Goal: Transaction & Acquisition: Purchase product/service

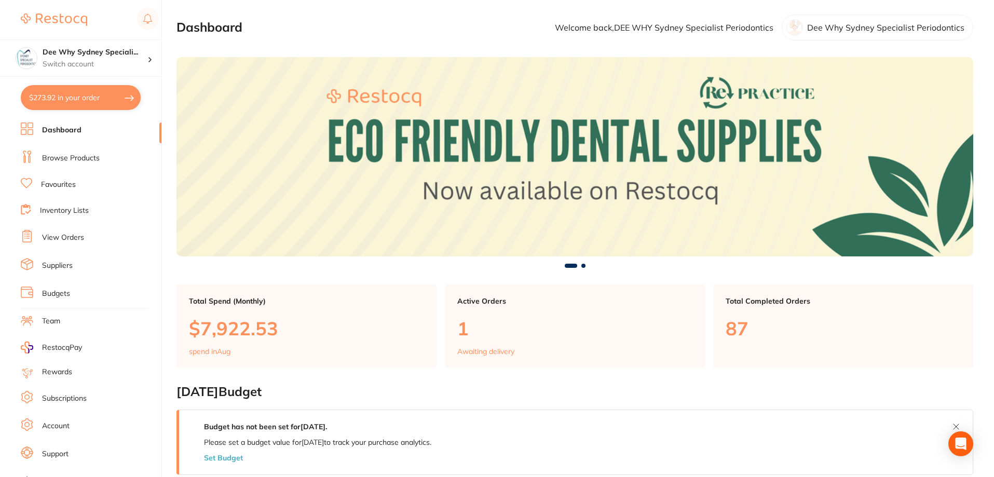
click at [94, 90] on button "$273.92 in your order" at bounding box center [81, 97] width 120 height 25
checkbox input "true"
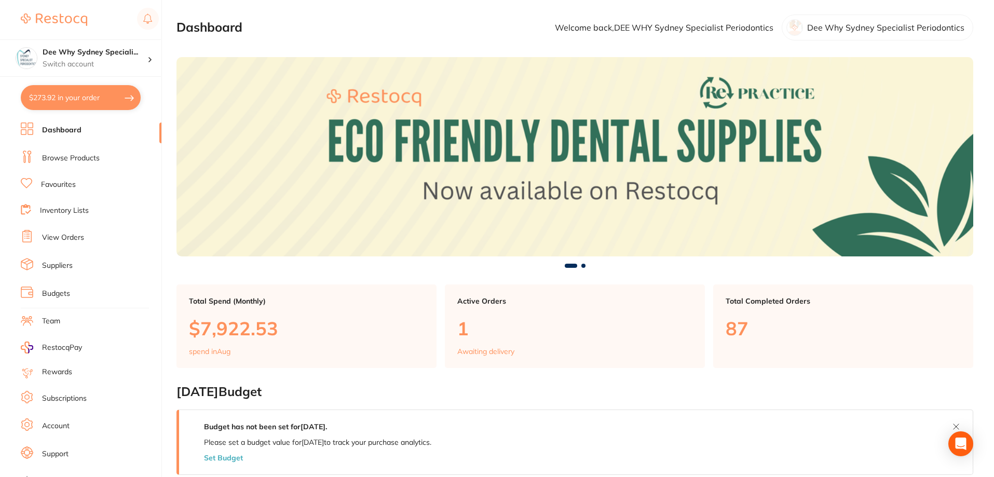
checkbox input "true"
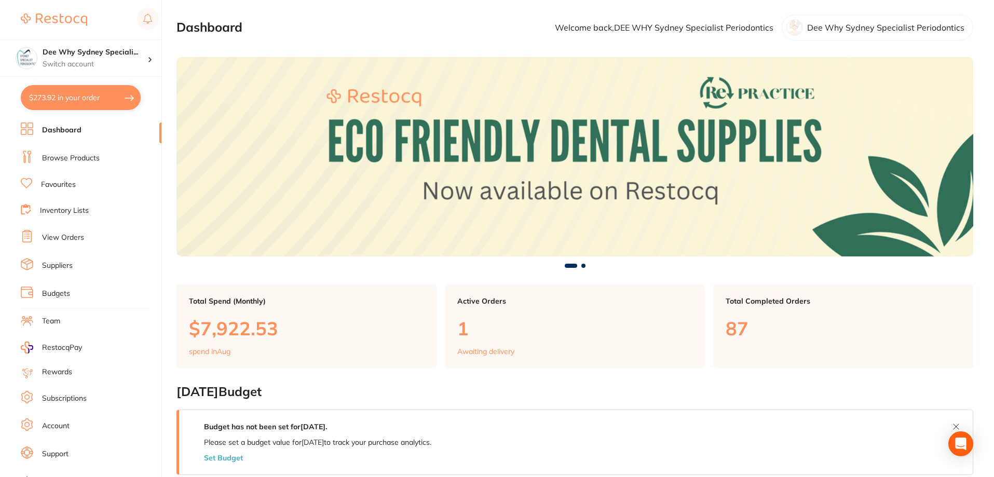
checkbox input "true"
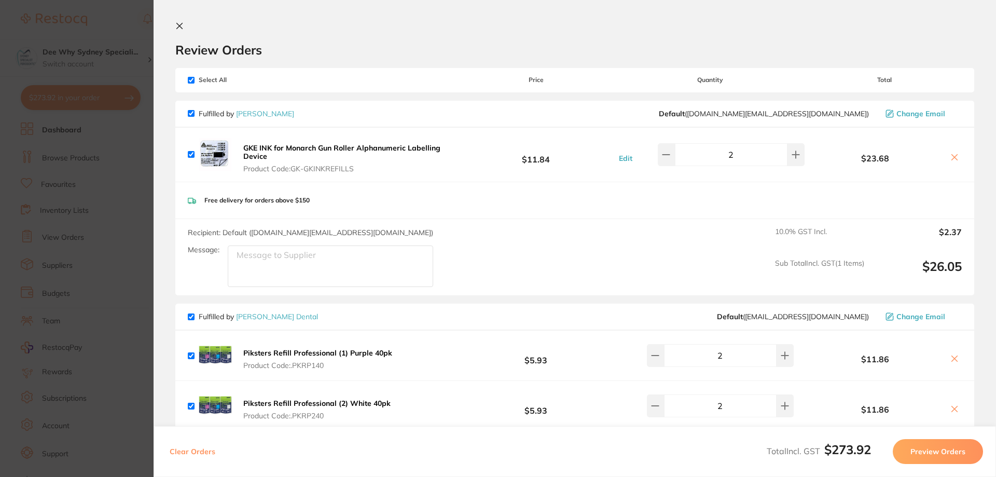
click at [192, 80] on input "checkbox" at bounding box center [191, 80] width 7 height 7
checkbox input "false"
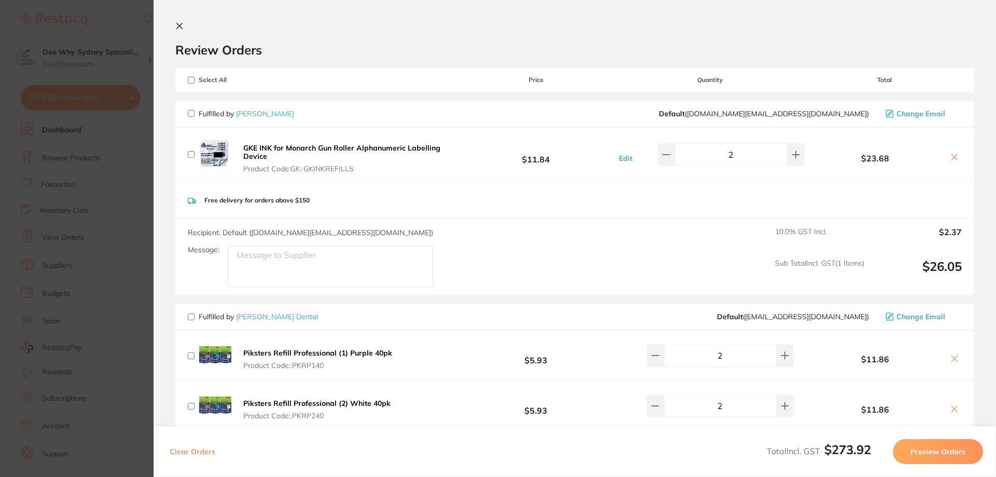
checkbox input "false"
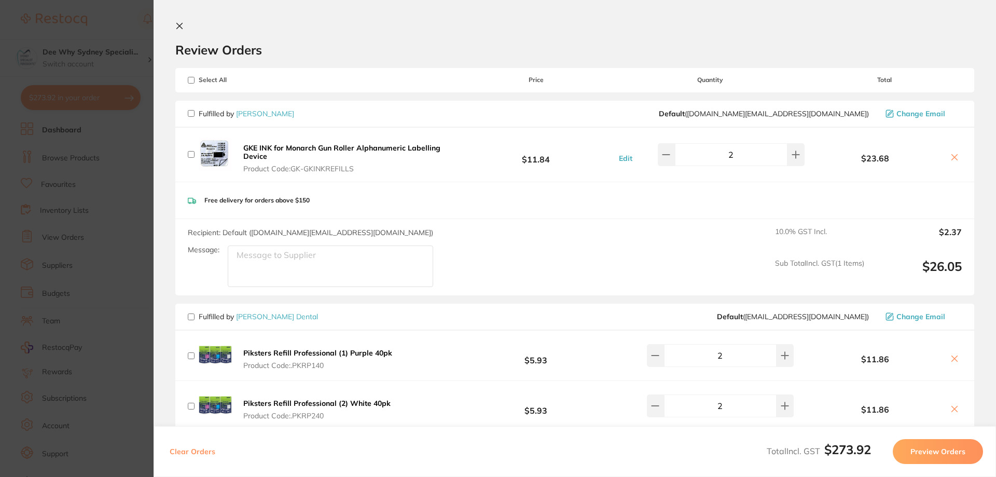
checkbox input "false"
click at [178, 21] on section "Review Orders Your orders are being processed and we will notify you once we ha…" at bounding box center [575, 238] width 843 height 477
click at [175, 22] on icon at bounding box center [179, 26] width 8 height 8
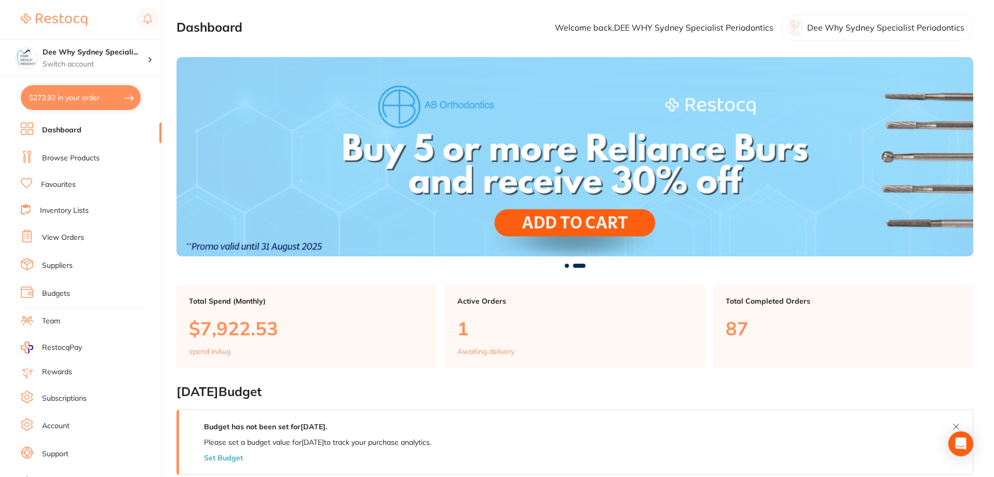
click at [87, 151] on li "Browse Products" at bounding box center [91, 158] width 141 height 16
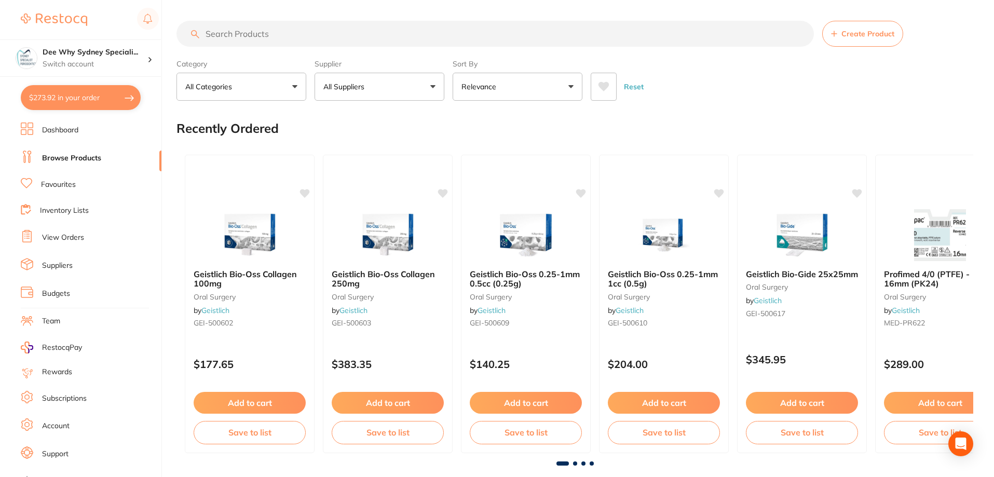
click at [221, 32] on input "search" at bounding box center [494, 34] width 637 height 26
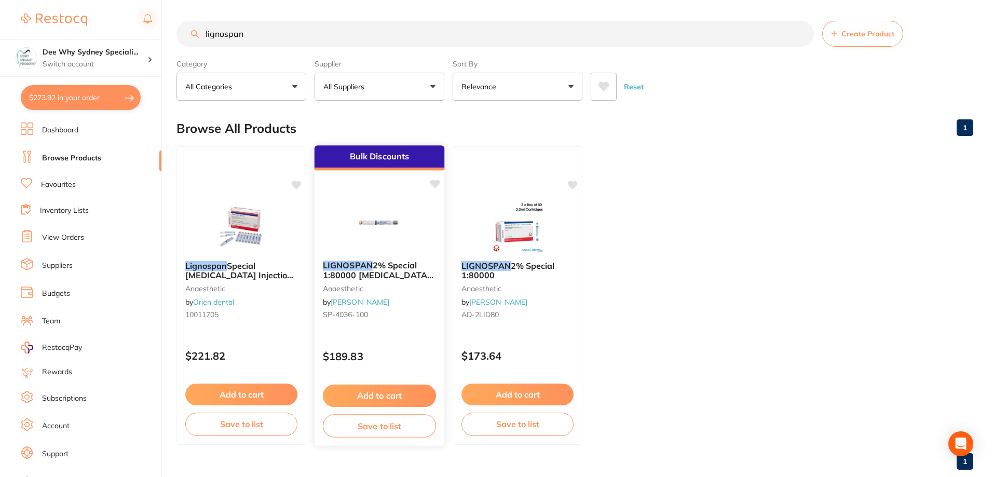
type input "lignospan"
click at [364, 232] on img at bounding box center [379, 226] width 68 height 52
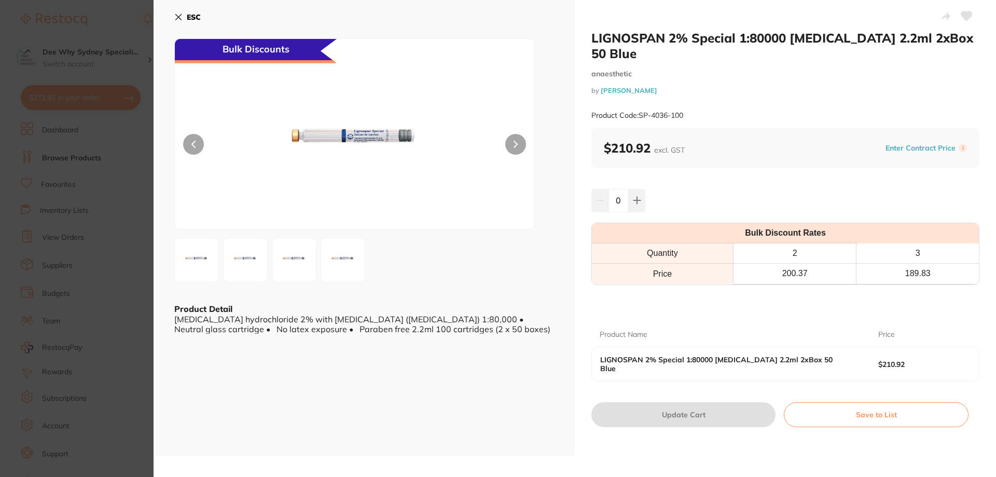
click at [180, 14] on icon at bounding box center [178, 17] width 8 height 8
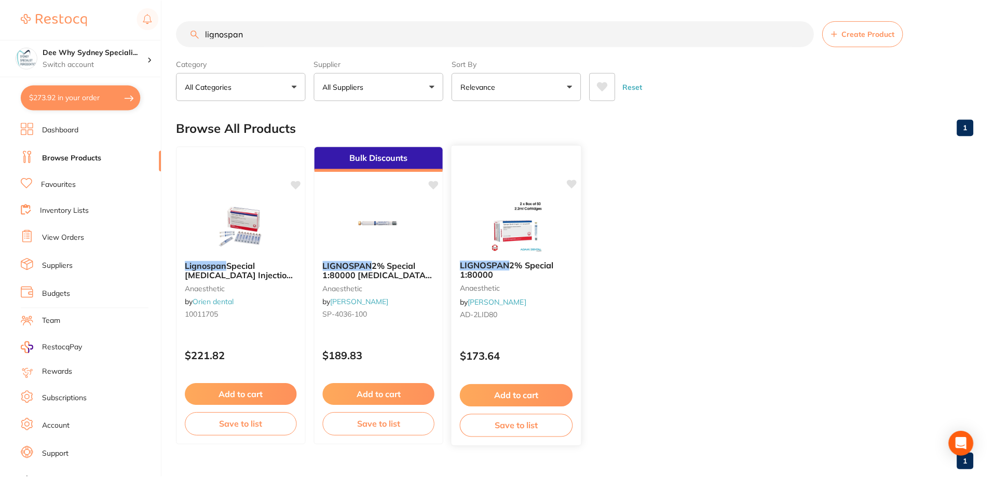
scroll to position [1, 0]
click at [510, 233] on img at bounding box center [517, 225] width 68 height 52
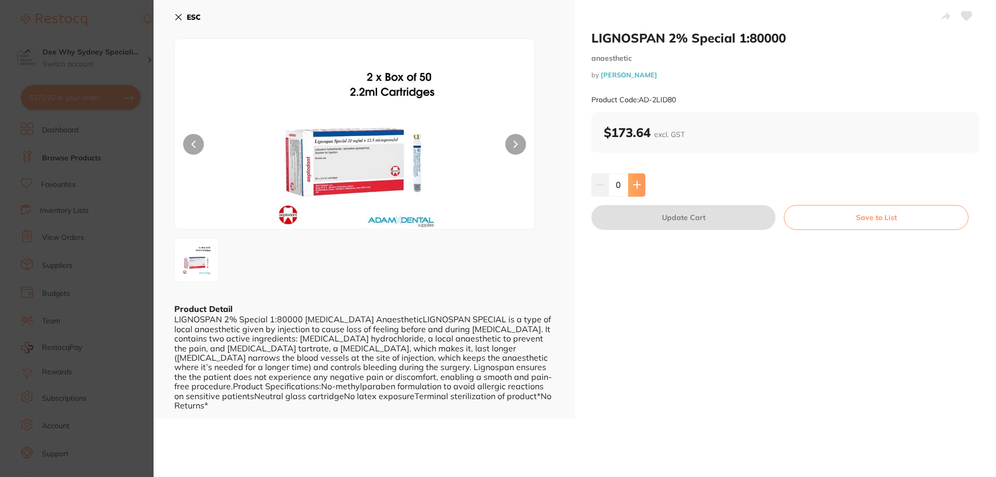
click at [629, 187] on button at bounding box center [636, 184] width 17 height 23
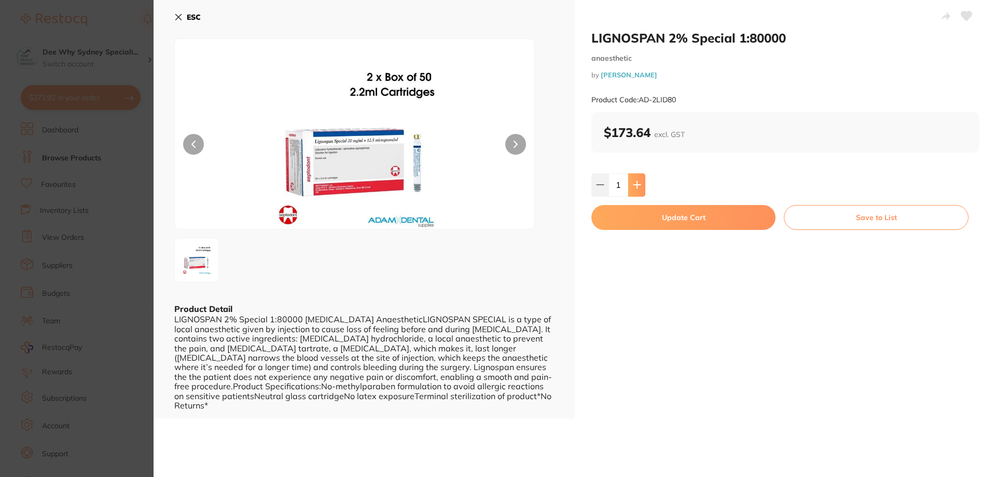
click at [629, 187] on button at bounding box center [636, 184] width 17 height 23
type input "3"
click at [644, 212] on button "Update Cart" at bounding box center [683, 217] width 184 height 25
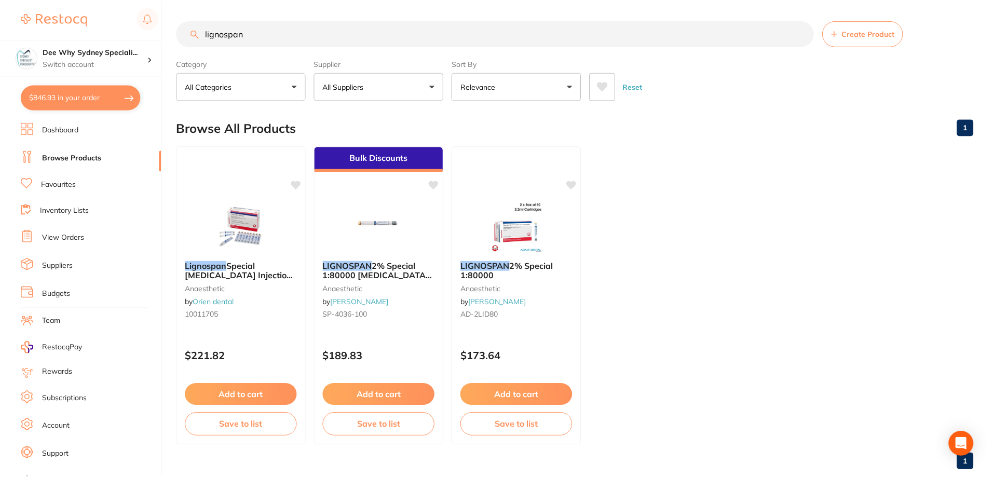
scroll to position [1, 0]
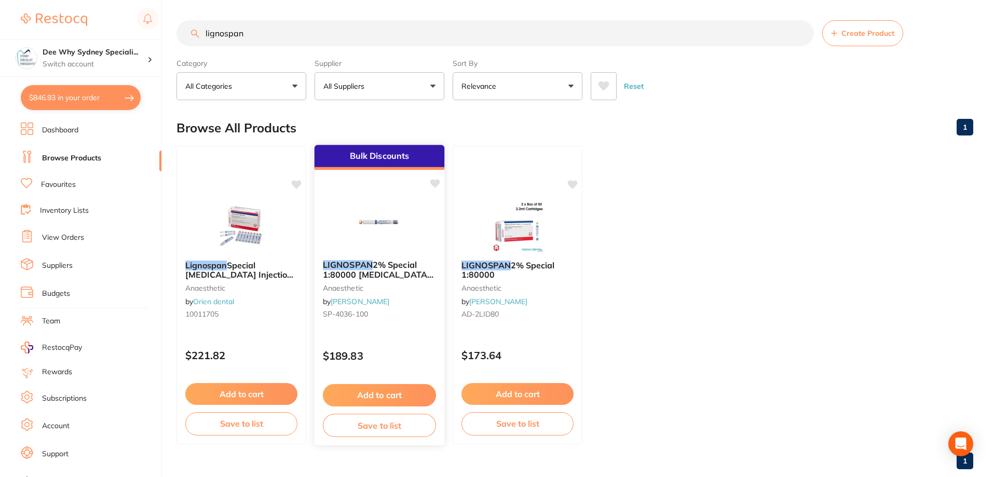
click at [394, 213] on img at bounding box center [379, 225] width 68 height 52
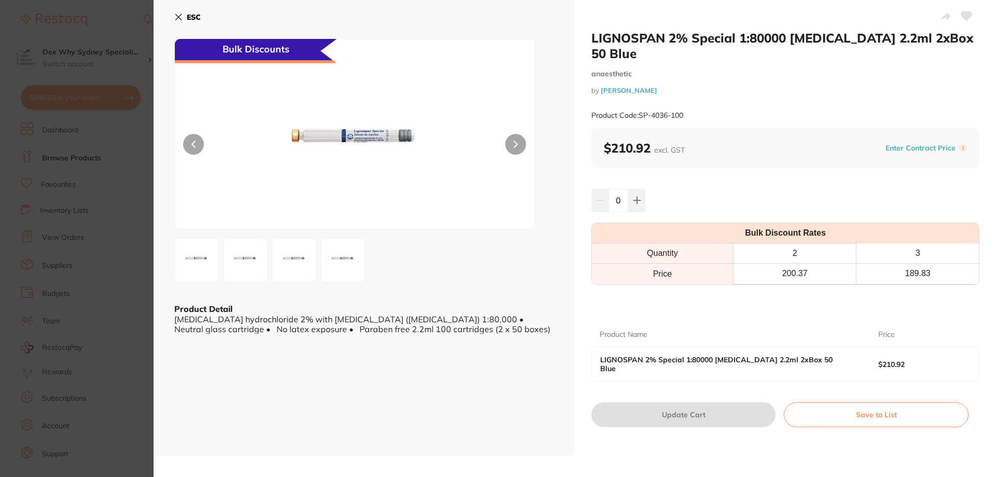
click at [183, 14] on button "ESC" at bounding box center [187, 17] width 26 height 18
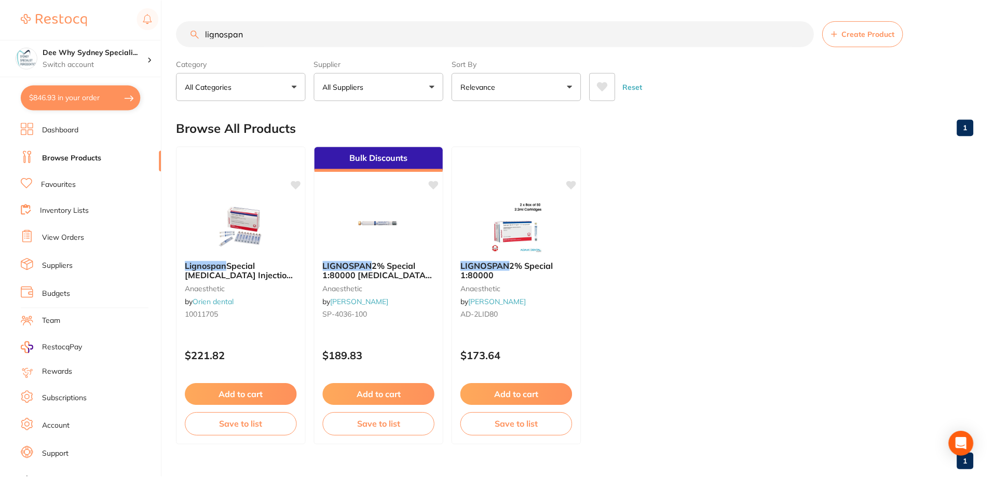
scroll to position [1, 0]
drag, startPoint x: 279, startPoint y: 37, endPoint x: 73, endPoint y: 37, distance: 205.5
click at [73, 37] on div "$846.93 Dee Why Sydney Speciali... Switch account Dee Why Sydney Specialist Per…" at bounding box center [497, 237] width 994 height 477
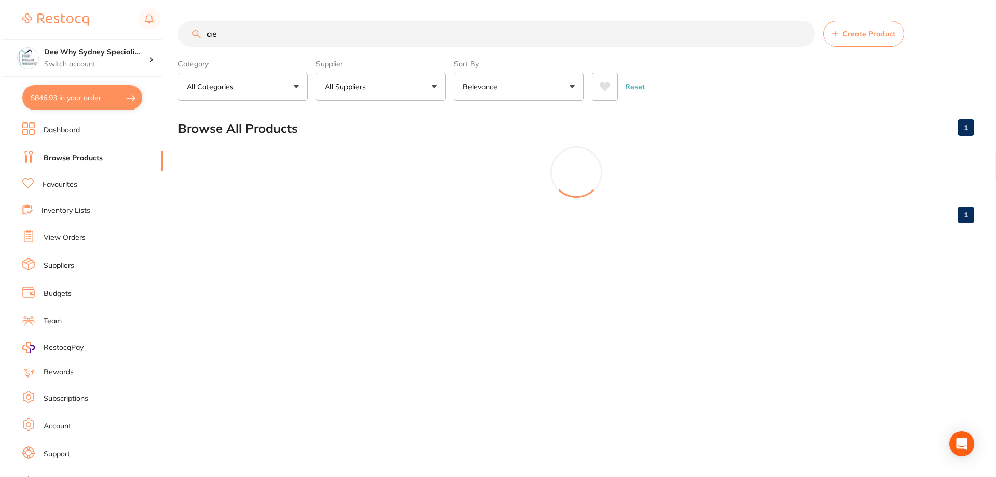
scroll to position [0, 0]
drag, startPoint x: 340, startPoint y: 45, endPoint x: 0, endPoint y: 23, distance: 340.5
click at [0, 23] on div "$846.93 Dee Why Sydney Speciali... Switch account Dee Why Sydney Specialist Per…" at bounding box center [498, 238] width 996 height 477
type input "topper8"
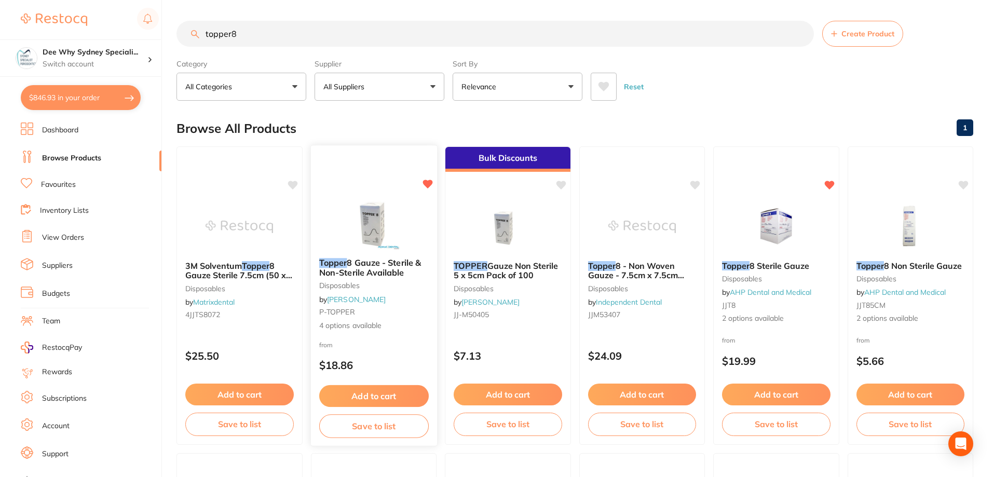
click at [382, 231] on img at bounding box center [373, 223] width 68 height 52
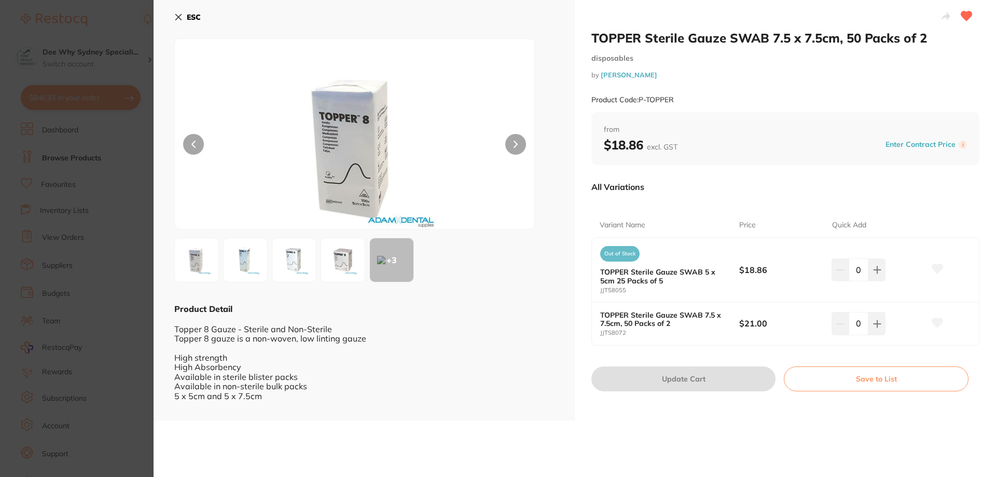
click at [173, 16] on div "ESC + 3 Product Detail Topper 8 Gauze - Sterile and Non-Sterile Topper 8 gauze …" at bounding box center [364, 210] width 421 height 420
click at [967, 9] on button at bounding box center [967, 17] width 26 height 26
click at [178, 18] on icon at bounding box center [179, 18] width 6 height 6
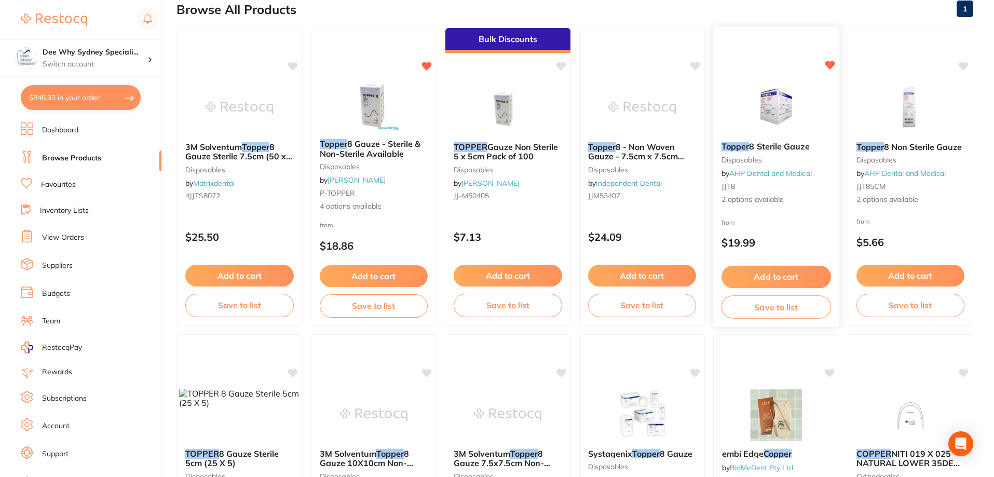
scroll to position [104, 0]
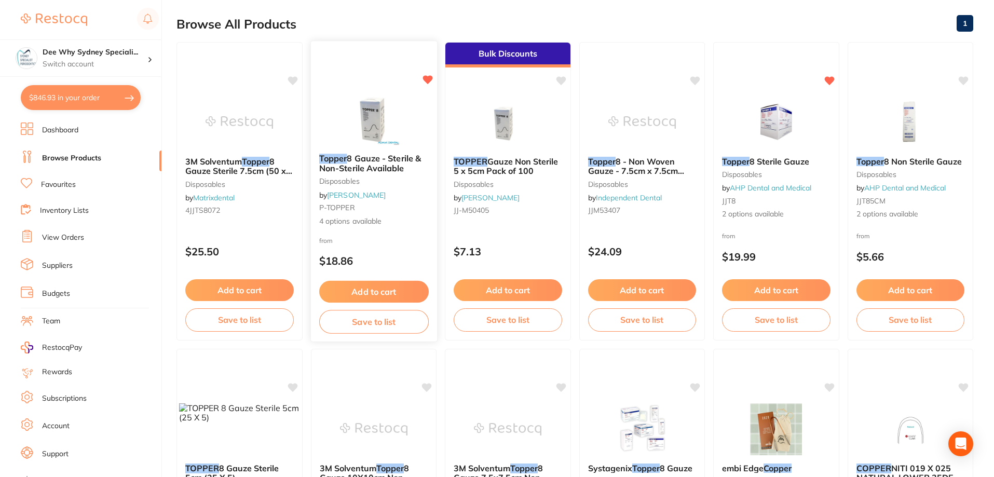
click at [387, 119] on img at bounding box center [373, 119] width 68 height 52
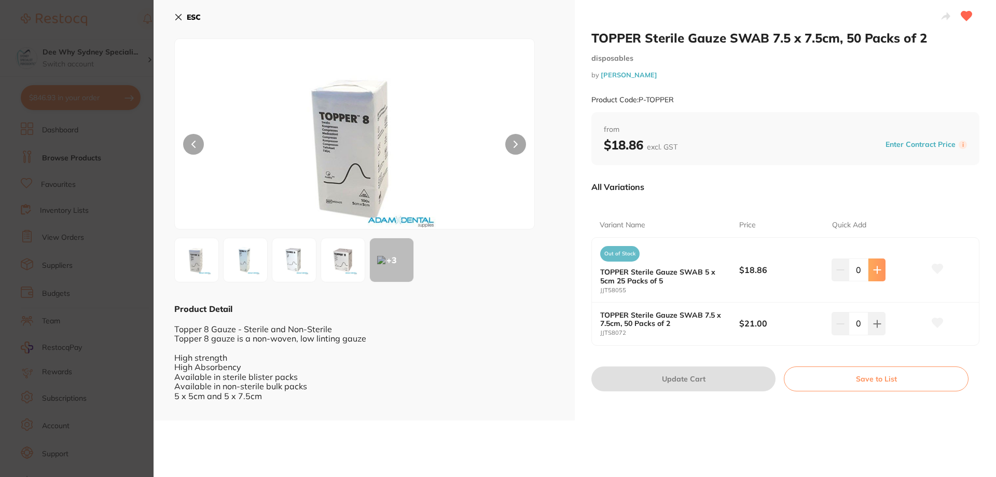
click at [869, 270] on button at bounding box center [877, 269] width 17 height 23
type input "4"
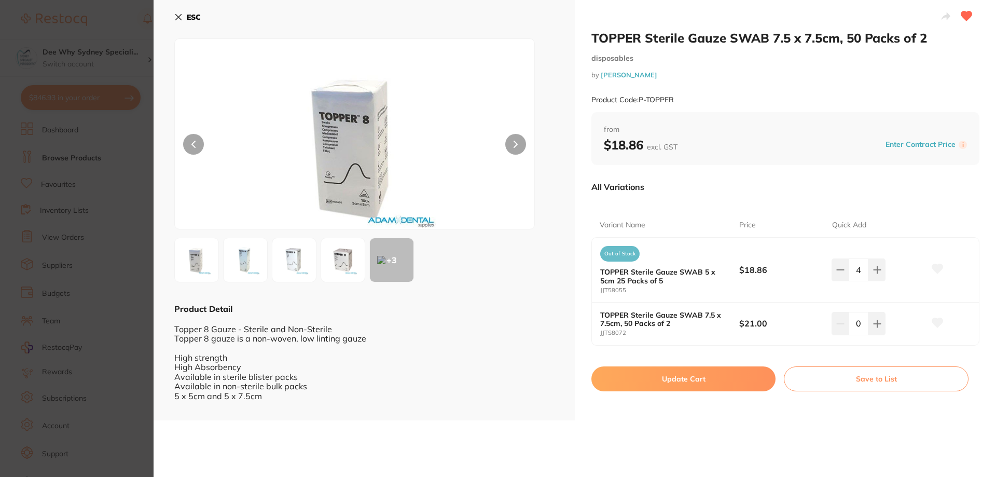
click at [193, 11] on button "ESC" at bounding box center [187, 17] width 26 height 18
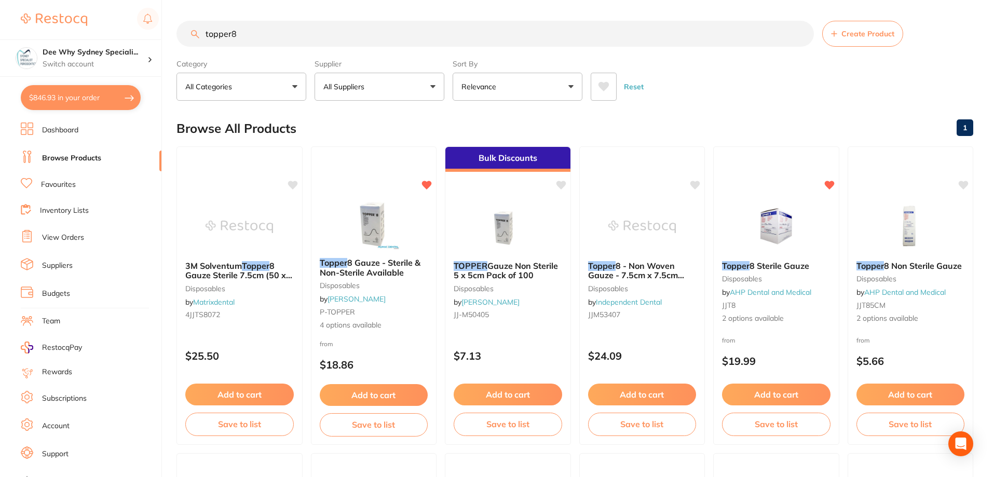
drag, startPoint x: 273, startPoint y: 38, endPoint x: 23, endPoint y: 2, distance: 252.8
click at [38, 3] on div "$846.93 Dee Why Sydney Speciali... Switch account Dee Why Sydney Specialist Per…" at bounding box center [497, 238] width 994 height 477
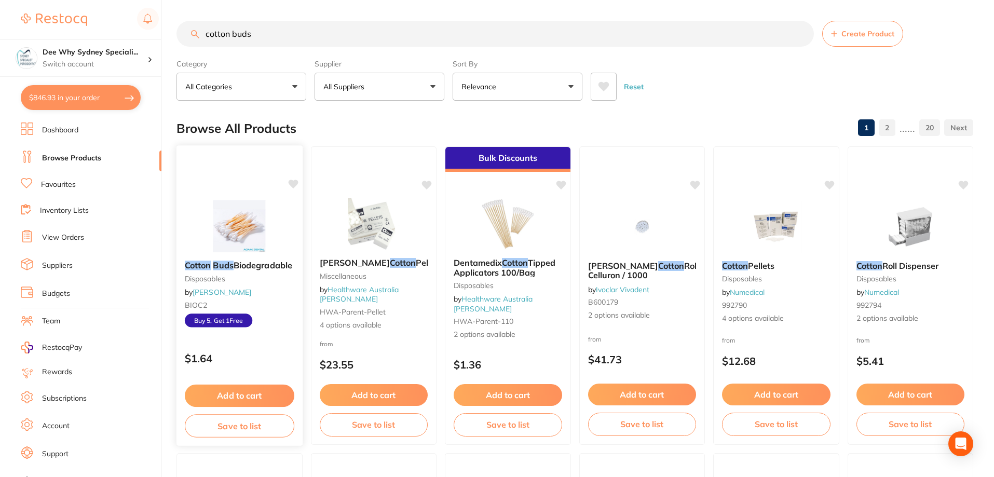
type input "cotton buds"
click at [236, 223] on img at bounding box center [239, 226] width 68 height 52
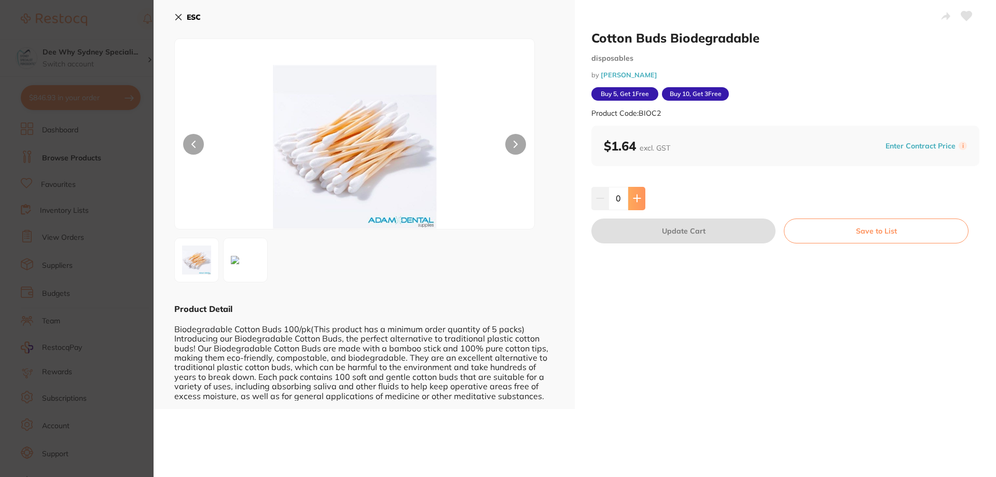
click at [631, 200] on button at bounding box center [636, 198] width 17 height 23
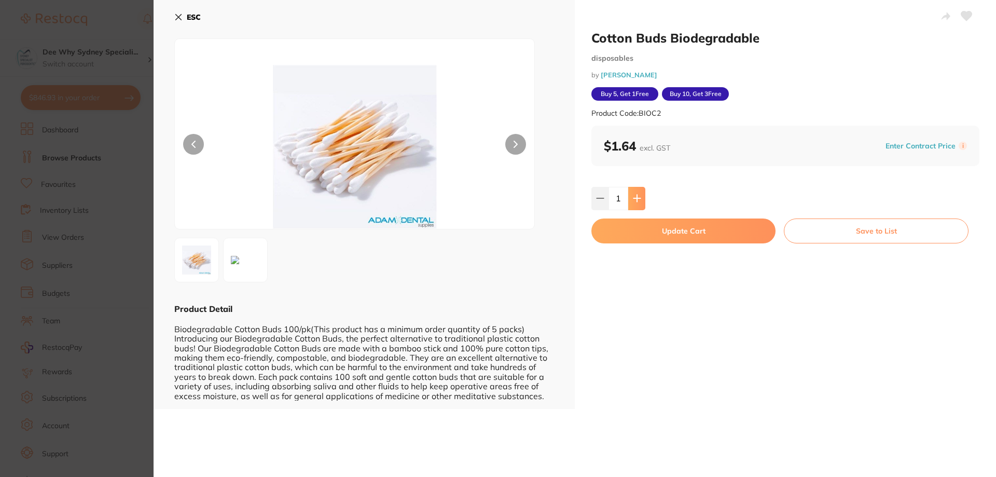
click at [631, 200] on button at bounding box center [636, 198] width 17 height 23
click at [639, 198] on icon at bounding box center [637, 198] width 8 height 8
type input "5"
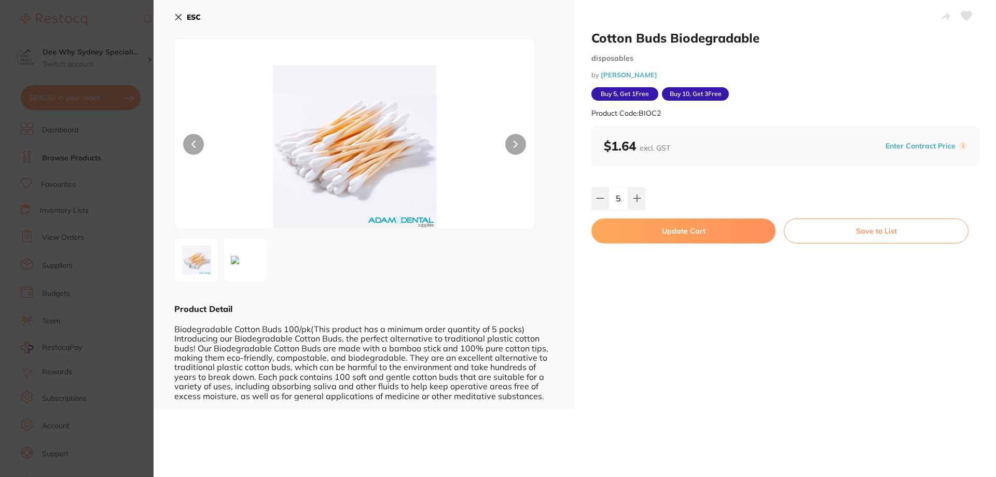
click at [643, 237] on button "Update Cart" at bounding box center [683, 230] width 184 height 25
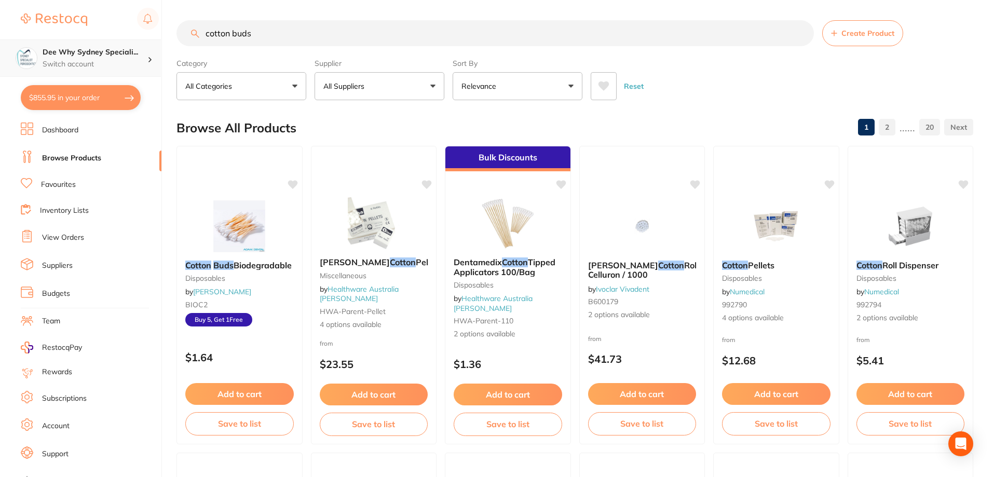
scroll to position [1, 0]
drag, startPoint x: 101, startPoint y: 56, endPoint x: 0, endPoint y: 63, distance: 101.4
click at [0, 63] on div "$855.95 Dee Why Sydney Speciali... Switch account Dee Why Sydney Specialist Per…" at bounding box center [497, 237] width 994 height 477
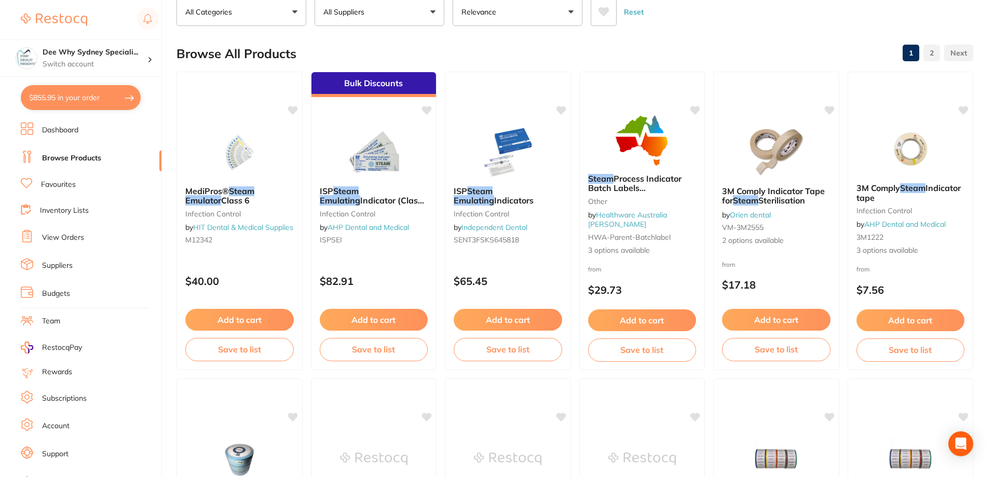
scroll to position [0, 0]
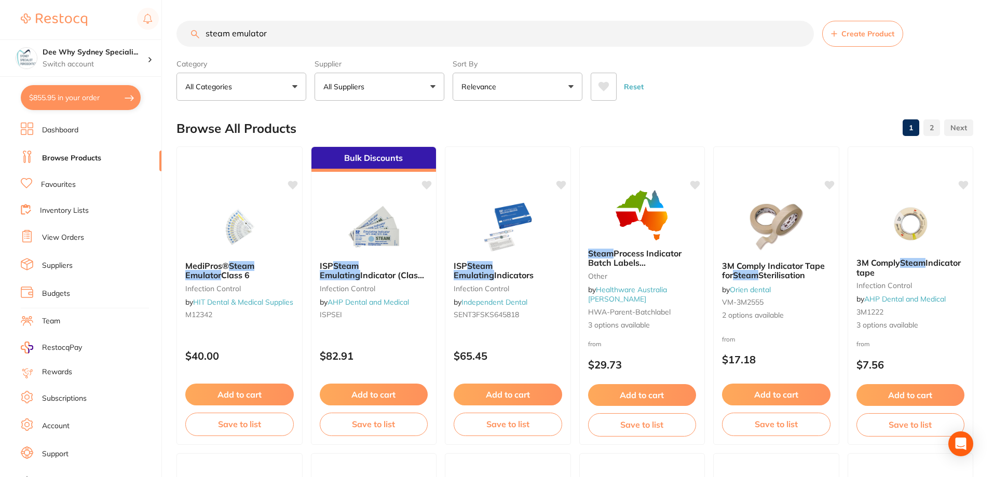
click at [206, 35] on input "steam emulator" at bounding box center [494, 34] width 637 height 26
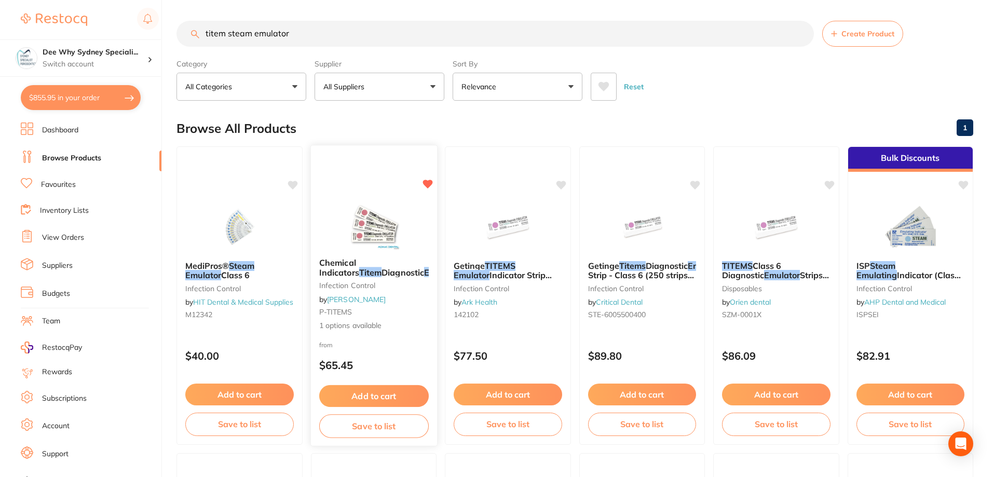
type input "titem steam emulator"
drag, startPoint x: 375, startPoint y: 210, endPoint x: 380, endPoint y: 196, distance: 15.6
click at [374, 210] on img at bounding box center [373, 224] width 67 height 52
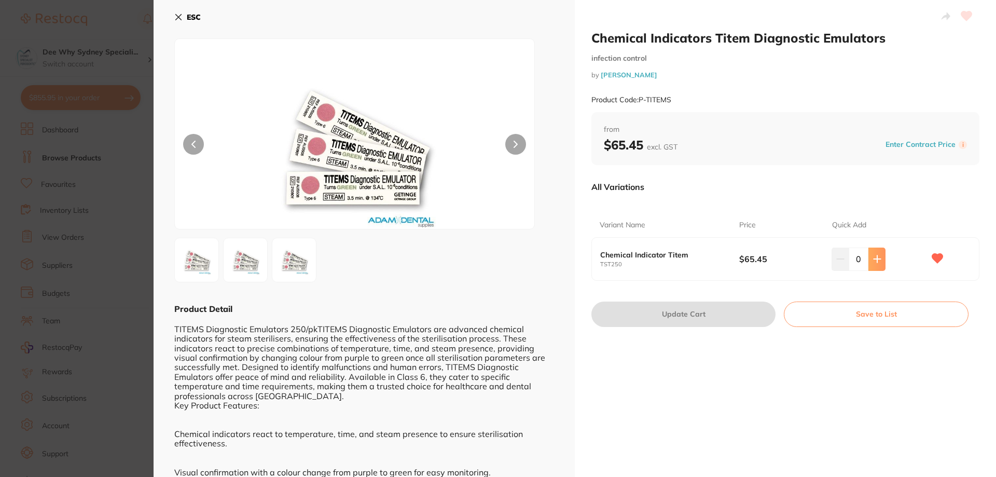
click at [873, 260] on icon at bounding box center [877, 259] width 8 height 8
type input "1"
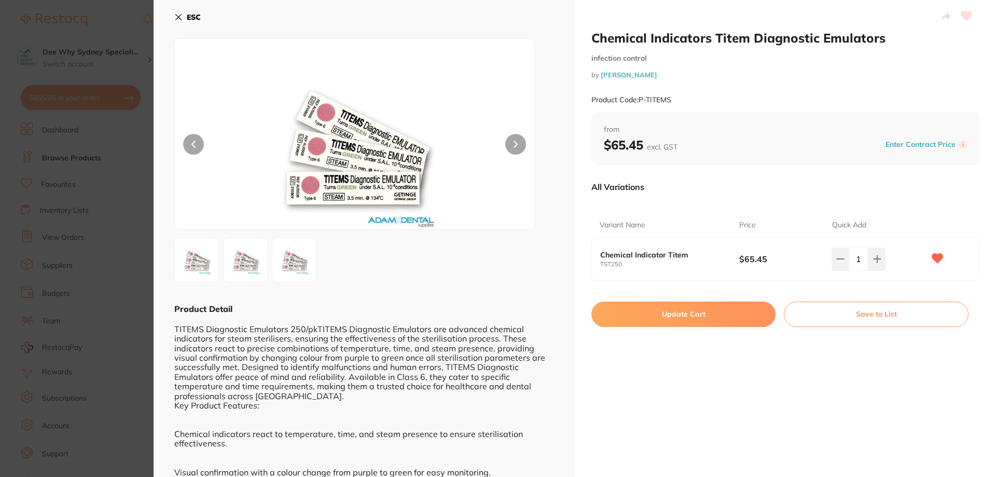
click at [706, 312] on button "Update Cart" at bounding box center [683, 313] width 184 height 25
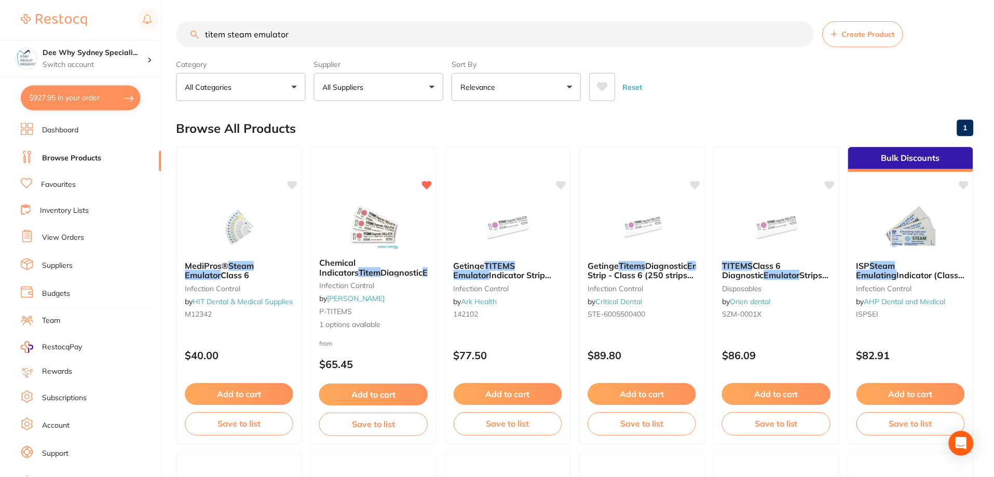
scroll to position [7, 0]
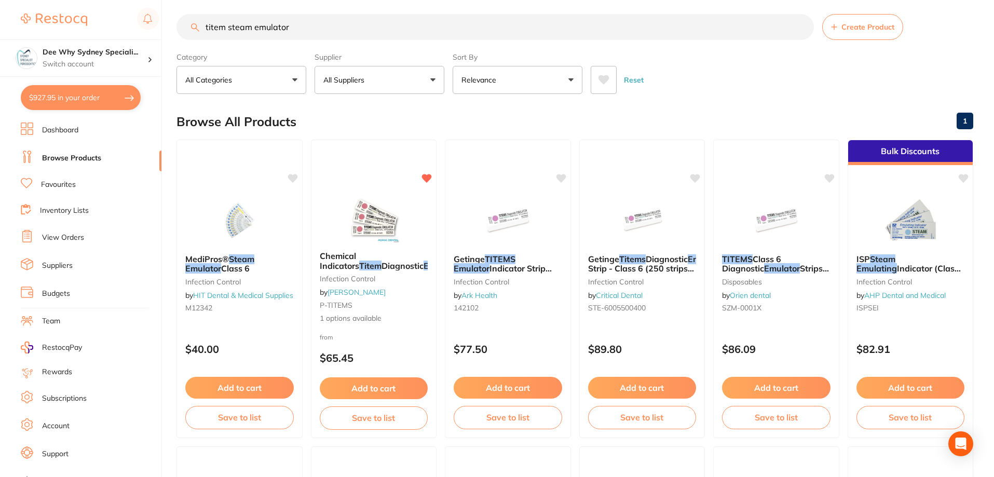
click at [72, 99] on button "$927.95 in your order" at bounding box center [81, 97] width 120 height 25
checkbox input "true"
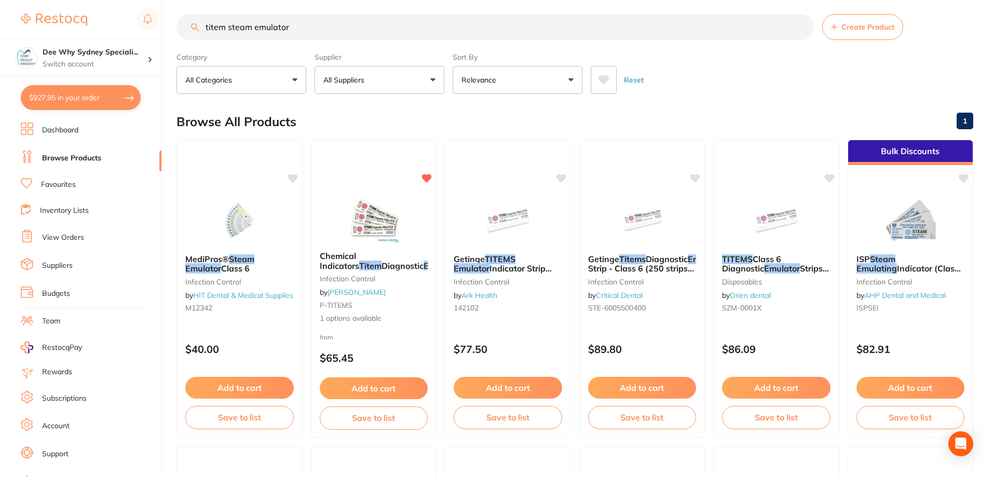
checkbox input "true"
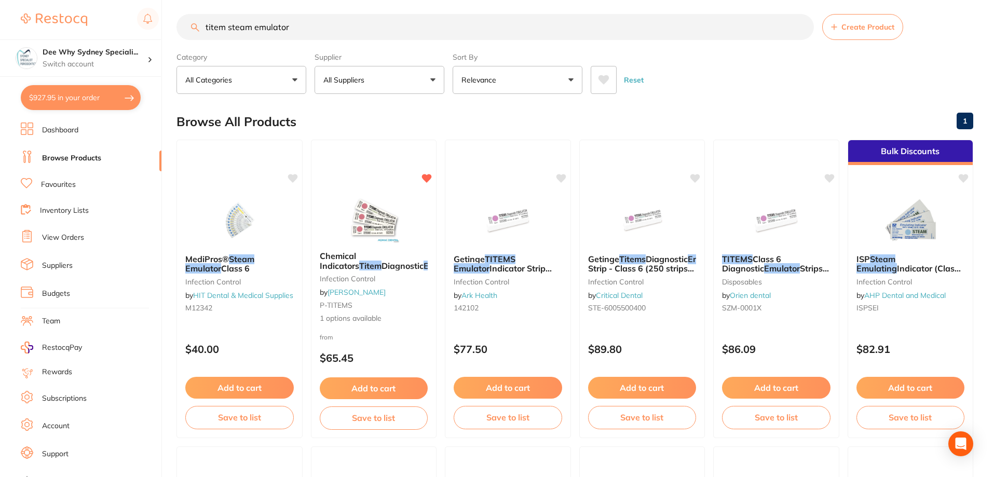
checkbox input "true"
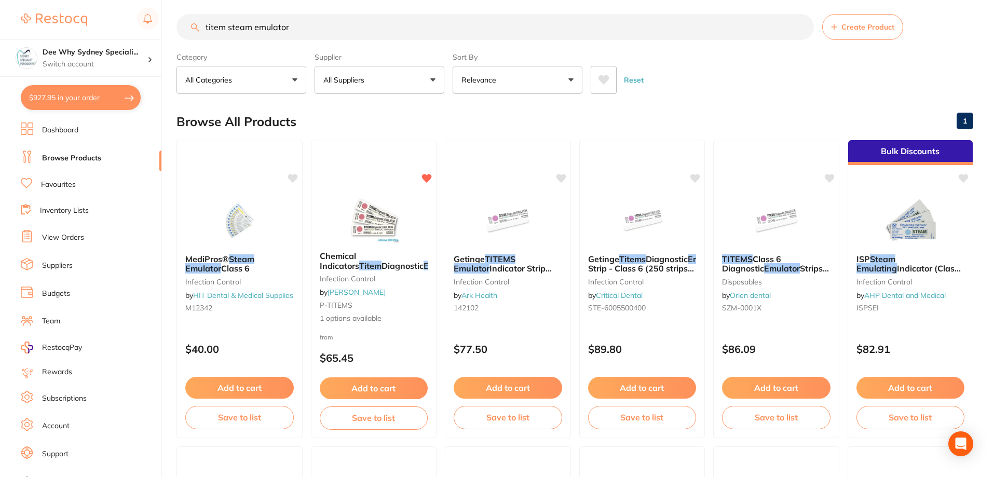
checkbox input "true"
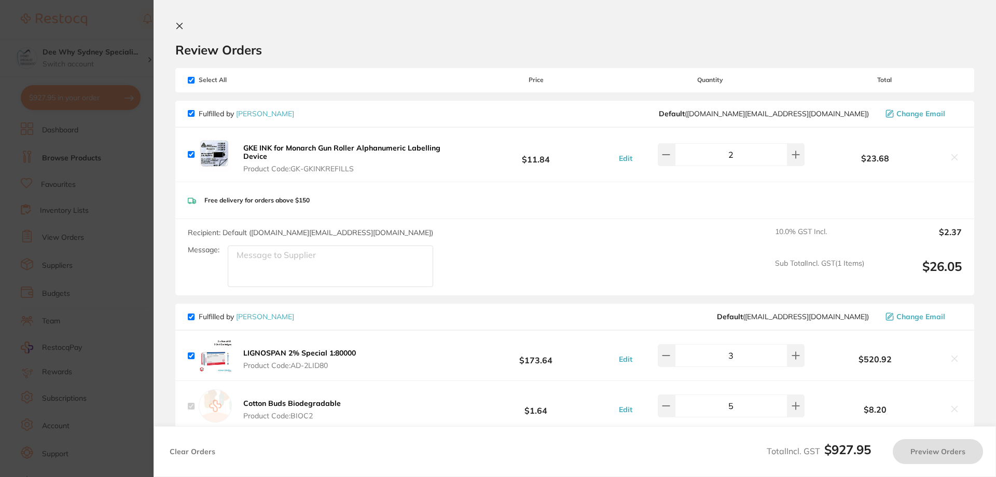
checkbox input "true"
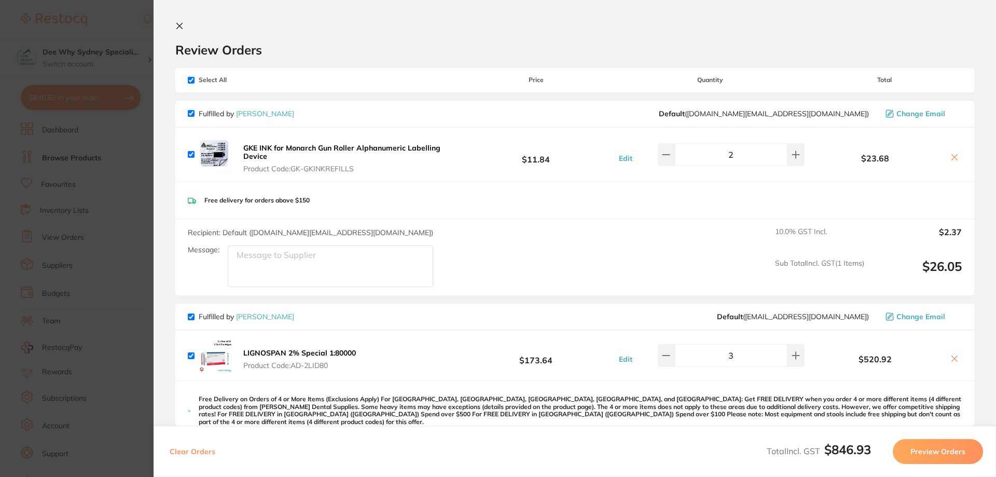
click at [180, 29] on icon at bounding box center [179, 26] width 8 height 8
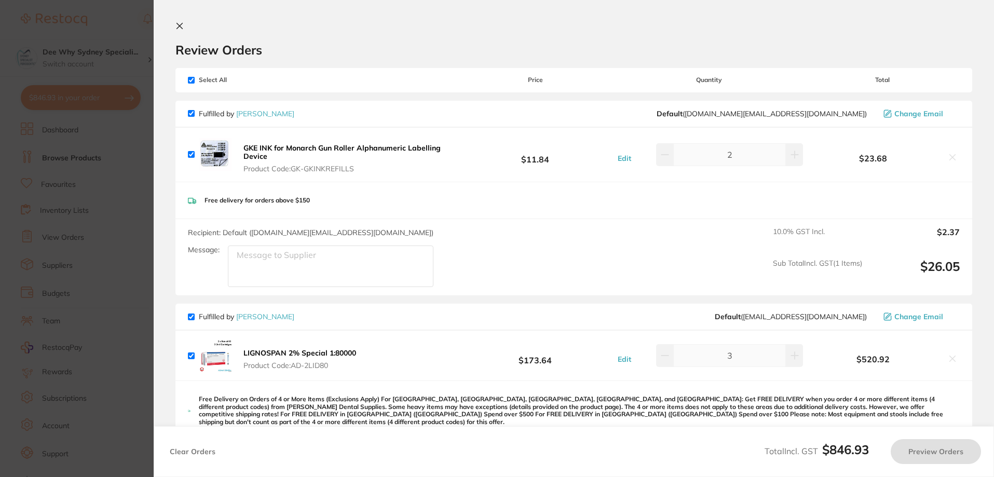
checkbox input "true"
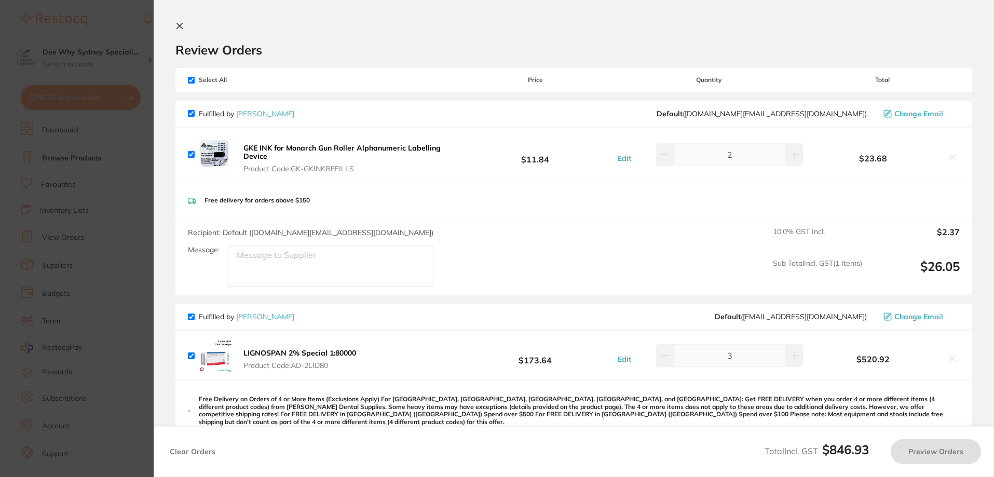
checkbox input "true"
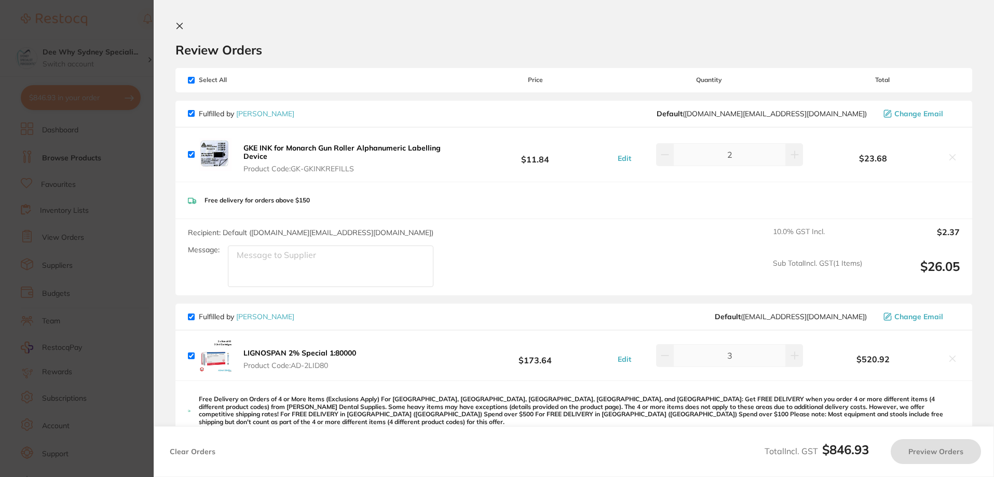
checkbox input "true"
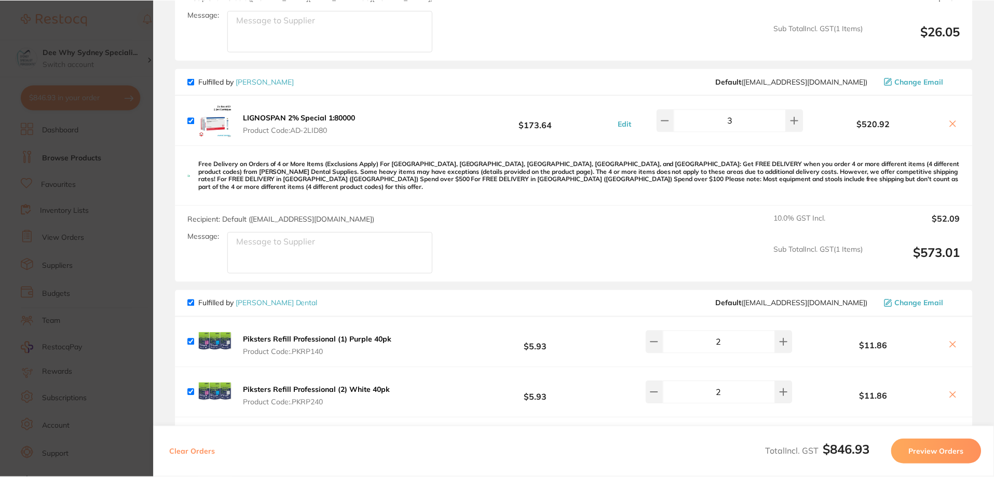
scroll to position [22, 0]
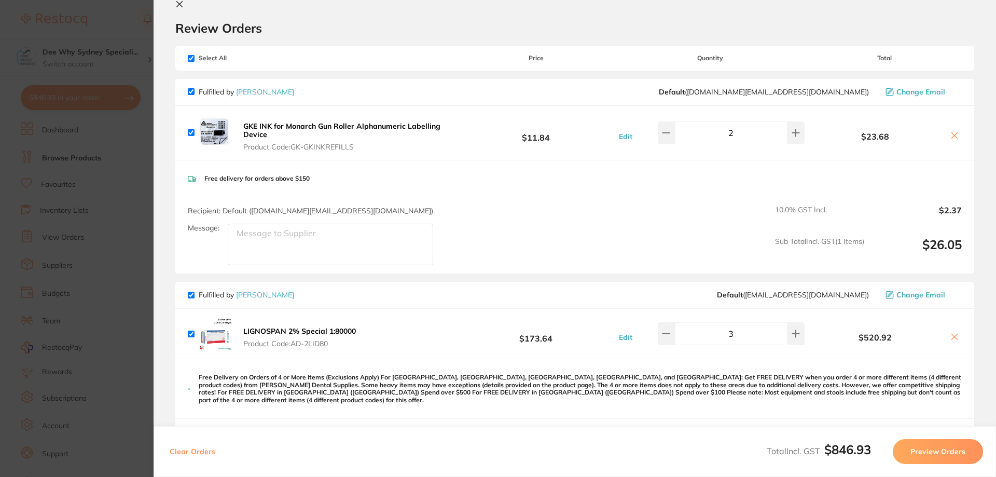
click at [176, 1] on icon at bounding box center [179, 4] width 8 height 8
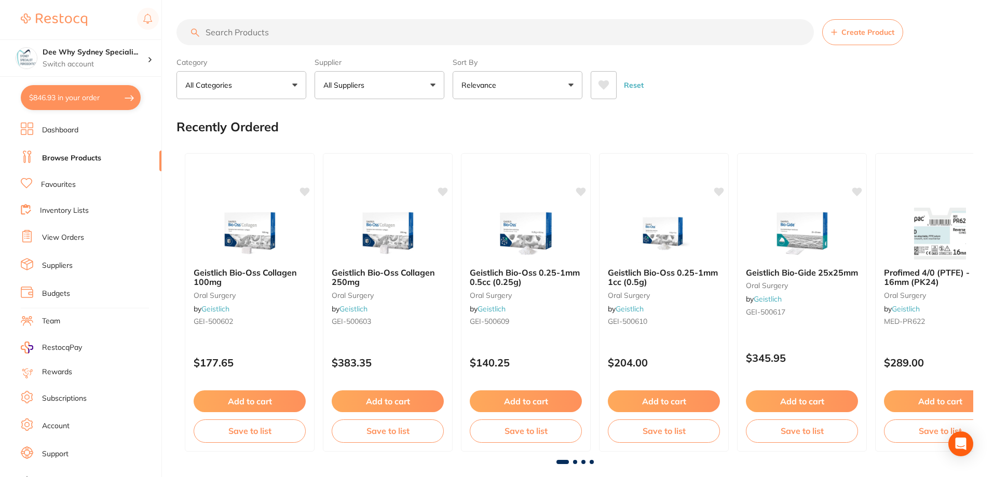
scroll to position [0, 0]
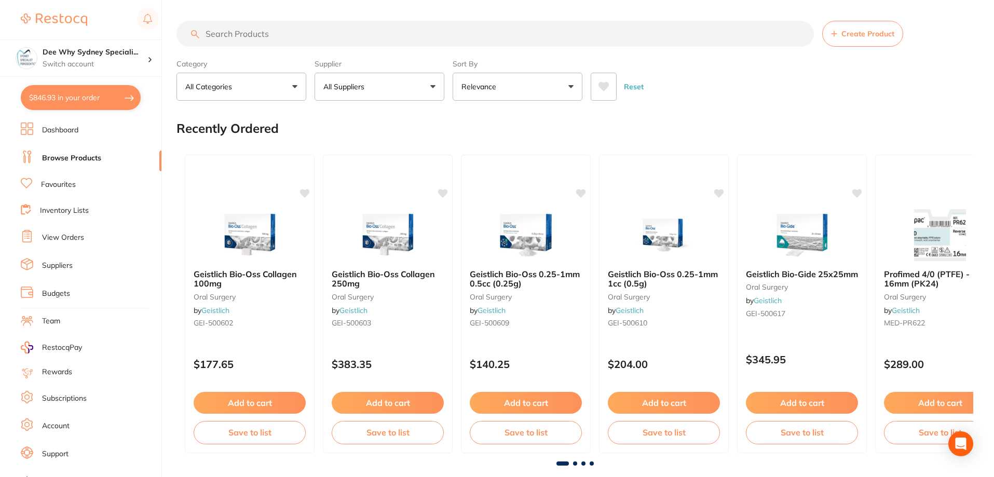
click at [230, 43] on input "search" at bounding box center [494, 34] width 637 height 26
paste input "AE-DG440"
type input "AE-DG440"
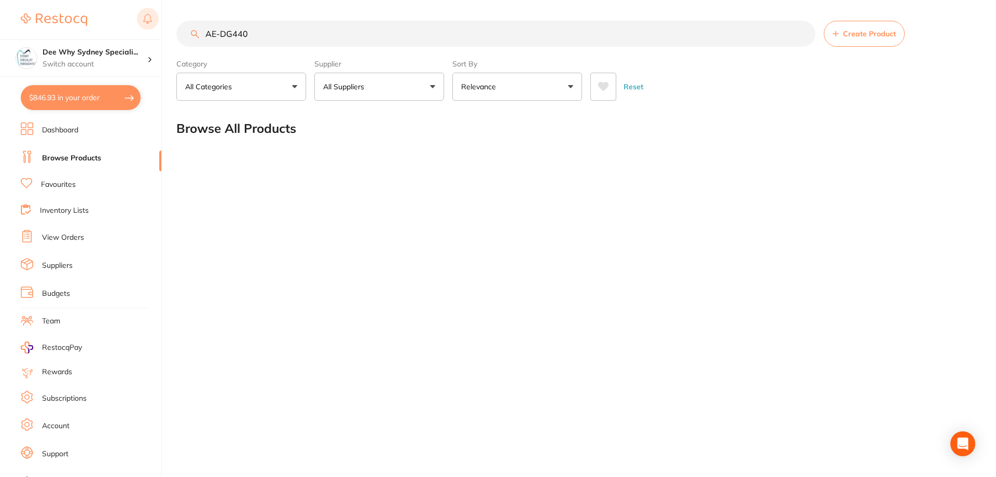
click at [154, 19] on rect at bounding box center [148, 19] width 22 height 22
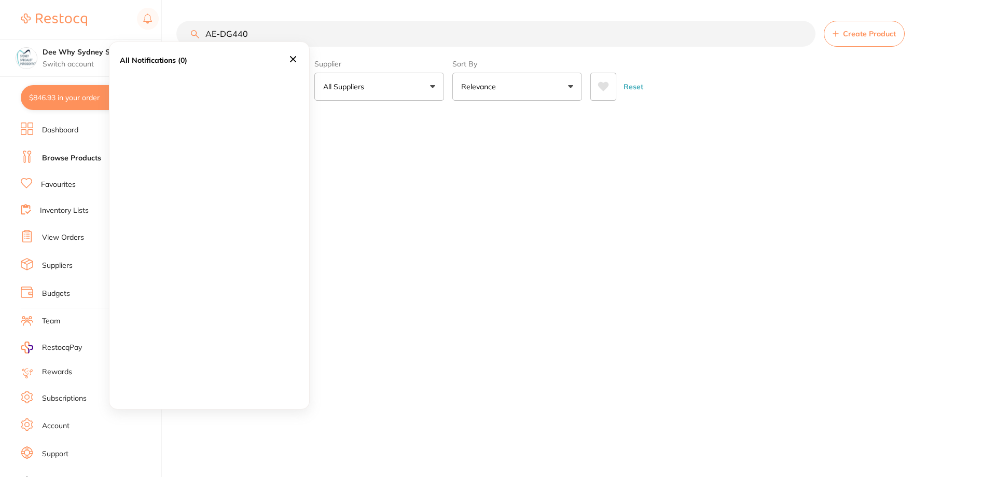
click at [74, 25] on img at bounding box center [54, 19] width 66 height 12
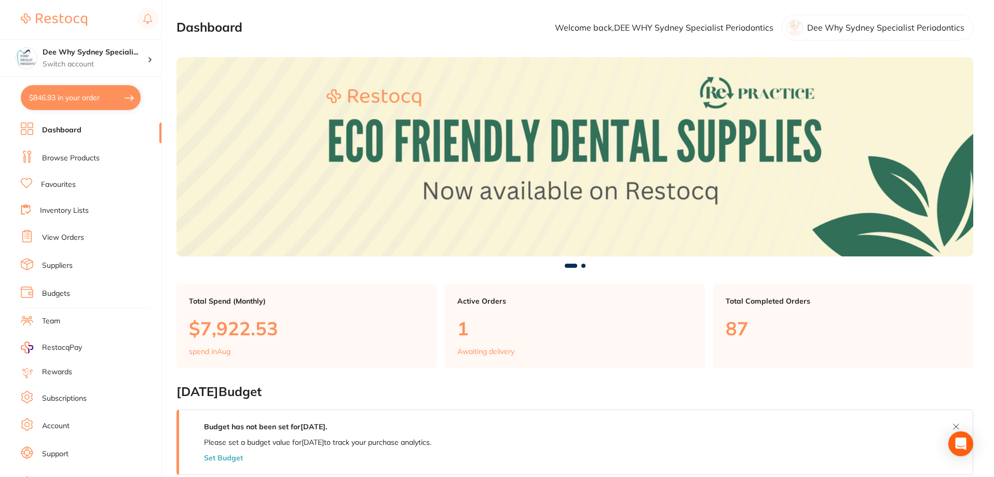
click at [864, 22] on div "Dee Why Sydney Specialist Periodontics" at bounding box center [876, 28] width 191 height 26
click at [856, 30] on p "Dee Why Sydney Specialist Periodontics" at bounding box center [885, 27] width 157 height 9
click at [788, 31] on div "Dee Why Sydney Specialist Periodontics" at bounding box center [876, 28] width 191 height 26
click at [137, 60] on p "Switch account" at bounding box center [95, 64] width 105 height 10
click at [106, 94] on h4 "Dee Why Sydney Specialist Periodontics" at bounding box center [89, 90] width 100 height 20
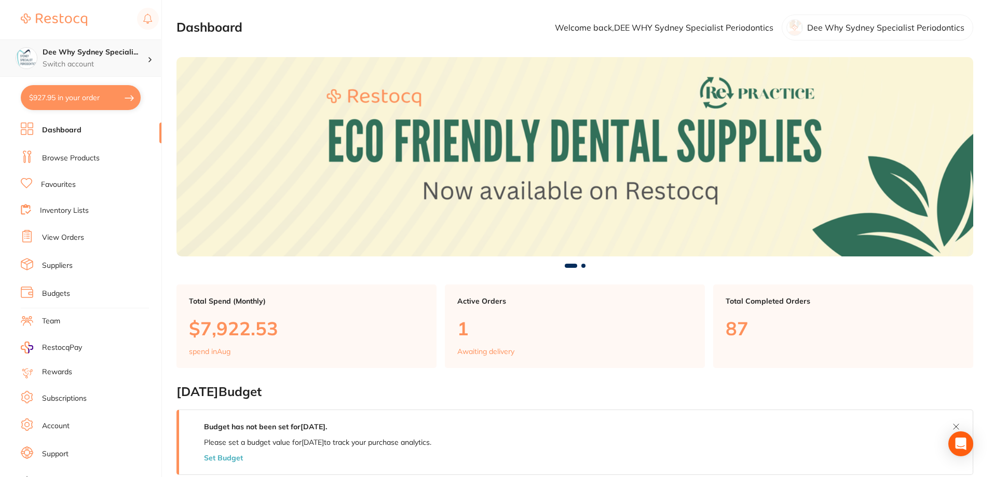
click at [119, 61] on p "Switch account" at bounding box center [95, 64] width 105 height 10
click at [112, 89] on h4 "Dee Why Sydney Specialist Periodontics" at bounding box center [89, 90] width 100 height 20
click at [72, 99] on button "$927.95 in your order" at bounding box center [81, 97] width 120 height 25
checkbox input "true"
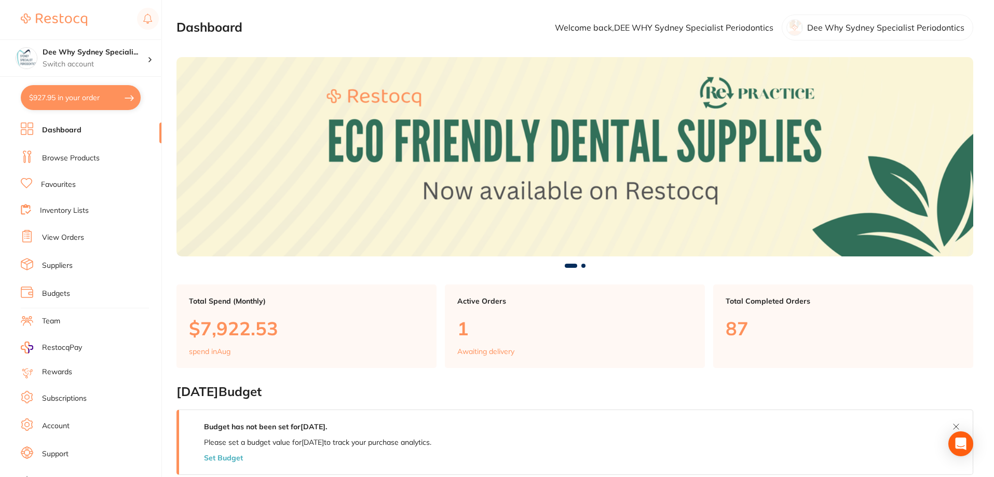
checkbox input "true"
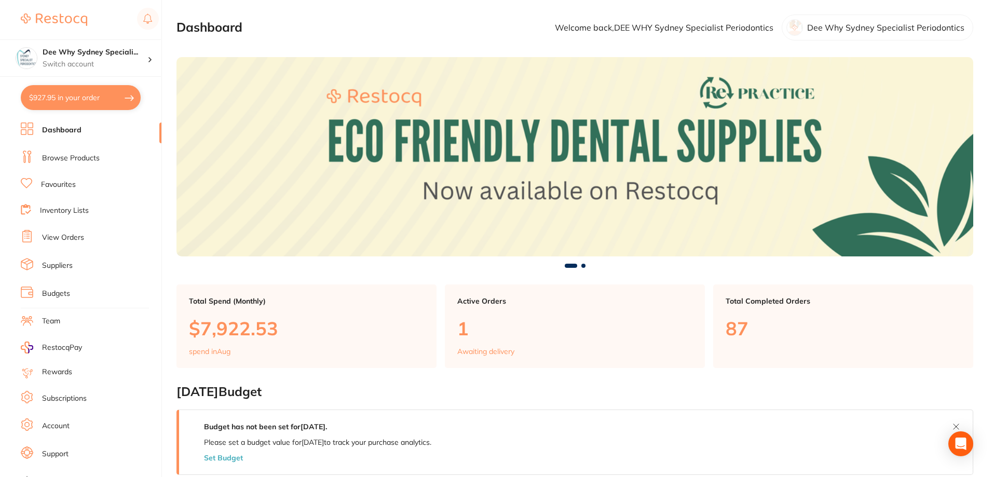
checkbox input "true"
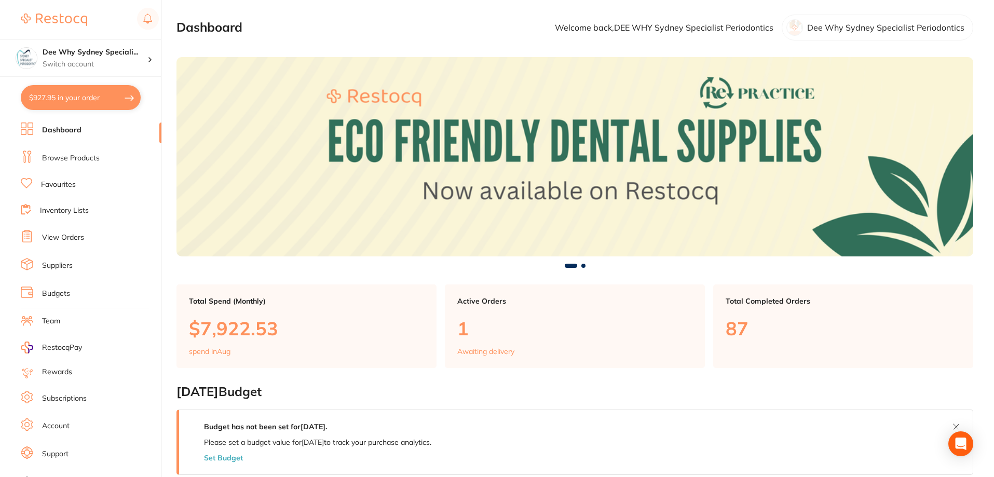
checkbox input "true"
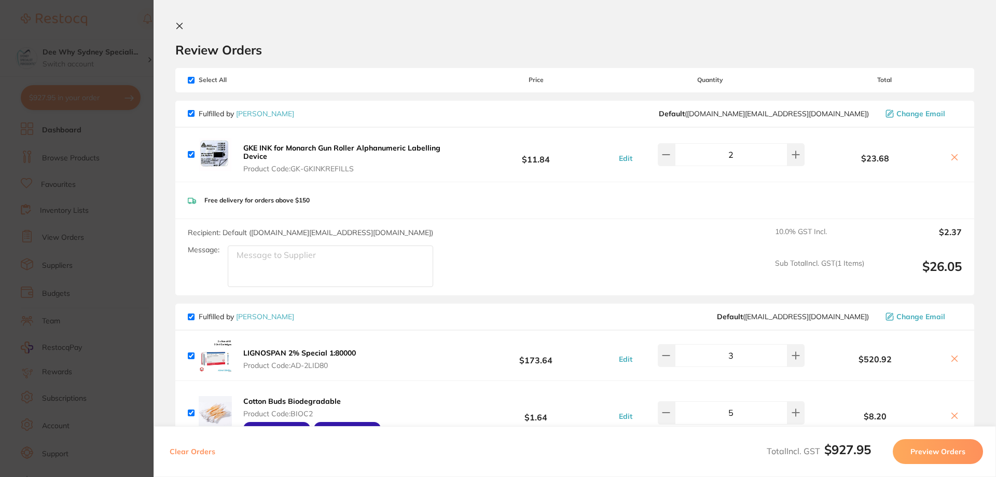
click at [190, 21] on section "Review Orders Your orders are being processed and we will notify you once we ha…" at bounding box center [575, 238] width 843 height 477
click at [183, 21] on section "Review Orders Your orders are being processed and we will notify you once we ha…" at bounding box center [575, 238] width 843 height 477
click at [176, 30] on button at bounding box center [181, 27] width 12 height 10
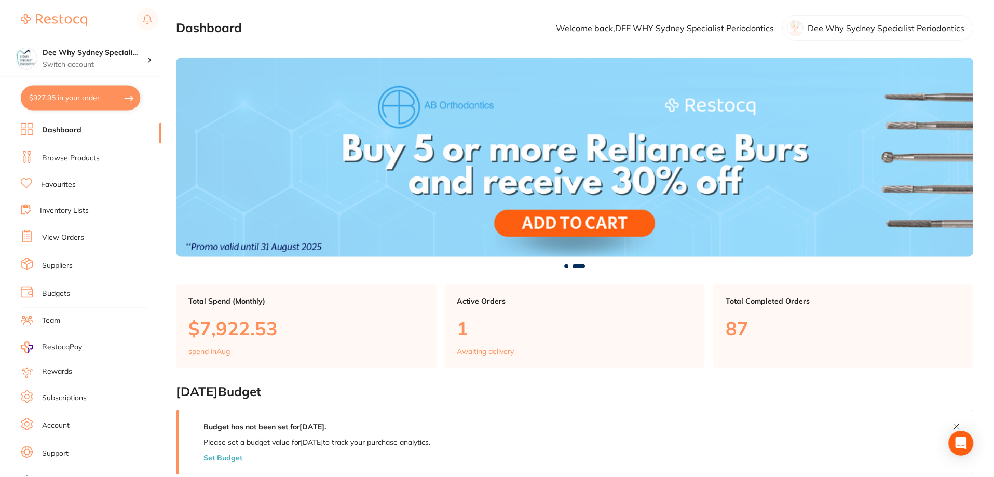
scroll to position [1, 0]
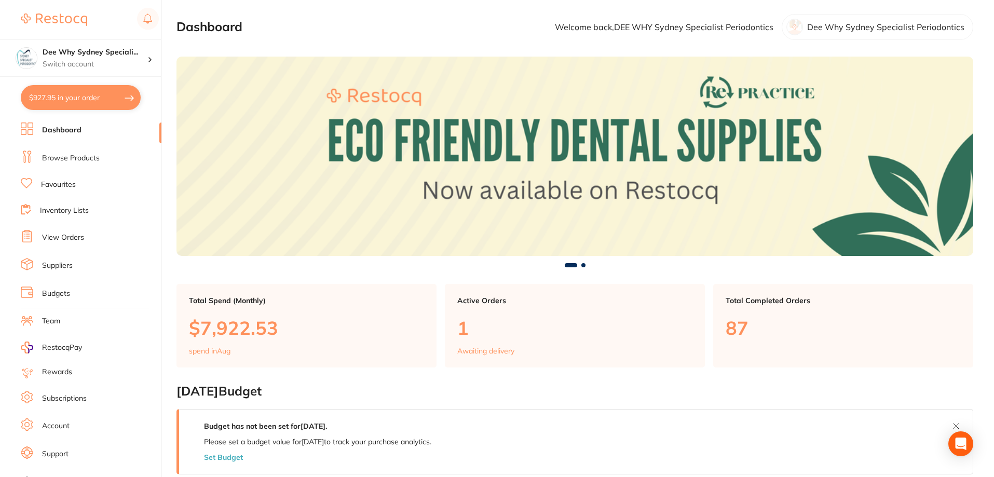
click at [80, 155] on link "Browse Products" at bounding box center [71, 158] width 58 height 10
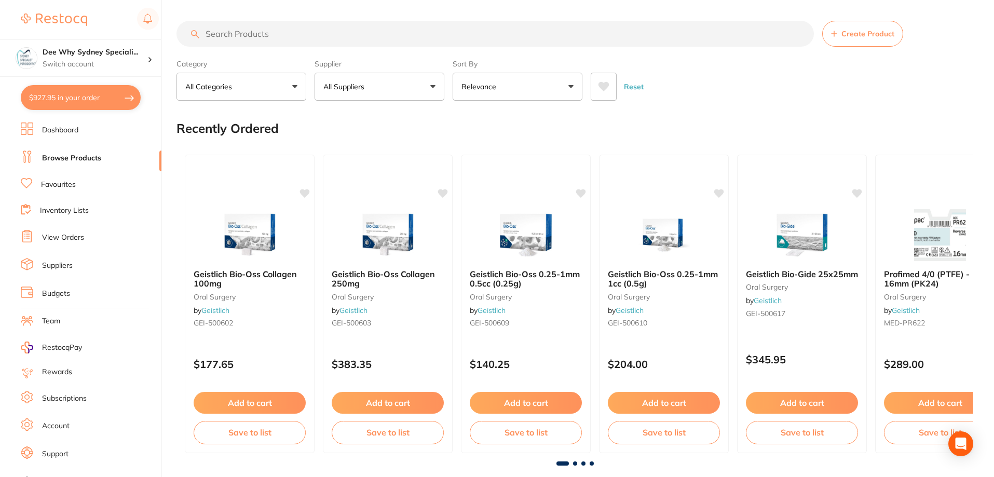
click at [347, 37] on input "search" at bounding box center [494, 34] width 637 height 26
click at [384, 29] on input "search" at bounding box center [494, 34] width 637 height 26
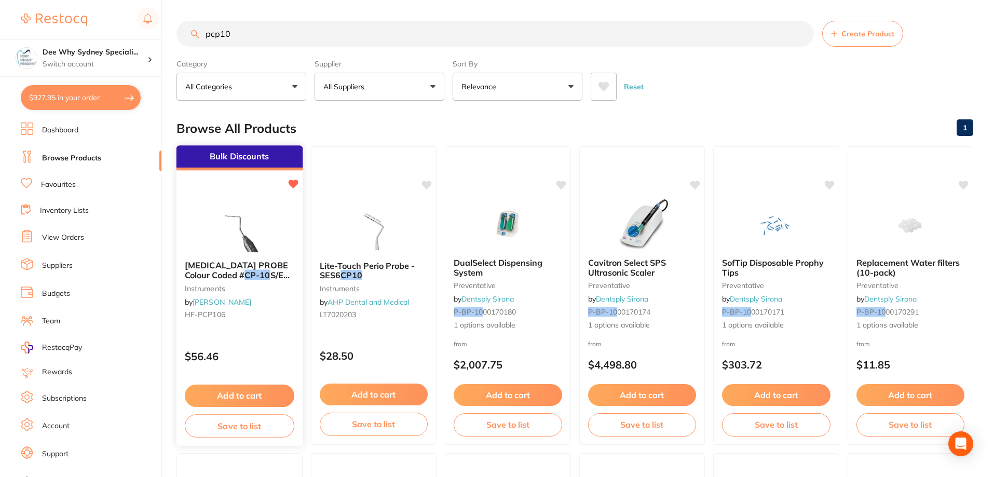
type input "pcp10"
click at [238, 230] on img at bounding box center [239, 226] width 68 height 52
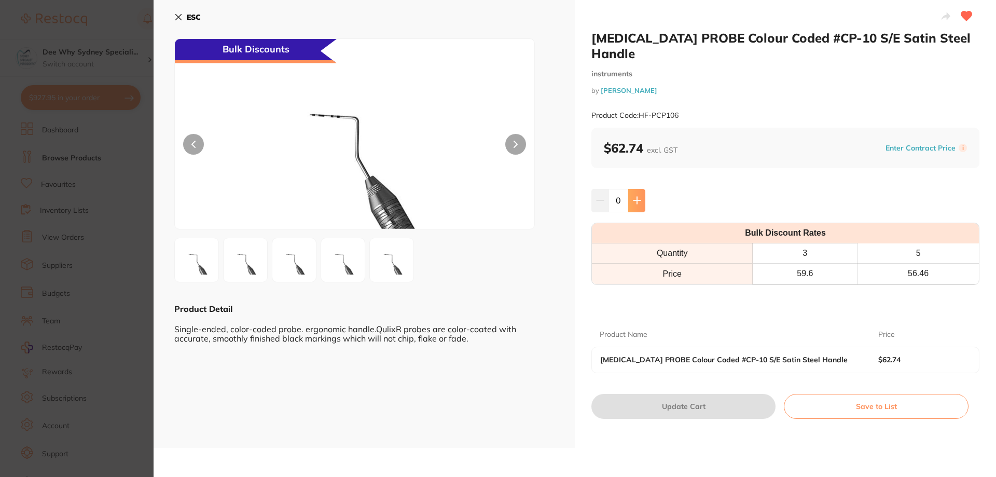
click at [628, 205] on button at bounding box center [636, 200] width 17 height 23
type input "1"
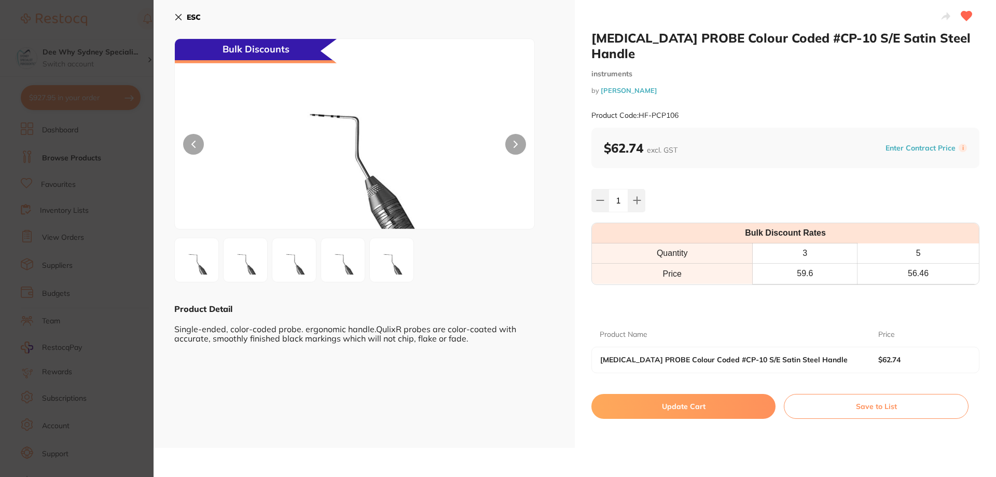
click at [674, 409] on button "Update Cart" at bounding box center [683, 406] width 184 height 25
checkbox input "false"
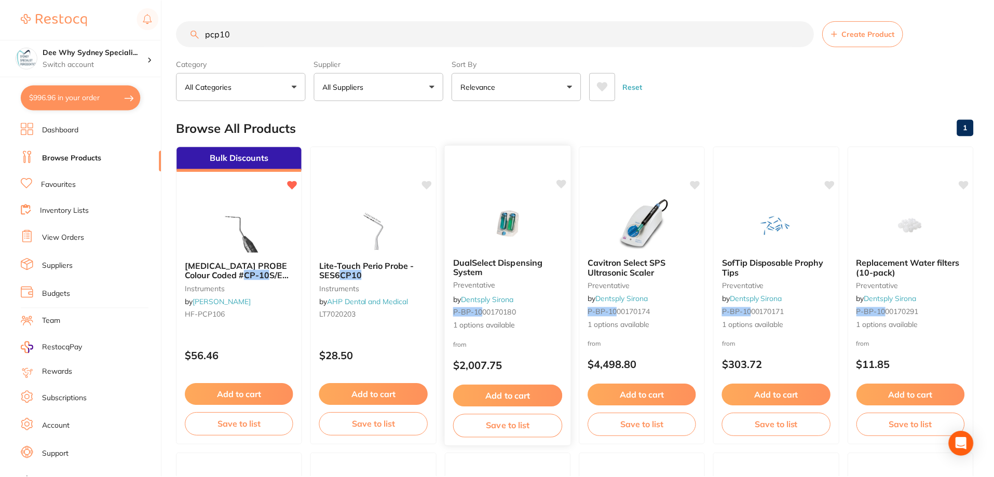
scroll to position [1, 0]
drag, startPoint x: 253, startPoint y: 36, endPoint x: 0, endPoint y: 78, distance: 256.7
click at [0, 78] on div "$996.96 Dee Why Sydney Speciali... Switch account Dee Why Sydney Specialist Per…" at bounding box center [497, 237] width 994 height 477
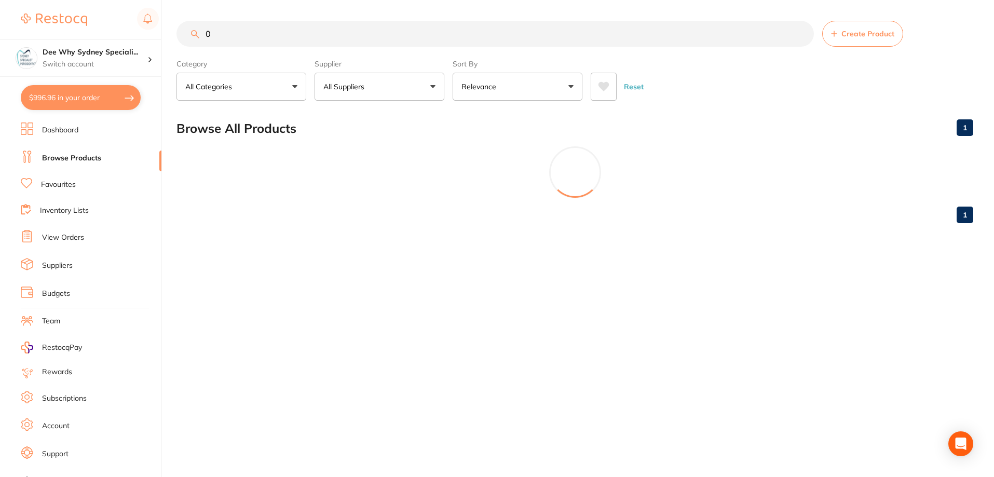
scroll to position [0, 0]
click at [0, 21] on div "$996.96 Dee Why Sydney Speciali... Switch account Dee Why Sydney Specialist Per…" at bounding box center [498, 238] width 996 height 477
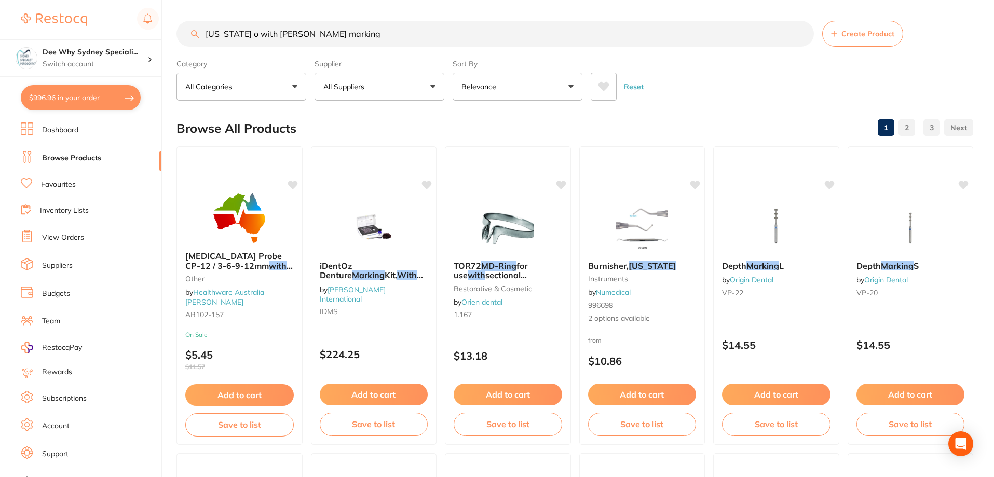
drag, startPoint x: 329, startPoint y: 30, endPoint x: 0, endPoint y: 27, distance: 329.5
click at [0, 27] on div "$996.96 Dee Why Sydney Speciali... Switch account Dee Why Sydney Specialist Per…" at bounding box center [497, 238] width 994 height 477
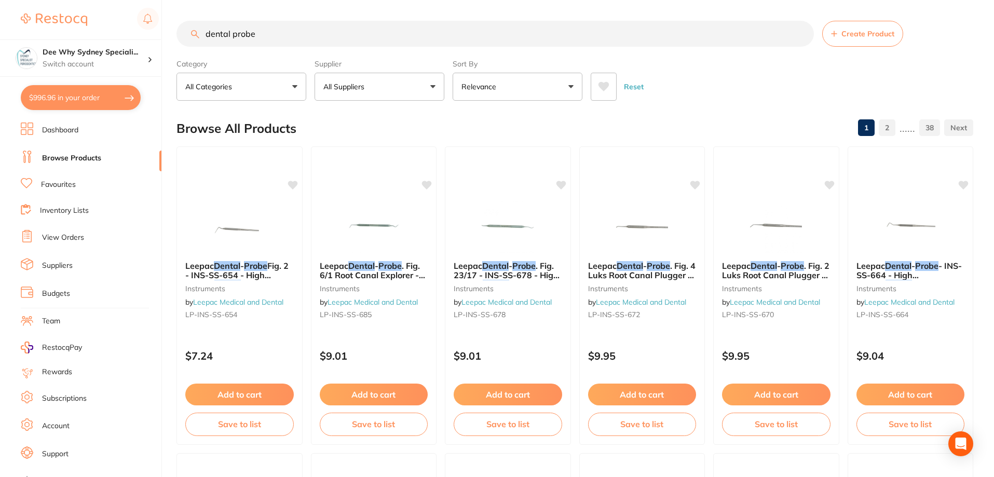
drag, startPoint x: 285, startPoint y: 41, endPoint x: 0, endPoint y: 19, distance: 285.7
click at [0, 19] on div "$996.96 Dee Why Sydney Speciali... Switch account Dee Why Sydney Specialist Per…" at bounding box center [497, 238] width 994 height 477
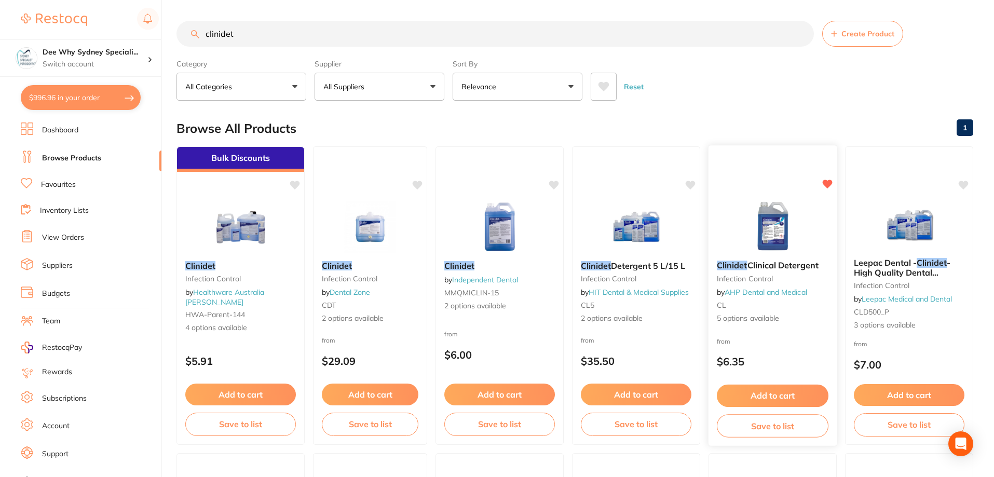
type input "clinidet"
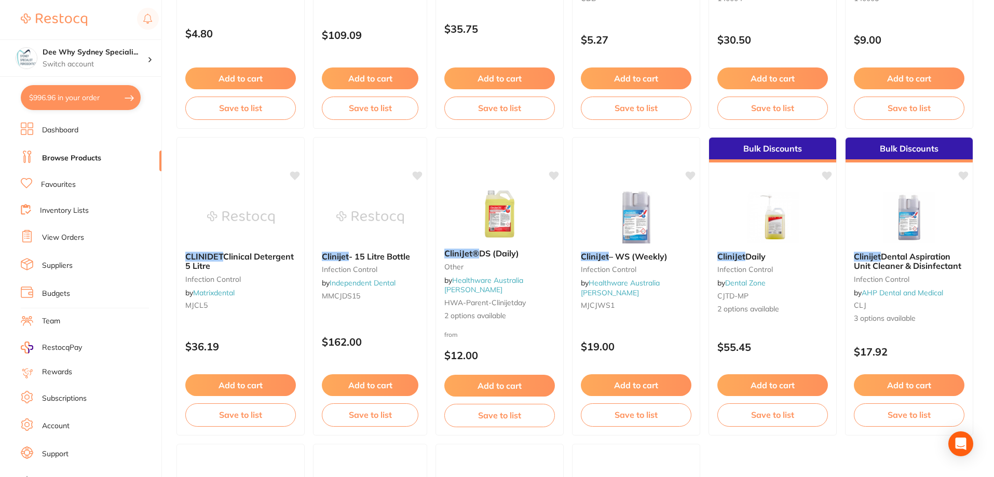
scroll to position [415, 0]
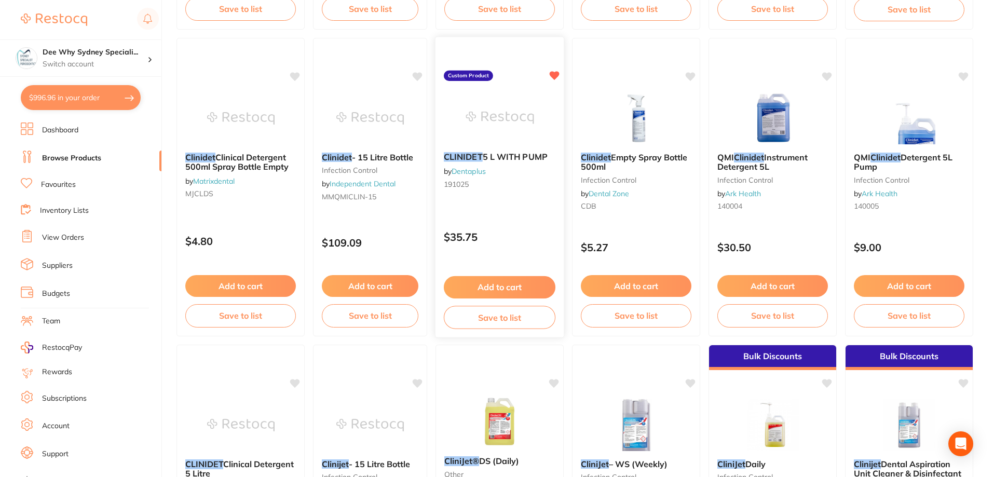
click at [519, 291] on button "Add to cart" at bounding box center [500, 287] width 112 height 22
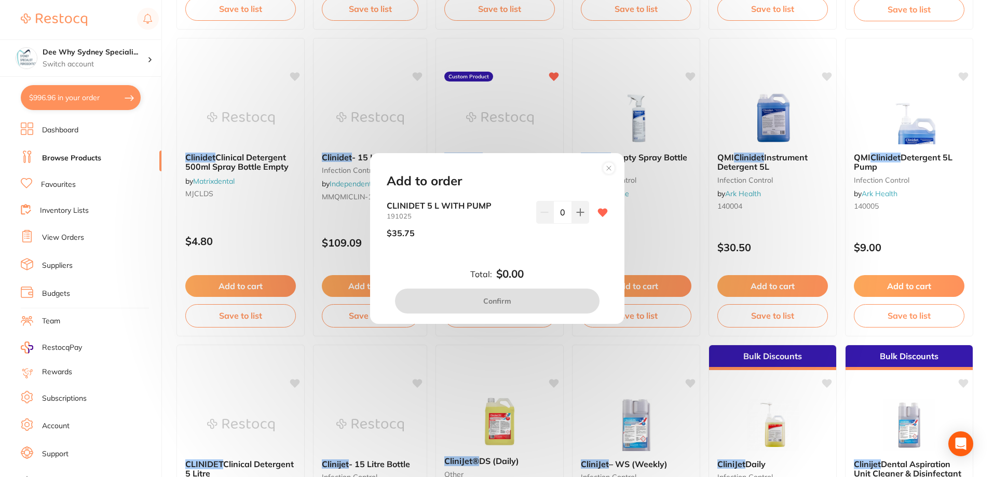
click at [589, 205] on div "CLINIDET 5 L WITH PUMP 191025 $35.75 0" at bounding box center [497, 223] width 221 height 45
click at [606, 166] on circle at bounding box center [608, 168] width 12 height 12
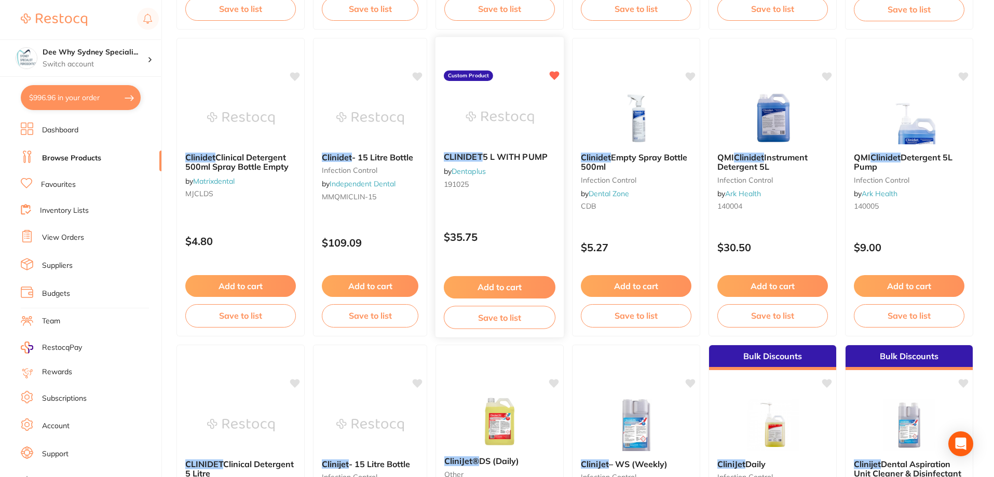
click at [483, 171] on link "Dentaplus" at bounding box center [468, 171] width 34 height 9
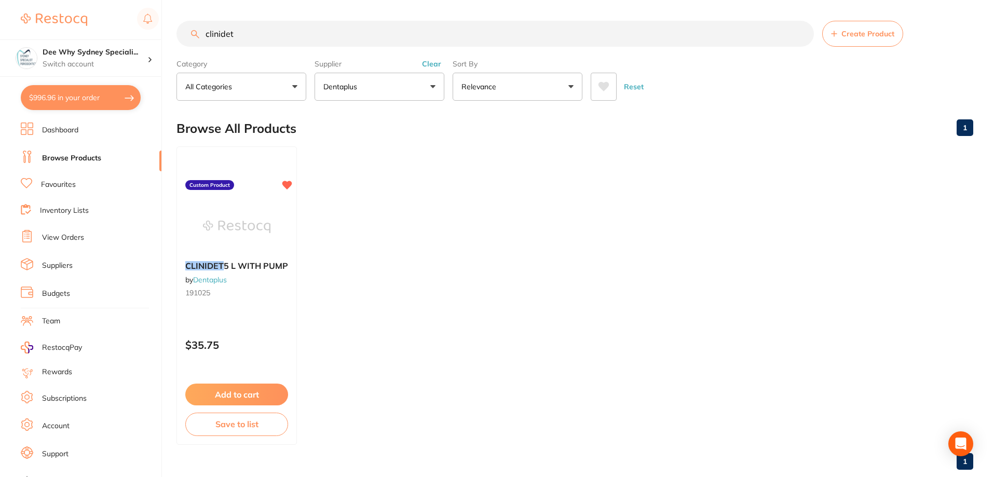
drag, startPoint x: 249, startPoint y: 34, endPoint x: 113, endPoint y: 18, distance: 136.4
click at [113, 18] on div "$996.96 Dee Why Sydney Speciali... Switch account Dee Why Sydney Specialist Per…" at bounding box center [497, 238] width 994 height 477
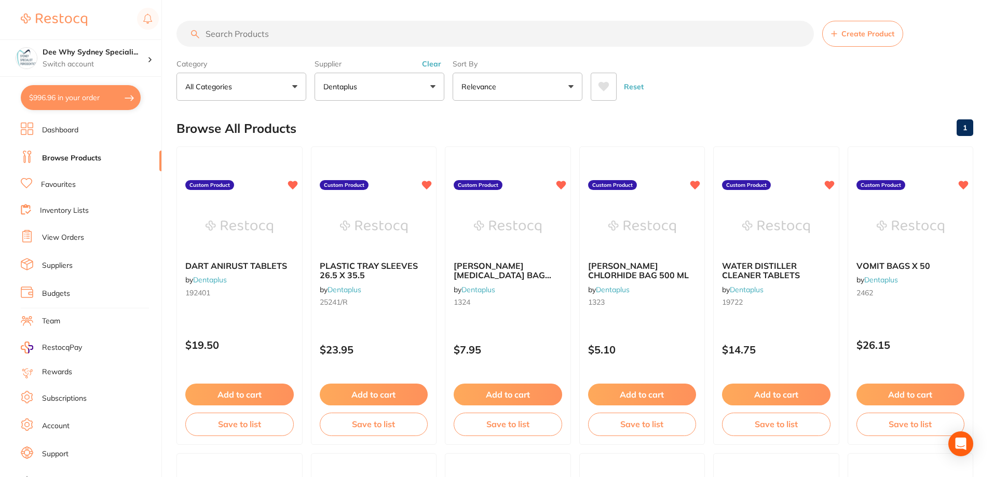
click at [400, 31] on input "search" at bounding box center [494, 34] width 637 height 26
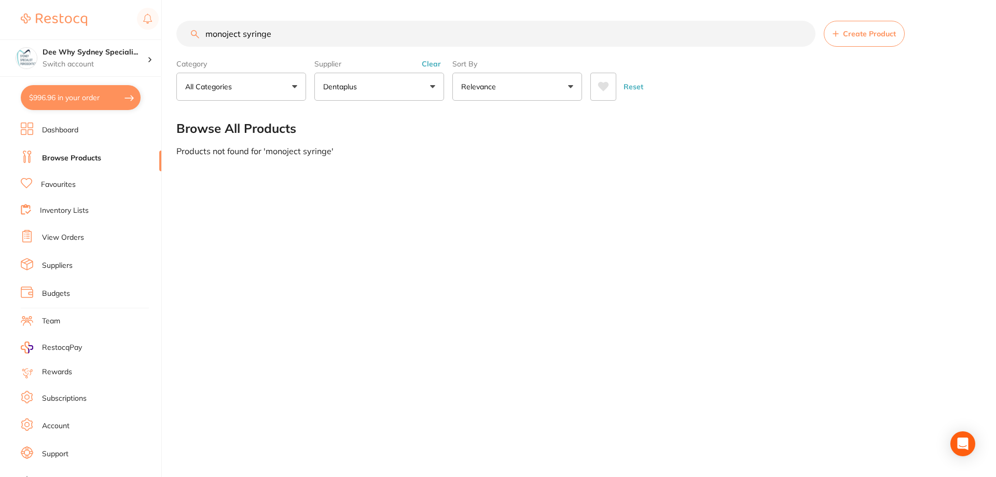
click at [334, 97] on button "Dentaplus" at bounding box center [379, 87] width 130 height 28
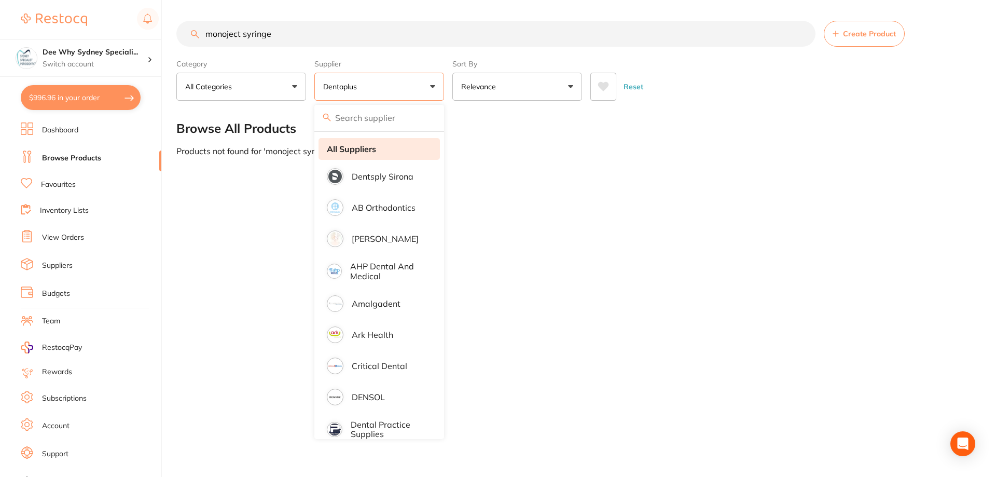
click at [354, 148] on strong "All Suppliers" at bounding box center [351, 148] width 49 height 9
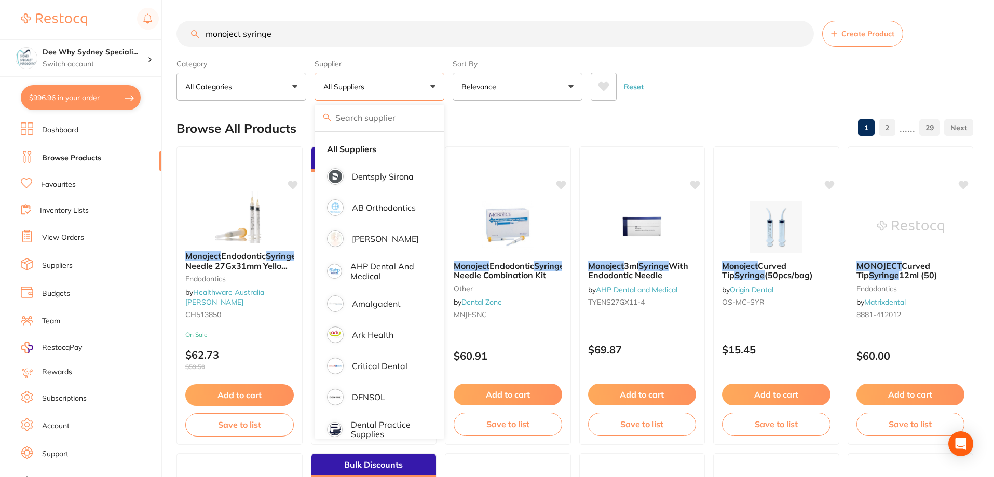
click at [713, 93] on div "Reset" at bounding box center [777, 82] width 374 height 36
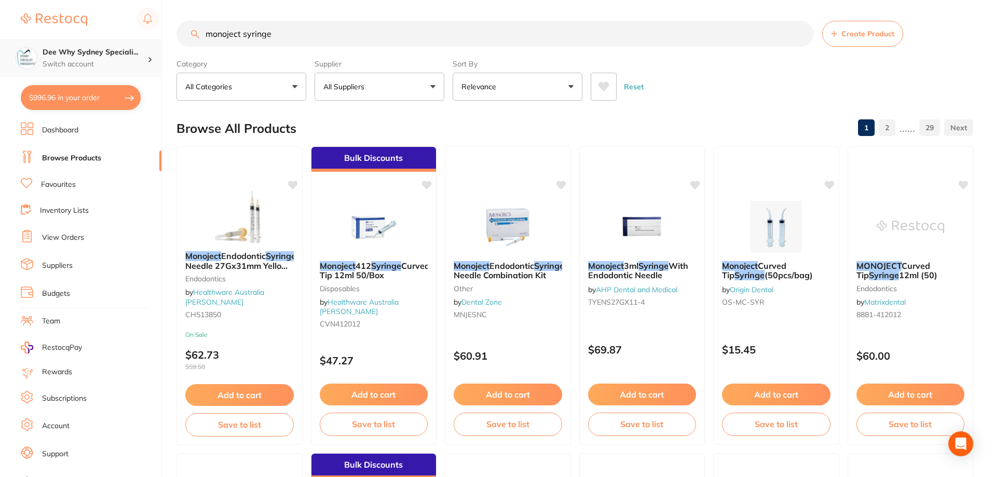
click at [0, 57] on div "$996.96 Dee Why Sydney Speciali... Switch account Dee Why Sydney Specialist Per…" at bounding box center [497, 238] width 994 height 477
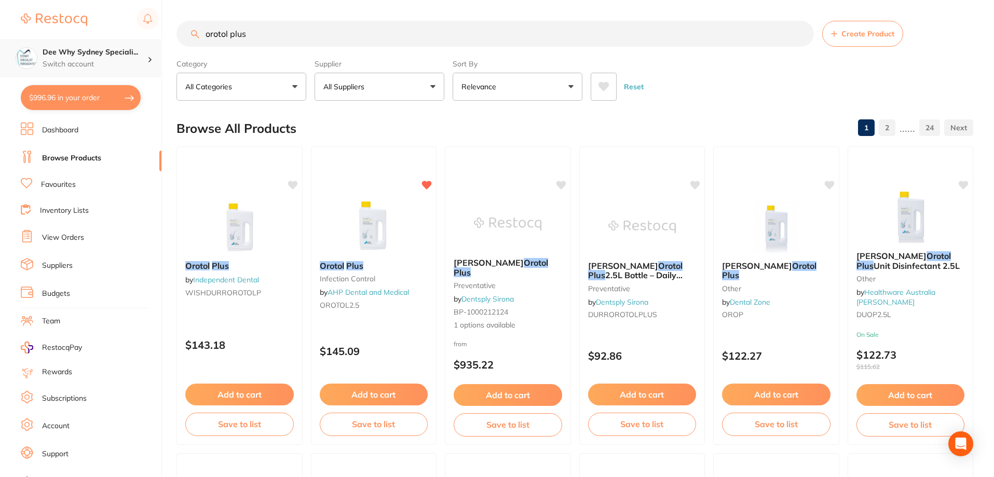
drag, startPoint x: 368, startPoint y: 38, endPoint x: 0, endPoint y: 51, distance: 368.6
click at [0, 51] on div "$996.96 Dee Why Sydney Speciali... Switch account Dee Why Sydney Specialist Per…" at bounding box center [497, 238] width 994 height 477
paste input "DU-CDS110P6155"
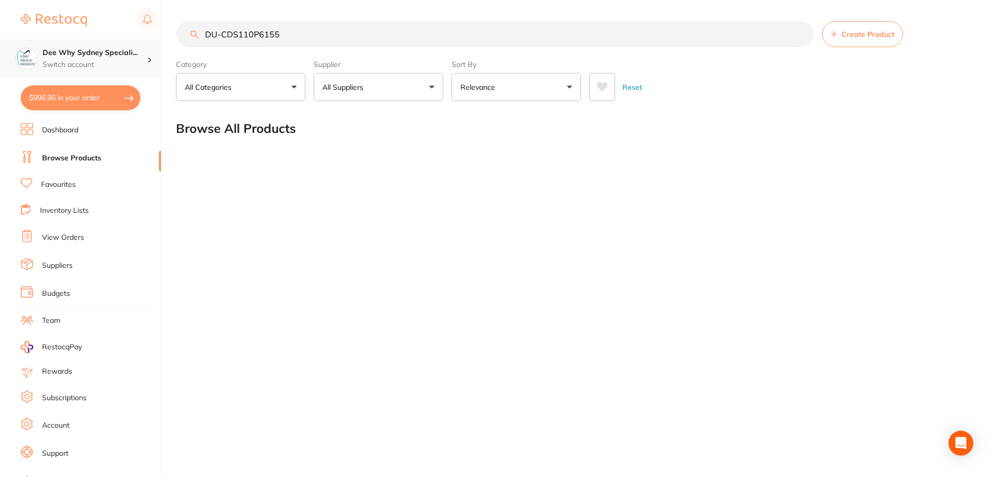
scroll to position [1, 0]
drag, startPoint x: 296, startPoint y: 34, endPoint x: 72, endPoint y: 47, distance: 225.0
click at [79, 48] on div "$996.96 Dee Why Sydney Speciali... Switch account Dee Why Sydney Specialist Per…" at bounding box center [498, 238] width 996 height 477
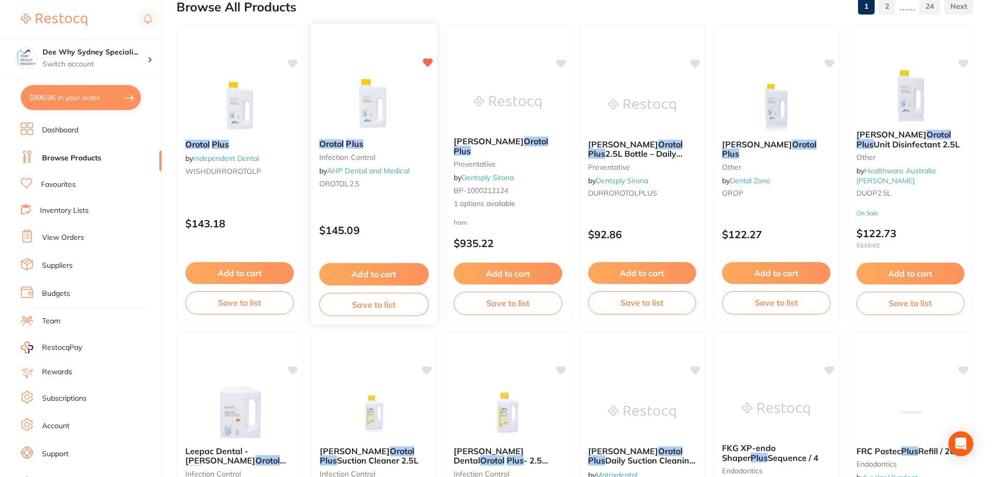
scroll to position [0, 0]
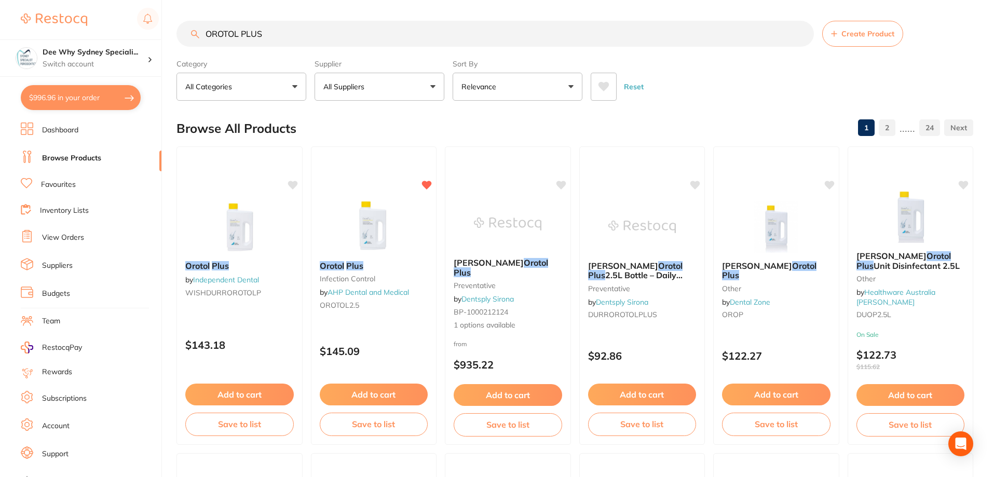
drag, startPoint x: 281, startPoint y: 39, endPoint x: 0, endPoint y: 31, distance: 281.3
click at [7, 31] on div "$996.96 Dee Why Sydney Speciali... Switch account Dee Why Sydney Specialist Per…" at bounding box center [497, 238] width 994 height 477
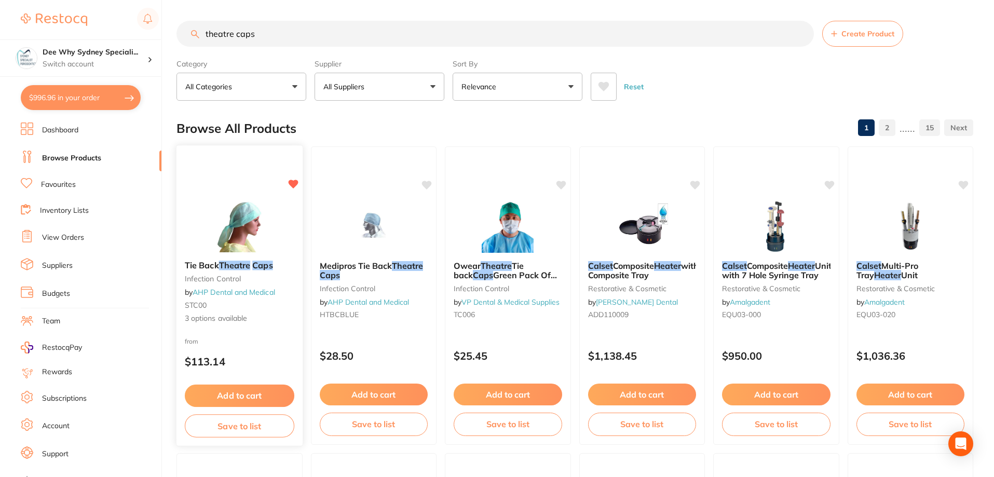
type input "theatre caps"
click at [239, 401] on button "Add to cart" at bounding box center [239, 395] width 109 height 22
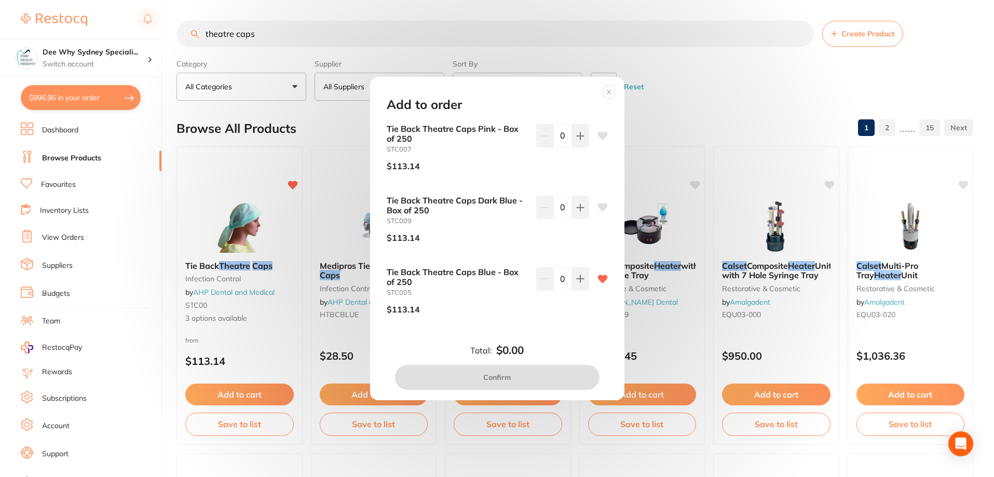
drag, startPoint x: 578, startPoint y: 278, endPoint x: 494, endPoint y: 360, distance: 117.4
click at [577, 279] on icon at bounding box center [579, 279] width 7 height 7
type input "1"
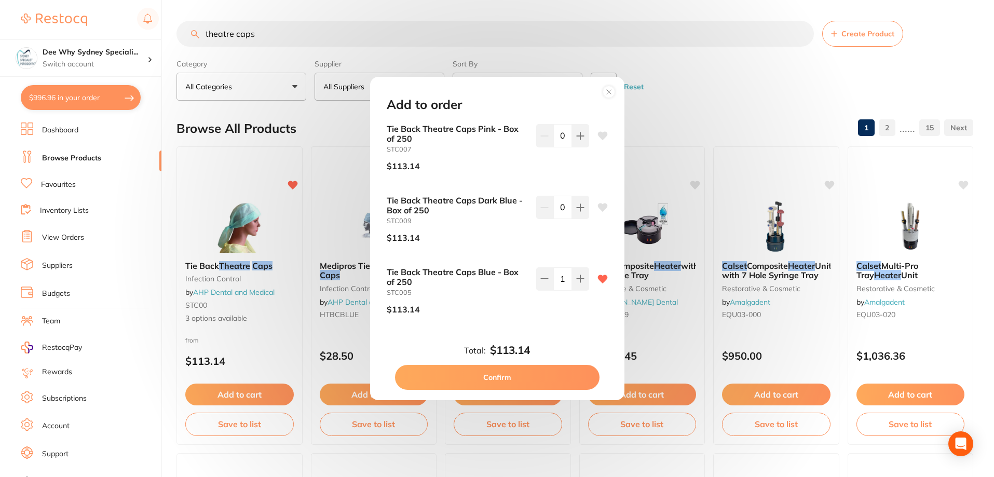
click at [487, 379] on button "Confirm" at bounding box center [497, 377] width 204 height 25
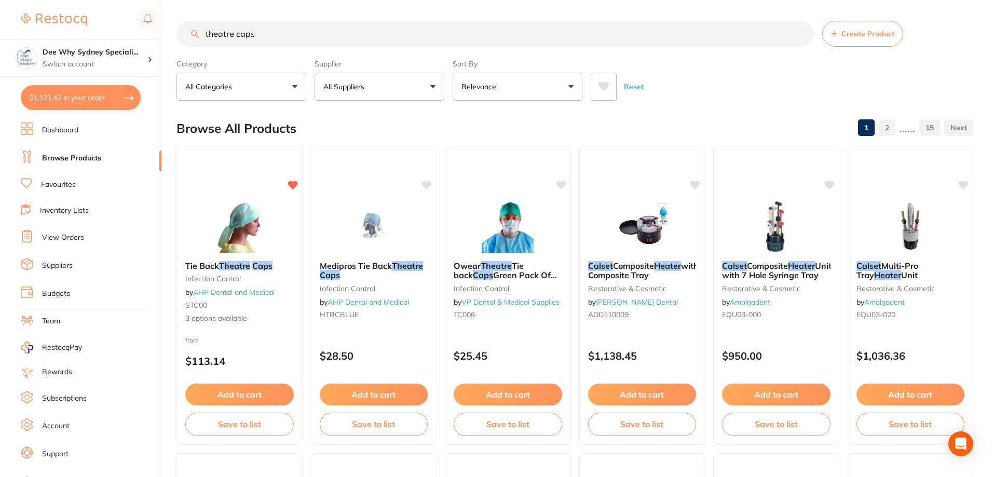
drag, startPoint x: 299, startPoint y: 37, endPoint x: 0, endPoint y: 34, distance: 299.4
click at [0, 34] on div "$1,121.42 Dee Why Sydney Speciali... Switch account Dee Why Sydney Specialist P…" at bounding box center [497, 238] width 994 height 477
type input "distilled water"
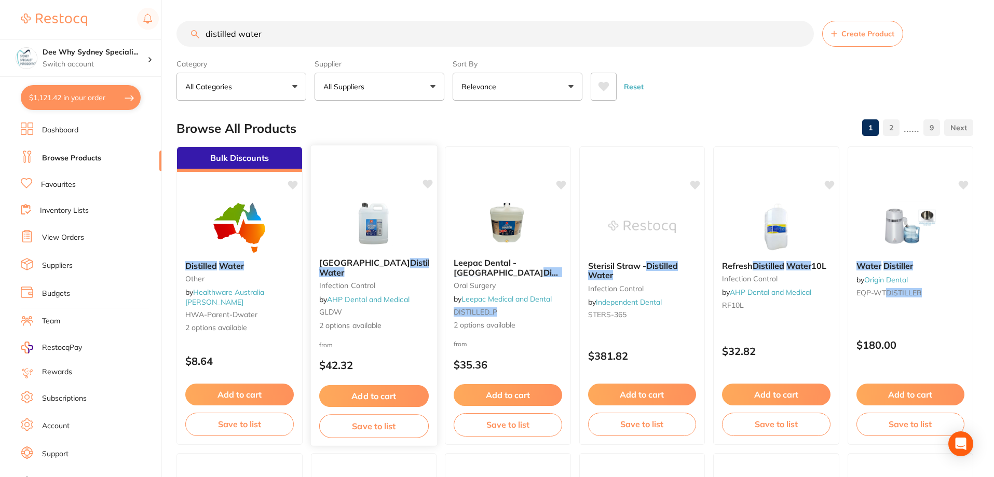
click at [363, 212] on img at bounding box center [373, 223] width 68 height 52
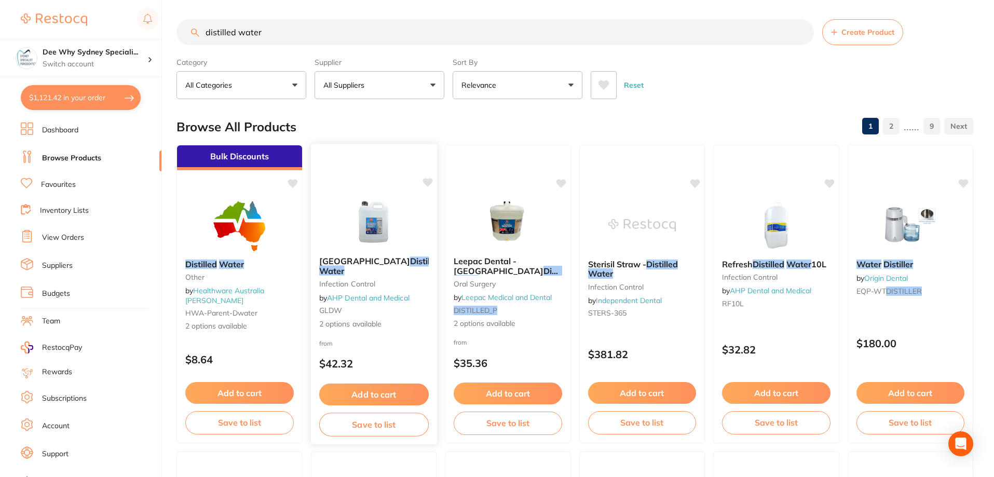
click at [371, 230] on img at bounding box center [373, 222] width 68 height 52
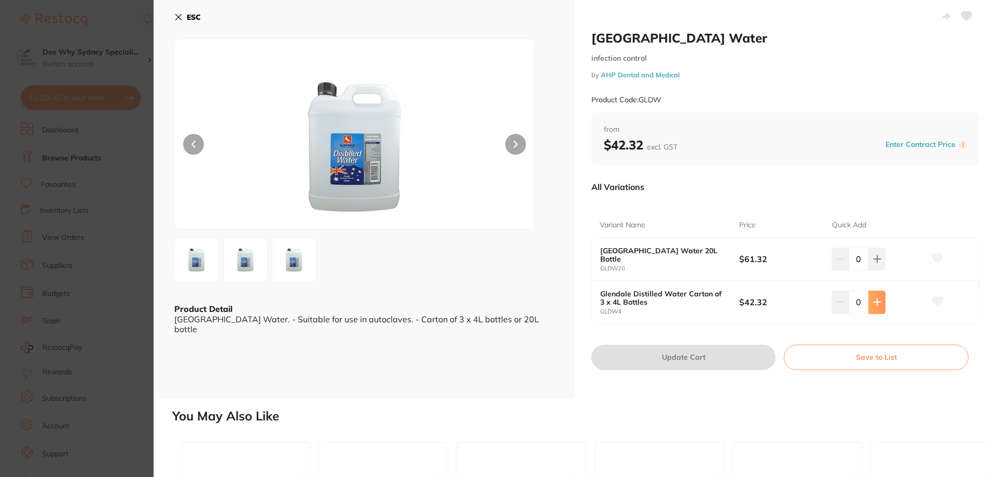
click at [874, 302] on icon at bounding box center [877, 302] width 7 height 7
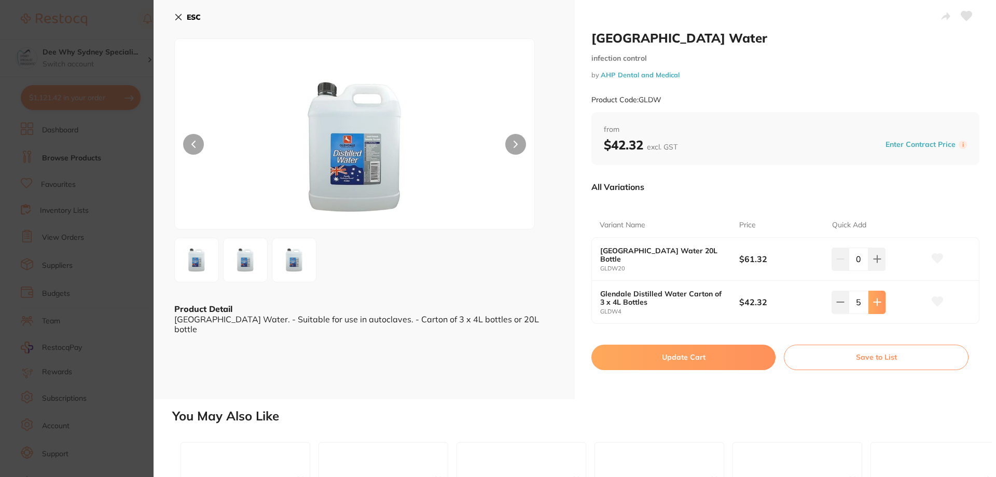
click at [883, 300] on button at bounding box center [877, 302] width 17 height 23
click at [874, 300] on icon at bounding box center [877, 302] width 8 height 8
type input "7"
click at [709, 357] on button "Update Cart" at bounding box center [683, 357] width 184 height 25
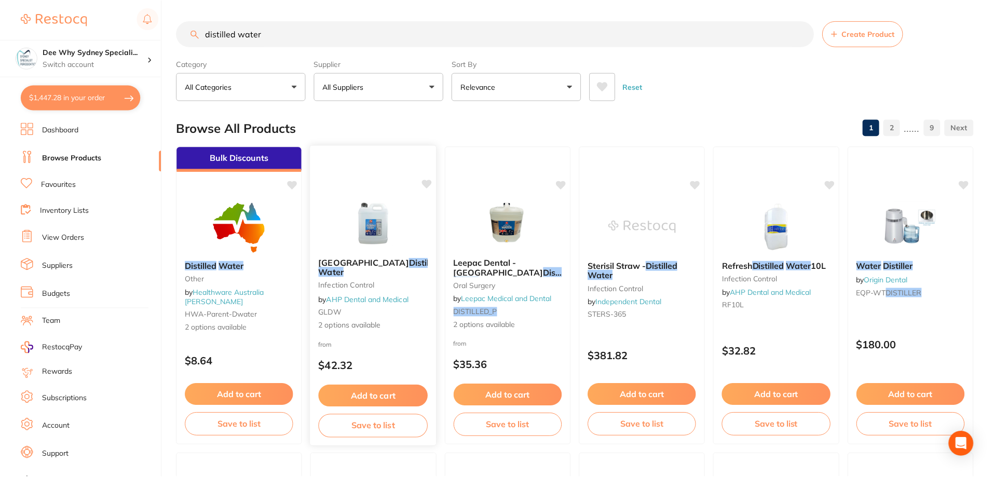
scroll to position [2, 0]
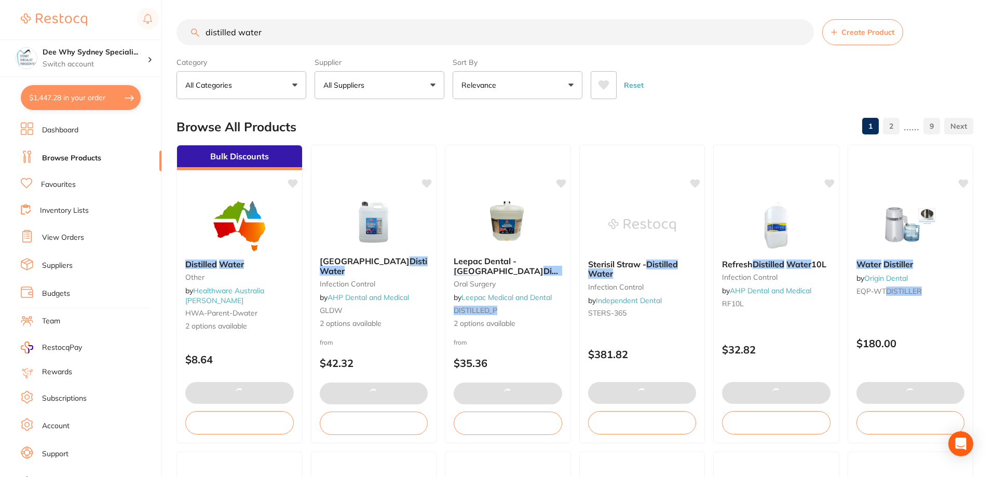
drag, startPoint x: 295, startPoint y: 34, endPoint x: 0, endPoint y: 30, distance: 295.3
click at [0, 30] on div "$1,447.28 Dee Why Sydney Speciali... Switch account Dee Why Sydney Specialist P…" at bounding box center [497, 236] width 994 height 477
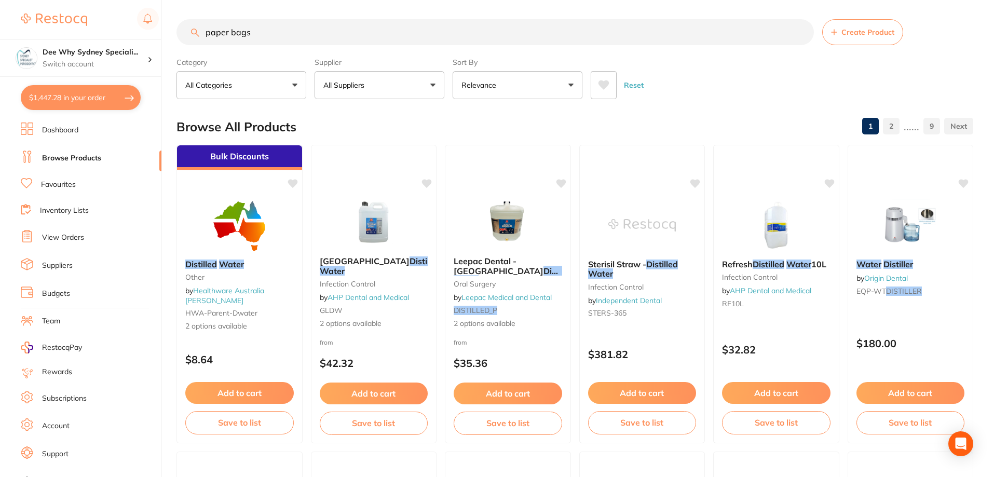
type input "paper bags"
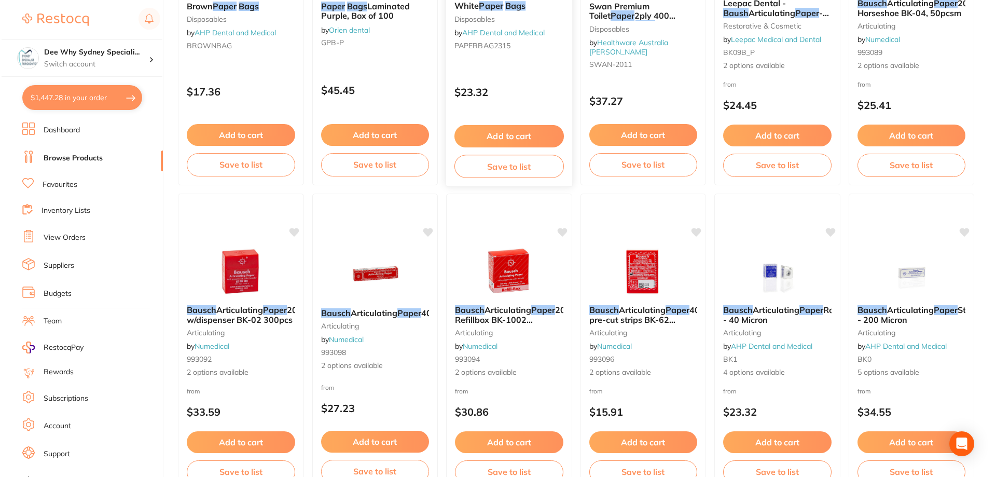
scroll to position [0, 0]
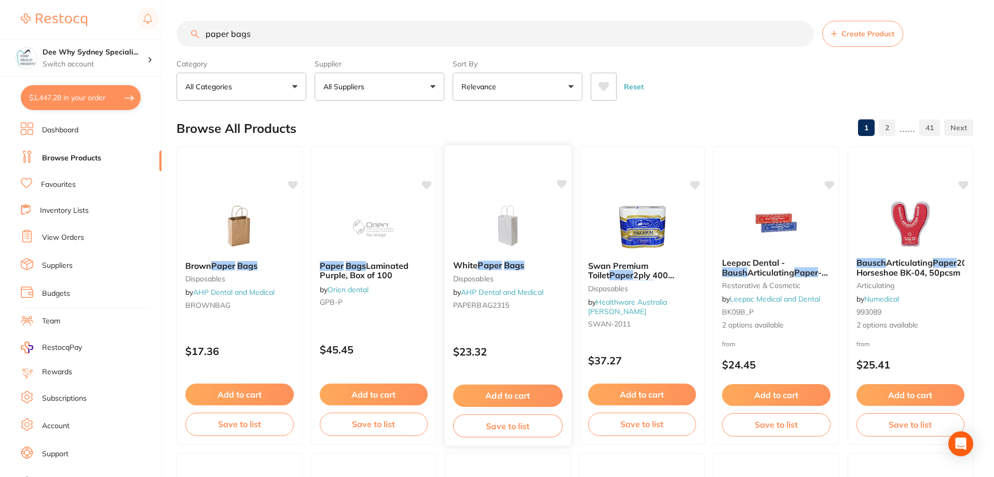
click at [505, 218] on img at bounding box center [508, 226] width 68 height 52
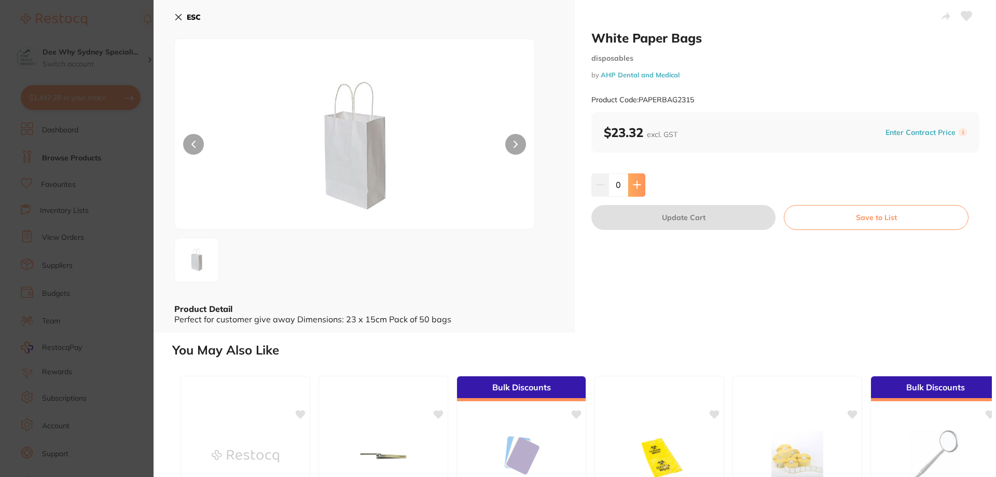
click at [630, 189] on button at bounding box center [636, 184] width 17 height 23
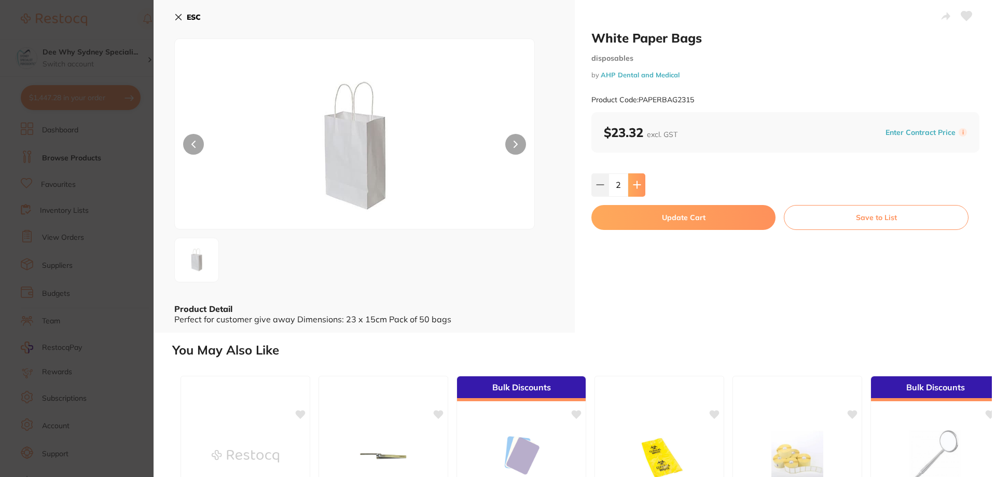
click at [630, 189] on button at bounding box center [636, 184] width 17 height 23
click at [597, 184] on icon at bounding box center [600, 185] width 8 height 8
type input "2"
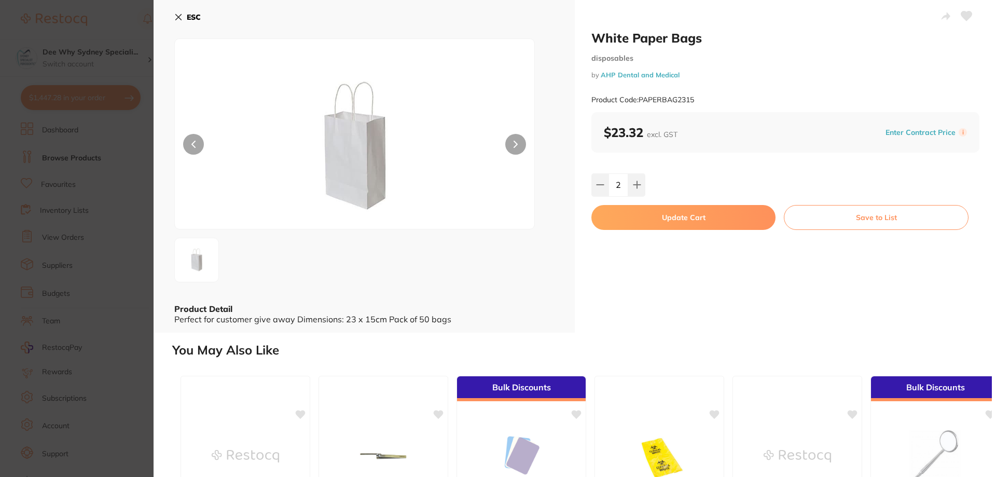
click at [668, 217] on button "Update Cart" at bounding box center [683, 217] width 184 height 25
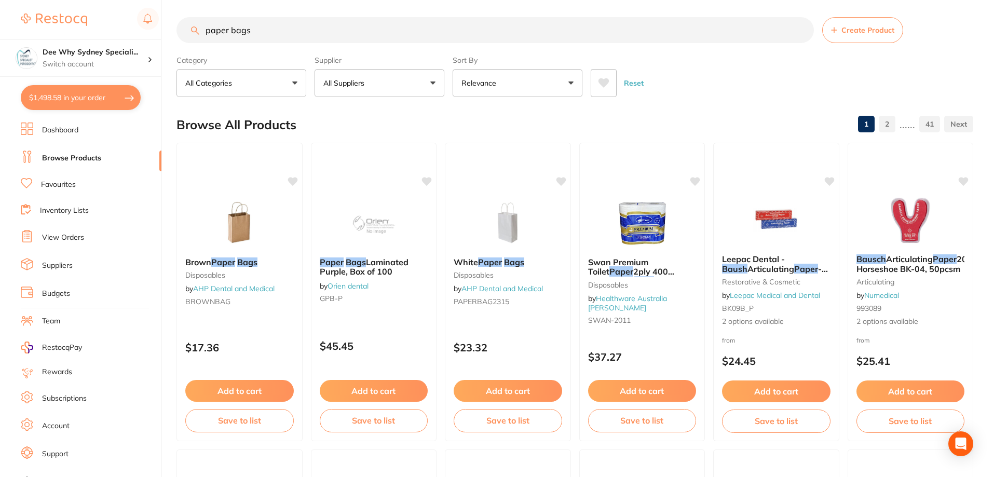
drag, startPoint x: 384, startPoint y: 32, endPoint x: 0, endPoint y: 27, distance: 384.0
click at [0, 27] on div "$1,498.58 Dee Why Sydney Speciali... Switch account Dee Why Sydney Specialist P…" at bounding box center [497, 234] width 994 height 477
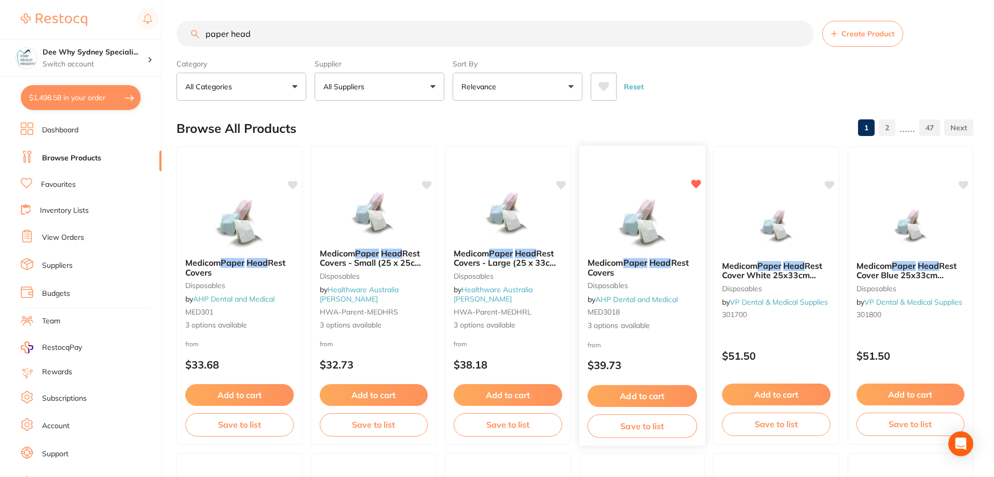
type input "paper head"
click at [654, 223] on img at bounding box center [642, 223] width 68 height 52
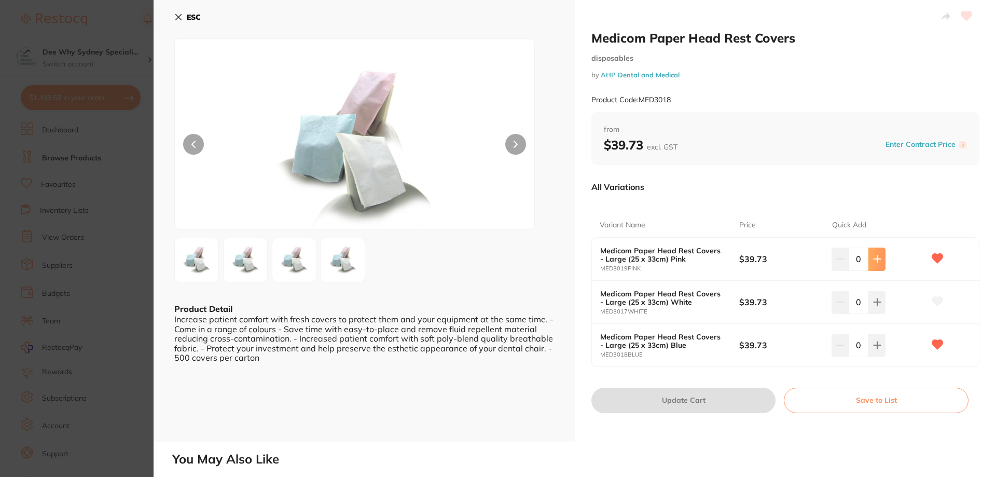
click at [879, 260] on button at bounding box center [877, 258] width 17 height 23
type input "1"
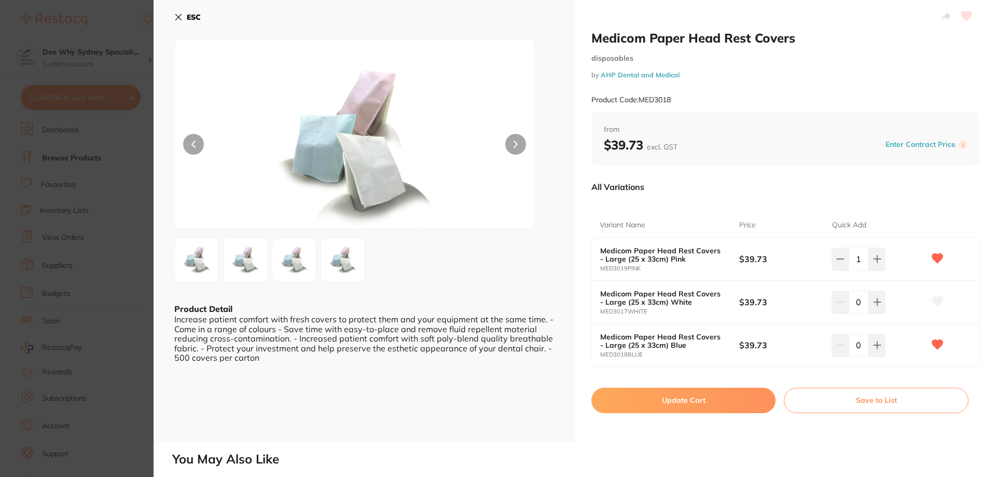
click at [730, 406] on button "Update Cart" at bounding box center [683, 400] width 184 height 25
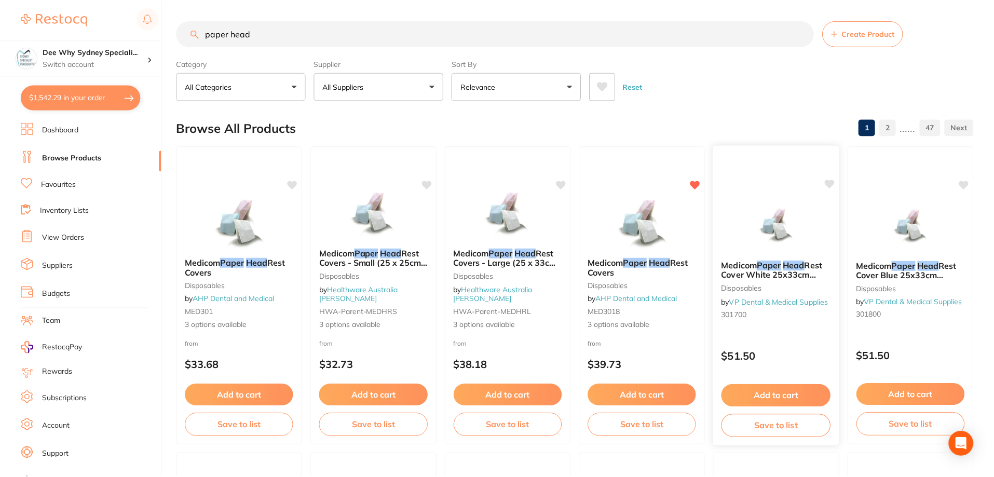
scroll to position [4, 0]
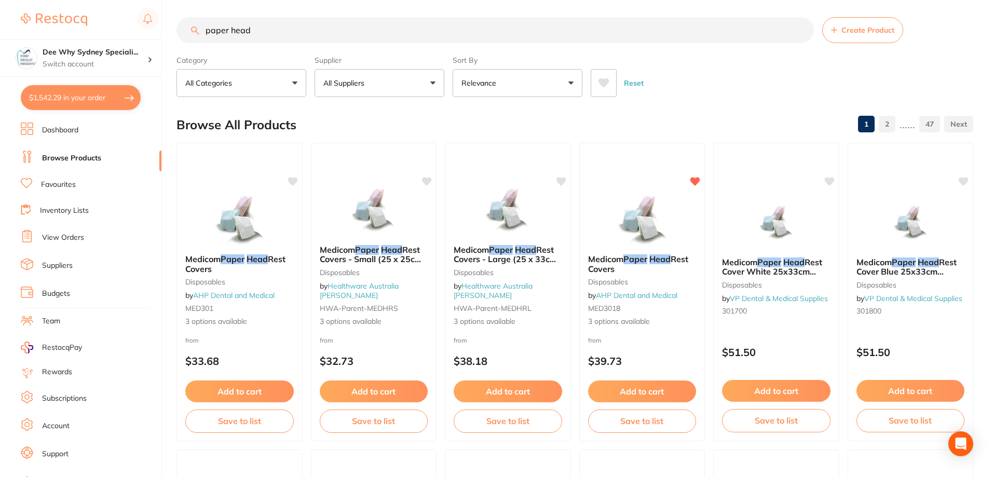
drag, startPoint x: 315, startPoint y: 34, endPoint x: 0, endPoint y: -8, distance: 318.2
click at [0, 0] on html "$1,542.29 Dee Why Sydney Speciali... Switch account Dee Why Sydney Specialist P…" at bounding box center [497, 234] width 994 height 477
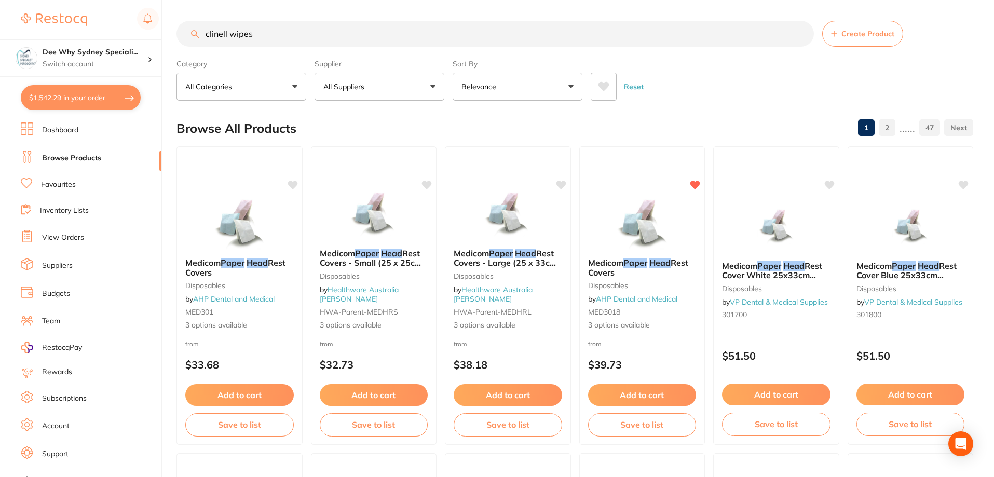
type input "clinell wipes"
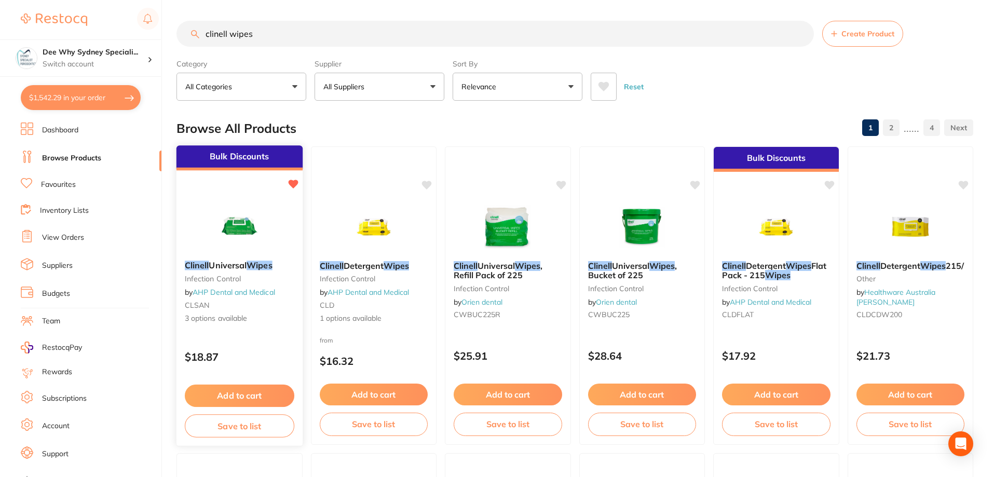
click at [210, 232] on img at bounding box center [239, 226] width 68 height 52
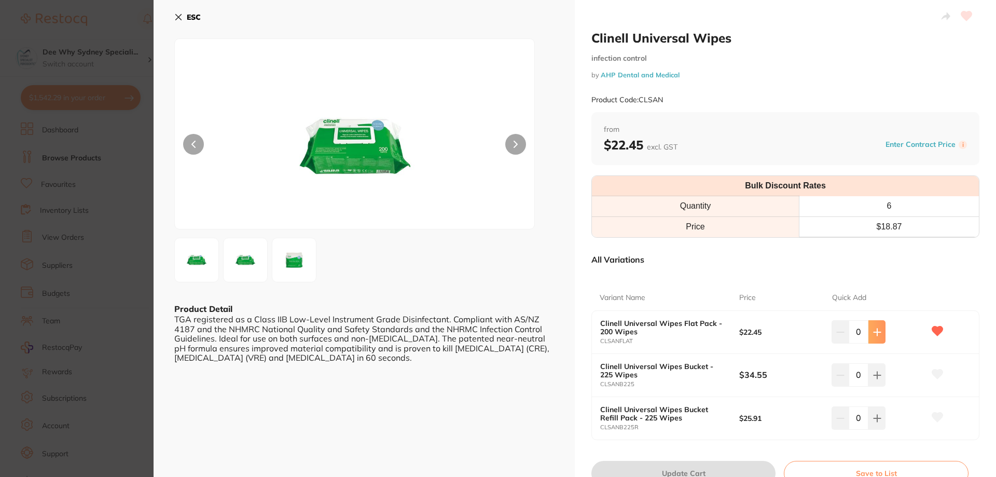
click at [879, 331] on icon at bounding box center [877, 332] width 8 height 8
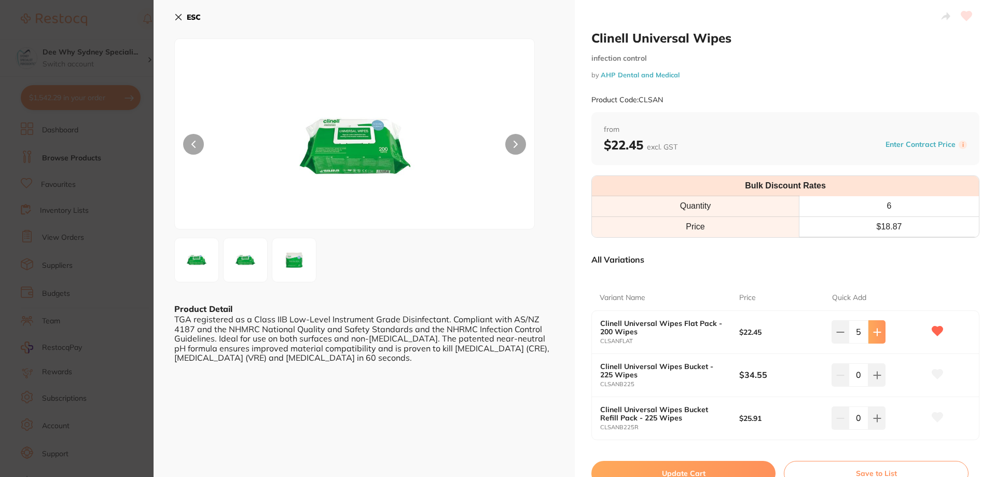
click at [879, 331] on icon at bounding box center [877, 332] width 8 height 8
type input "6"
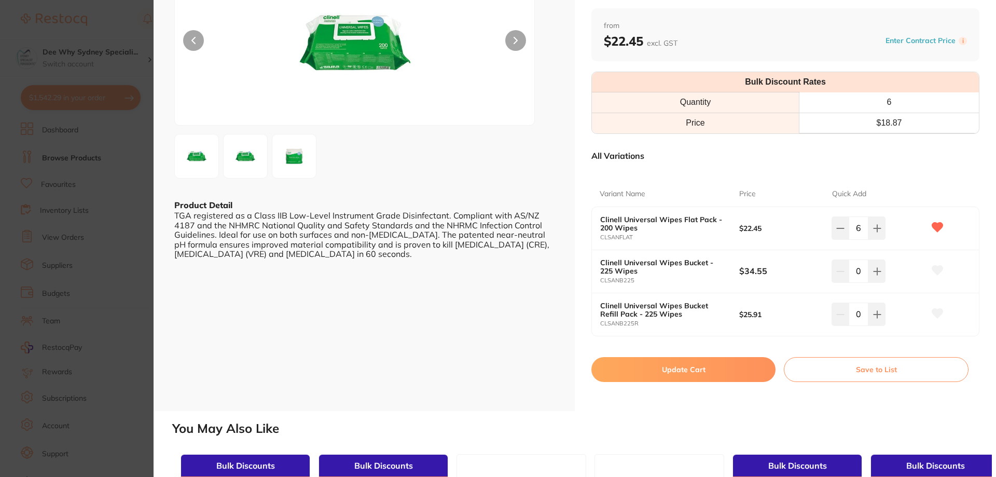
click at [730, 362] on button "Update Cart" at bounding box center [683, 369] width 184 height 25
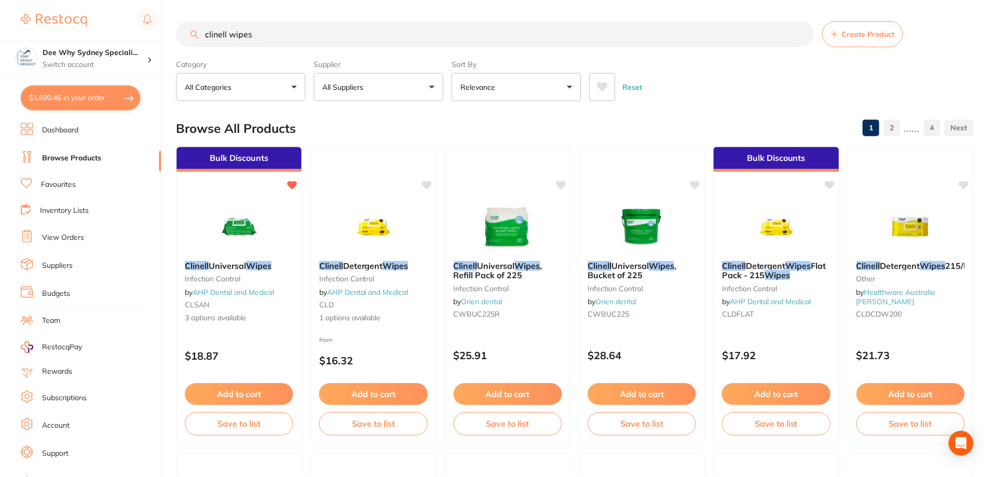
scroll to position [4, 0]
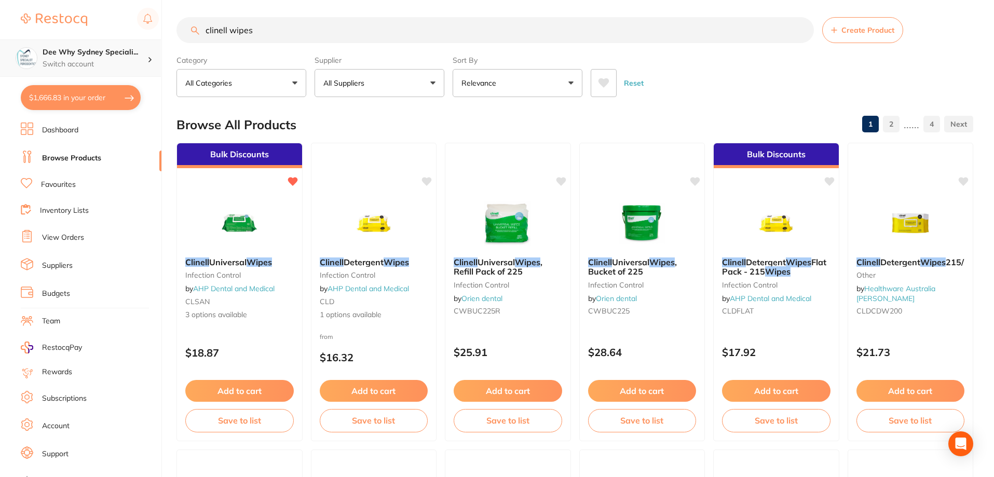
drag, startPoint x: 242, startPoint y: 35, endPoint x: 0, endPoint y: 40, distance: 241.8
click at [0, 35] on div "$1,666.83 Dee Why Sydney Speciali... Switch account Dee Why Sydney Specialist P…" at bounding box center [497, 234] width 994 height 477
type input "d"
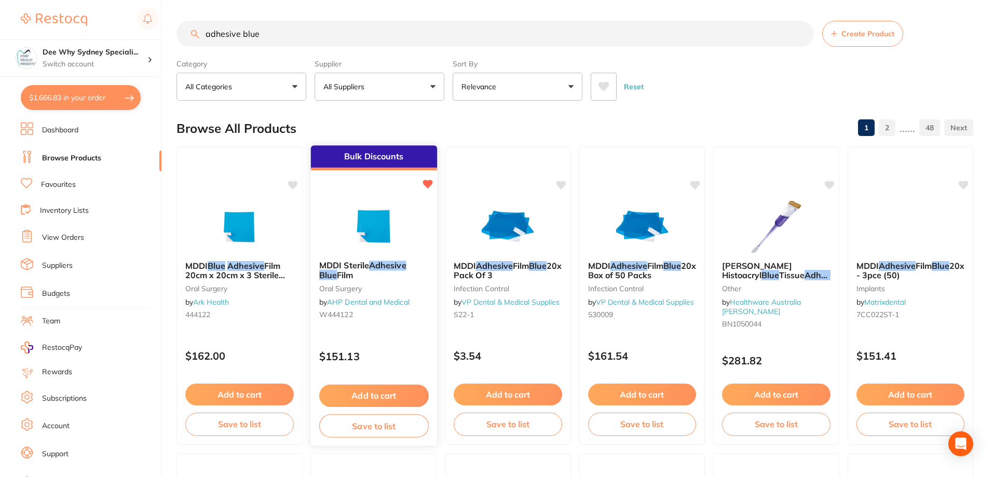
type input "adhesive blue"
click at [359, 231] on img at bounding box center [373, 226] width 68 height 52
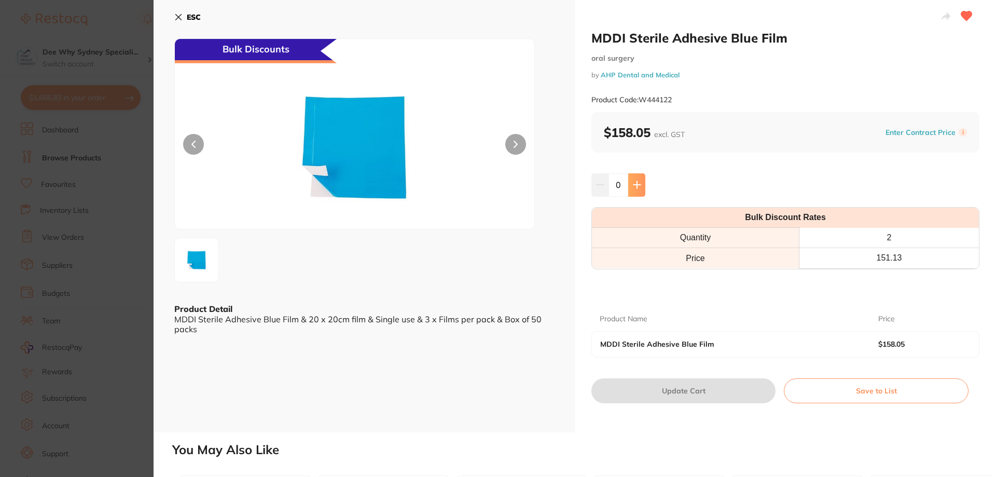
click at [637, 186] on icon at bounding box center [637, 185] width 8 height 8
type input "1"
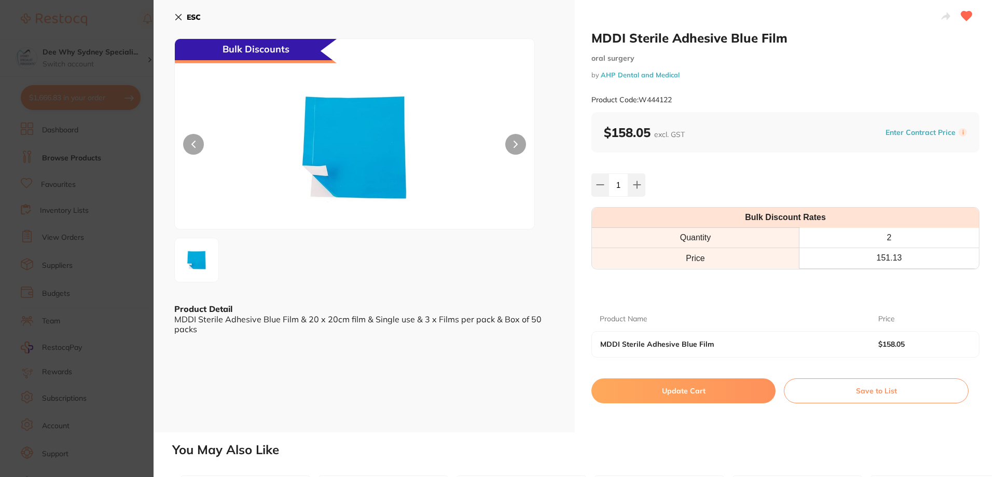
click at [739, 389] on button "Update Cart" at bounding box center [683, 390] width 184 height 25
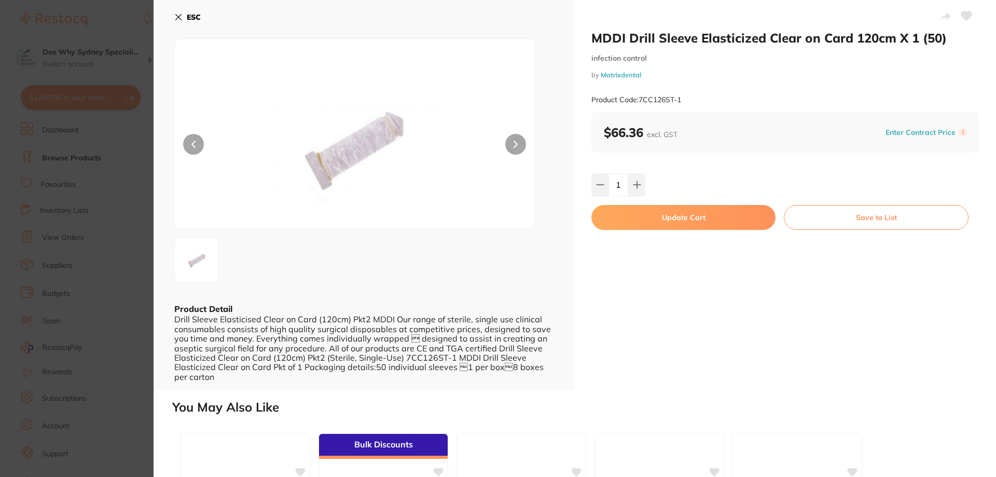
click at [677, 225] on button "Update Cart" at bounding box center [683, 217] width 184 height 25
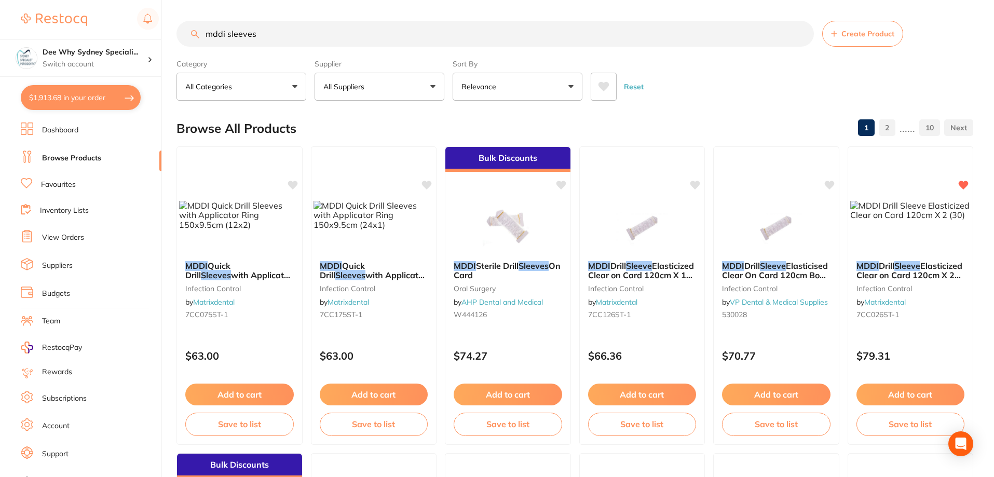
drag, startPoint x: 274, startPoint y: 35, endPoint x: 0, endPoint y: 35, distance: 274.5
click at [0, 35] on div "$1,913.68 Dee Why Sydney Speciali... Switch account Dee Why Sydney Specialist P…" at bounding box center [497, 238] width 994 height 477
type input "non woven gauze"
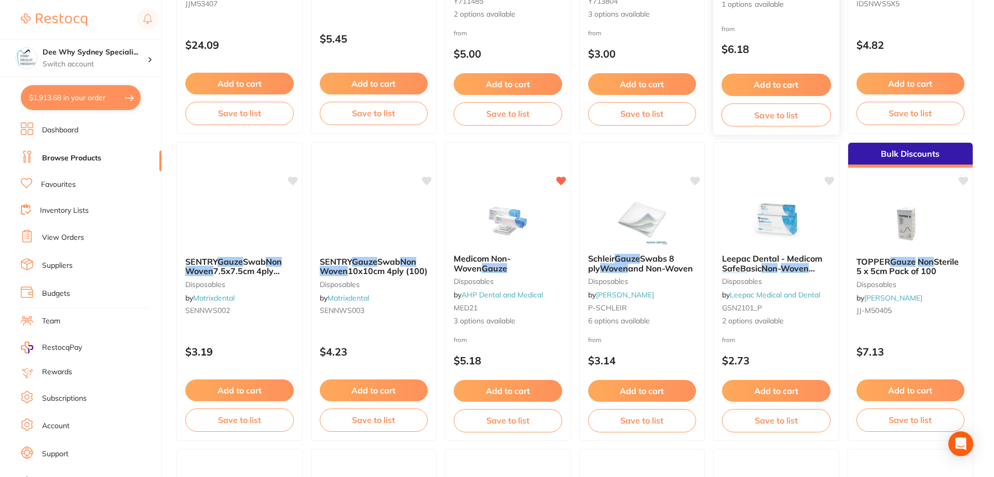
scroll to position [311, 0]
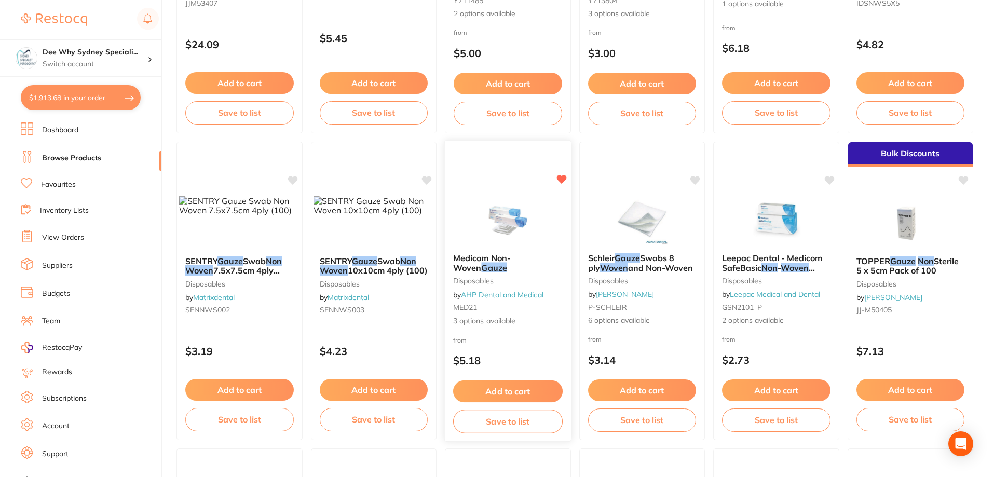
click at [520, 197] on img at bounding box center [508, 218] width 68 height 52
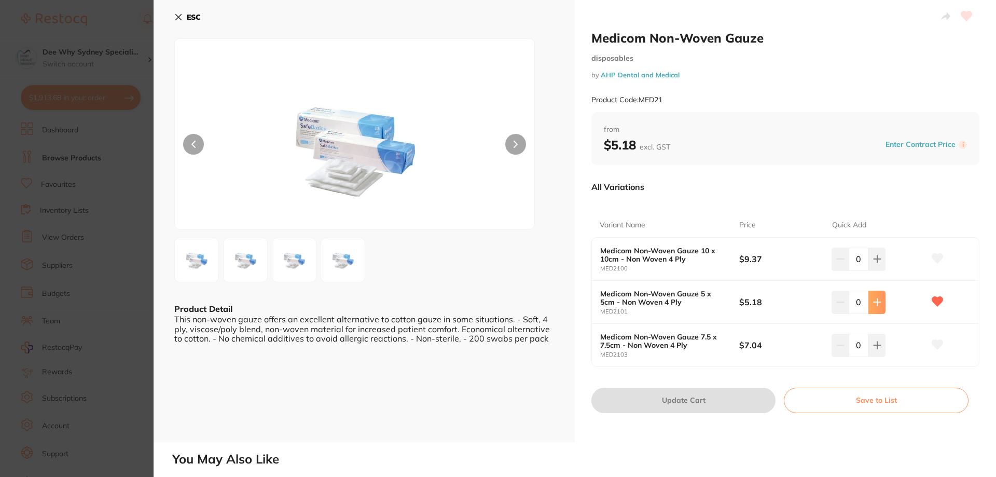
click at [882, 298] on button at bounding box center [877, 302] width 17 height 23
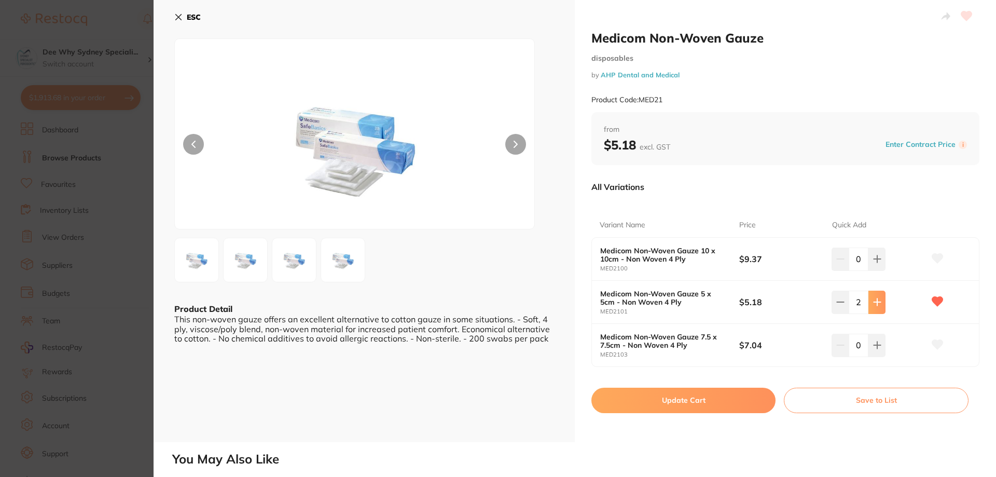
click at [882, 298] on button at bounding box center [877, 302] width 17 height 23
drag, startPoint x: 882, startPoint y: 298, endPoint x: 859, endPoint y: 307, distance: 25.0
click at [882, 298] on button at bounding box center [877, 302] width 17 height 23
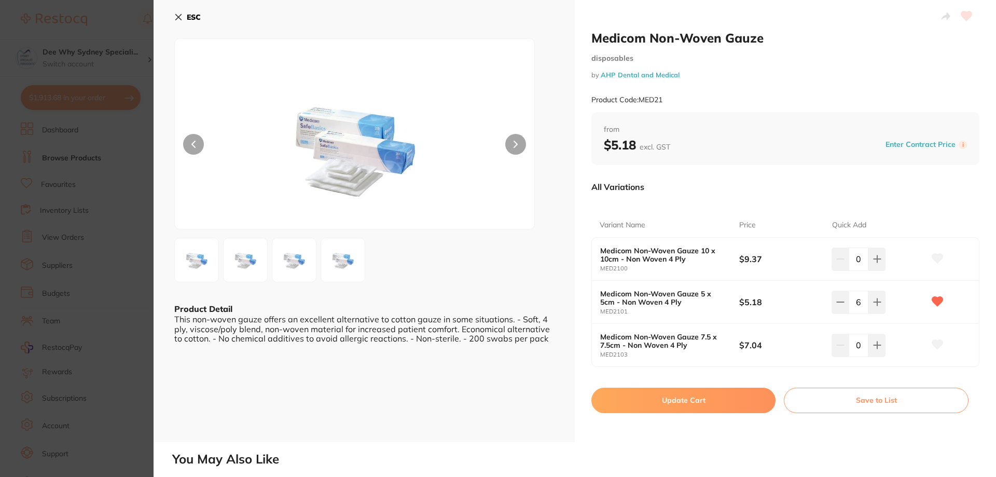
click at [841, 304] on icon at bounding box center [840, 302] width 8 height 8
type input "5"
click at [660, 408] on button "Update Cart" at bounding box center [683, 400] width 184 height 25
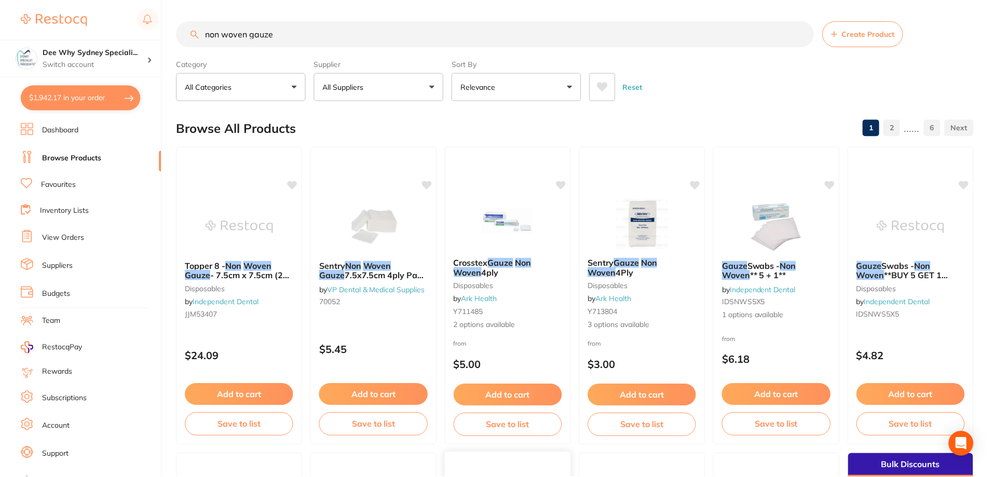
scroll to position [311, 0]
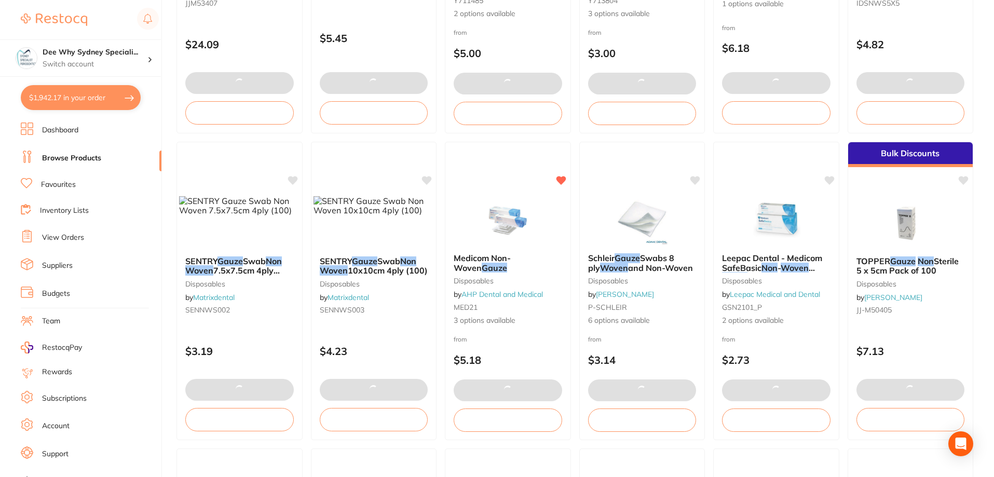
click at [76, 116] on section "Dee Why Sydney Speciali... Switch account Dee Why Sydney Specialist Periodontic…" at bounding box center [81, 238] width 162 height 477
click at [76, 98] on button "$1,942.17 in your order" at bounding box center [81, 97] width 120 height 25
checkbox input "true"
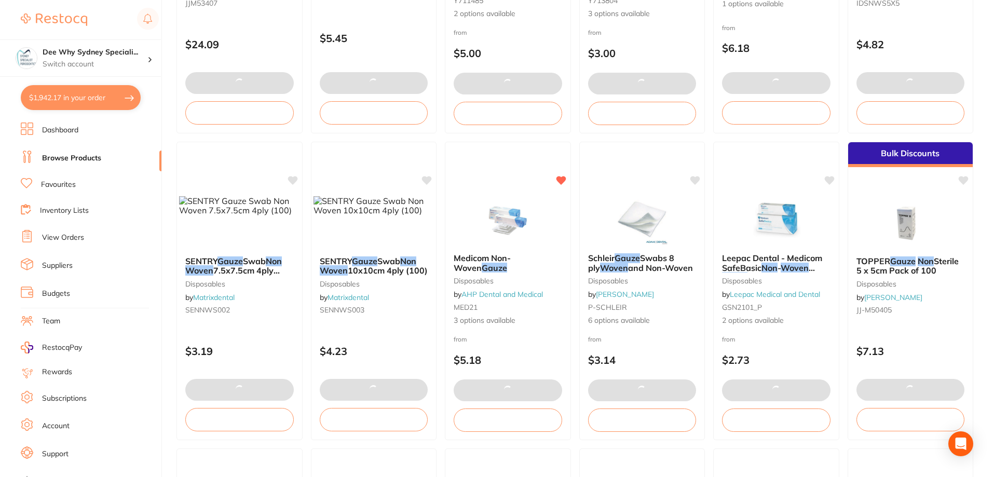
checkbox input "true"
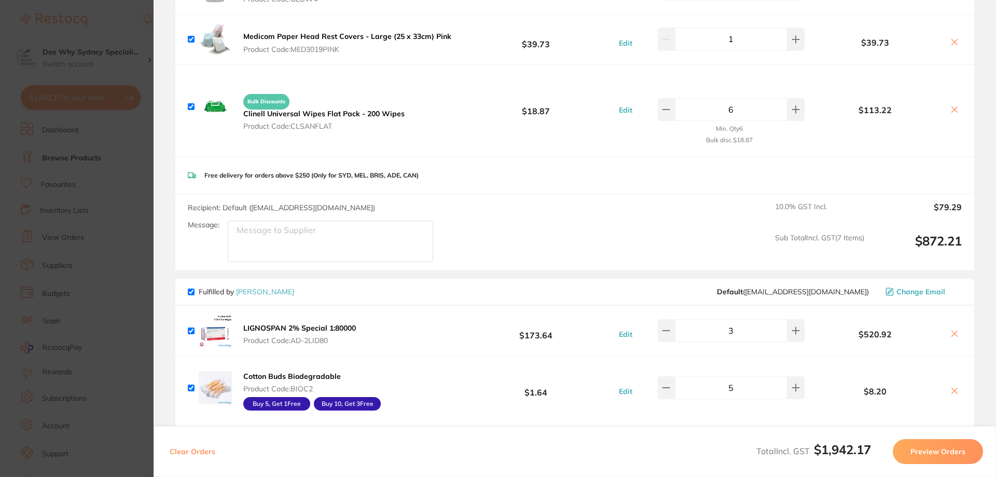
scroll to position [830, 0]
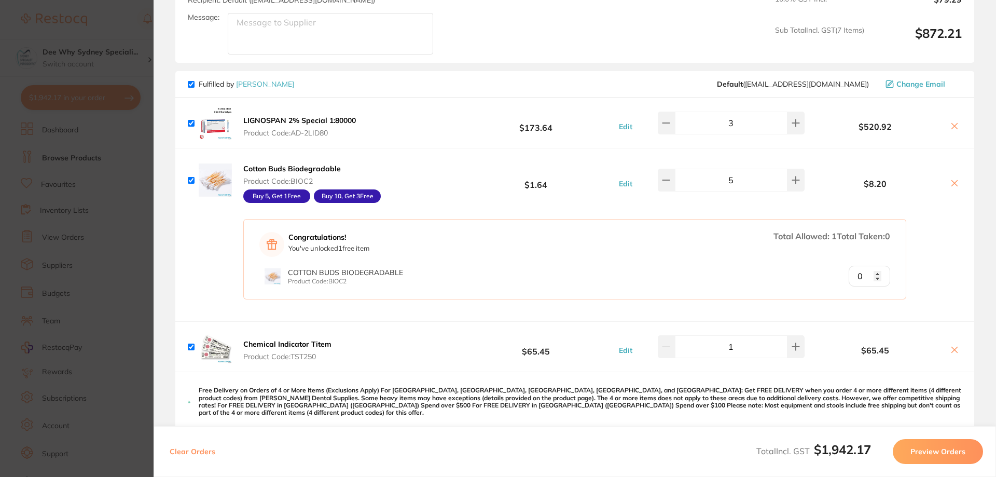
click at [952, 349] on icon at bounding box center [955, 350] width 6 height 6
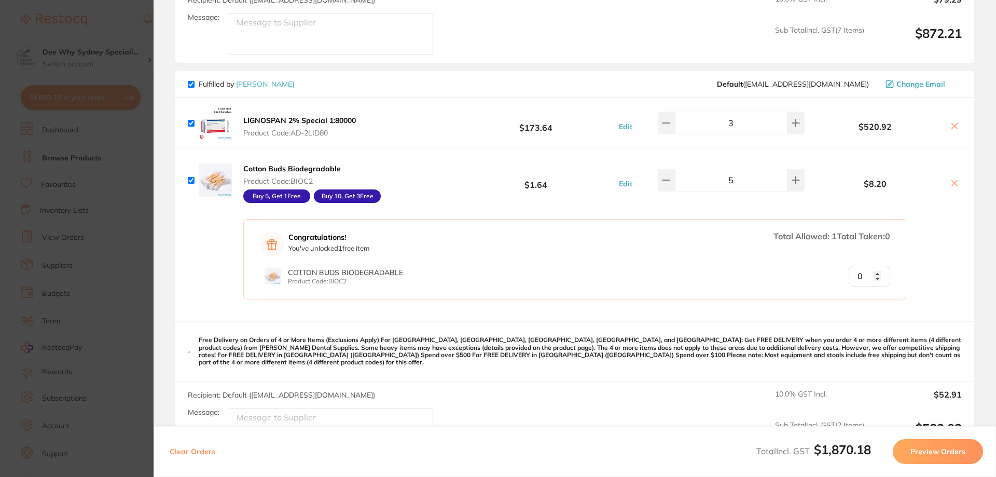
checkbox input "true"
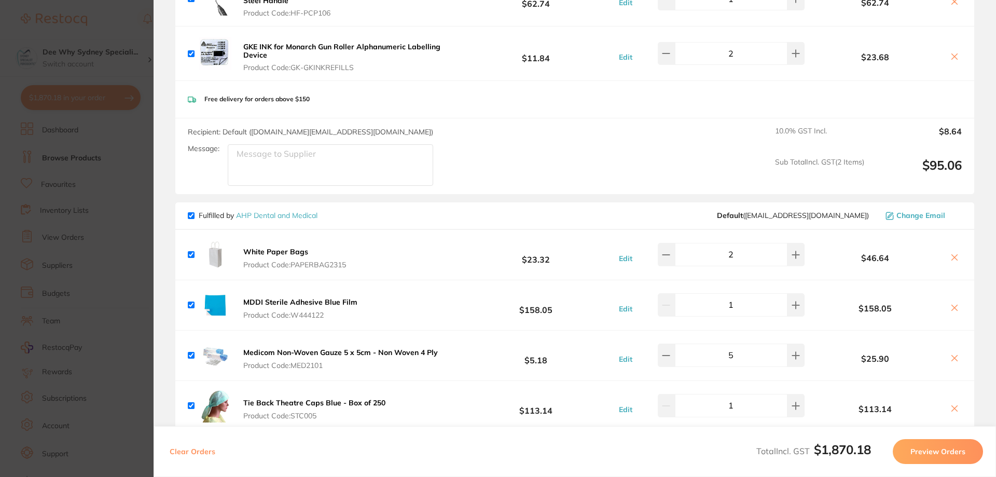
scroll to position [0, 0]
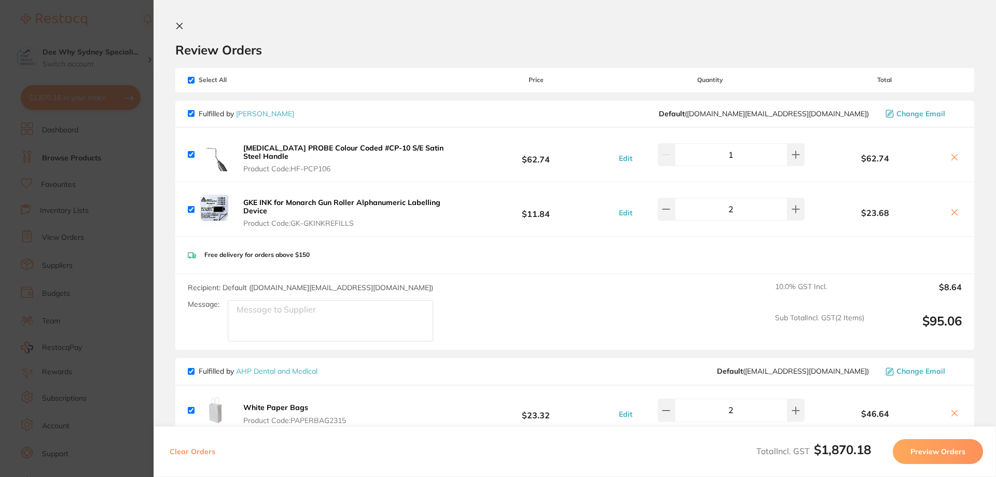
drag, startPoint x: 181, startPoint y: 28, endPoint x: 178, endPoint y: 4, distance: 24.0
click at [181, 29] on icon at bounding box center [179, 26] width 8 height 8
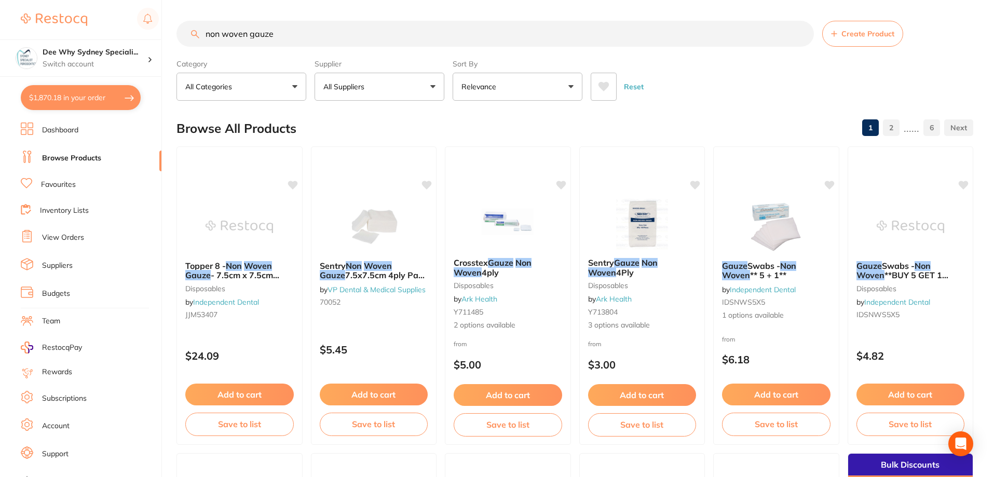
drag, startPoint x: 297, startPoint y: 37, endPoint x: 0, endPoint y: 38, distance: 297.3
click at [0, 38] on div "$1,870.18 Dee Why Sydney Speciali... Switch account Dee Why Sydney Specialist P…" at bounding box center [497, 238] width 994 height 477
type input "chromic gut"
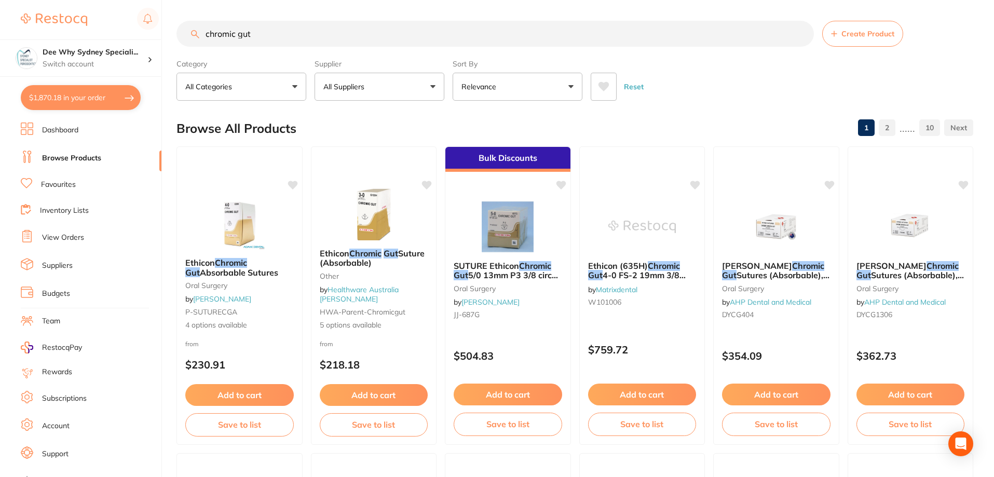
click at [70, 207] on link "Inventory Lists" at bounding box center [64, 210] width 49 height 10
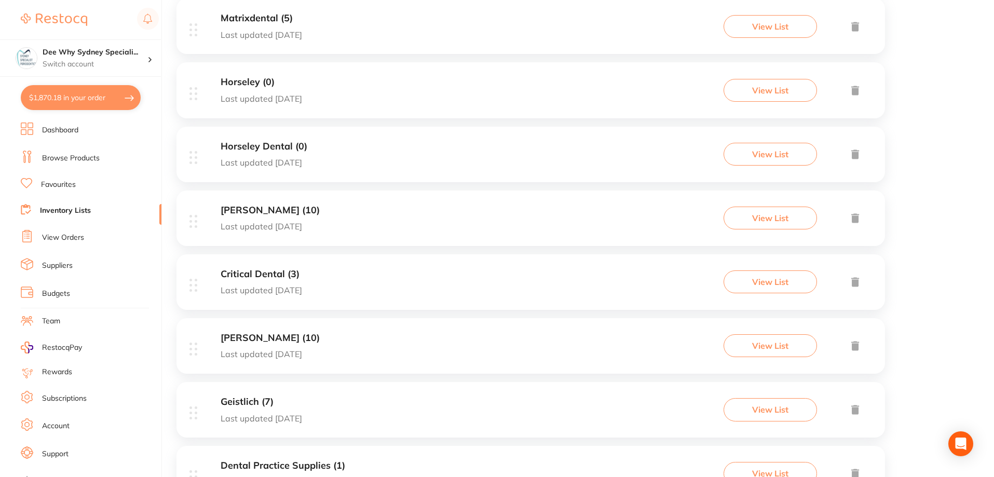
scroll to position [363, 0]
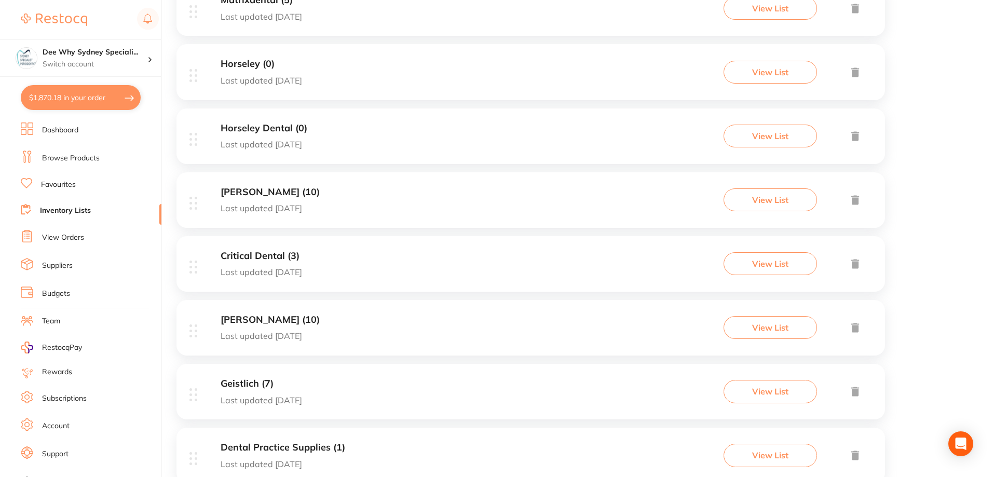
click at [254, 254] on h3 "Critical Dental (3)" at bounding box center [268, 256] width 94 height 11
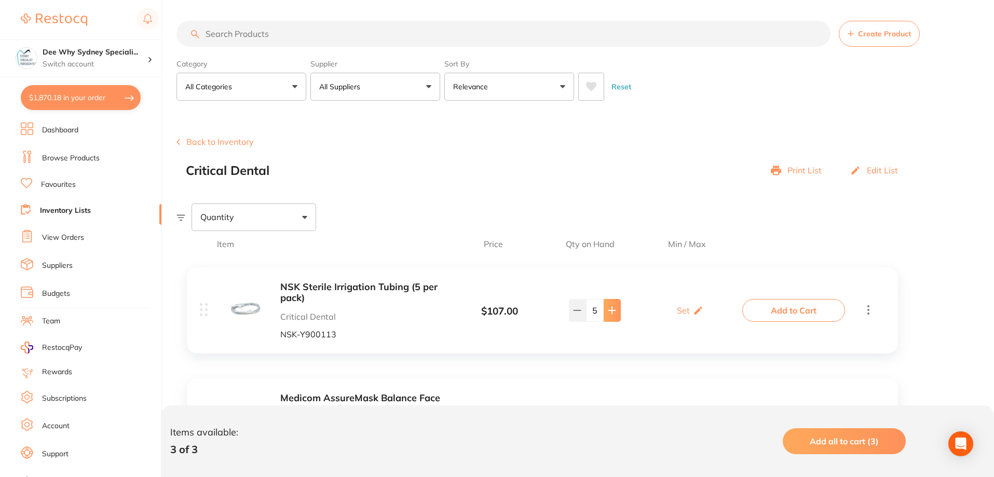
click at [607, 310] on button at bounding box center [611, 310] width 17 height 23
type input "6"
click at [825, 314] on button "Add to Cart" at bounding box center [793, 310] width 103 height 23
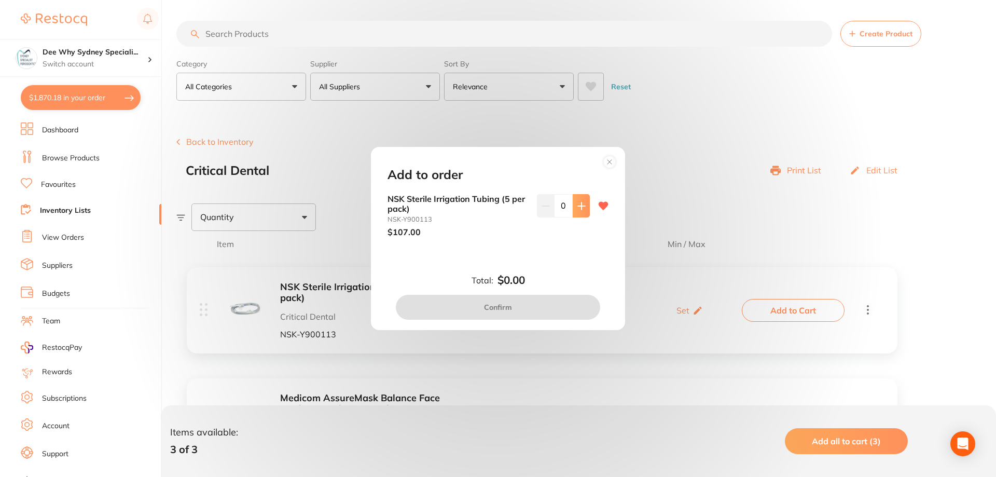
click at [584, 200] on button at bounding box center [581, 205] width 17 height 23
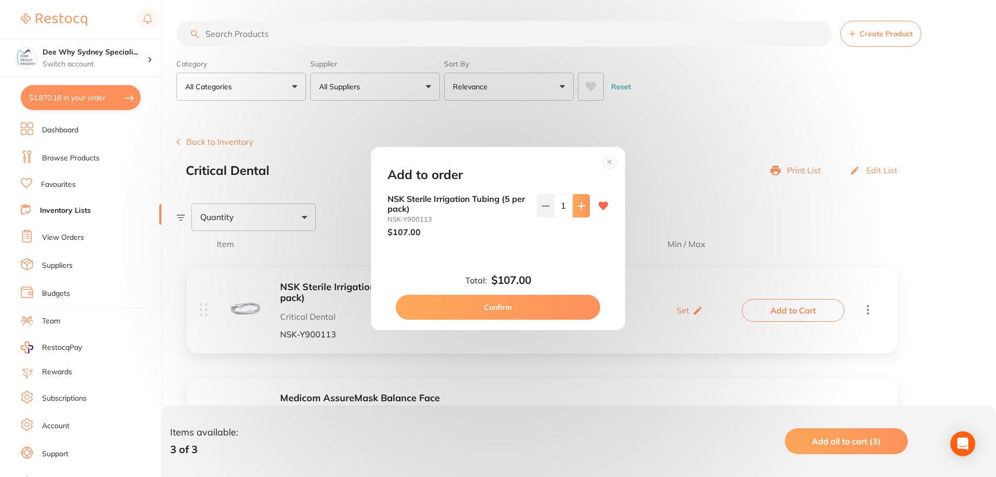
click at [584, 200] on button at bounding box center [581, 205] width 17 height 23
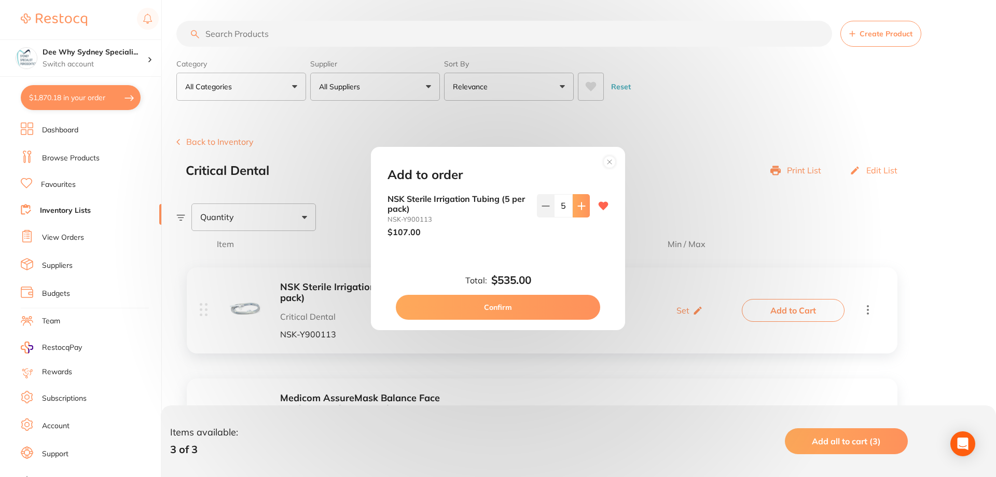
type input "6"
click at [553, 307] on button "Confirm" at bounding box center [498, 307] width 204 height 25
checkbox input "false"
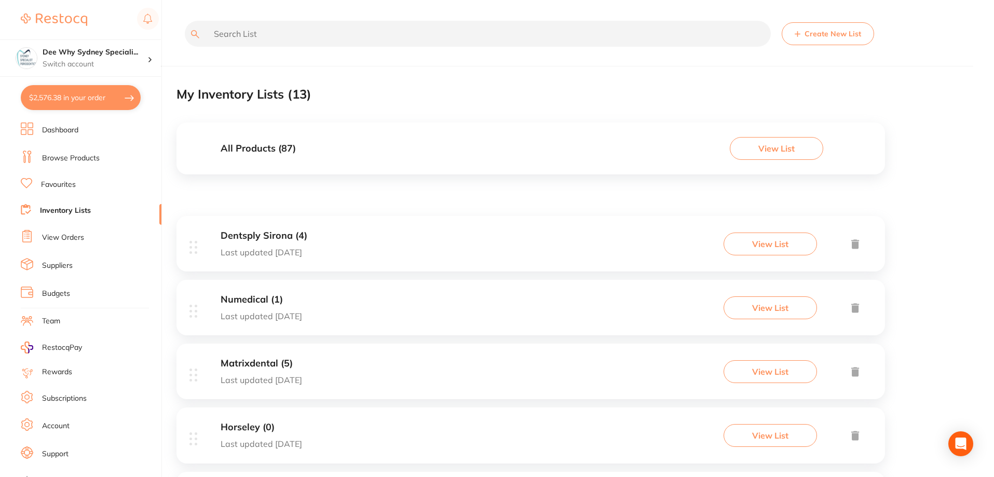
click at [242, 37] on input "text" at bounding box center [478, 34] width 586 height 26
type input "r"
click at [107, 131] on li "Dashboard" at bounding box center [91, 130] width 141 height 16
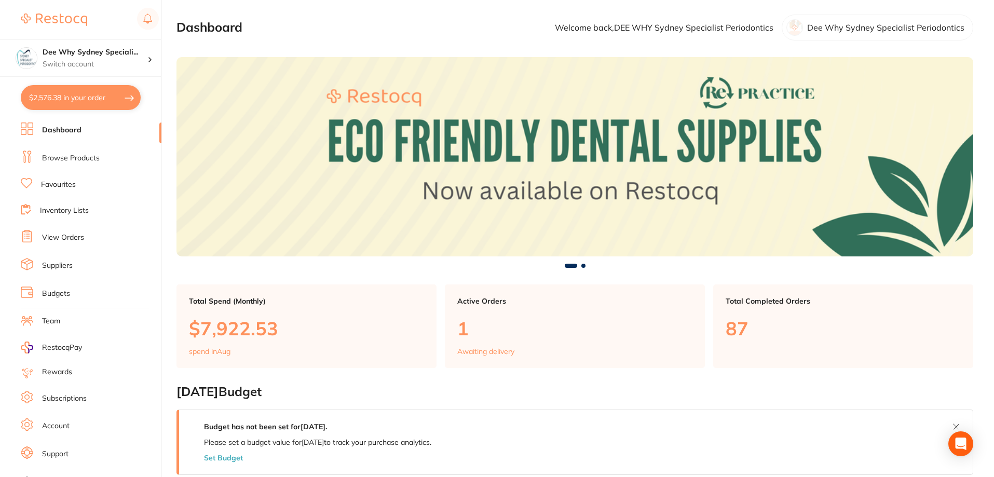
click at [84, 170] on ul "Dashboard Browse Products Favourites Inventory Lists View Orders Suppliers Budg…" at bounding box center [91, 301] width 141 height 358
click at [93, 156] on link "Browse Products" at bounding box center [71, 158] width 58 height 10
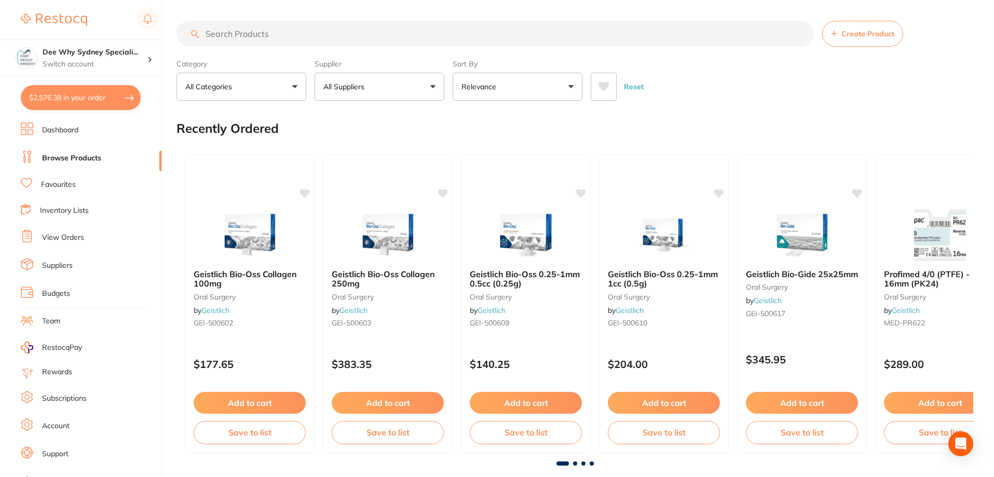
click at [250, 34] on input "search" at bounding box center [494, 34] width 637 height 26
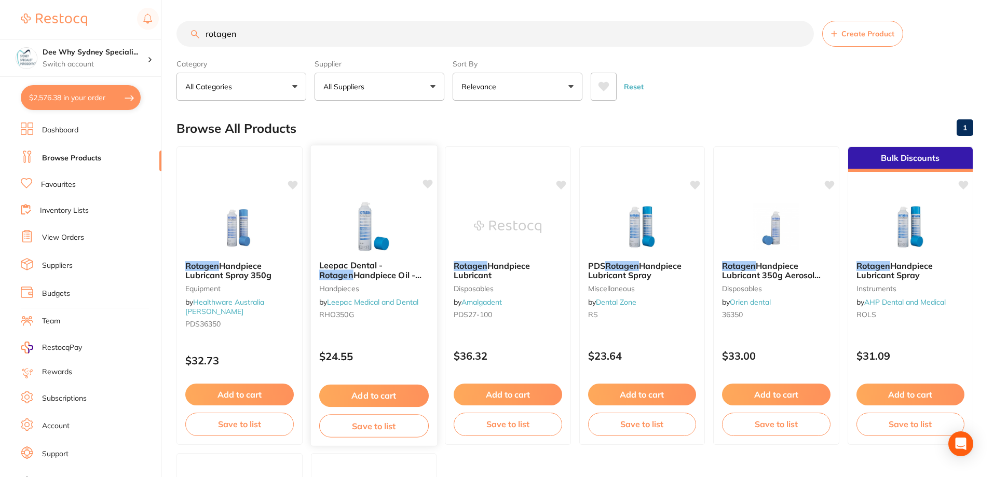
scroll to position [208, 0]
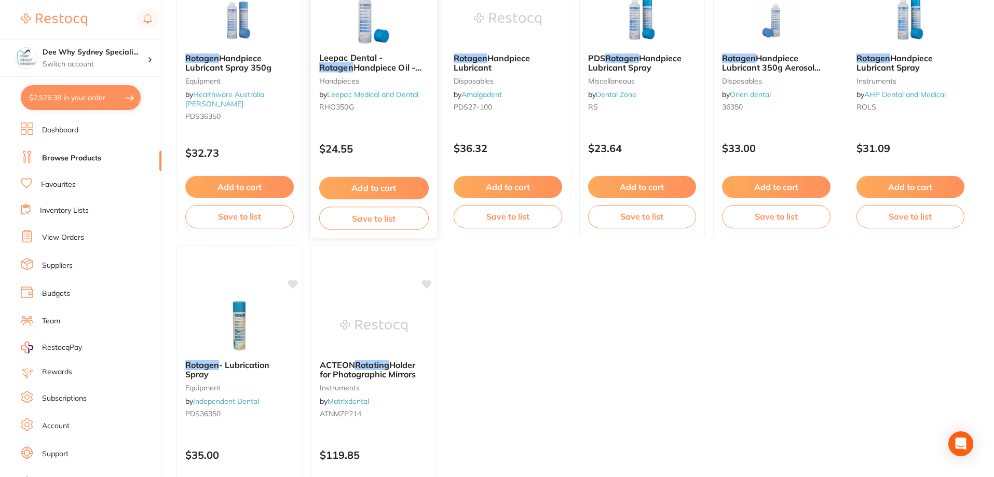
type input "rotagen"
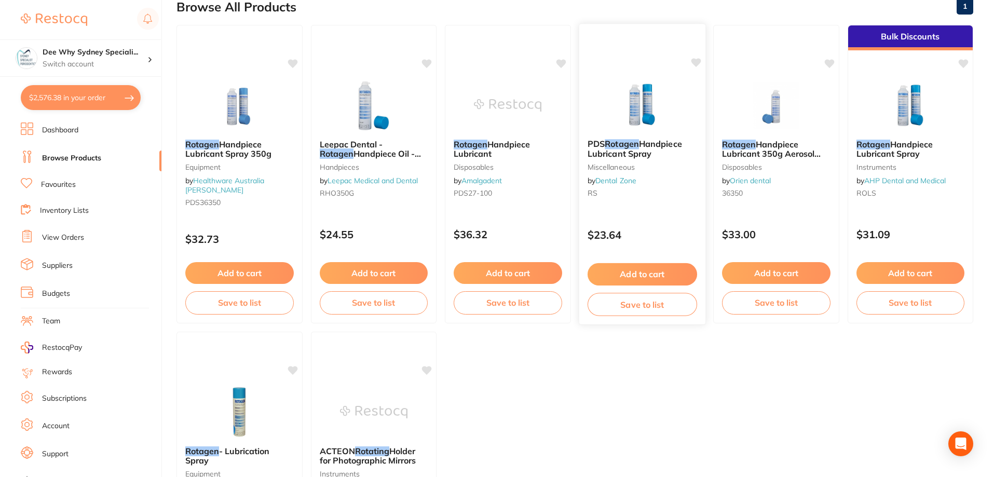
scroll to position [0, 0]
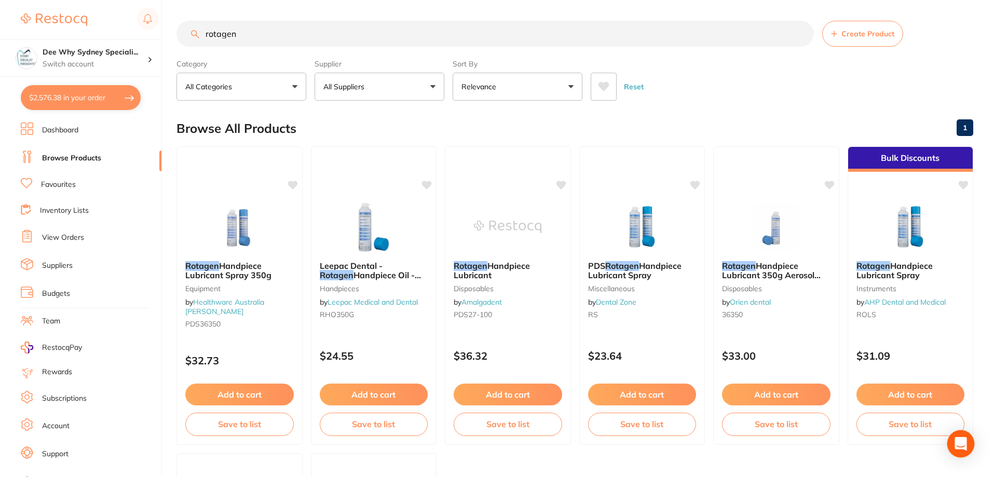
click at [966, 445] on icon "Open Intercom Messenger" at bounding box center [960, 443] width 13 height 13
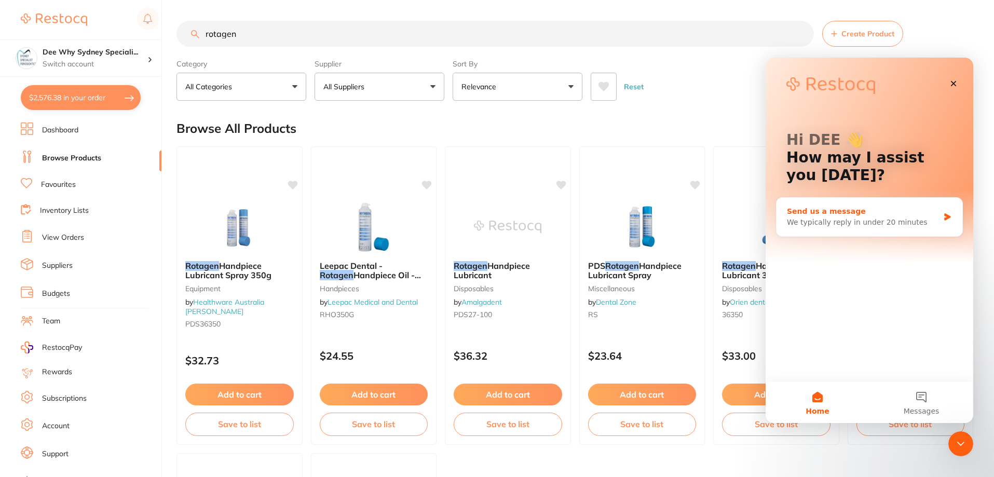
click at [828, 229] on div "Send us a message We typically reply in under 20 minutes" at bounding box center [869, 217] width 186 height 38
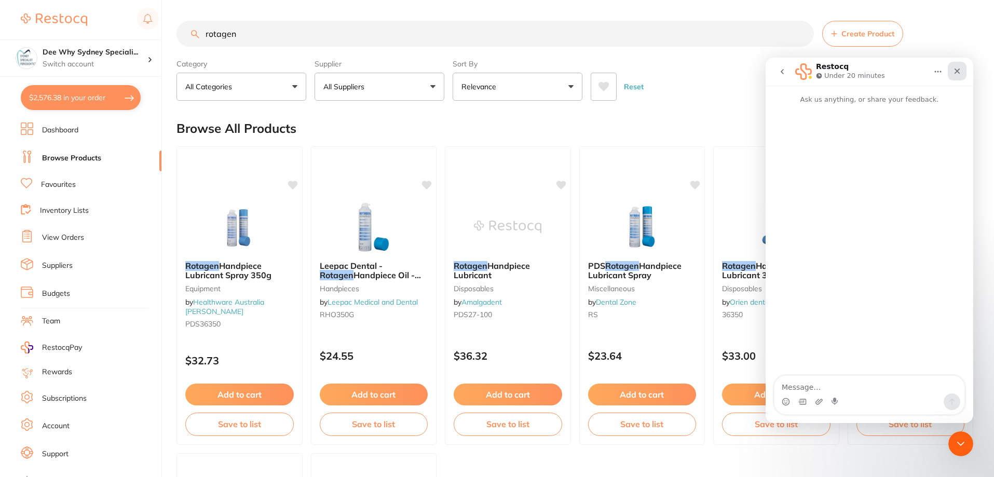
click at [957, 73] on icon "Close" at bounding box center [957, 71] width 8 height 8
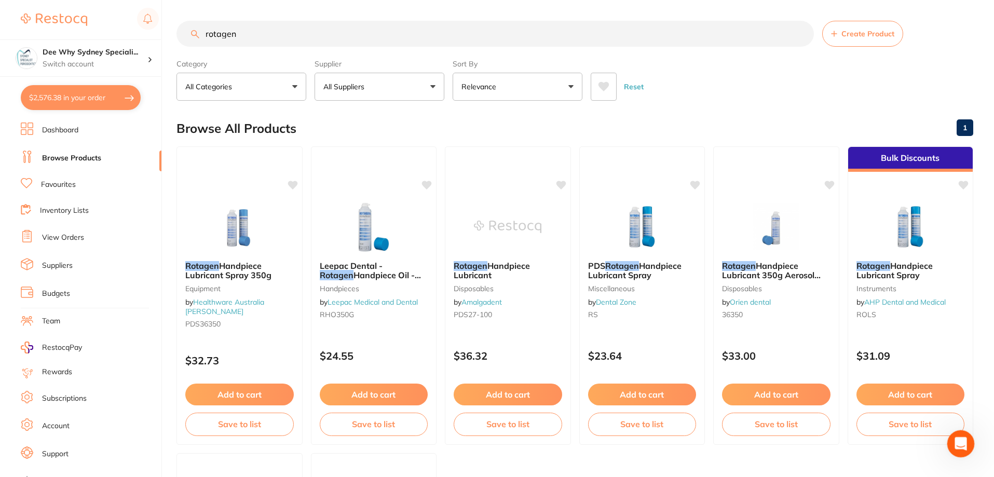
click at [959, 438] on icon "Open Intercom Messenger" at bounding box center [959, 442] width 17 height 17
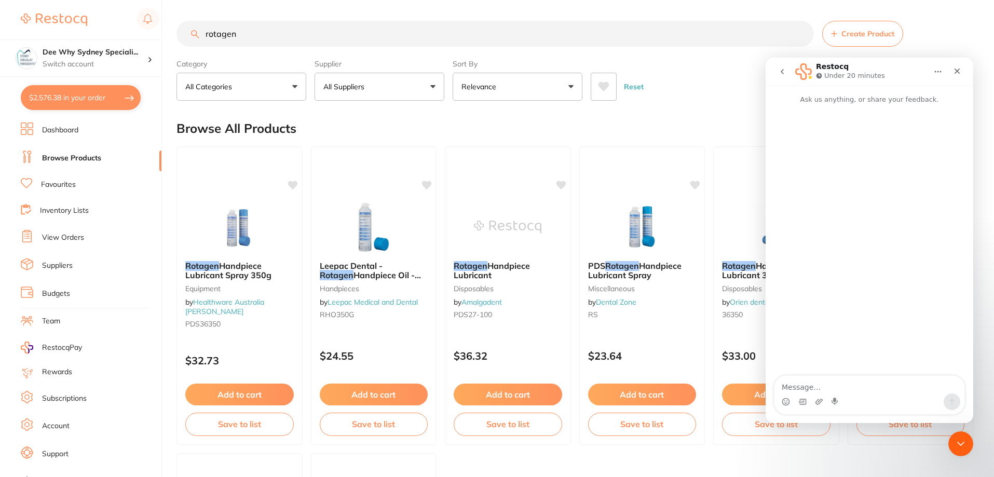
click at [933, 69] on icon "Home" at bounding box center [937, 71] width 8 height 8
click at [783, 73] on icon "go back" at bounding box center [782, 71] width 8 height 8
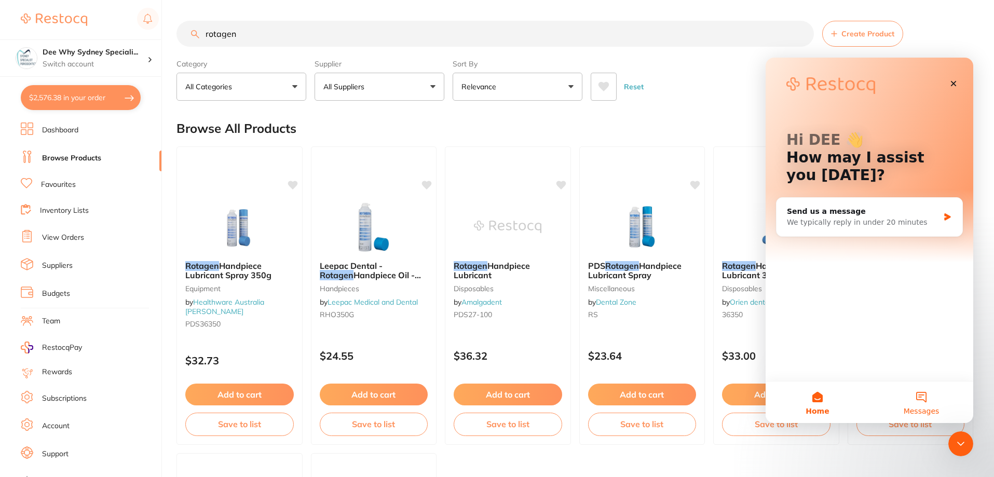
click at [929, 407] on span "Messages" at bounding box center [921, 410] width 36 height 7
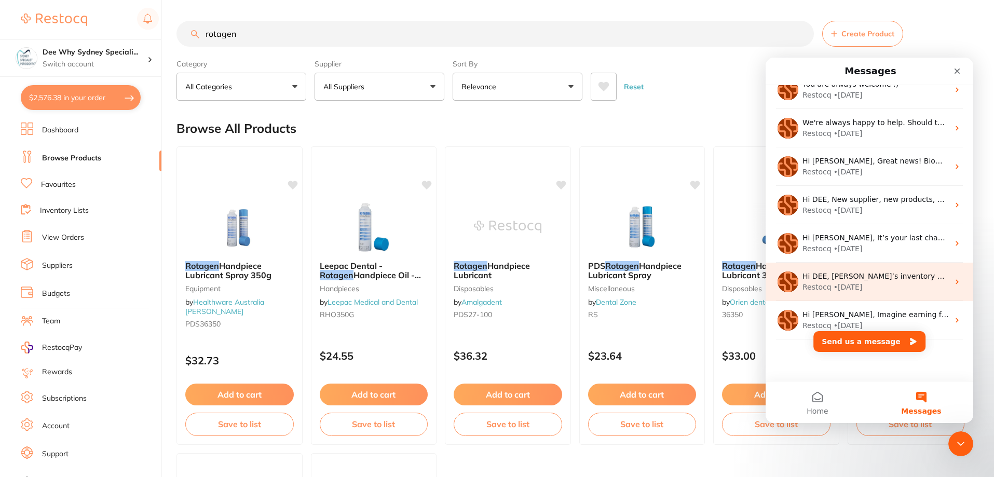
click at [850, 286] on div "• 14w ago" at bounding box center [855, 287] width 44 height 11
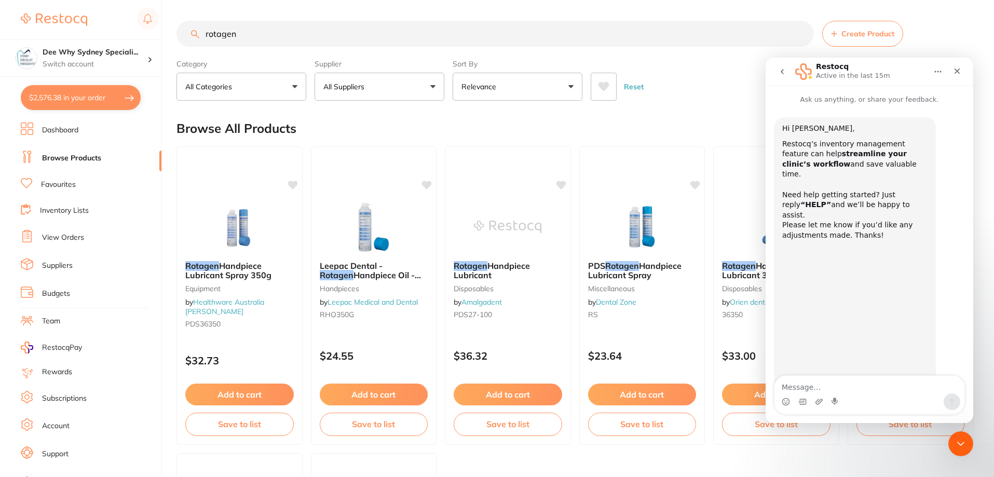
scroll to position [17, 0]
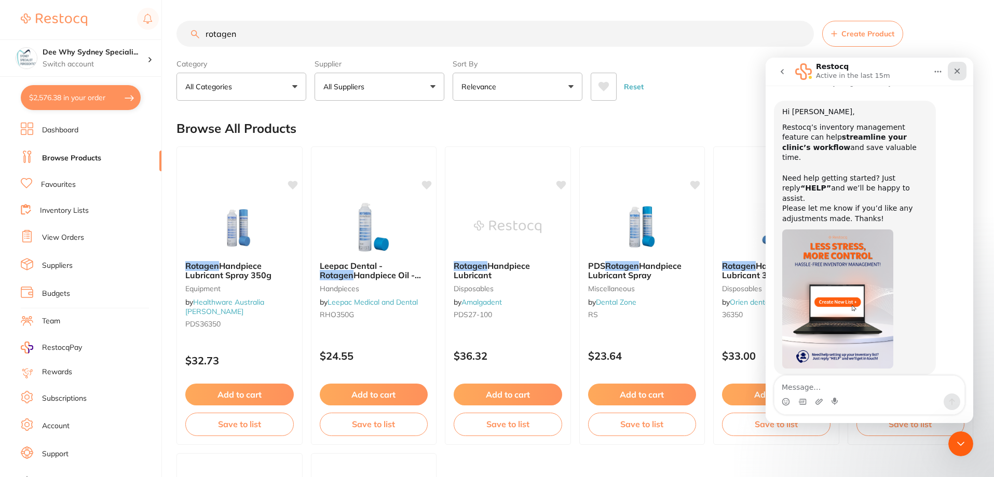
click at [954, 71] on icon "Close" at bounding box center [957, 71] width 8 height 8
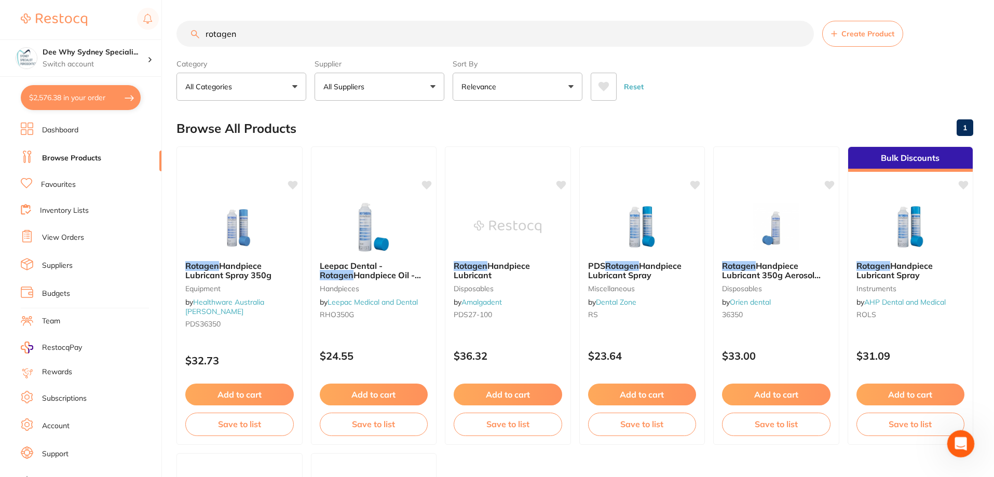
click at [951, 444] on icon "Open Intercom Messenger" at bounding box center [959, 442] width 17 height 17
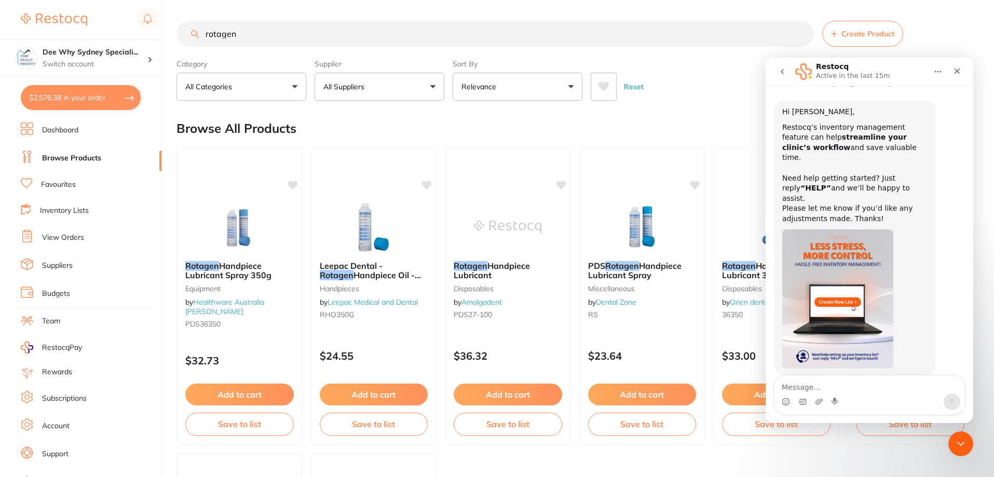
click at [780, 62] on button "go back" at bounding box center [782, 72] width 20 height 20
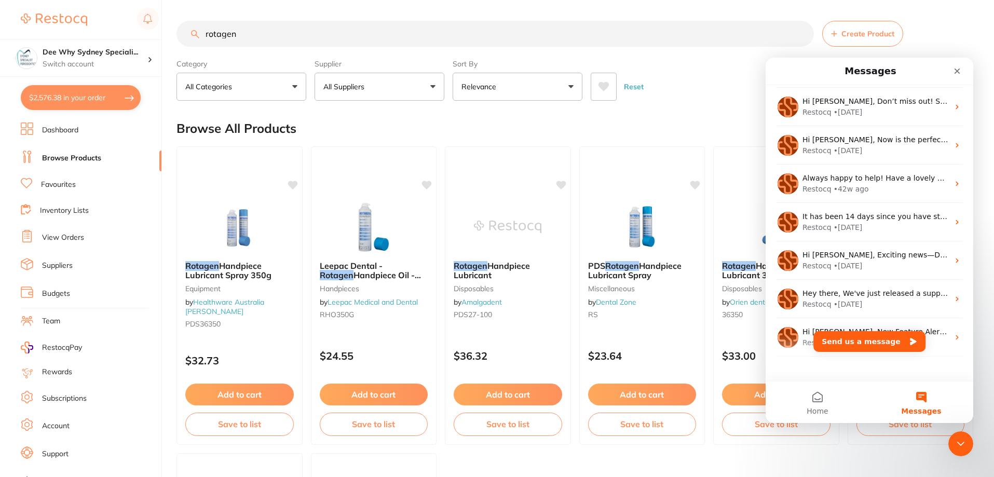
scroll to position [859, 0]
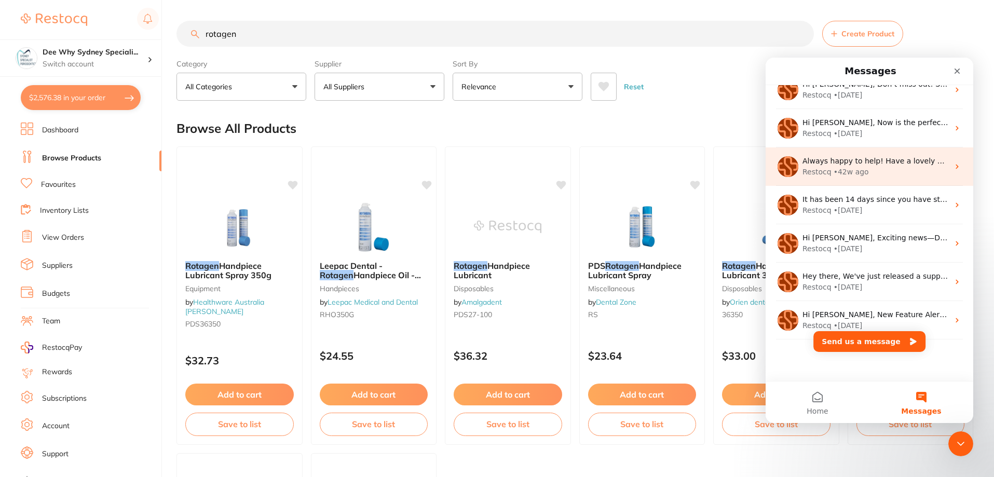
click at [821, 162] on span "Always happy to help! Have a lovely day as well!" at bounding box center [891, 161] width 178 height 8
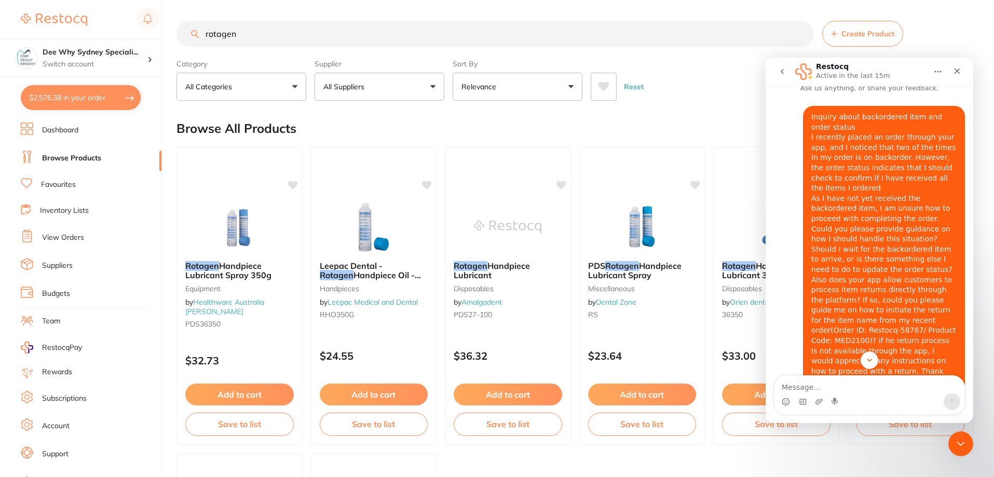
scroll to position [0, 0]
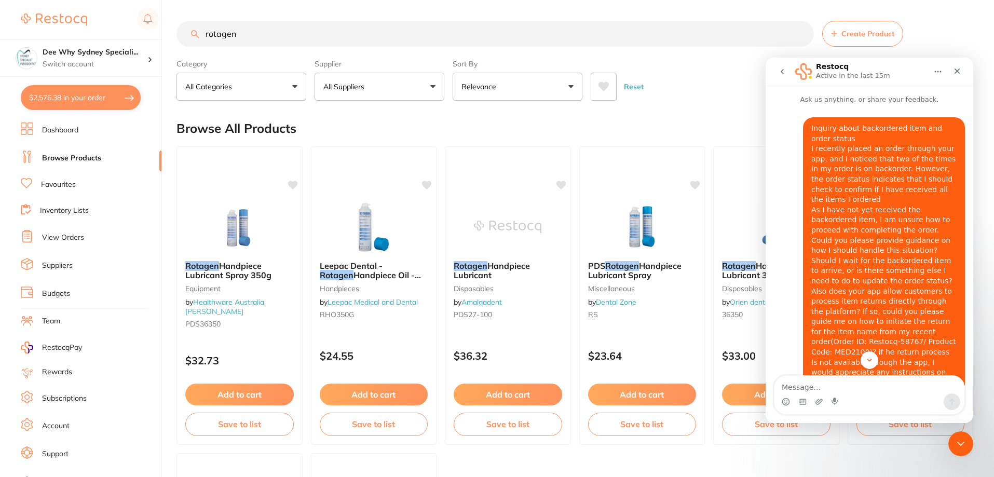
click at [60, 237] on link "View Orders" at bounding box center [63, 237] width 42 height 10
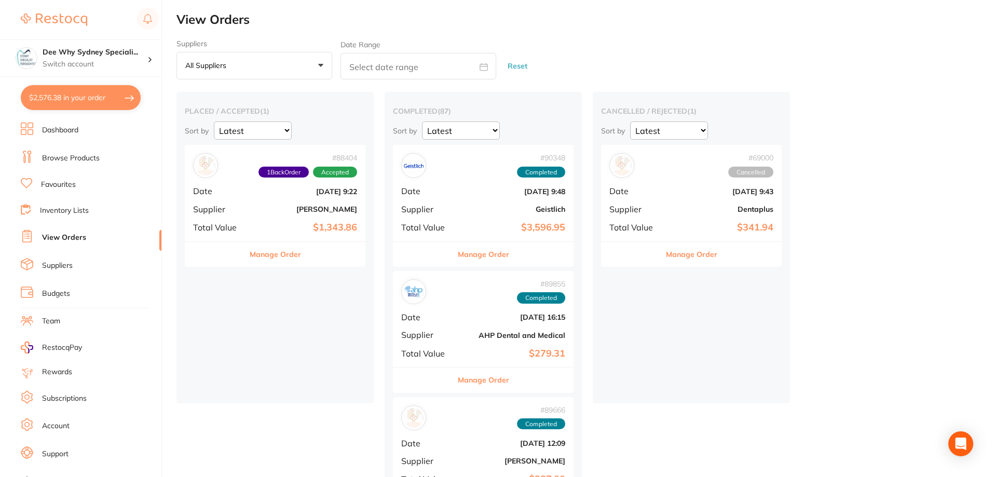
click at [232, 219] on div "# 88404 1 Back Order Accepted Date Aug 1 2025, 9:22 Supplier Henry Schein Halas…" at bounding box center [275, 193] width 181 height 96
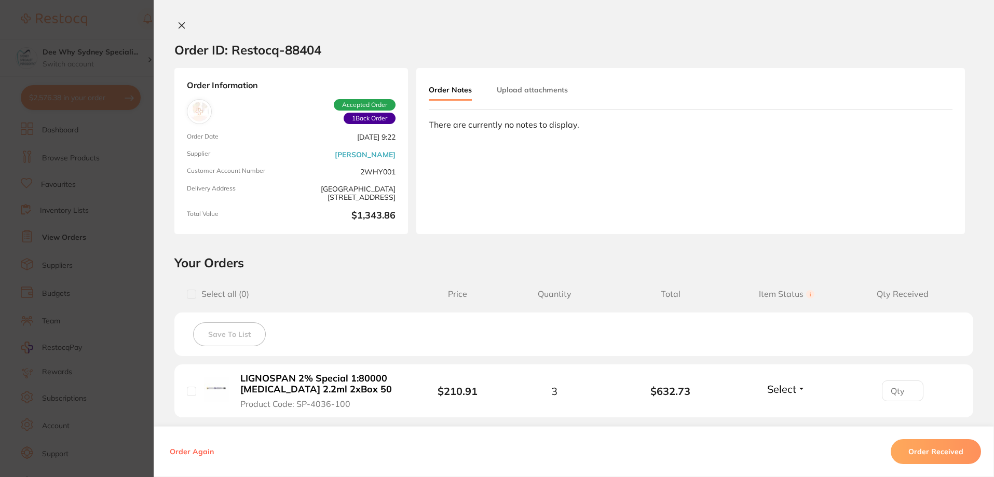
click at [177, 25] on icon at bounding box center [181, 25] width 8 height 8
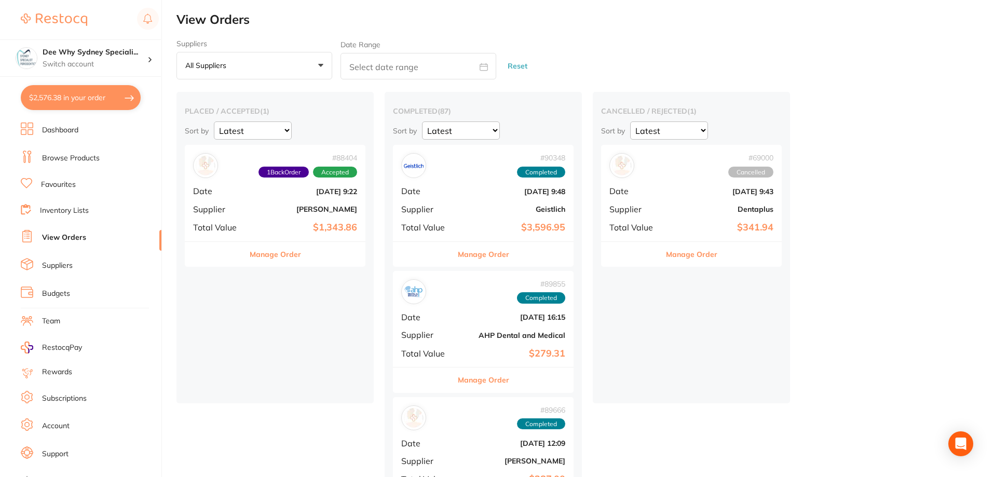
click at [69, 130] on link "Dashboard" at bounding box center [60, 130] width 36 height 10
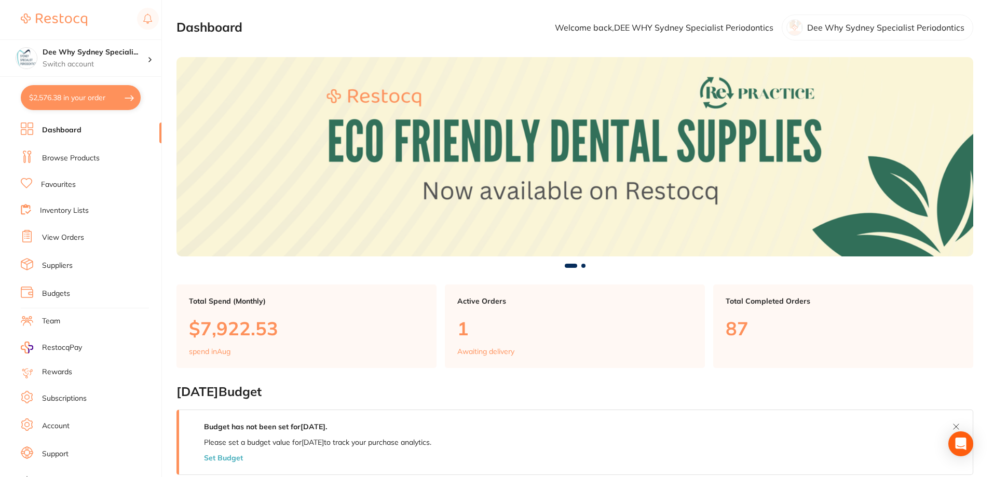
click at [85, 164] on li "Browse Products" at bounding box center [91, 158] width 141 height 16
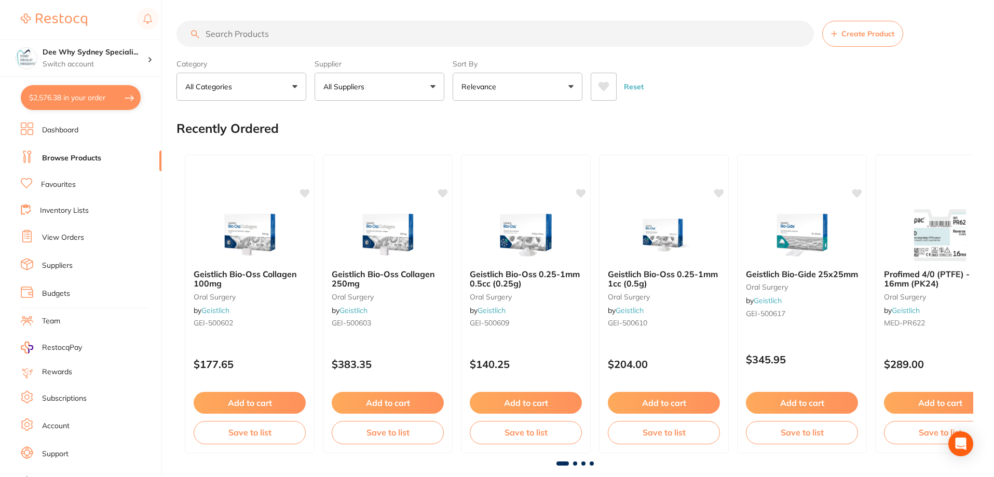
click at [321, 27] on input "search" at bounding box center [494, 34] width 637 height 26
type input "dental bibs"
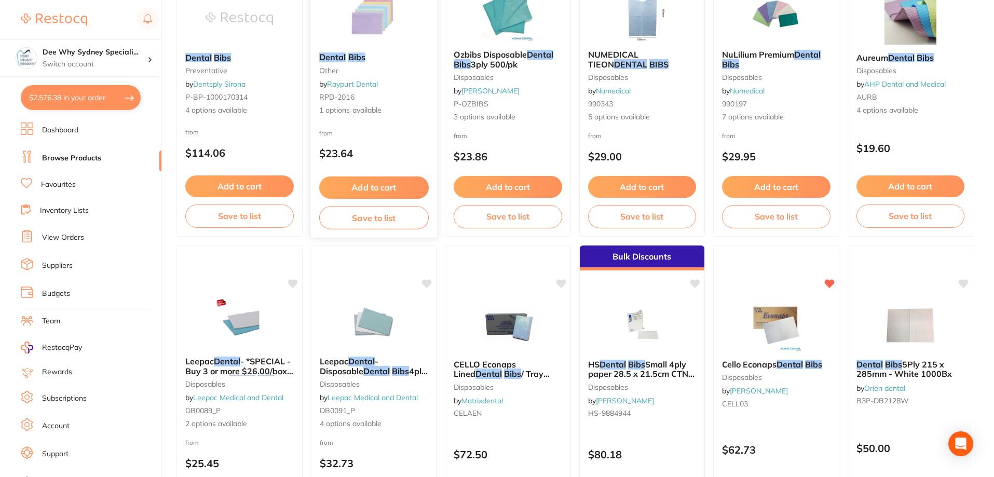
scroll to position [415, 0]
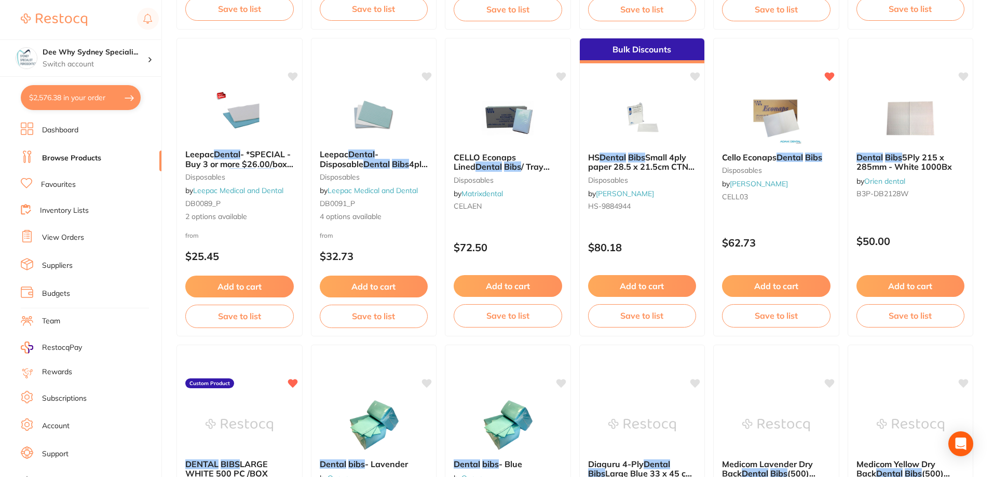
click at [68, 233] on link "View Orders" at bounding box center [63, 237] width 42 height 10
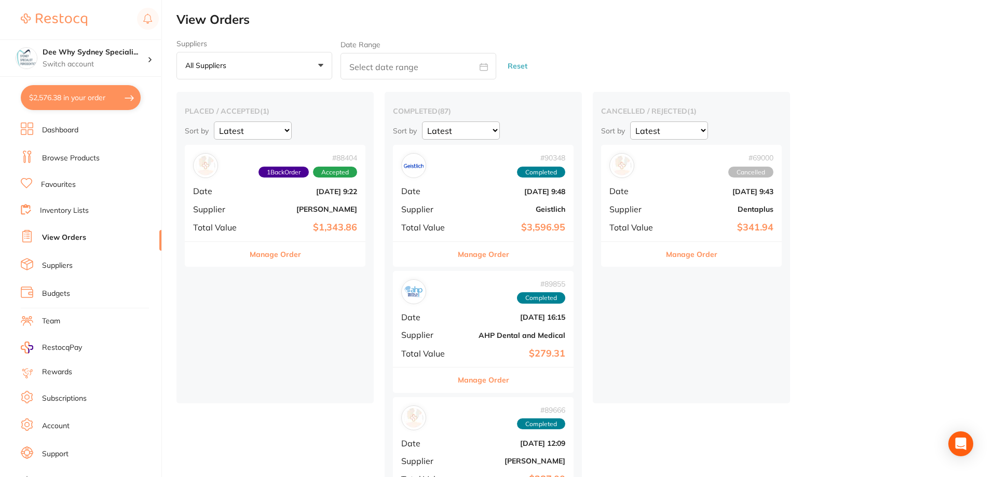
click at [83, 217] on li "Inventory Lists" at bounding box center [91, 211] width 141 height 14
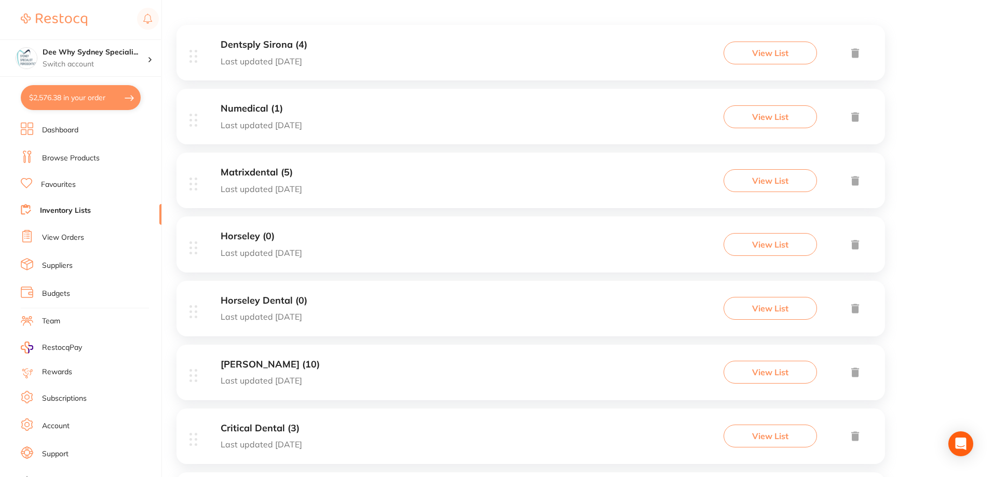
scroll to position [311, 0]
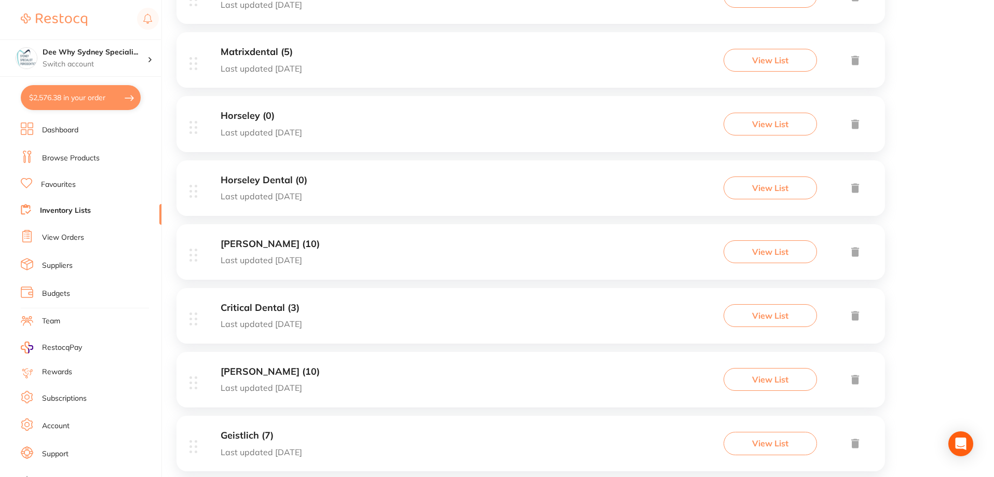
click at [235, 241] on h3 "[PERSON_NAME] (10)" at bounding box center [270, 244] width 99 height 11
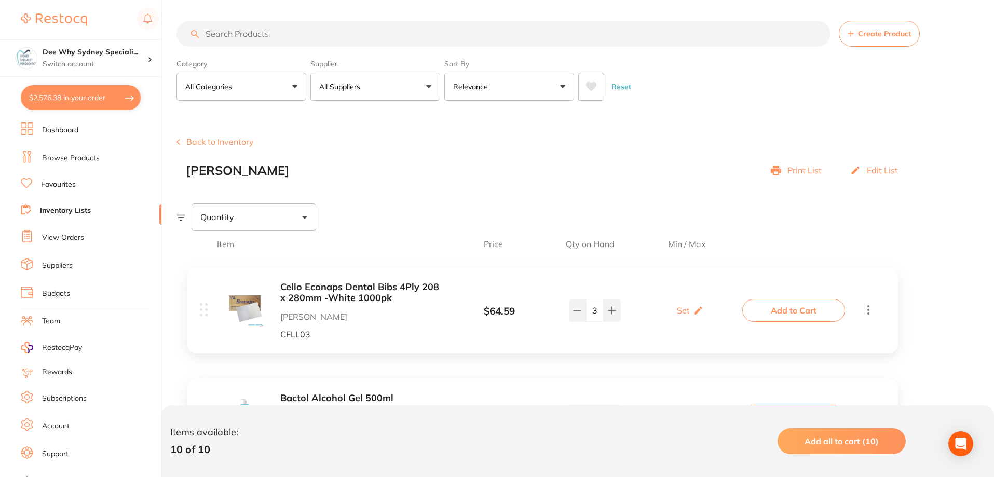
click at [773, 311] on button "Add to Cart" at bounding box center [793, 310] width 103 height 23
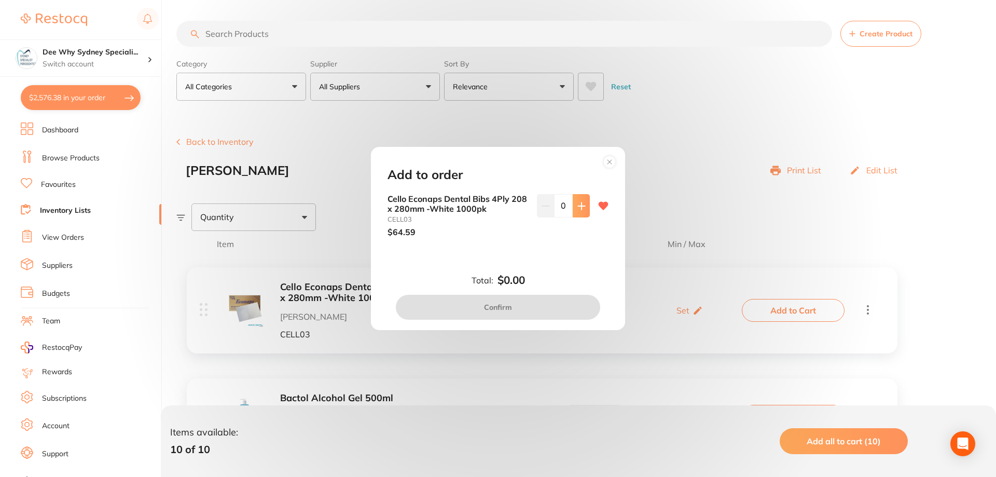
click at [573, 205] on button at bounding box center [581, 205] width 17 height 23
type input "1"
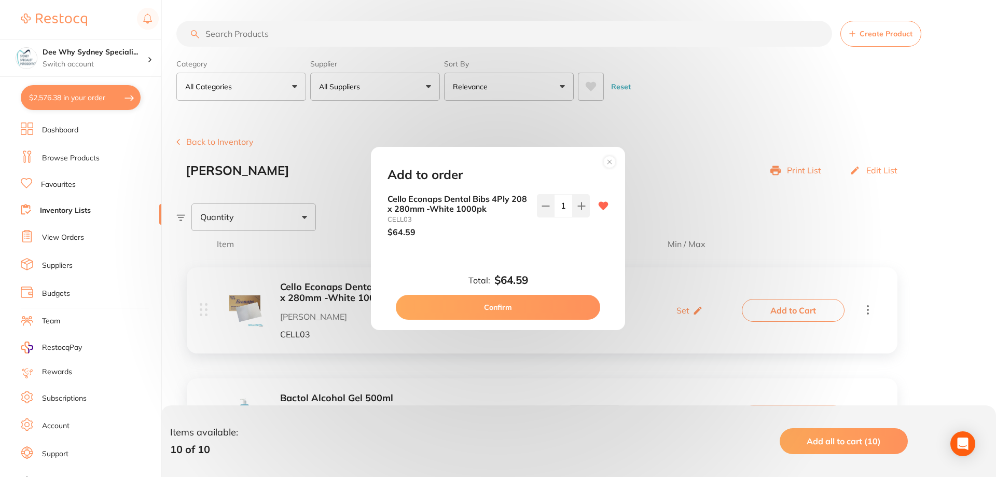
click at [519, 305] on button "Confirm" at bounding box center [498, 307] width 204 height 25
checkbox input "false"
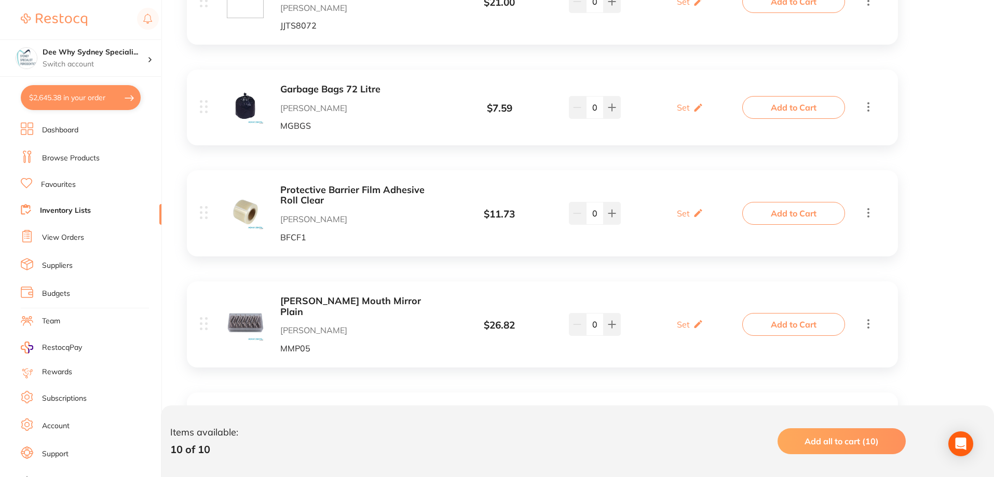
scroll to position [778, 0]
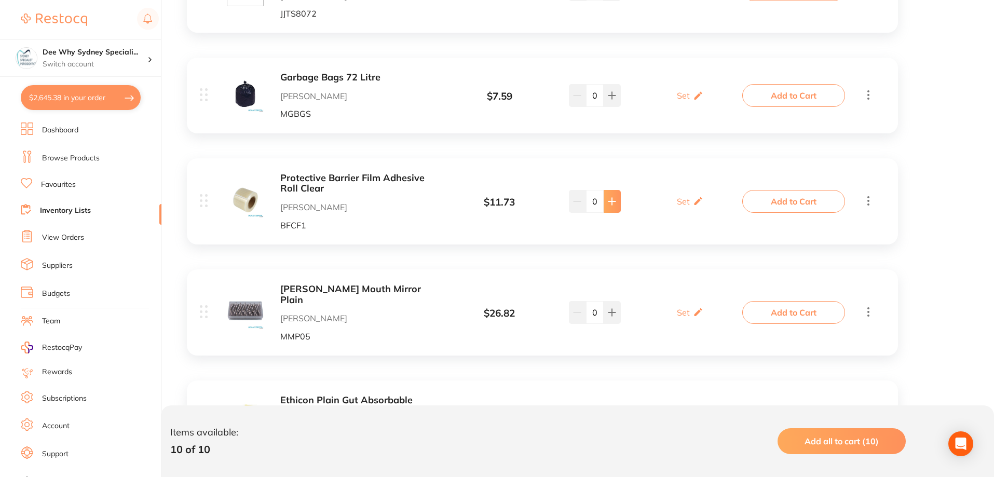
click at [616, 203] on button at bounding box center [611, 201] width 17 height 23
type input "3"
click at [752, 206] on button "Add to Cart" at bounding box center [793, 201] width 103 height 23
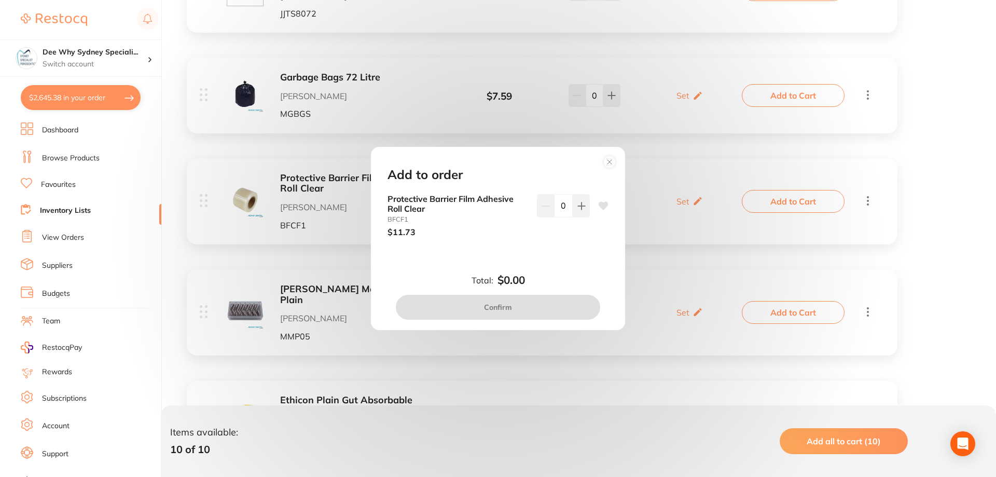
click at [570, 212] on input "0" at bounding box center [563, 205] width 19 height 23
click at [573, 210] on button at bounding box center [581, 205] width 17 height 23
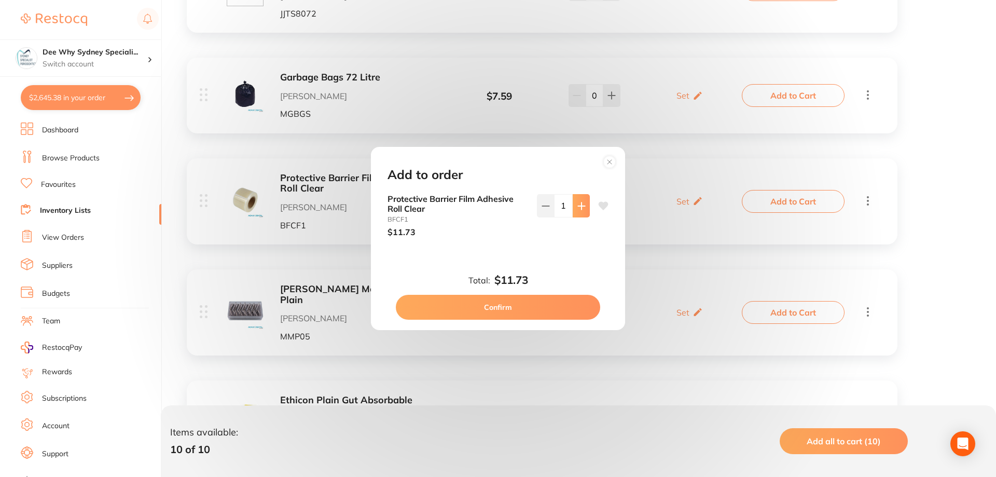
click at [573, 210] on button at bounding box center [581, 205] width 17 height 23
type input "3"
click at [521, 304] on button "Confirm" at bounding box center [498, 307] width 204 height 25
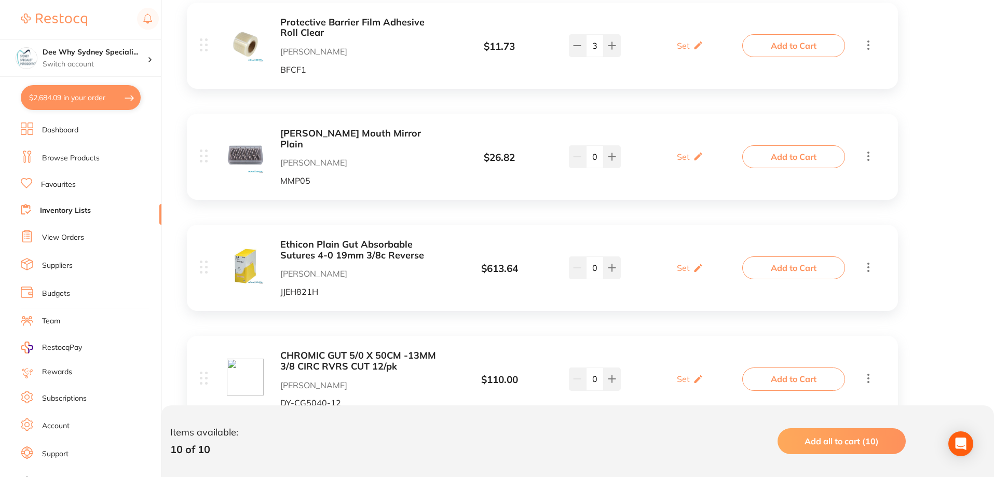
scroll to position [970, 0]
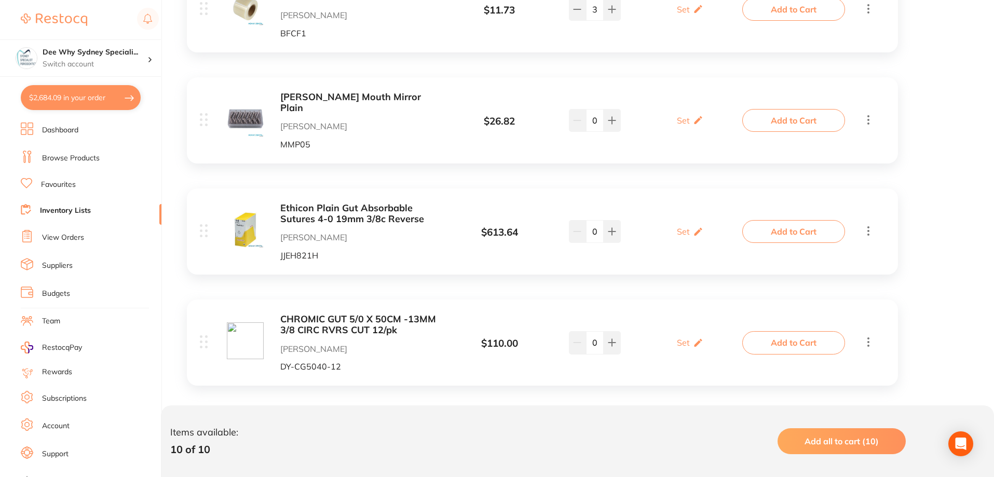
click at [344, 314] on b "CHROMIC GUT 5/0 X 50CM -13MM 3/8 CIRC RVRS CUT 12/pk" at bounding box center [362, 324] width 164 height 21
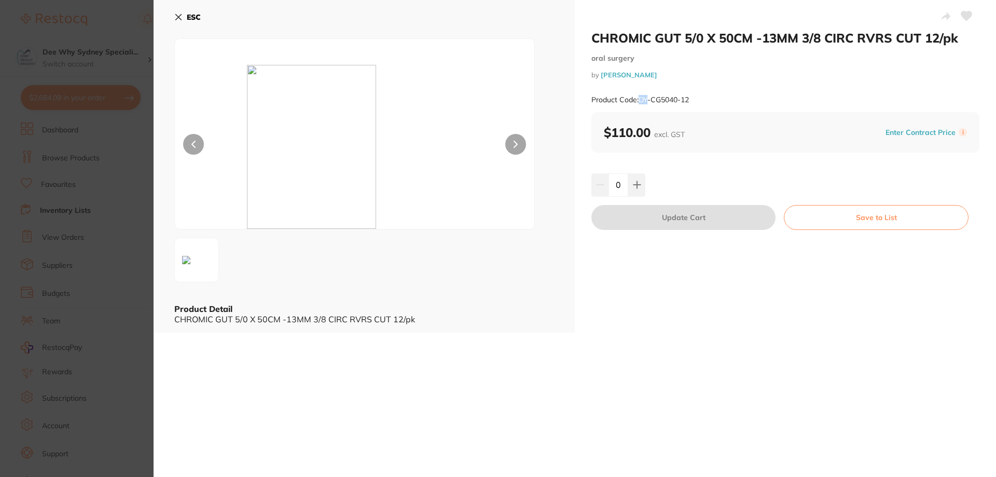
click at [648, 99] on small "Product Code: DY-CG5040-12" at bounding box center [640, 99] width 98 height 9
click at [181, 19] on icon at bounding box center [179, 18] width 6 height 6
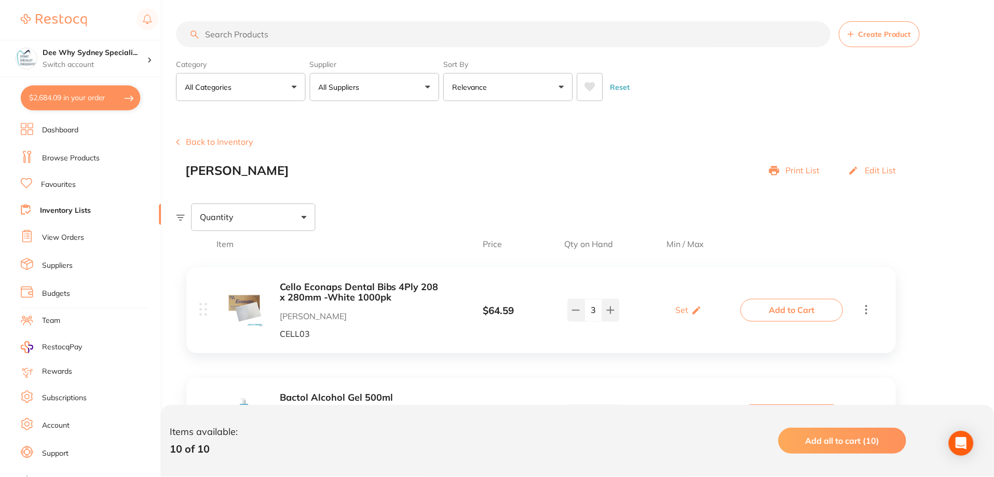
scroll to position [970, 0]
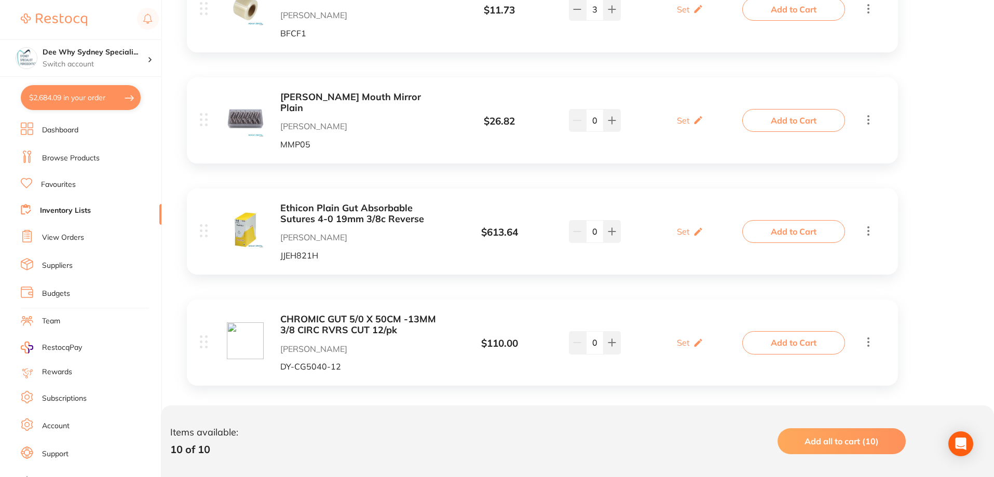
click at [78, 131] on link "Dashboard" at bounding box center [60, 130] width 36 height 10
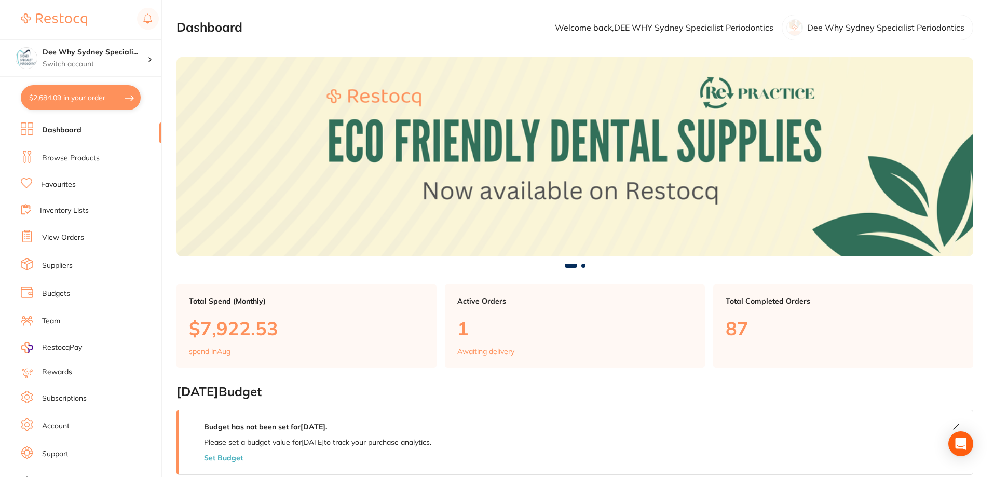
click at [79, 162] on link "Browse Products" at bounding box center [71, 158] width 58 height 10
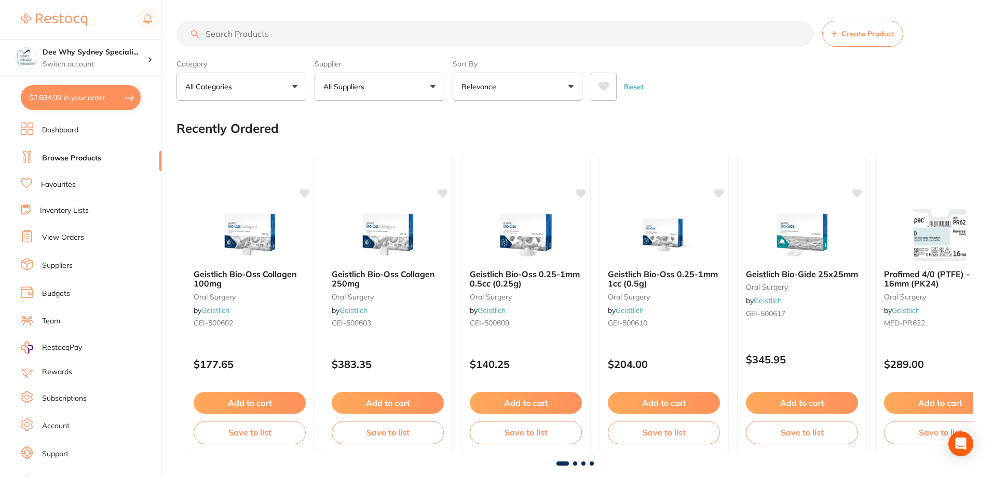
click at [283, 33] on input "search" at bounding box center [494, 34] width 637 height 26
paste input "DY-CG405-12"
type input "DY-CG405-12"
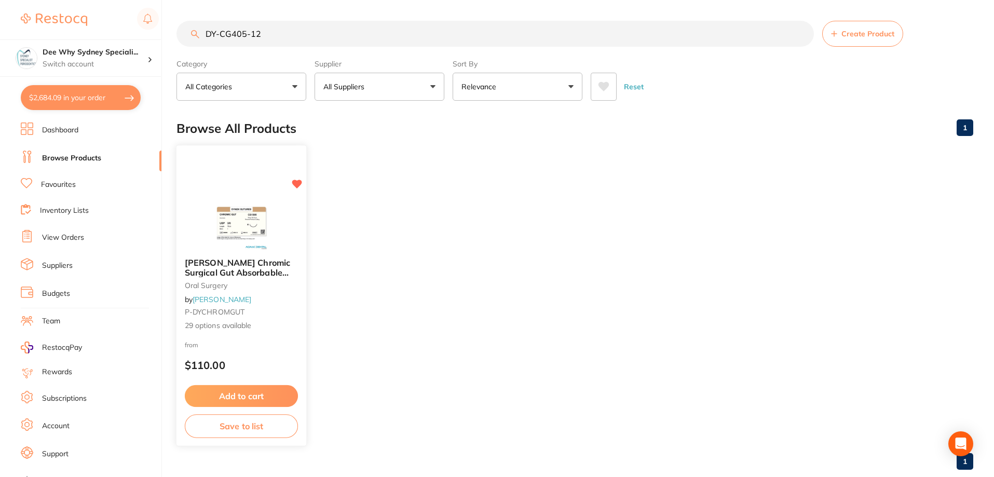
click at [231, 265] on span "[PERSON_NAME] Chromic Surgical Gut Absorbable Sutures" at bounding box center [237, 272] width 105 height 30
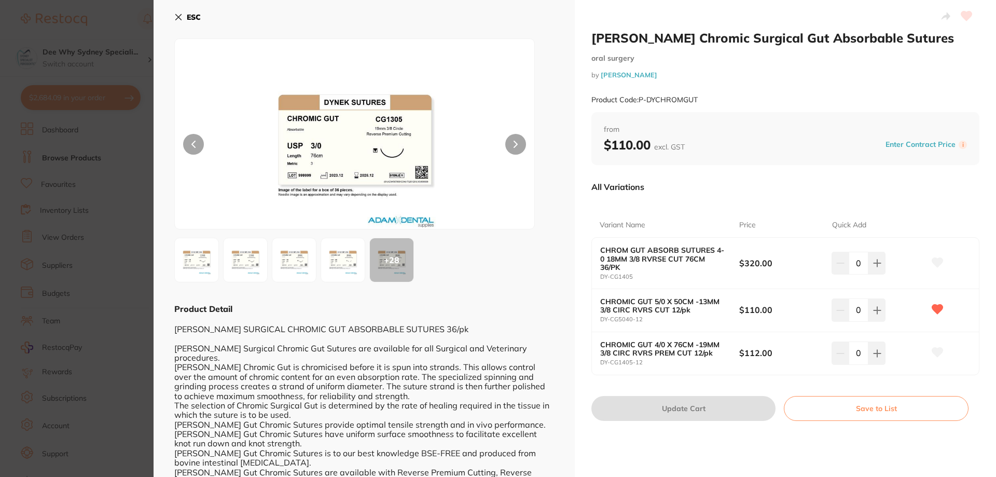
click at [935, 349] on icon at bounding box center [937, 352] width 11 height 9
click at [873, 357] on icon at bounding box center [877, 353] width 8 height 8
type input "1"
click at [737, 406] on button "Update Cart" at bounding box center [683, 408] width 184 height 25
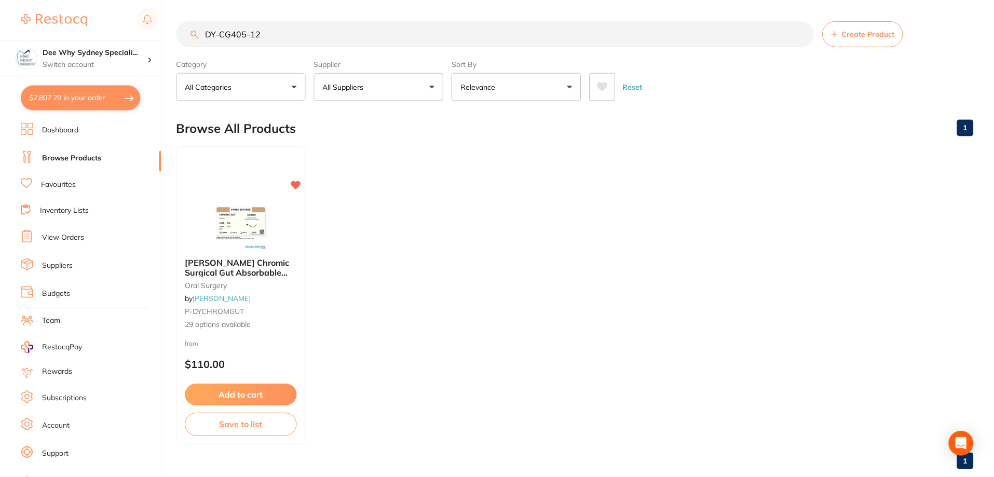
scroll to position [22, 0]
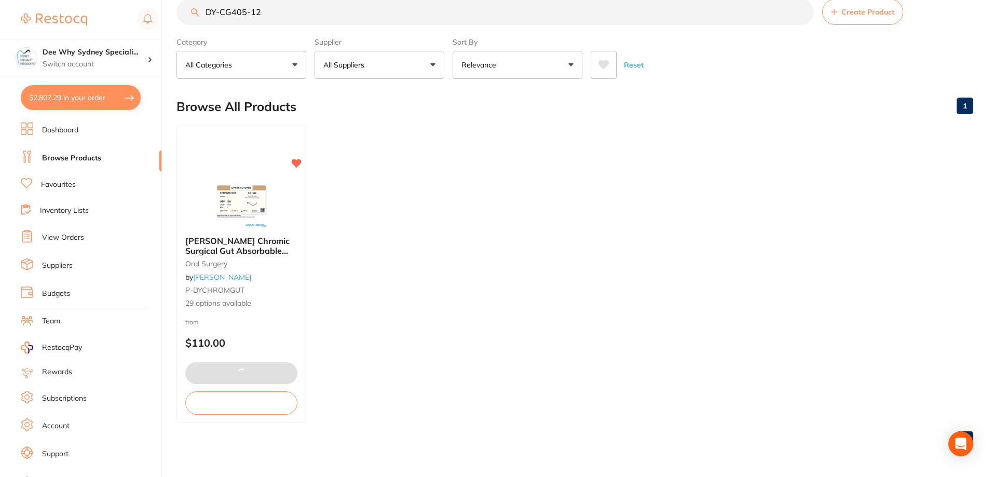
click at [82, 104] on button "$2,807.29 in your order" at bounding box center [81, 97] width 120 height 25
checkbox input "true"
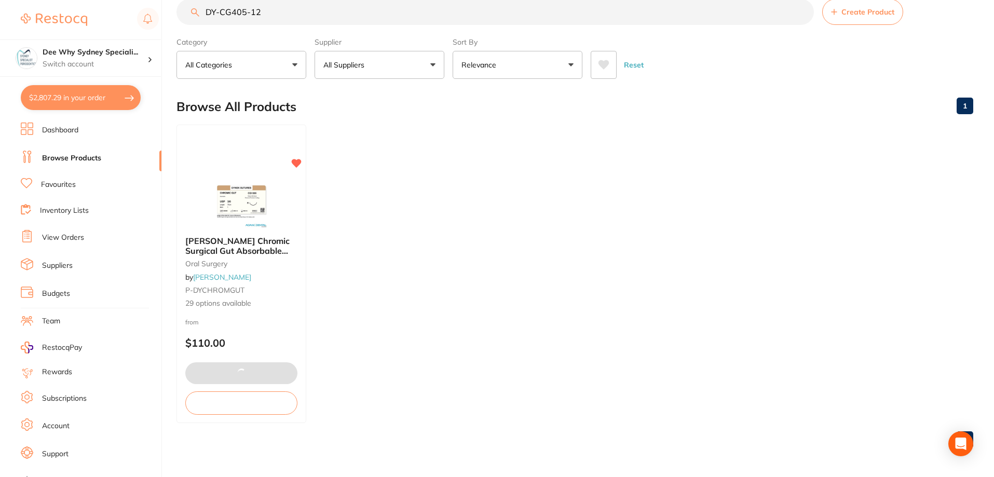
checkbox input "true"
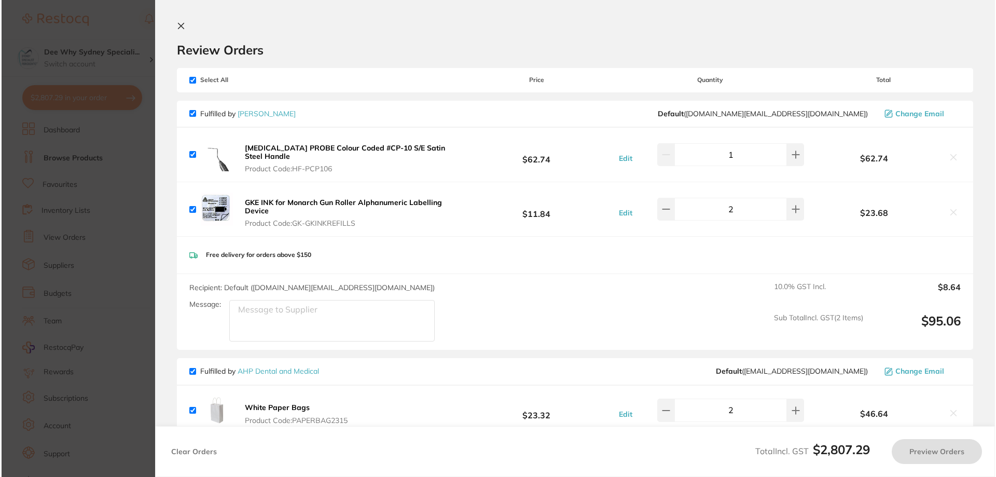
scroll to position [0, 0]
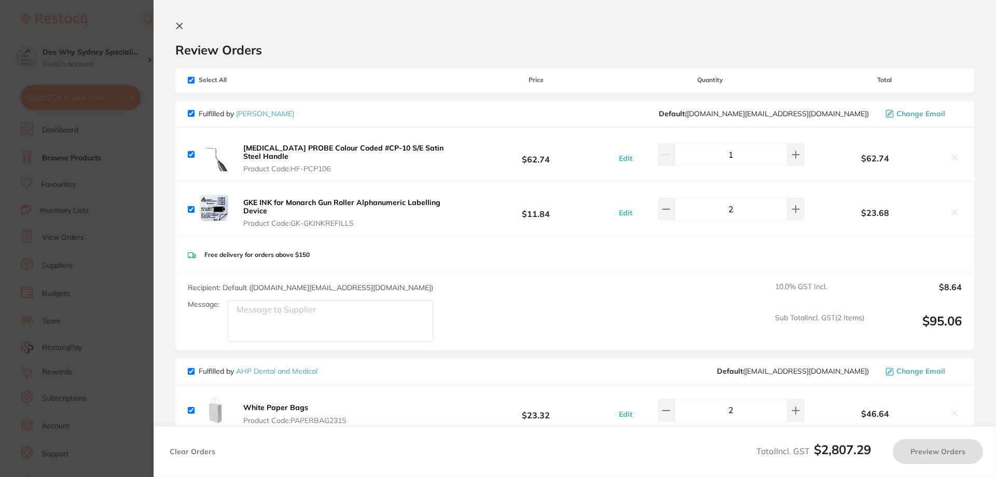
checkbox input "true"
click at [180, 26] on icon at bounding box center [180, 26] width 6 height 6
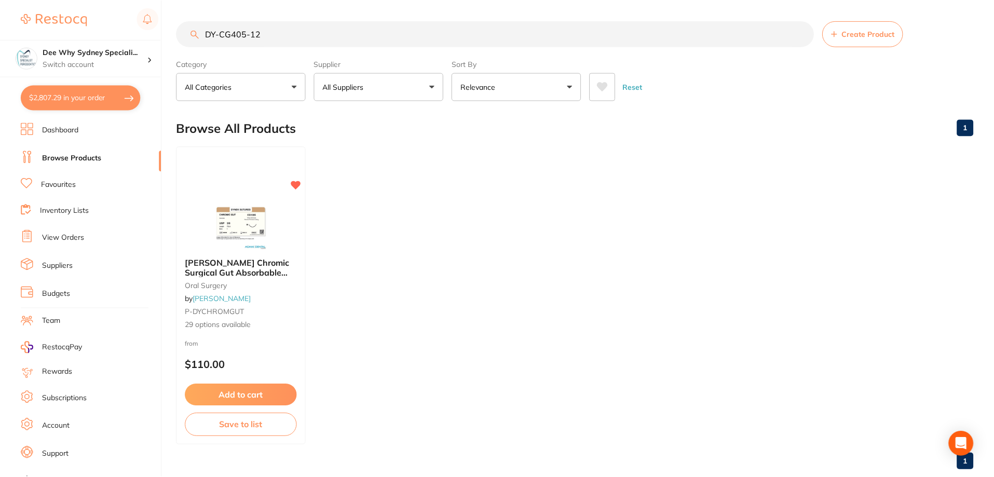
scroll to position [22, 0]
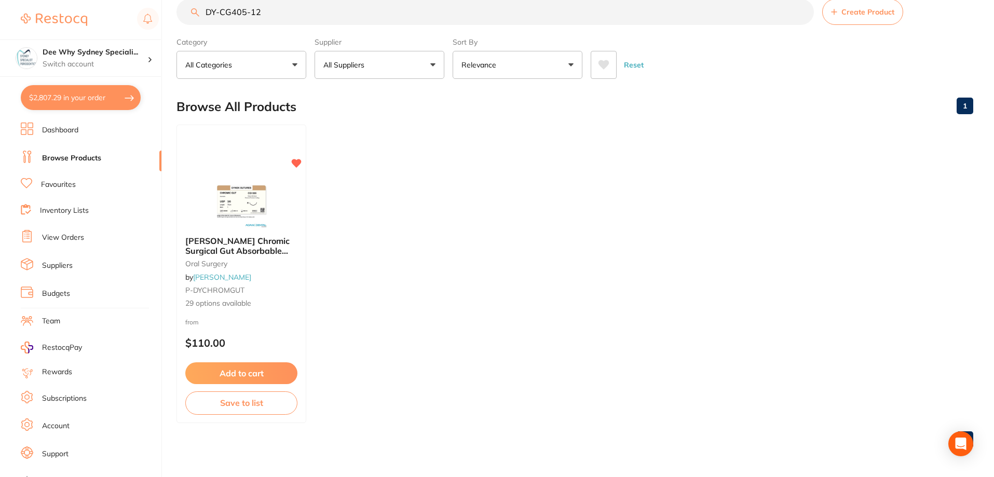
drag, startPoint x: 278, startPoint y: 14, endPoint x: 76, endPoint y: 14, distance: 202.3
click at [76, 14] on div "$2,807.29 Dee Why Sydney Speciali... Switch account Dee Why Sydney Specialist P…" at bounding box center [497, 216] width 994 height 477
type input "nitril gloves"
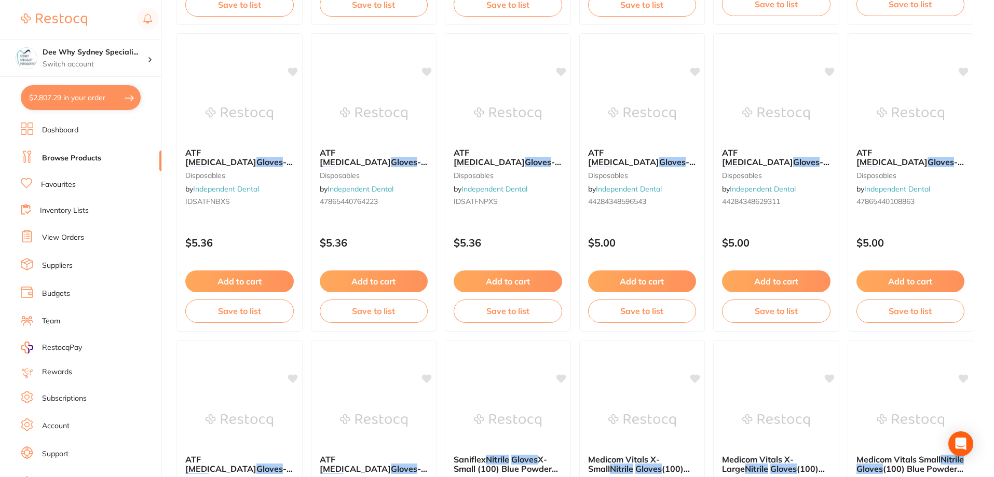
scroll to position [1453, 0]
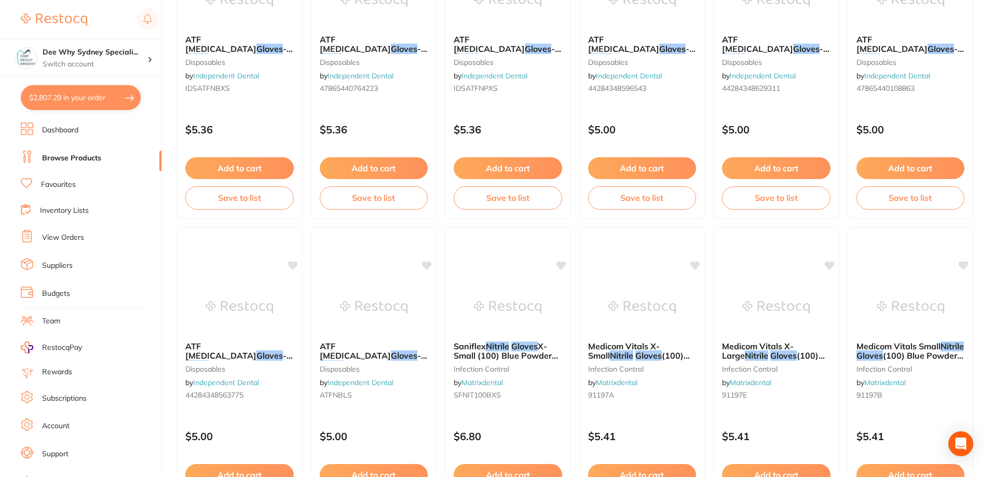
click at [67, 236] on link "View Orders" at bounding box center [63, 237] width 42 height 10
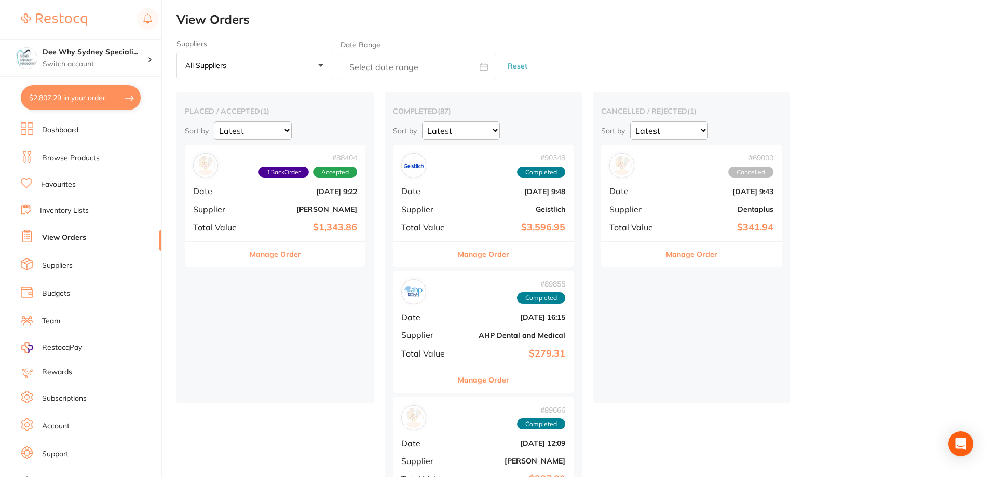
click at [93, 207] on li "Inventory Lists" at bounding box center [91, 211] width 141 height 14
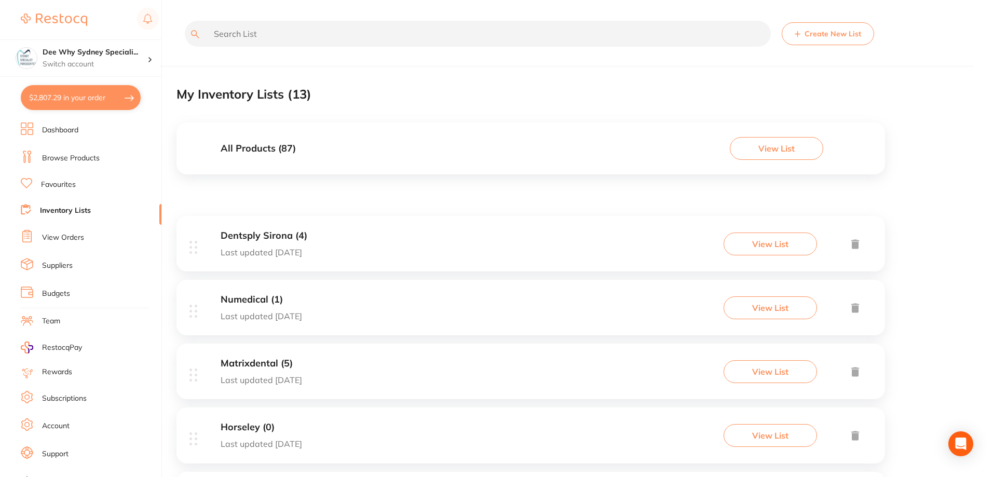
scroll to position [208, 0]
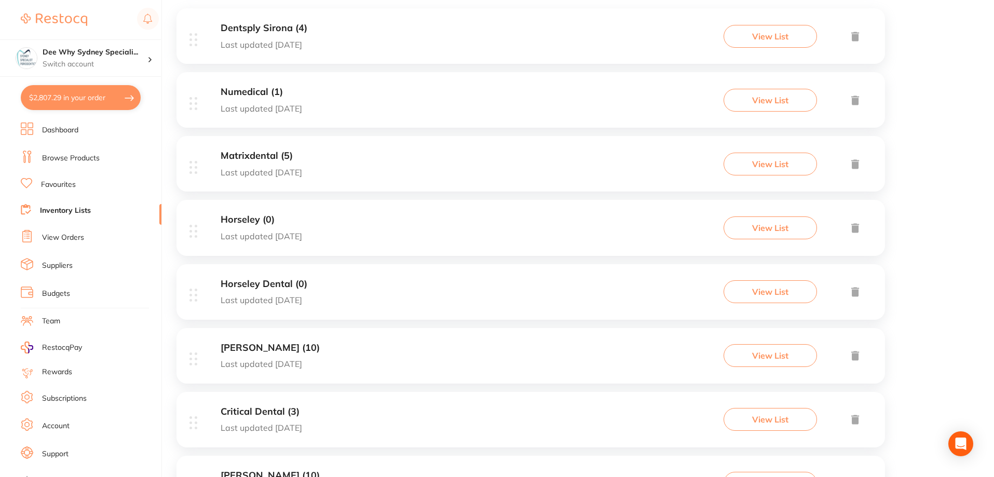
click at [253, 417] on h3 "Critical Dental (3)" at bounding box center [261, 411] width 81 height 11
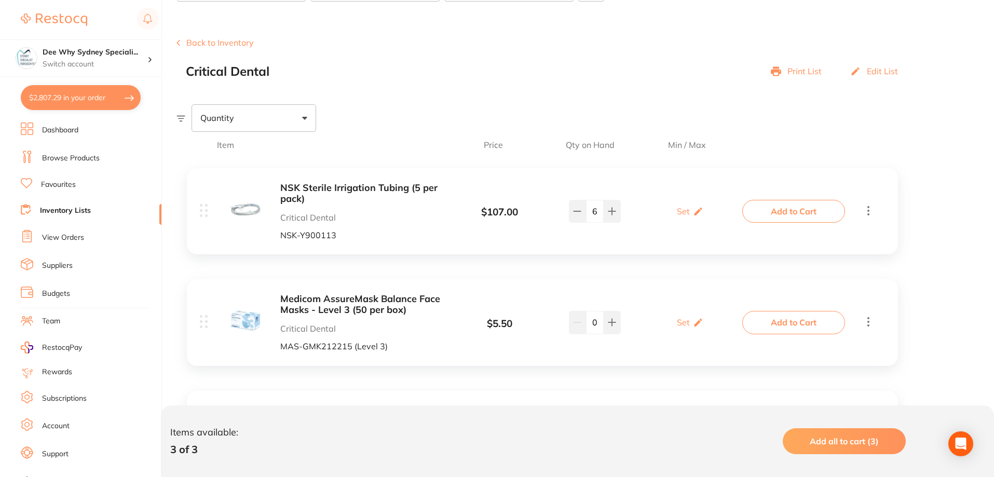
scroll to position [190, 0]
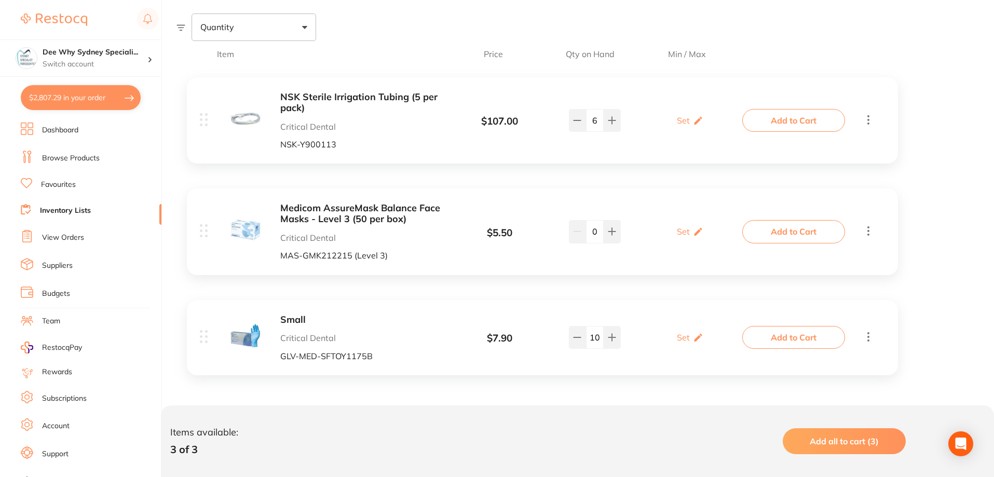
click at [823, 341] on button "Add to Cart" at bounding box center [793, 337] width 103 height 23
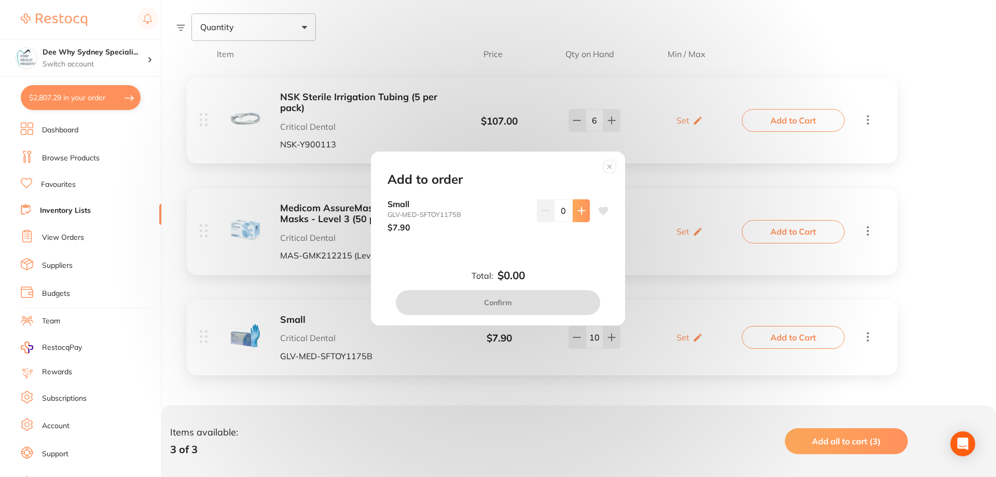
click at [577, 208] on icon at bounding box center [581, 210] width 8 height 8
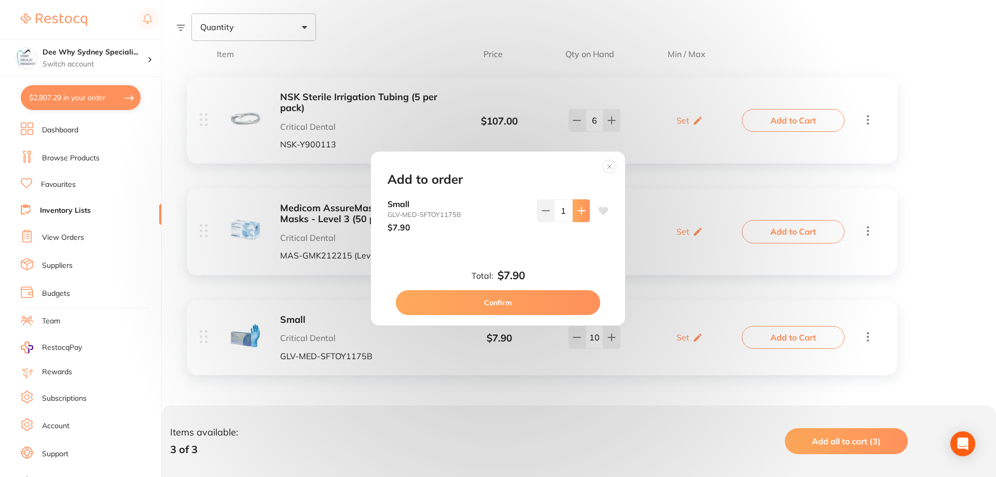
click at [577, 208] on icon at bounding box center [581, 210] width 8 height 8
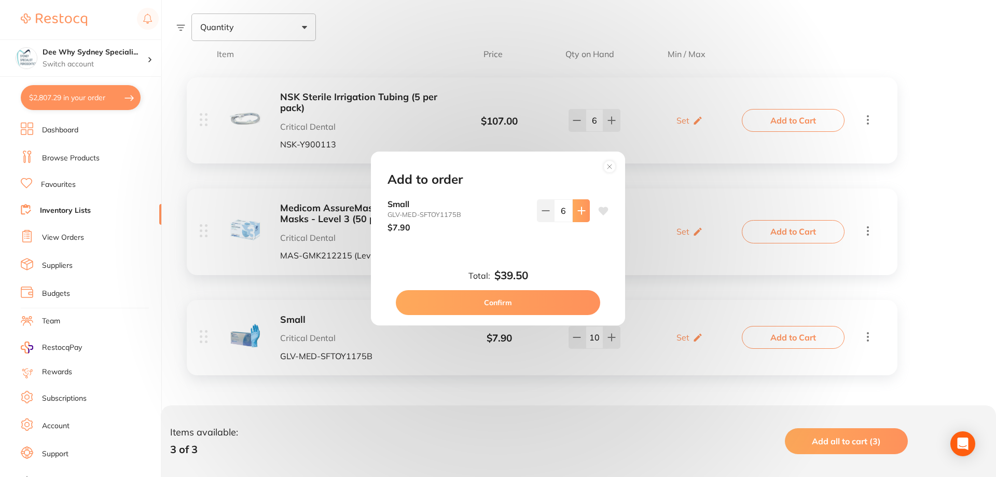
click at [577, 208] on icon at bounding box center [581, 210] width 8 height 8
click at [579, 205] on button at bounding box center [581, 210] width 17 height 23
type input "10"
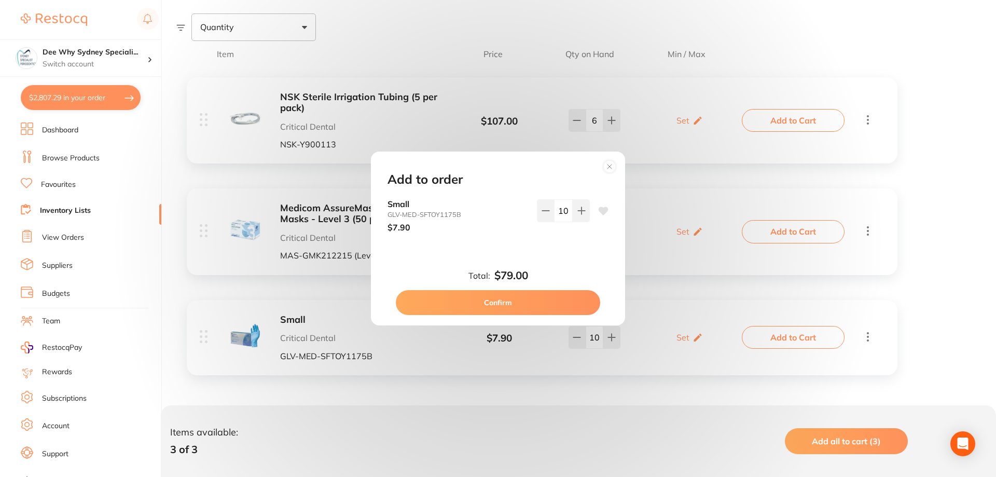
click at [522, 300] on button "Confirm" at bounding box center [498, 302] width 204 height 25
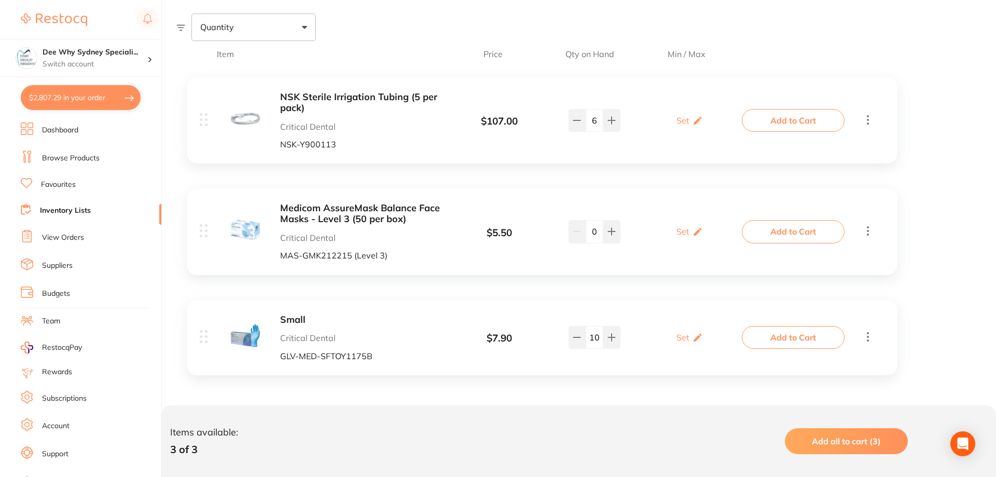
checkbox input "false"
click at [88, 89] on button "$2,894.19 in your order" at bounding box center [81, 97] width 120 height 25
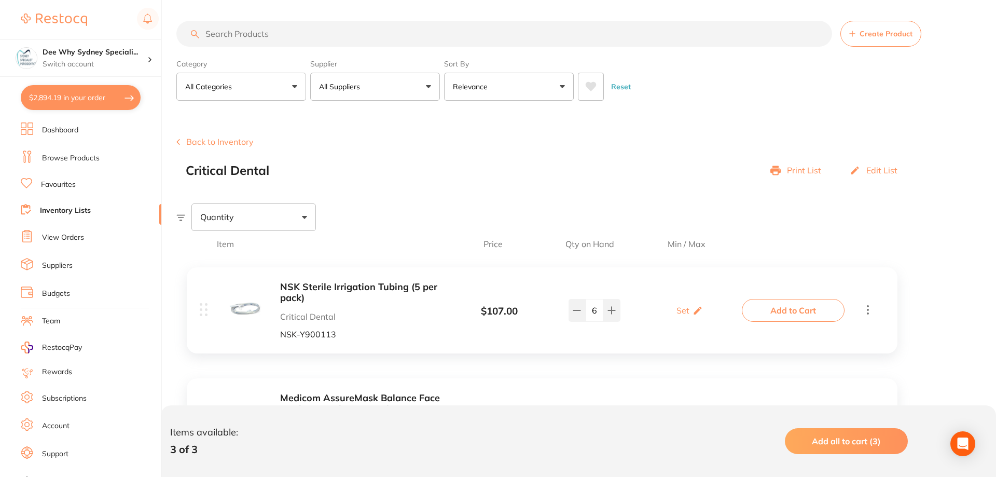
checkbox input "true"
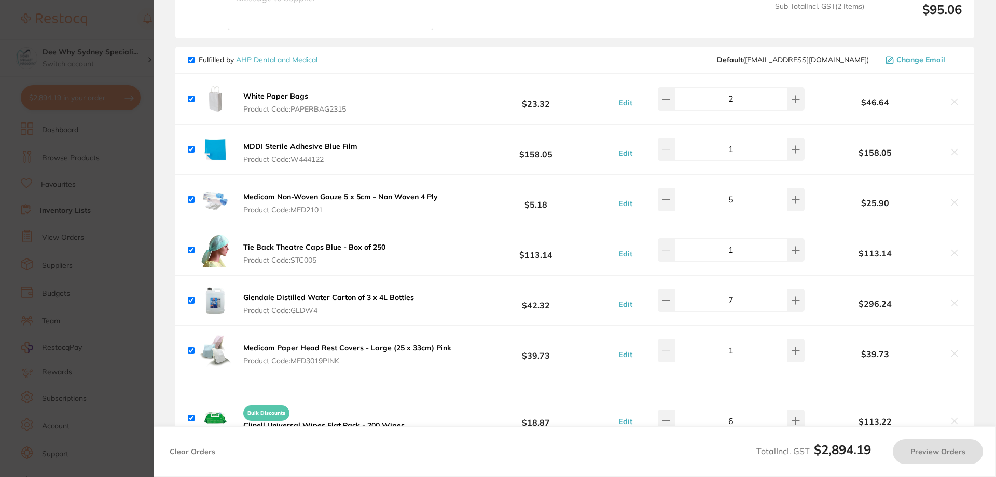
checkbox input "false"
checkbox input "true"
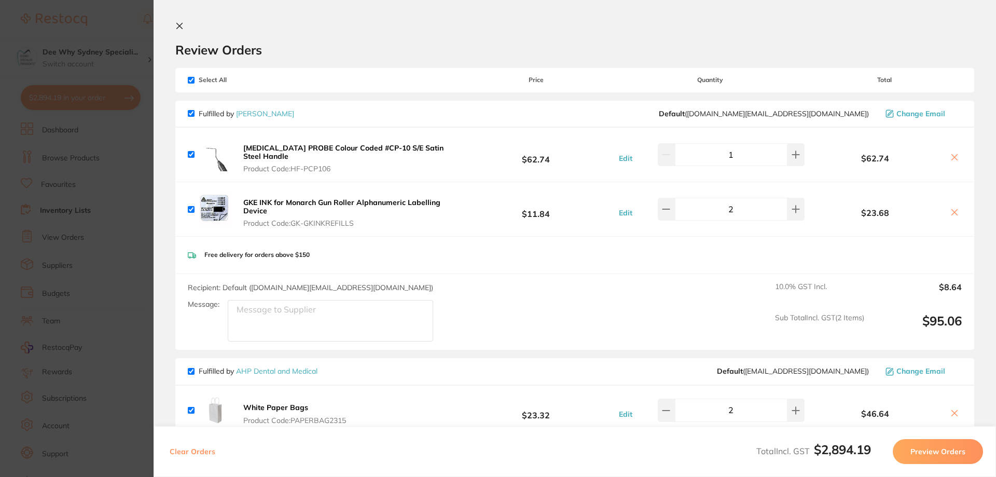
click at [952, 159] on icon at bounding box center [955, 158] width 6 height 6
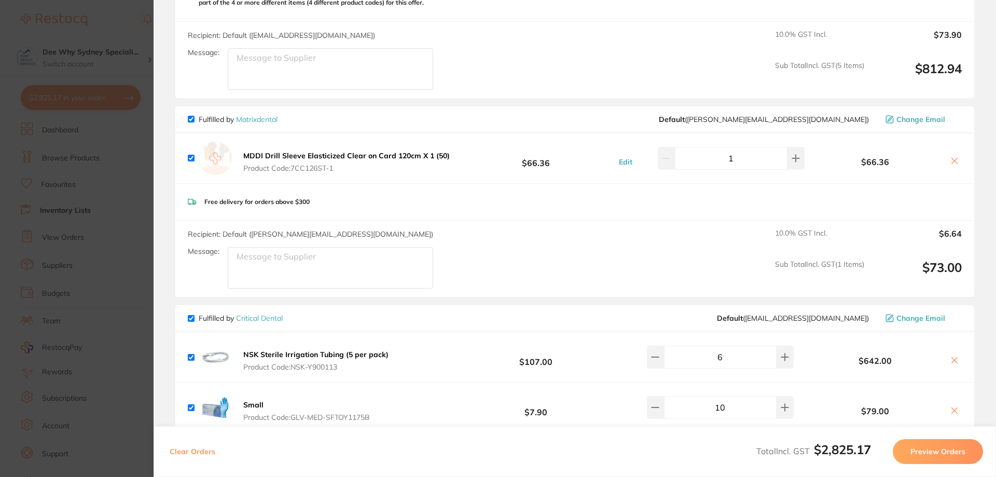
scroll to position [1349, 0]
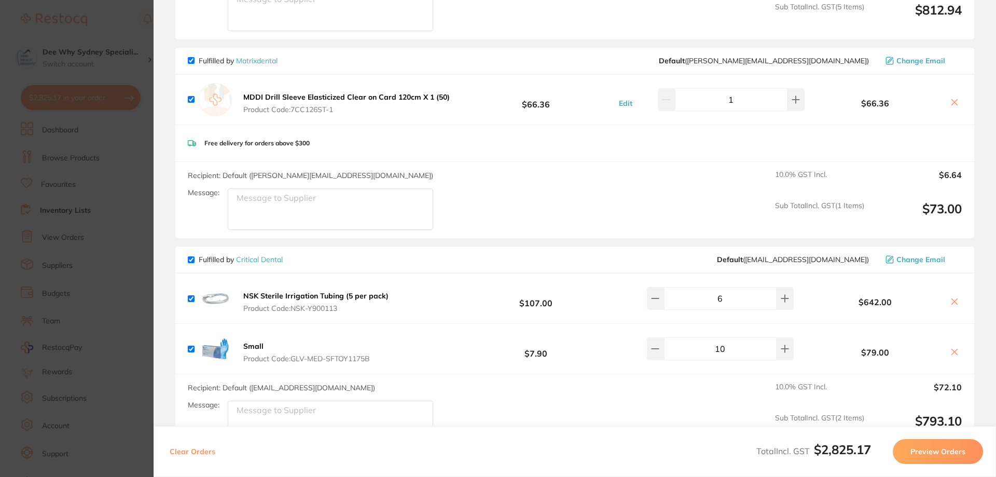
click at [955, 98] on icon at bounding box center [955, 102] width 8 height 8
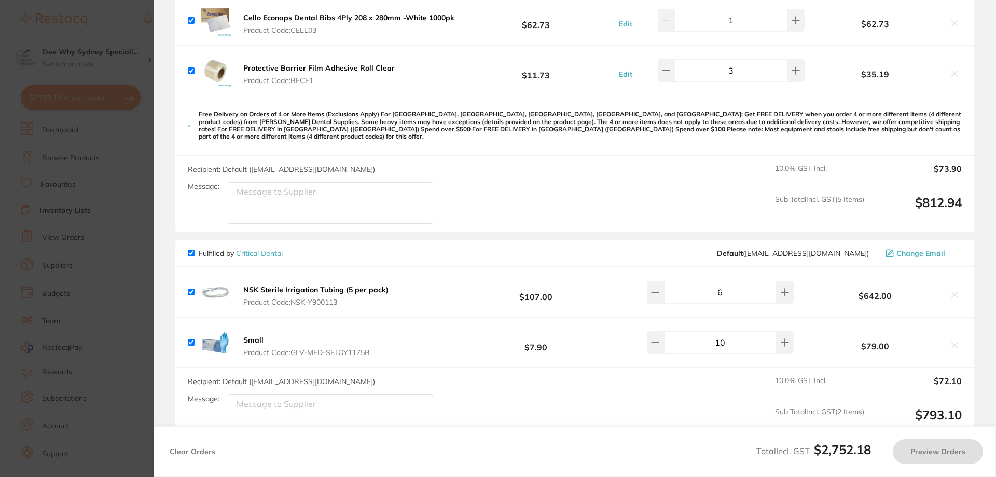
checkbox input "true"
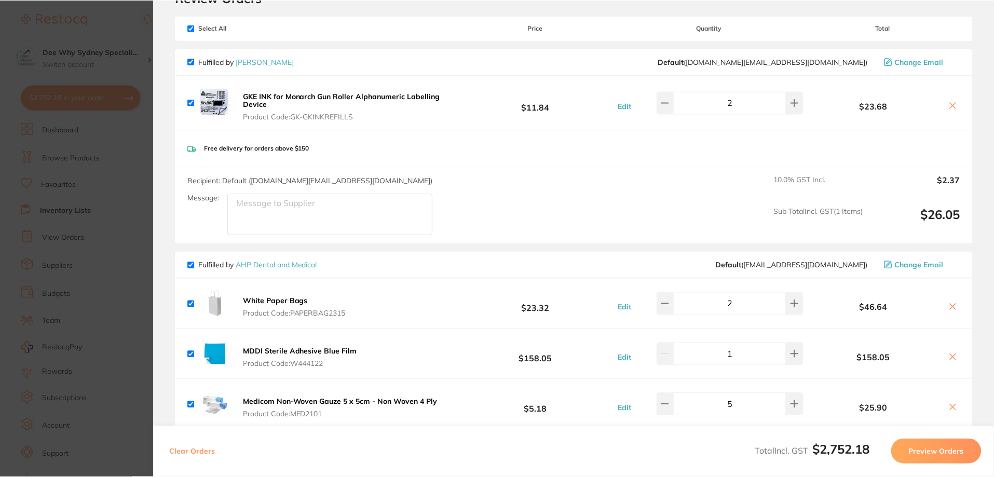
scroll to position [0, 0]
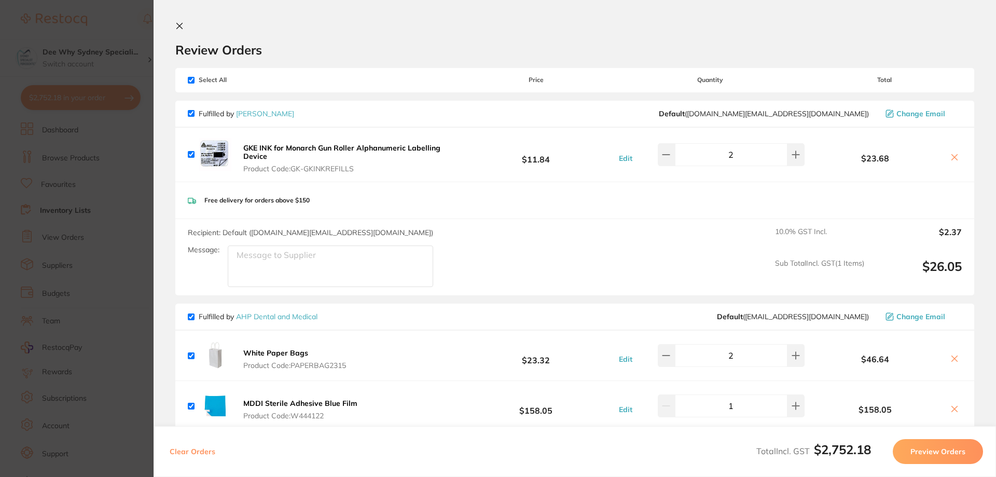
click at [185, 30] on button at bounding box center [181, 27] width 12 height 10
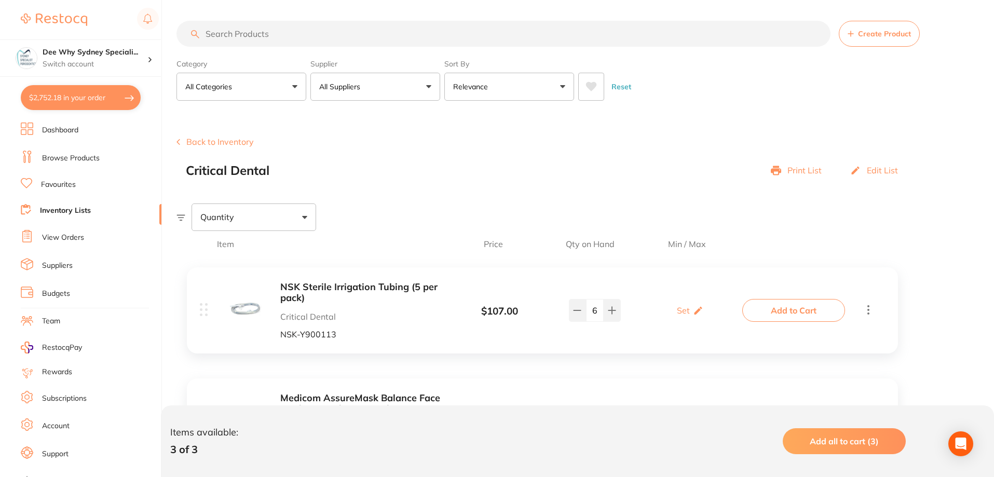
click at [69, 153] on link "Browse Products" at bounding box center [71, 158] width 58 height 10
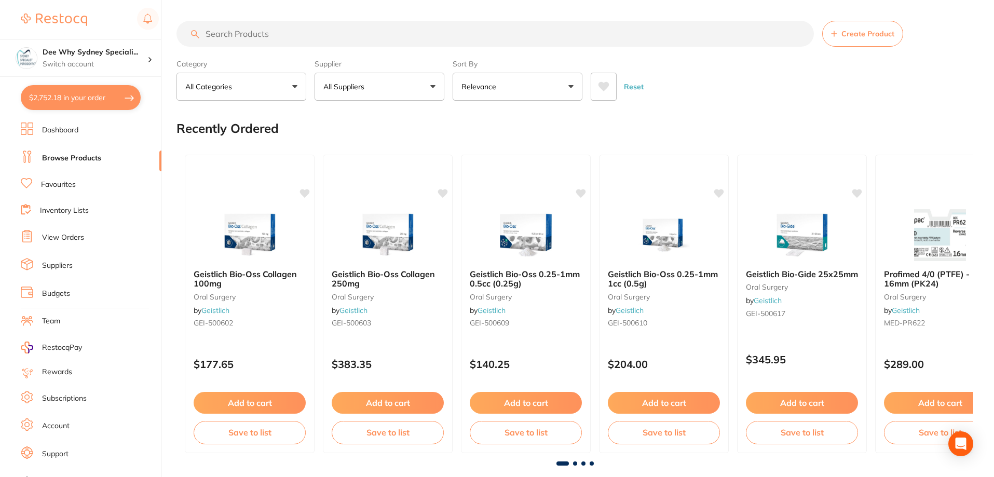
click at [339, 40] on input "search" at bounding box center [494, 34] width 637 height 26
type input "mddi sleeves"
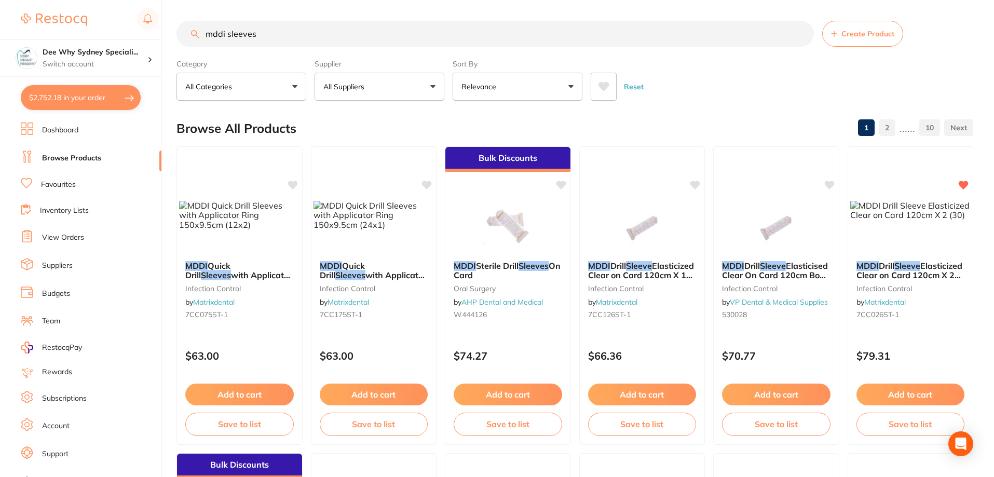
click at [480, 214] on img at bounding box center [507, 227] width 67 height 52
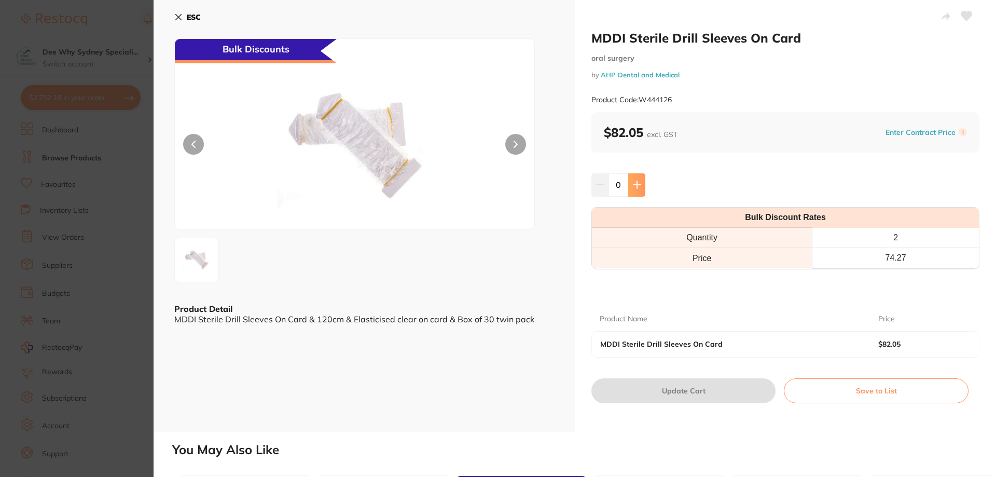
click at [630, 177] on button at bounding box center [636, 184] width 17 height 23
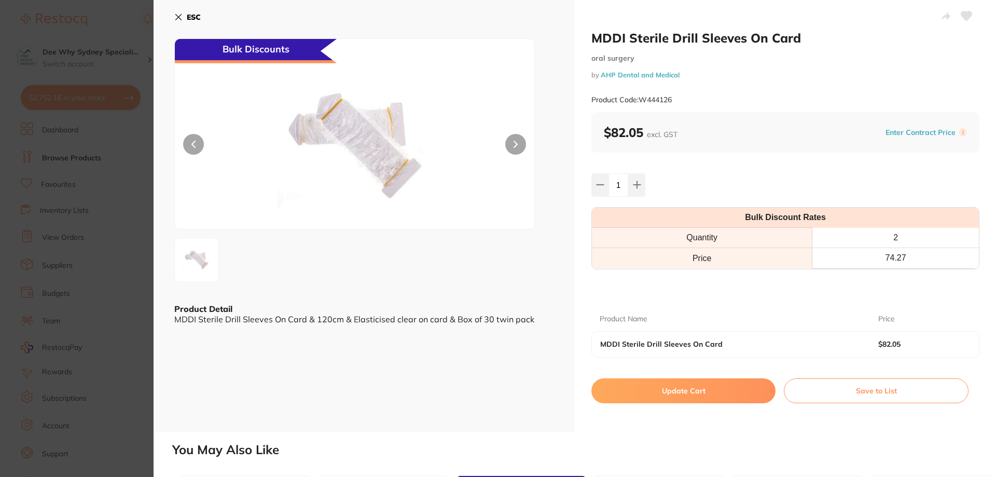
type input "1"
click at [662, 390] on button "Update Cart" at bounding box center [683, 390] width 184 height 25
checkbox input "false"
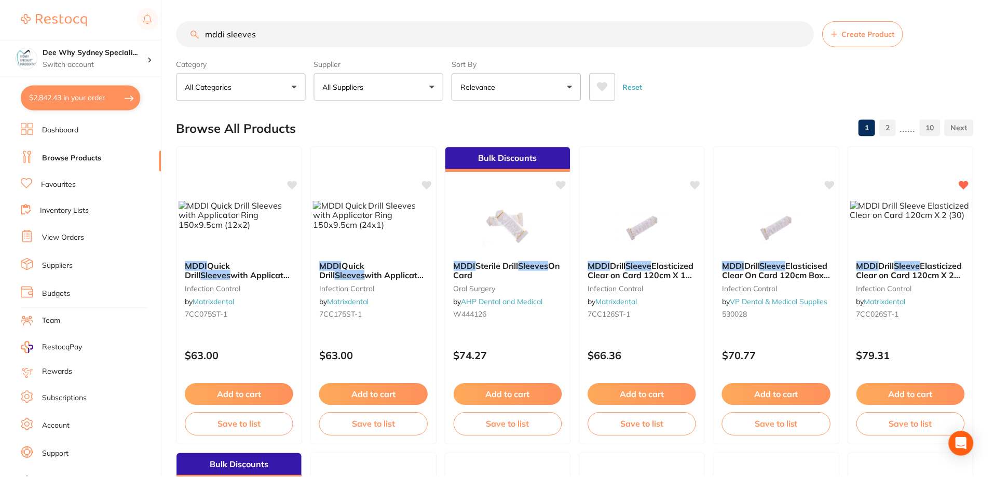
scroll to position [7, 0]
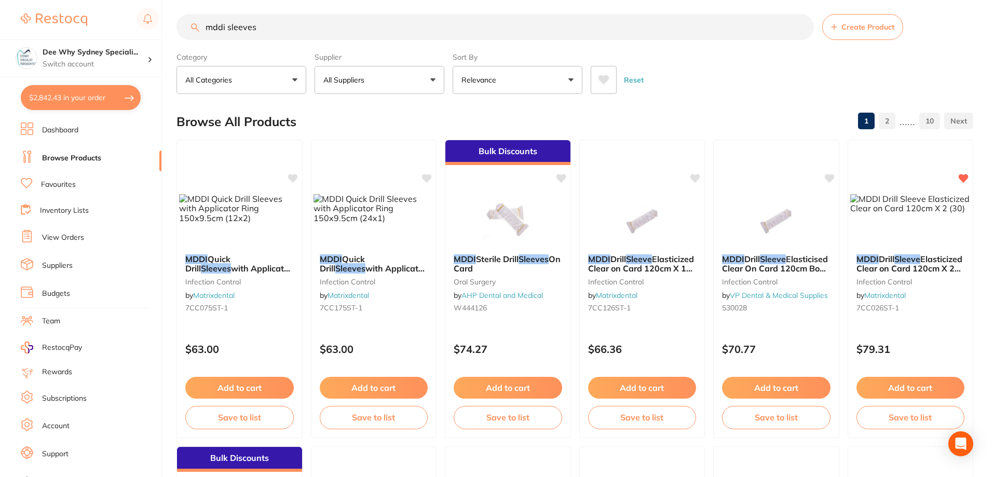
click at [85, 92] on button "$2,842.43 in your order" at bounding box center [81, 97] width 120 height 25
checkbox input "true"
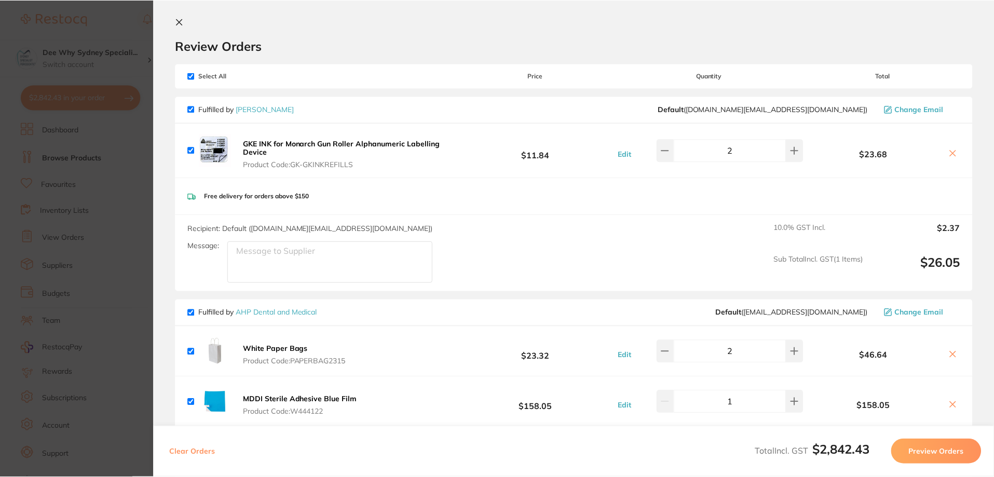
scroll to position [0, 0]
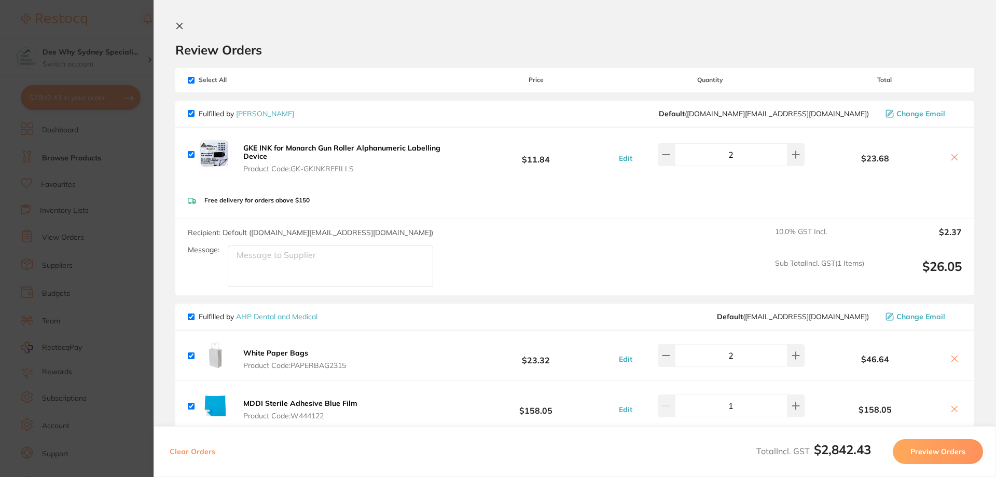
click at [177, 23] on icon at bounding box center [180, 26] width 6 height 6
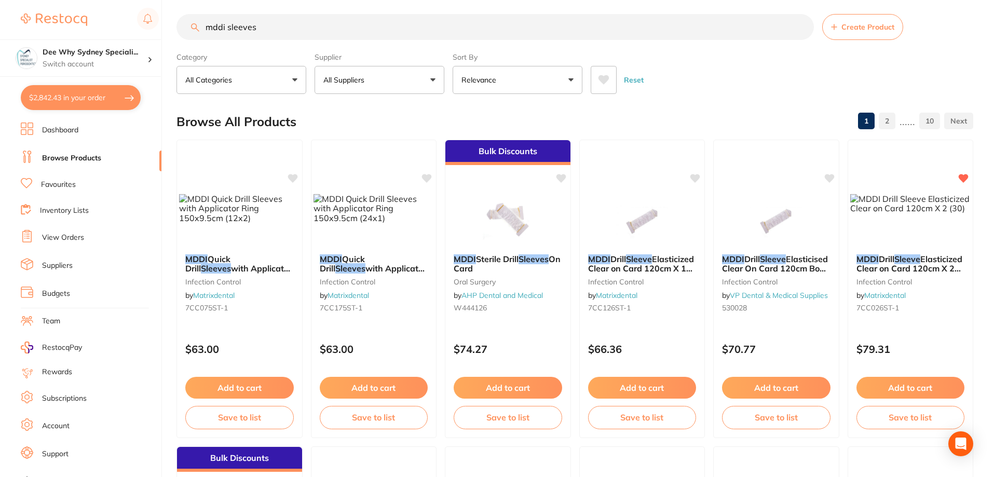
drag, startPoint x: 272, startPoint y: 32, endPoint x: 77, endPoint y: 2, distance: 196.9
click at [77, 2] on div "$2,842.43 Dee Why Sydney Speciali... Switch account Dee Why Sydney Specialist P…" at bounding box center [497, 231] width 994 height 477
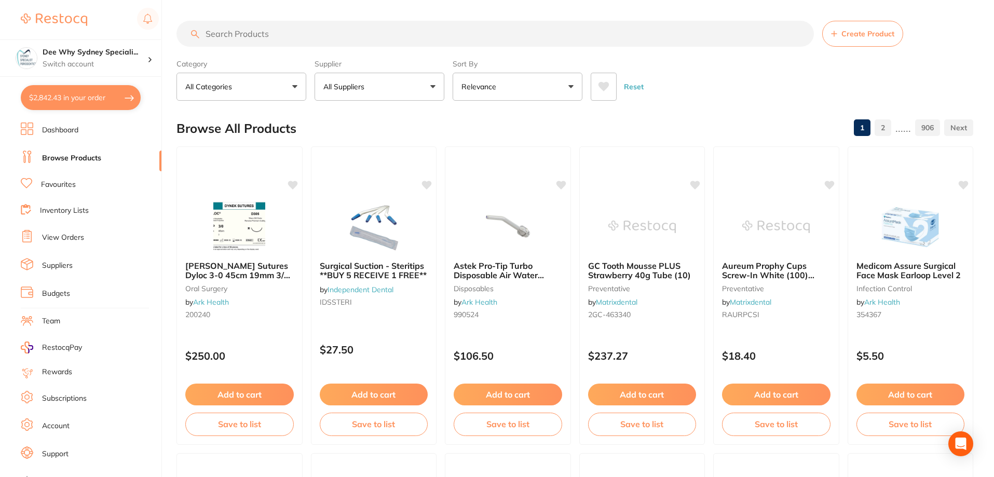
click at [70, 211] on link "Inventory Lists" at bounding box center [64, 210] width 49 height 10
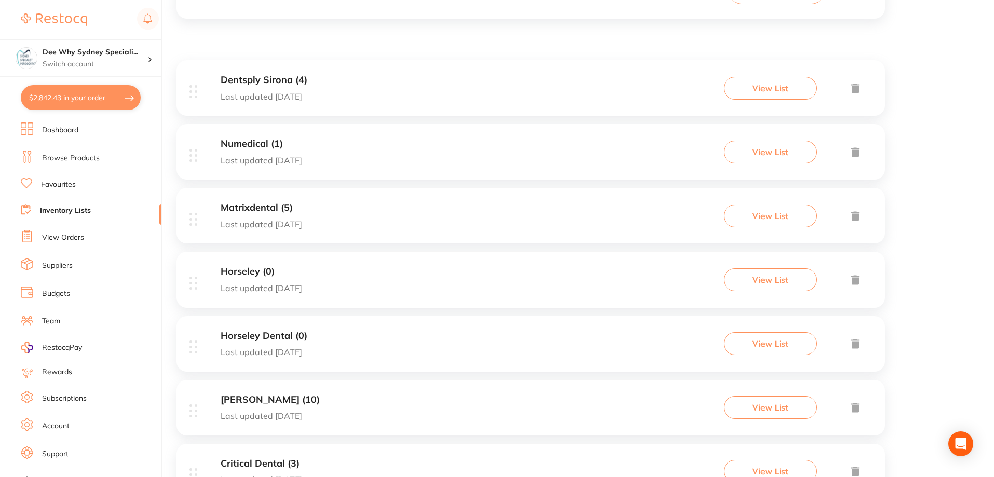
scroll to position [311, 0]
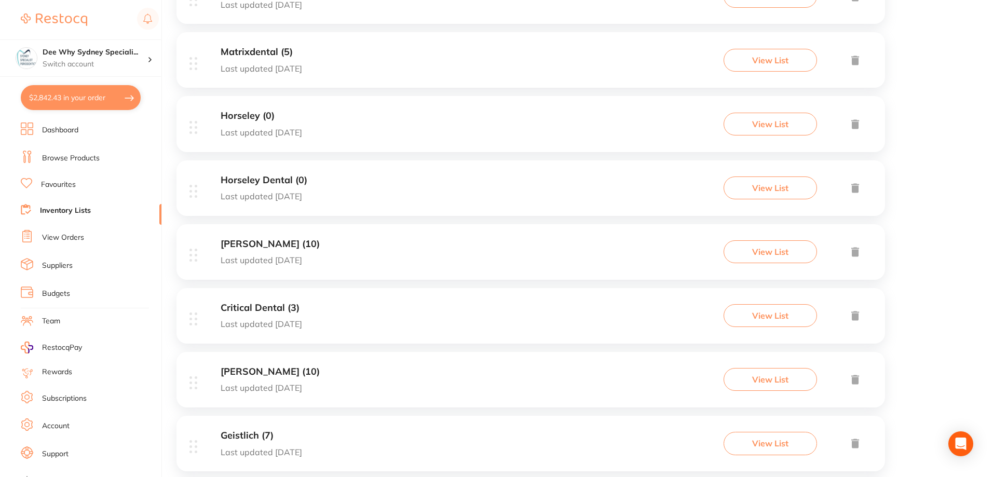
click at [244, 440] on h3 "Geistlich (7)" at bounding box center [261, 435] width 81 height 11
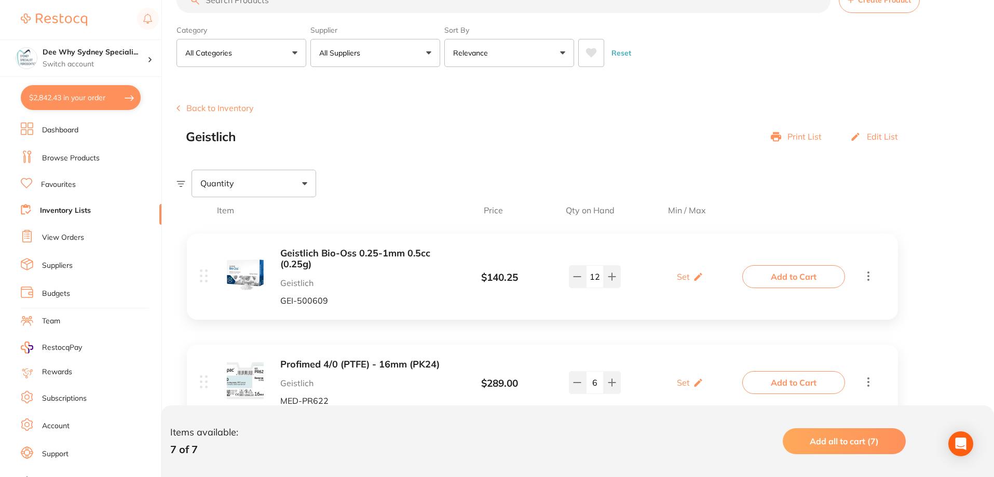
scroll to position [52, 0]
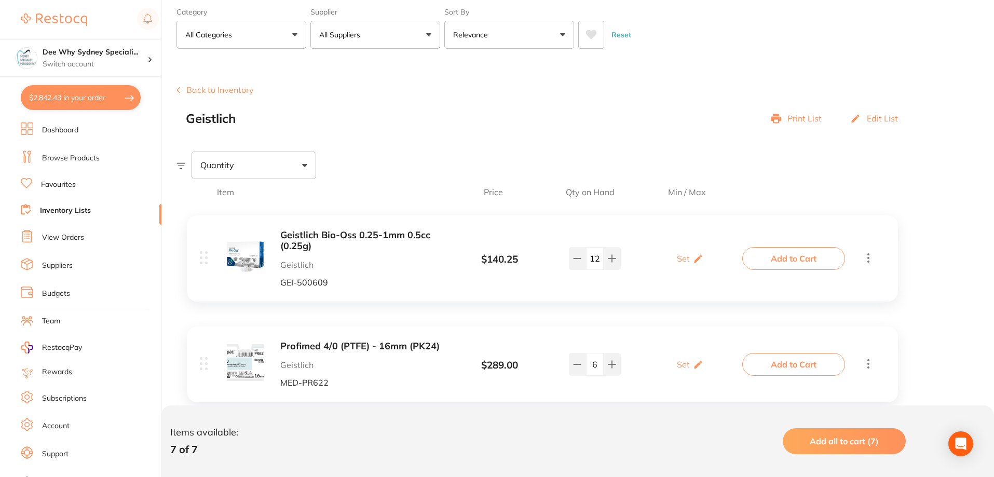
click at [789, 264] on button "Add to Cart" at bounding box center [793, 258] width 103 height 23
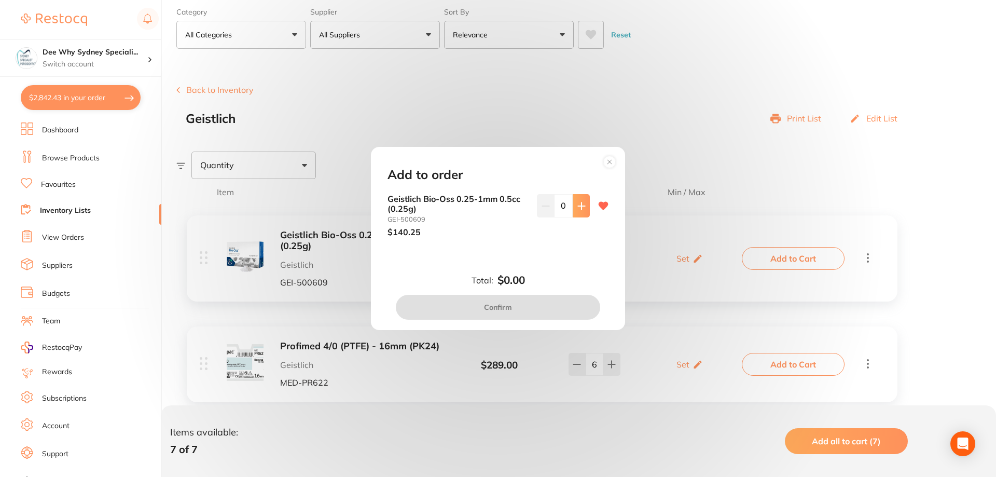
click at [581, 214] on button at bounding box center [581, 205] width 17 height 23
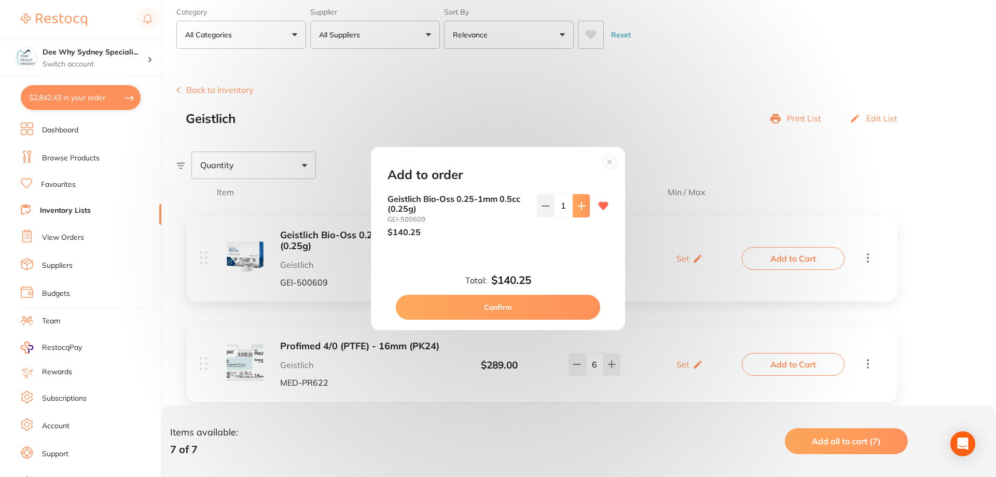
click at [581, 214] on button at bounding box center [581, 205] width 17 height 23
type input "4"
click at [547, 305] on button "Confirm" at bounding box center [498, 307] width 204 height 25
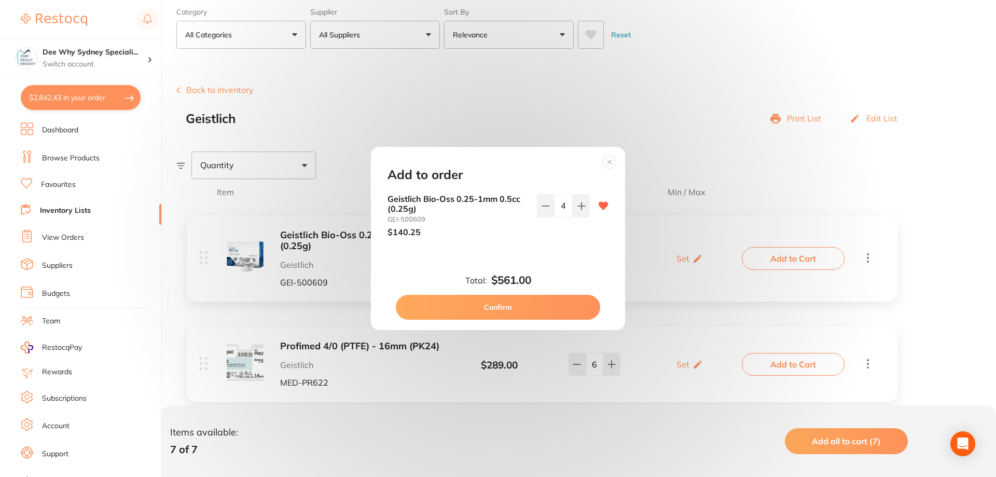
checkbox input "false"
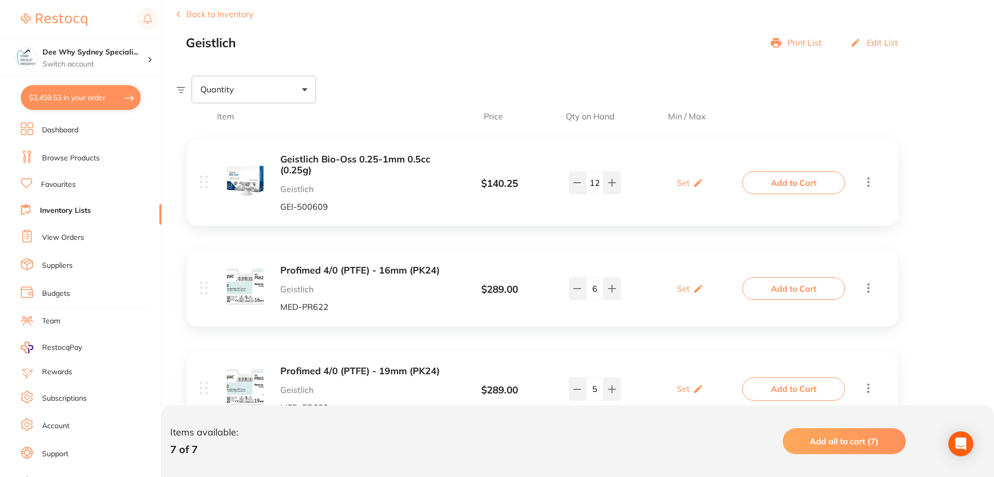
scroll to position [208, 0]
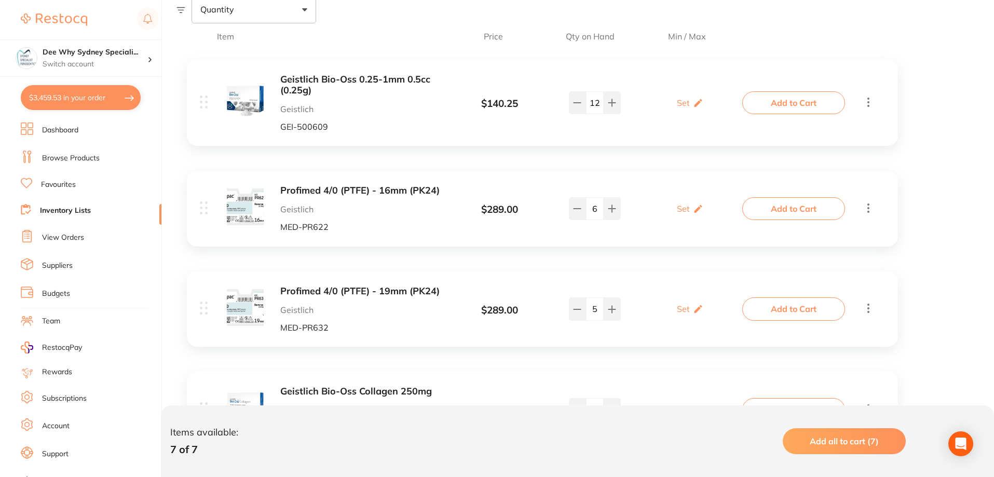
click at [861, 214] on div "Add to Cart" at bounding box center [809, 208] width 130 height 23
click at [814, 210] on button "Add to Cart" at bounding box center [793, 208] width 103 height 23
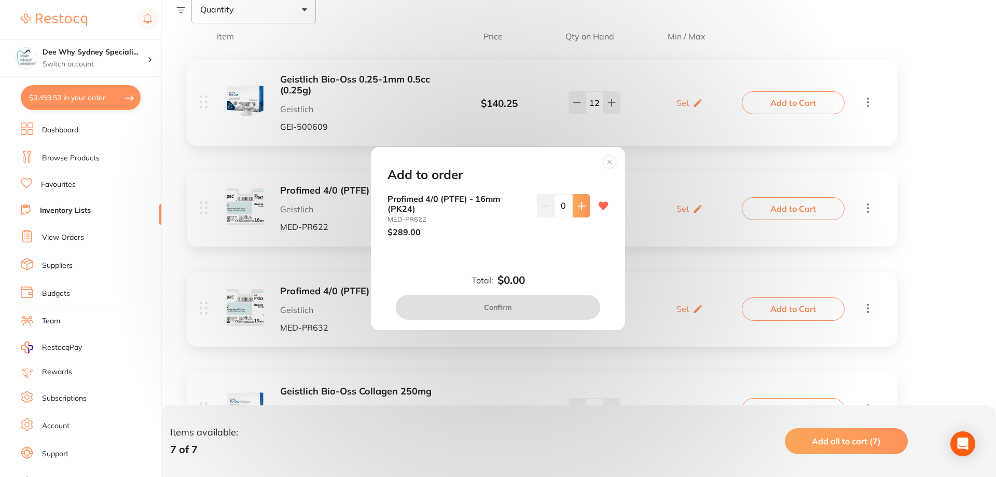
click at [578, 210] on icon at bounding box center [581, 206] width 8 height 8
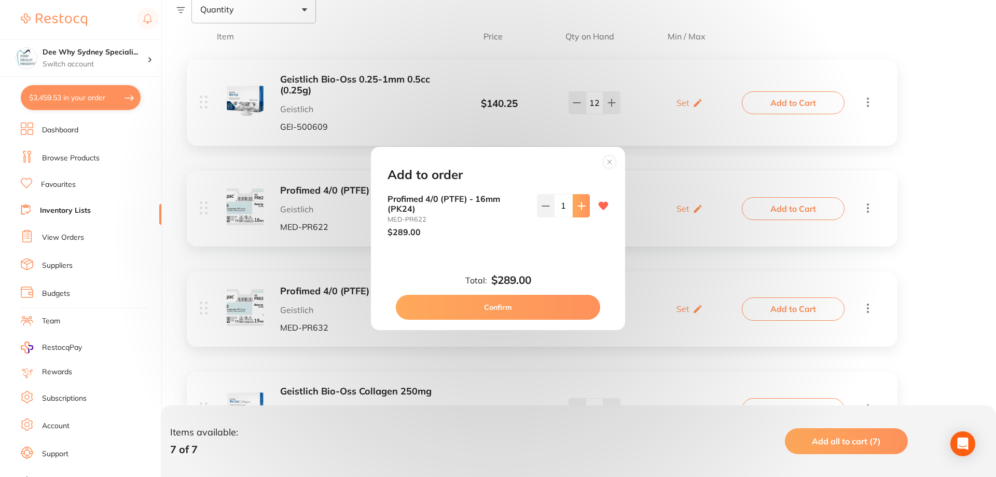
click at [578, 210] on icon at bounding box center [581, 206] width 8 height 8
type input "2"
click at [533, 312] on button "Confirm" at bounding box center [498, 307] width 204 height 25
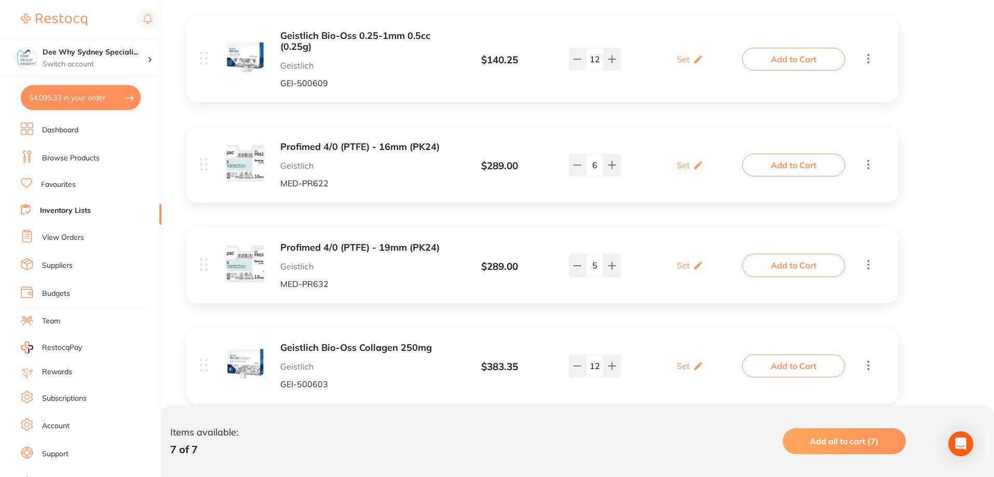
scroll to position [311, 0]
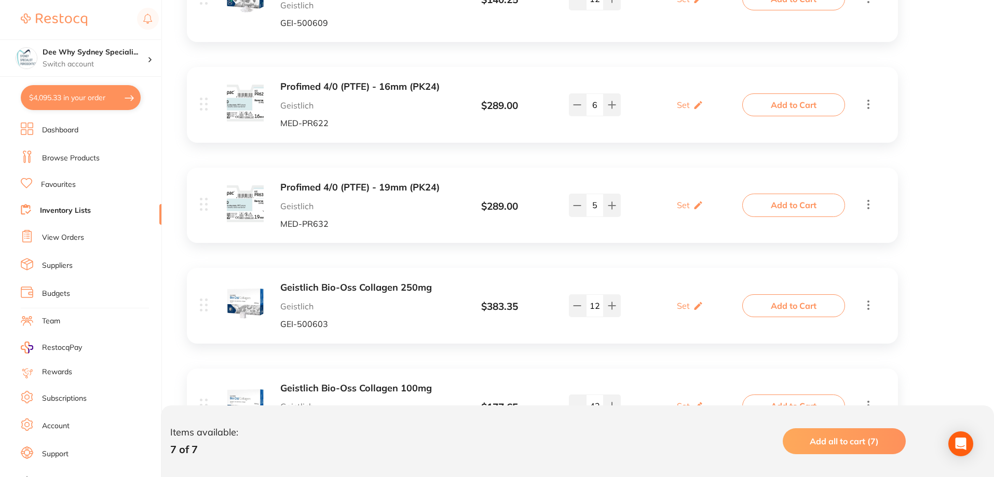
click at [808, 208] on button "Add to Cart" at bounding box center [793, 205] width 103 height 23
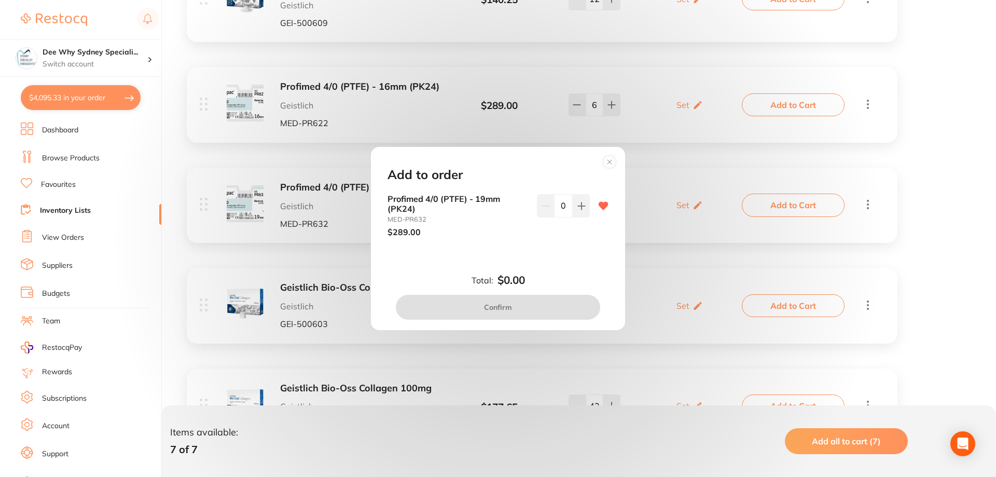
click at [590, 207] on div "Profimed 4/0 (PTFE) - 19mm (PK24) MED-PR632 $289.00 0" at bounding box center [498, 215] width 221 height 43
click at [587, 207] on div "Profimed 4/0 (PTFE) - 19mm (PK24) MED-PR632 $289.00 0" at bounding box center [498, 215] width 221 height 43
click at [584, 205] on button at bounding box center [581, 205] width 17 height 23
type input "1"
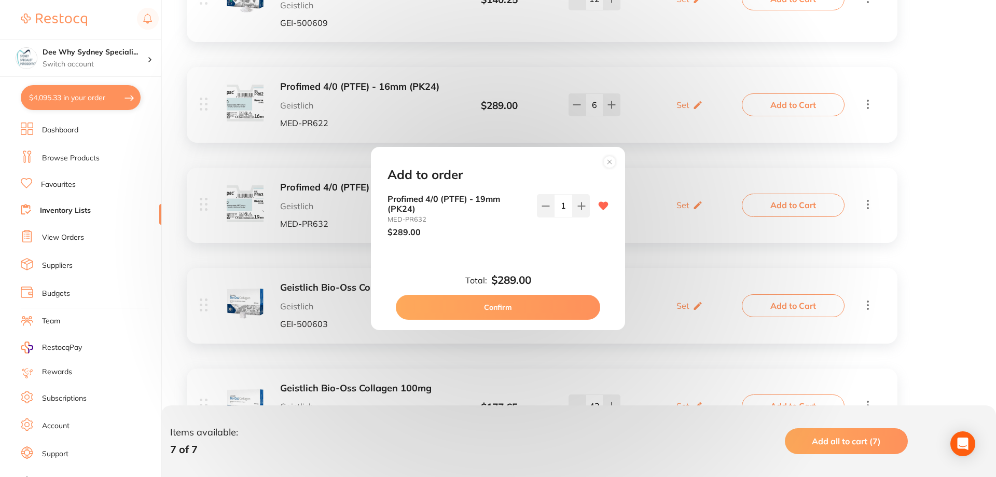
click at [557, 306] on button "Confirm" at bounding box center [498, 307] width 204 height 25
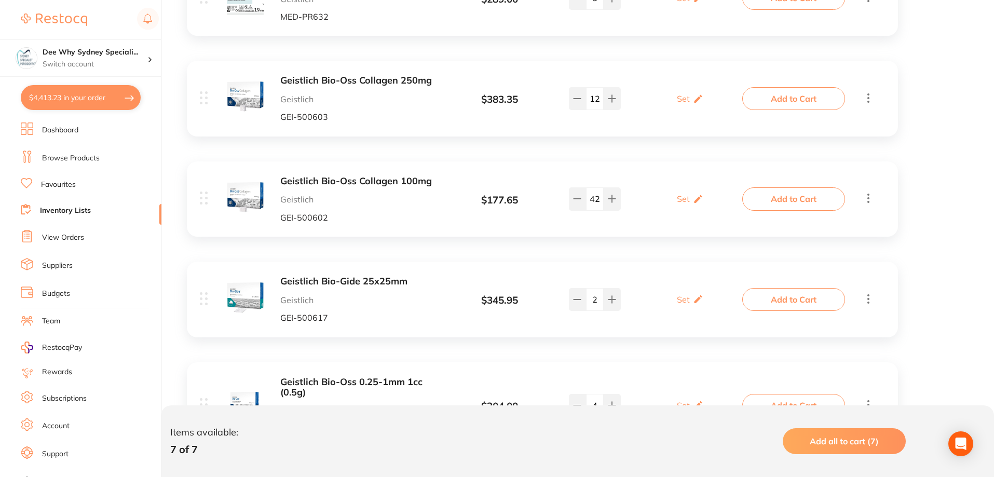
scroll to position [519, 0]
click at [792, 201] on button "Add to Cart" at bounding box center [793, 198] width 103 height 23
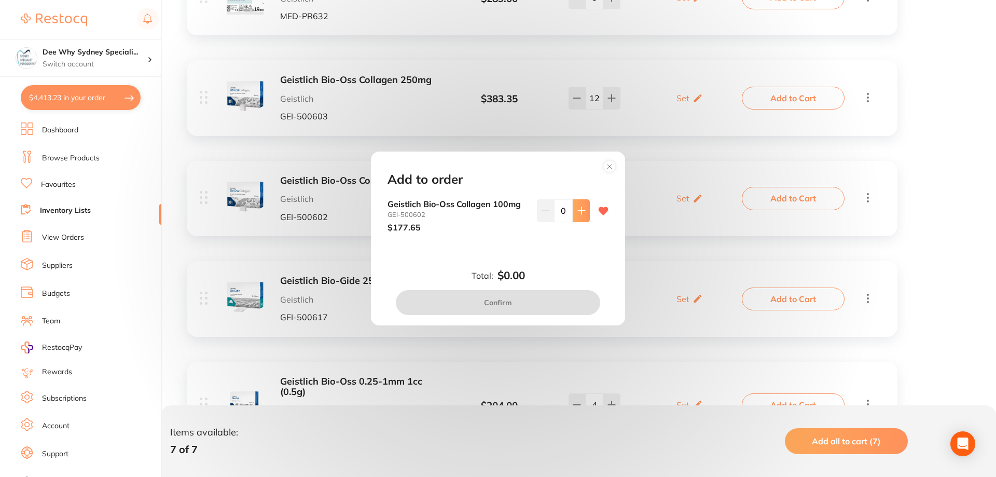
click at [581, 208] on icon at bounding box center [581, 210] width 8 height 8
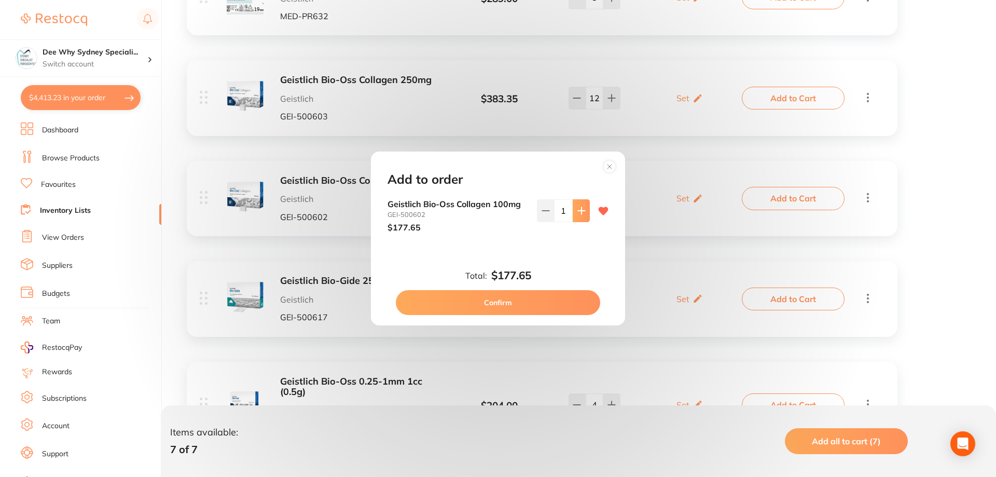
click at [581, 208] on icon at bounding box center [581, 210] width 8 height 8
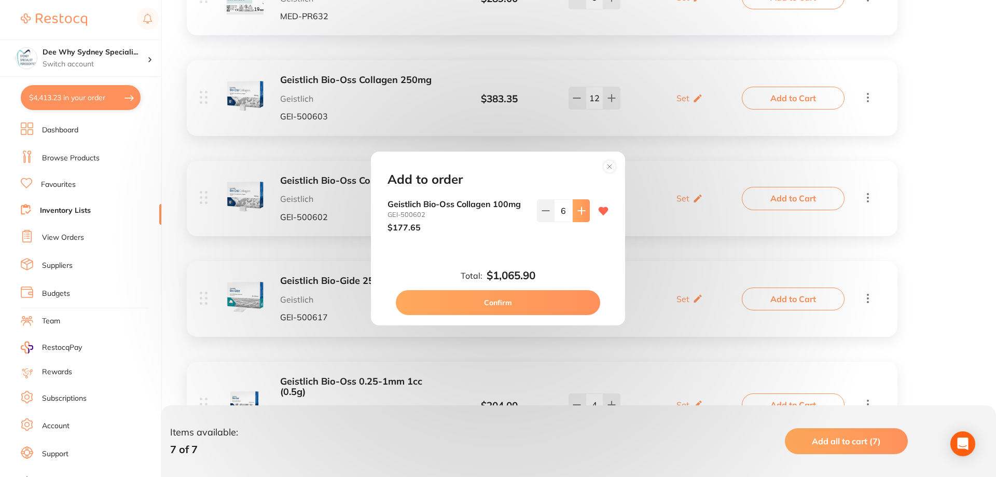
click at [581, 208] on icon at bounding box center [581, 210] width 8 height 8
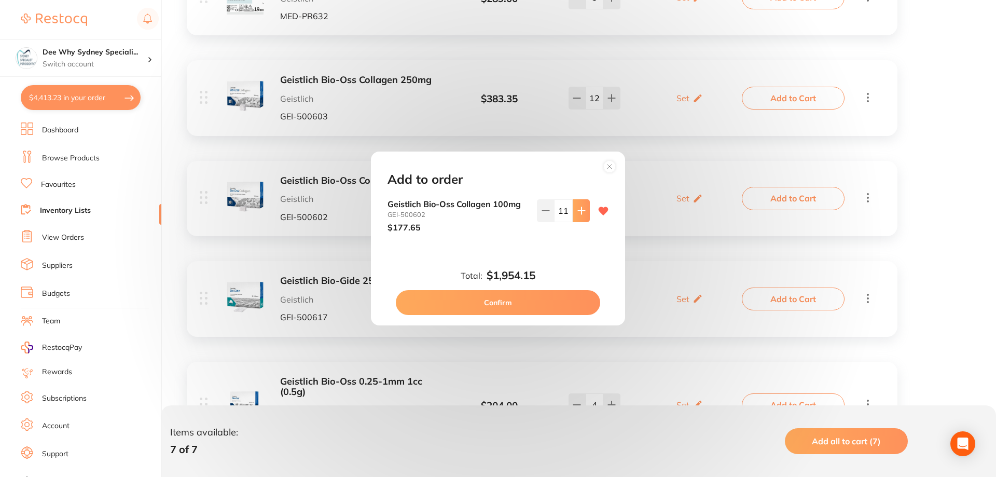
click at [581, 208] on icon at bounding box center [581, 210] width 8 height 8
type input "12"
click at [527, 311] on button "Confirm" at bounding box center [498, 302] width 204 height 25
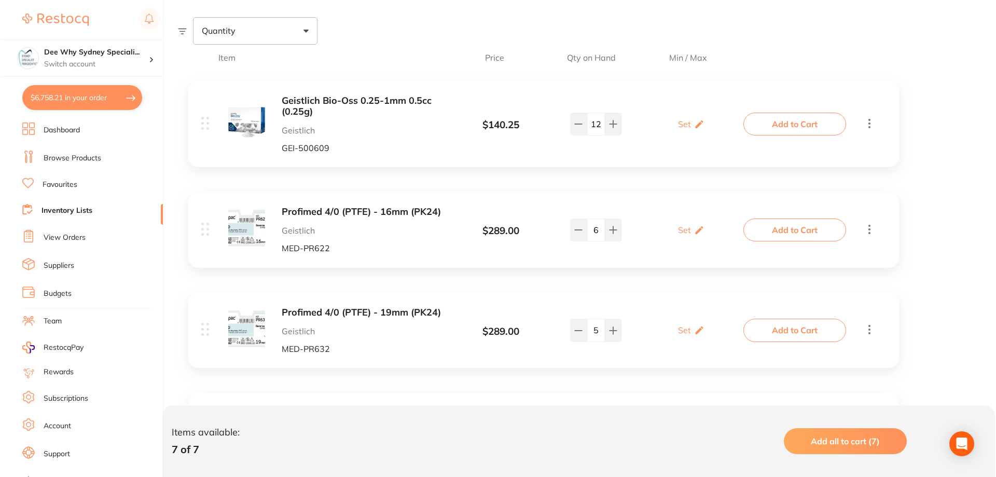
scroll to position [0, 0]
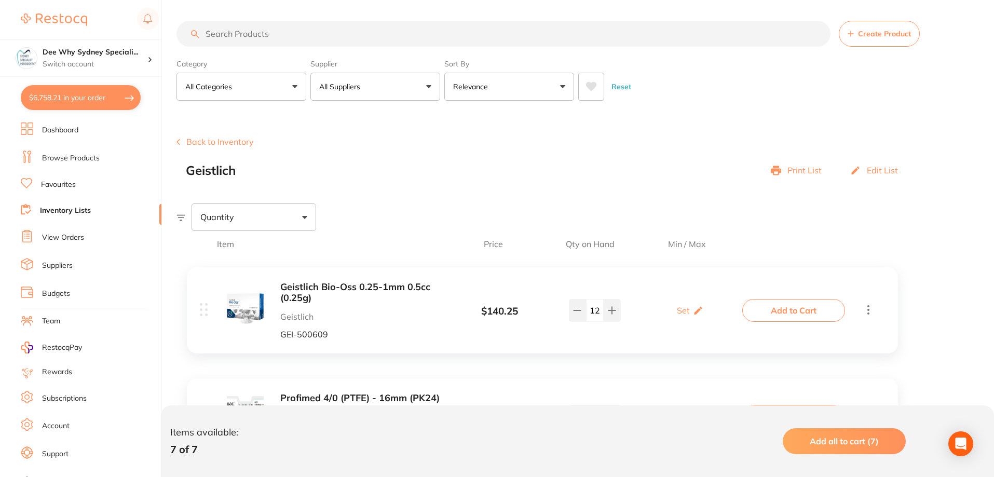
click at [312, 38] on input "search" at bounding box center [503, 34] width 654 height 26
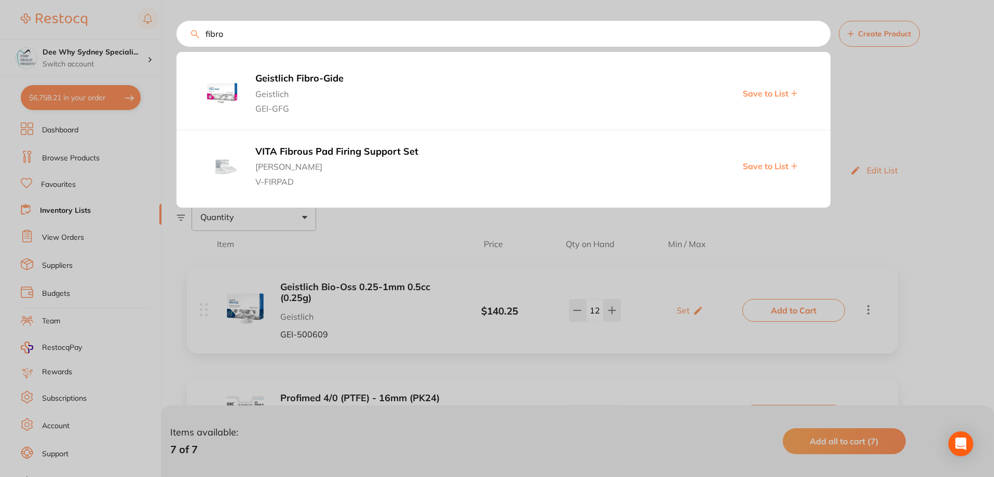
type input "fibro"
click at [304, 88] on span "Geistlich" at bounding box center [430, 91] width 350 height 15
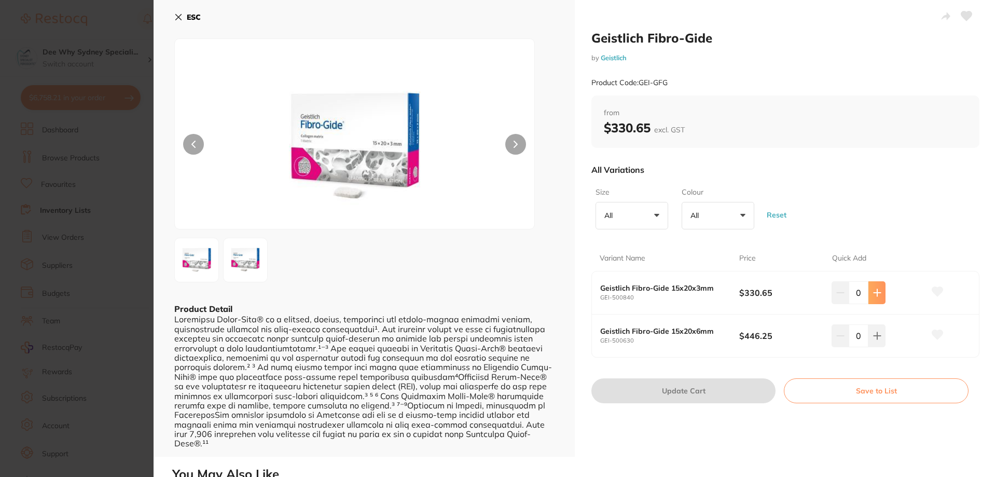
click at [878, 291] on icon at bounding box center [877, 292] width 8 height 8
type input "1"
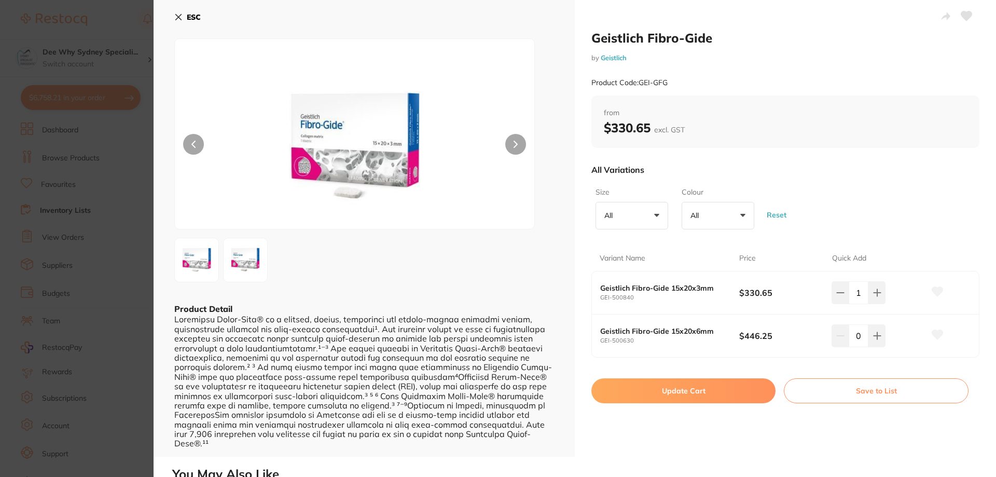
click at [934, 294] on icon at bounding box center [937, 291] width 11 height 9
click at [677, 395] on button "Update Cart" at bounding box center [683, 390] width 184 height 25
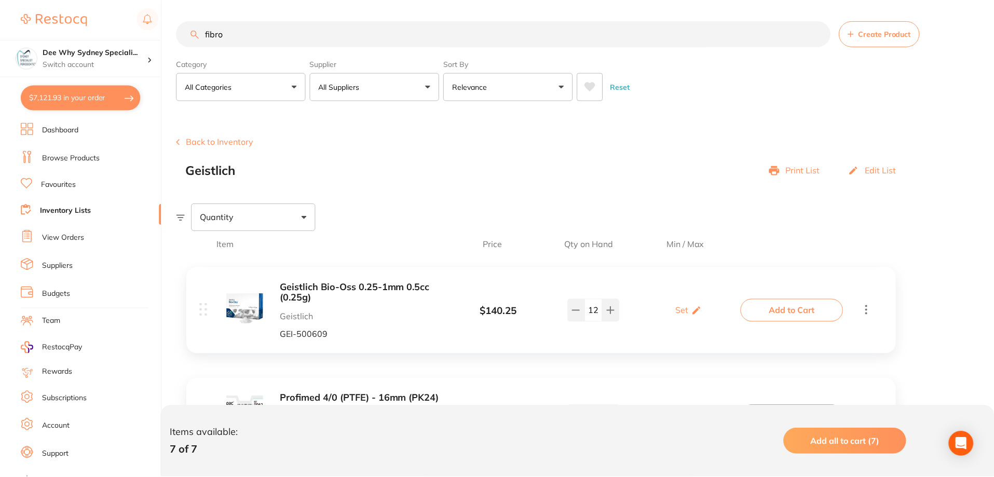
scroll to position [5, 0]
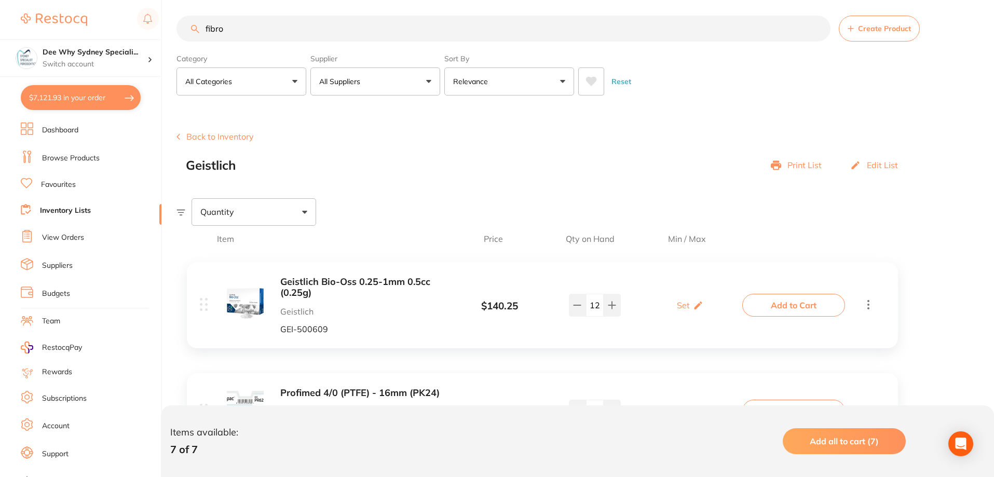
click at [302, 23] on input "fibro" at bounding box center [503, 29] width 654 height 26
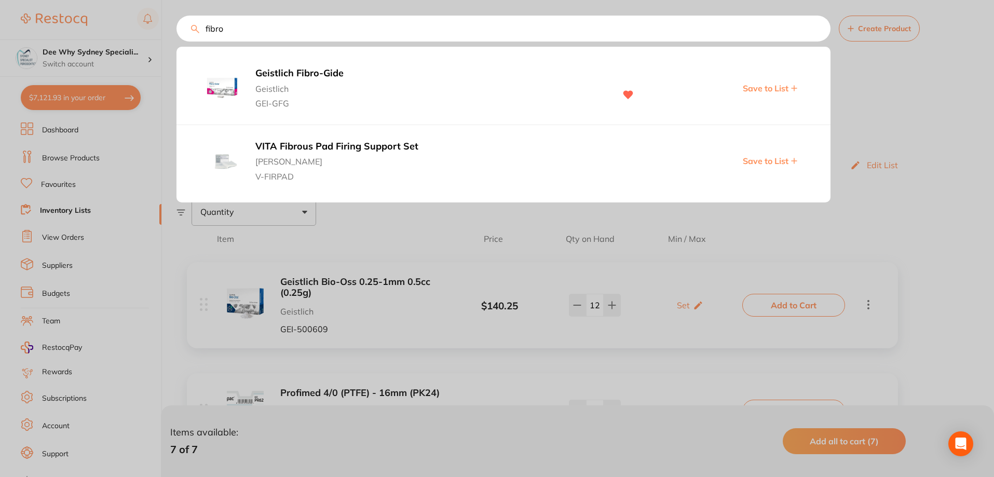
type input "fibro"
click at [273, 82] on span "Geistlich" at bounding box center [430, 86] width 350 height 15
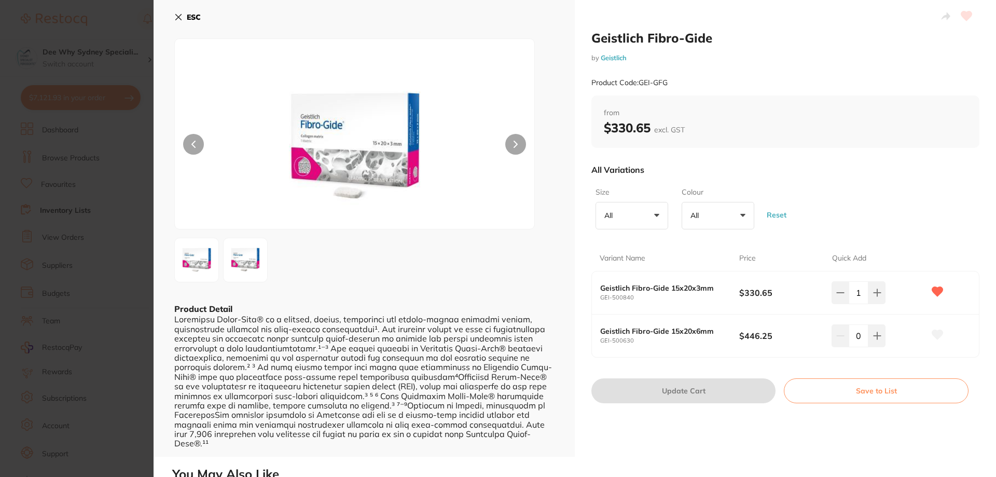
click at [814, 395] on button "Save to List" at bounding box center [876, 390] width 185 height 25
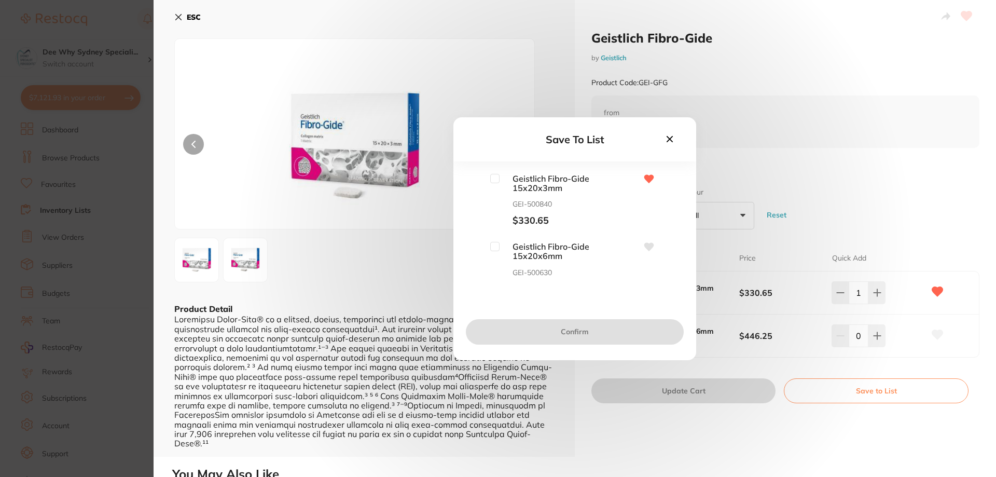
click at [493, 180] on input "checkbox" at bounding box center [494, 178] width 9 height 9
checkbox input "true"
click at [515, 324] on button "Confirm" at bounding box center [575, 331] width 218 height 25
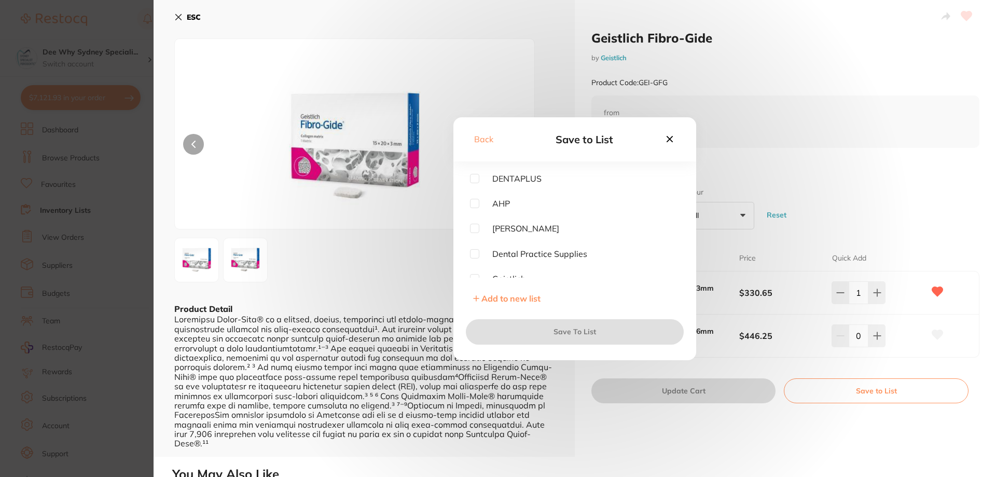
drag, startPoint x: 669, startPoint y: 139, endPoint x: 560, endPoint y: 215, distance: 133.0
click at [572, 215] on div "Back Save to List DENTAPLUS AHP Halas Dental Practice Supplies Geistlich Erskin…" at bounding box center [574, 238] width 243 height 243
click at [474, 172] on div "Back Save to List DENTAPLUS AHP Halas Dental Practice Supplies Geistlich Erskin…" at bounding box center [574, 238] width 243 height 243
click at [474, 177] on input "checkbox" at bounding box center [474, 174] width 9 height 9
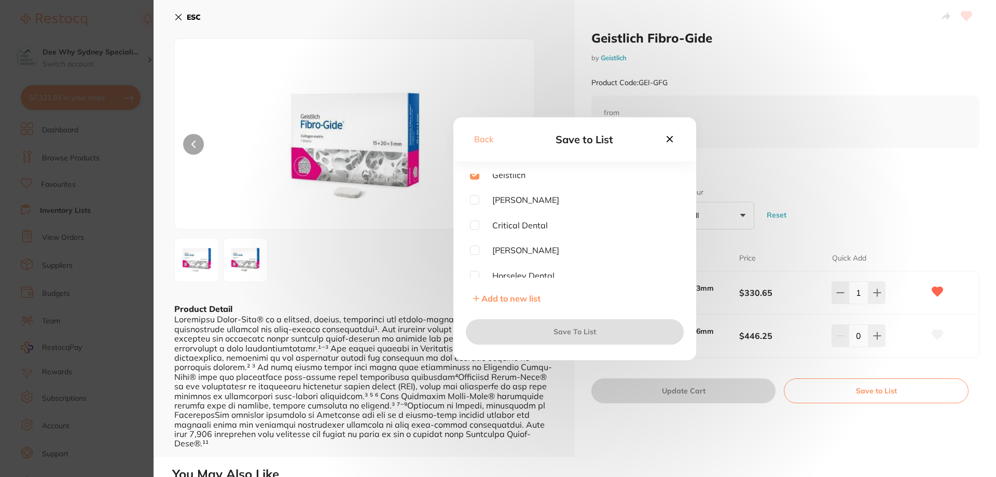
checkbox input "true"
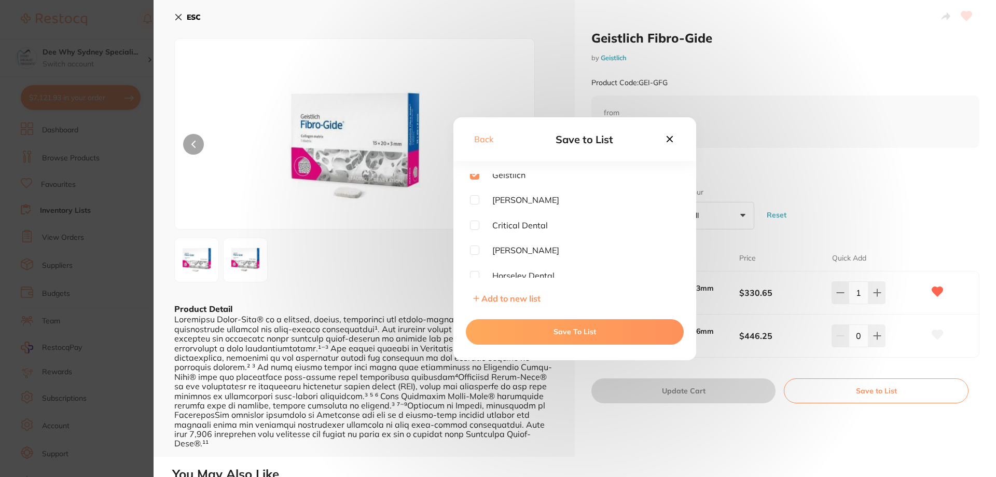
scroll to position [52, 0]
click at [517, 321] on button "Save To List" at bounding box center [575, 331] width 218 height 25
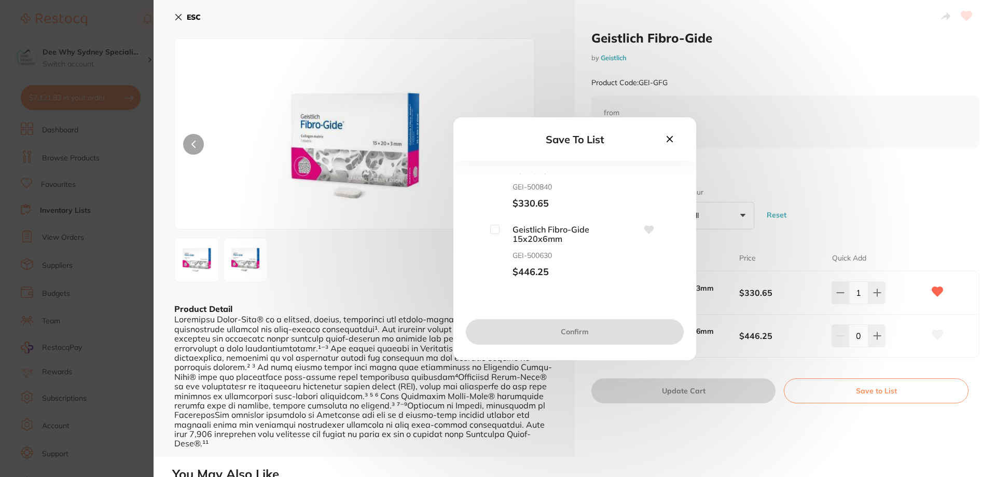
click at [517, 331] on div at bounding box center [364, 380] width 380 height 133
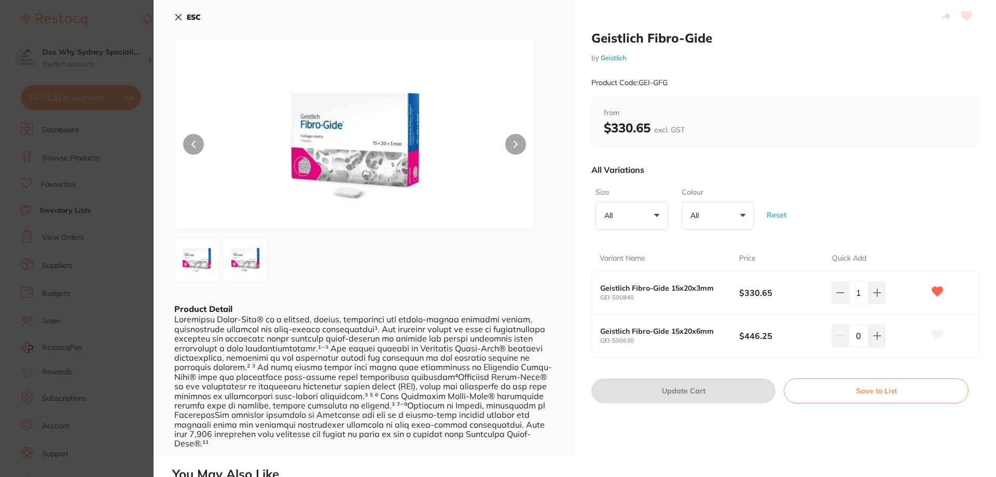
click at [175, 20] on icon at bounding box center [178, 17] width 8 height 8
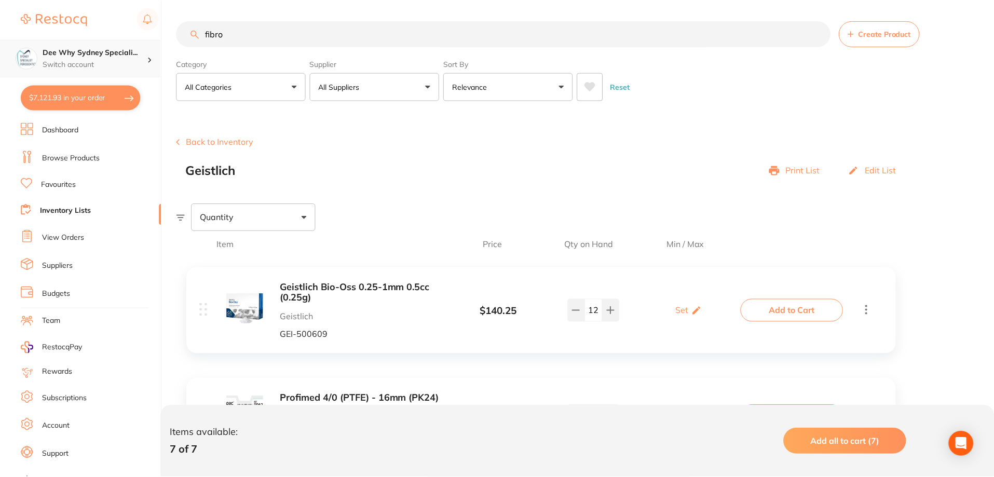
scroll to position [5, 0]
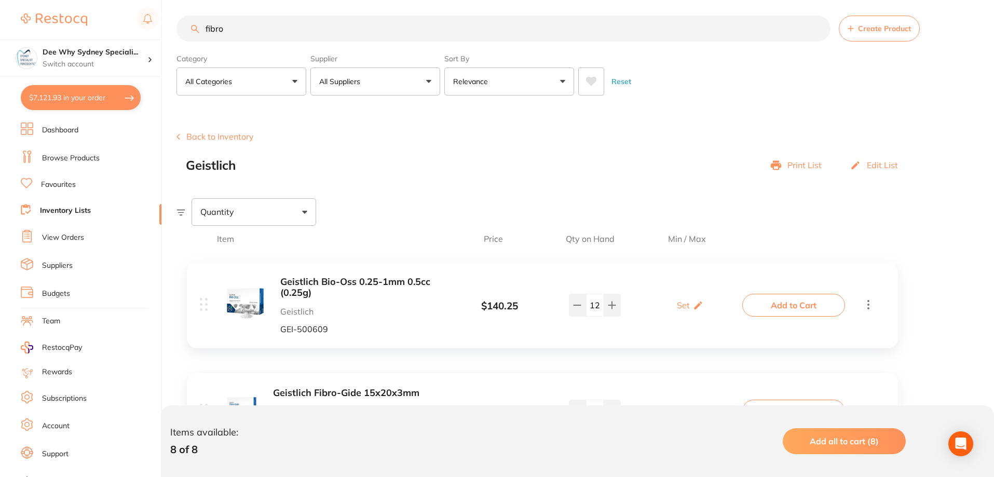
click at [109, 85] on button "$7,121.93 in your order" at bounding box center [81, 97] width 120 height 25
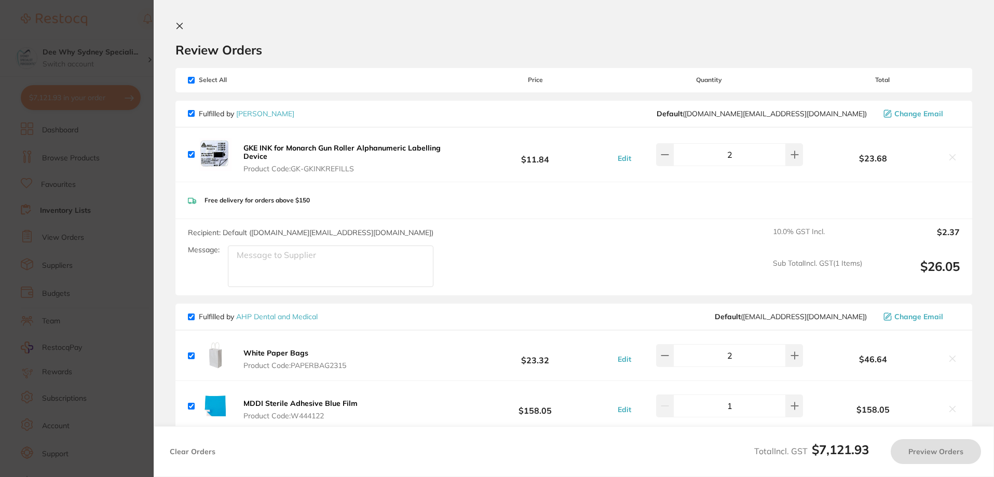
checkbox input "true"
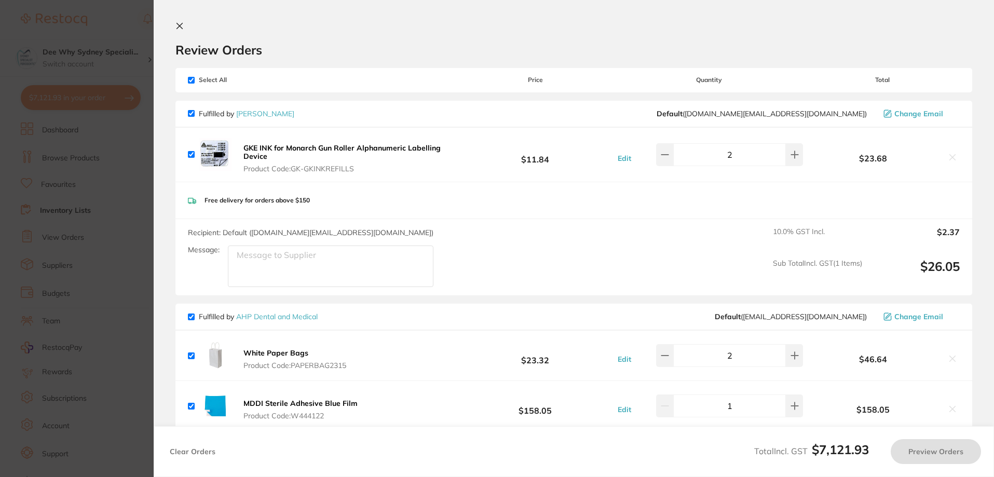
checkbox input "true"
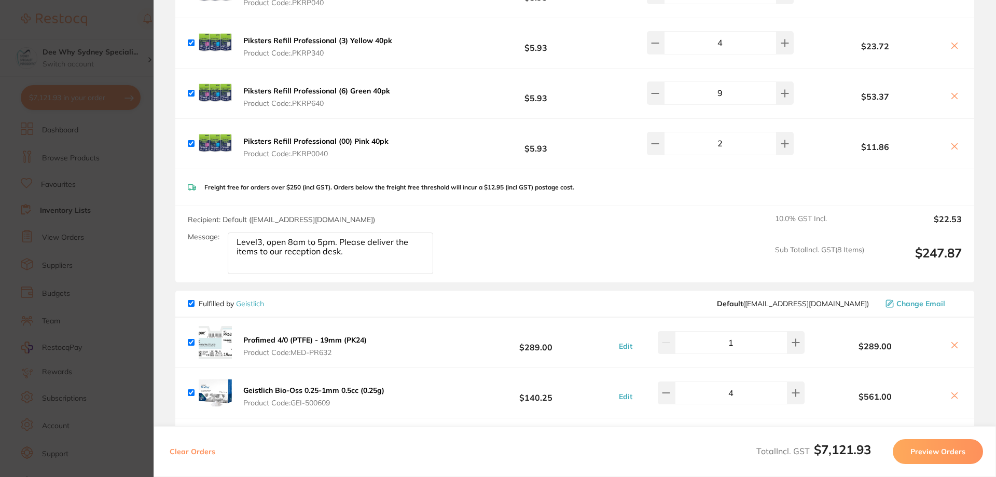
scroll to position [1764, 0]
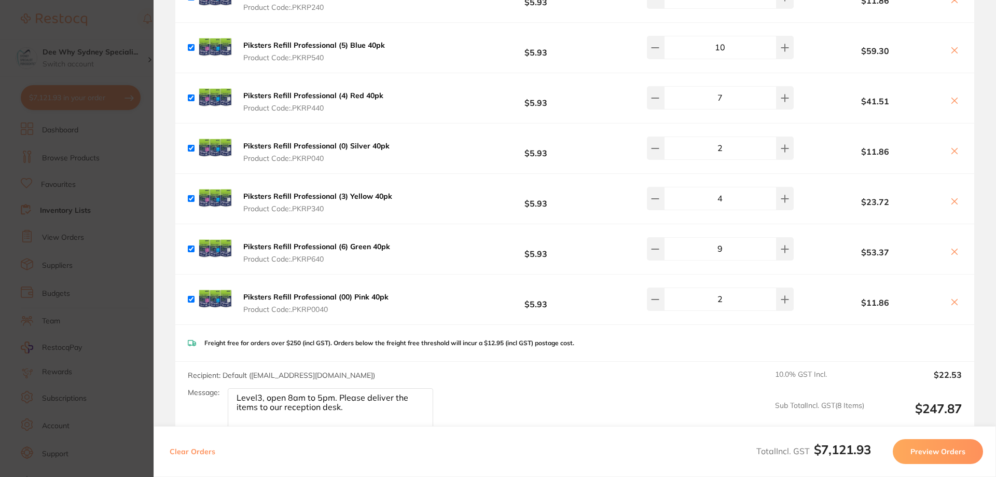
drag, startPoint x: 127, startPoint y: 144, endPoint x: 58, endPoint y: 283, distance: 155.5
click at [127, 145] on section "Update RRP Set your pre negotiated price for this item. Item Agreed RRP (excl. …" at bounding box center [498, 238] width 996 height 477
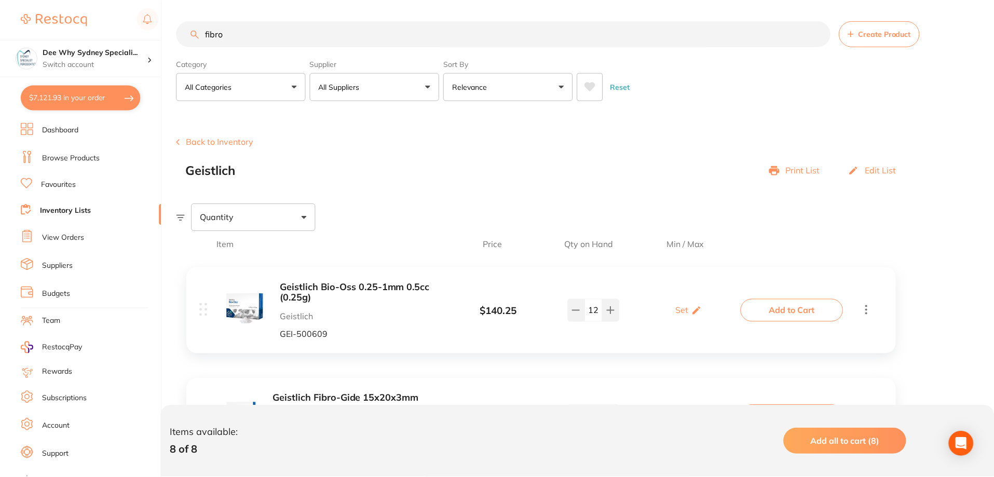
scroll to position [5, 0]
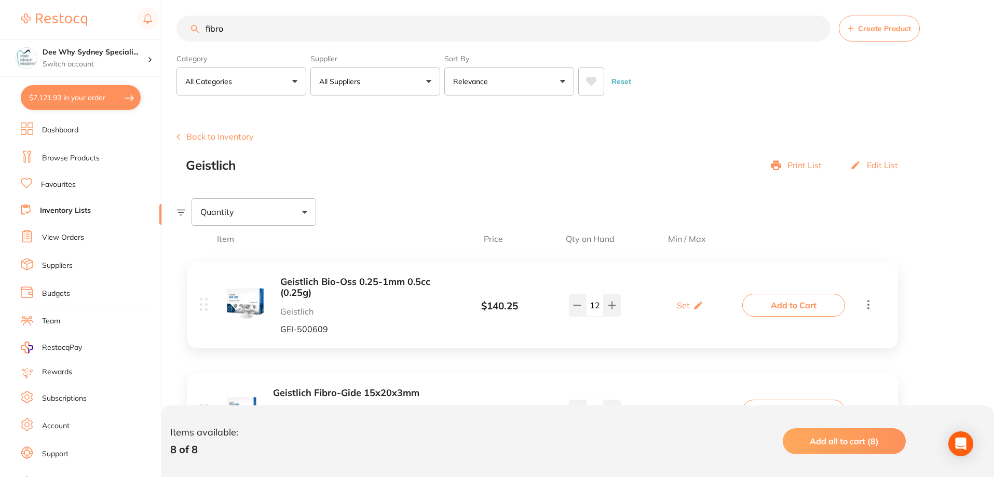
click at [64, 212] on link "Inventory Lists" at bounding box center [65, 210] width 51 height 10
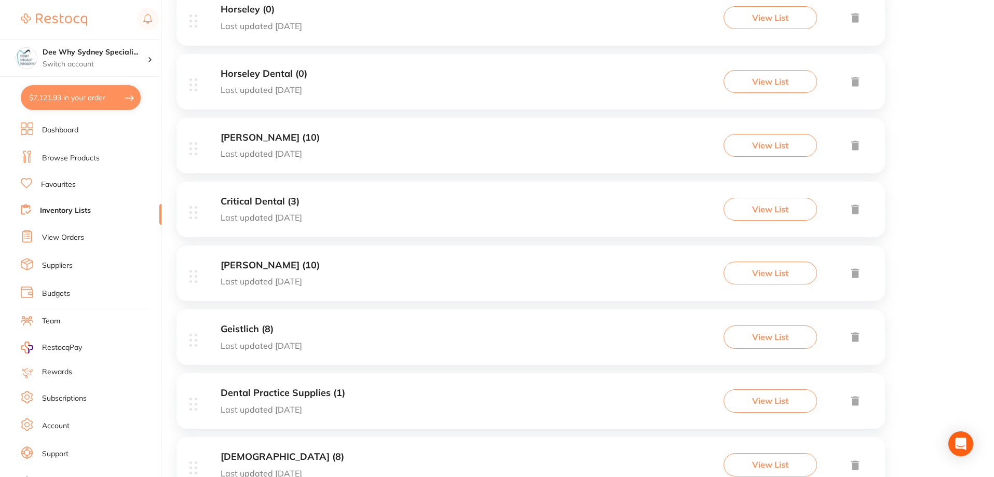
scroll to position [434, 0]
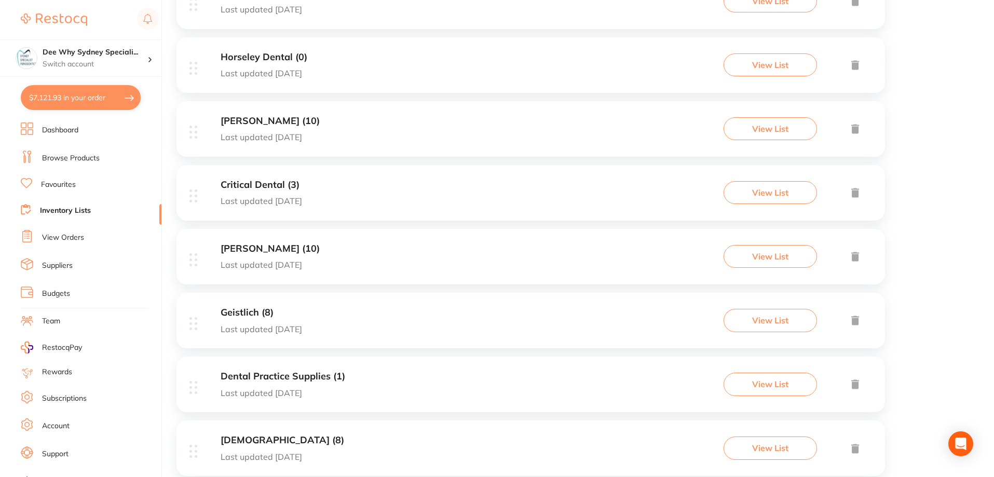
click at [237, 314] on h3 "Geistlich (8)" at bounding box center [261, 312] width 81 height 11
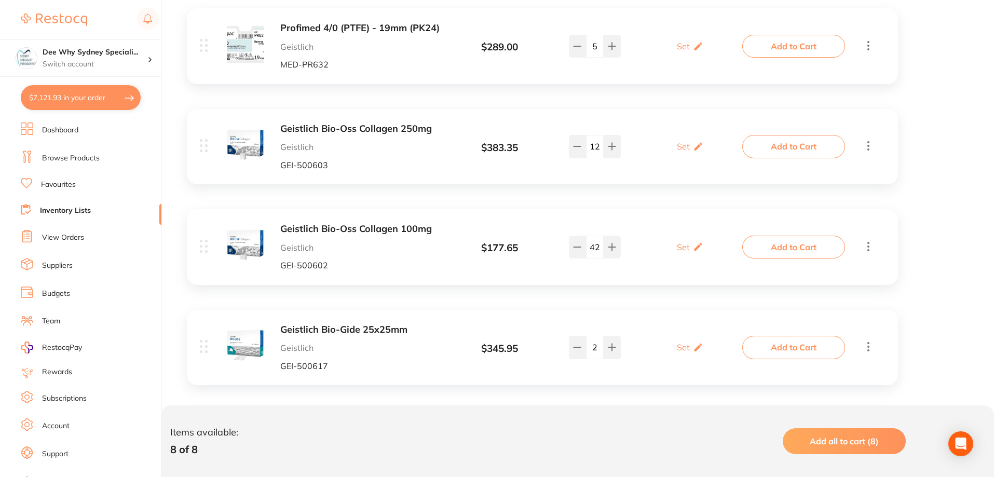
scroll to position [692, 0]
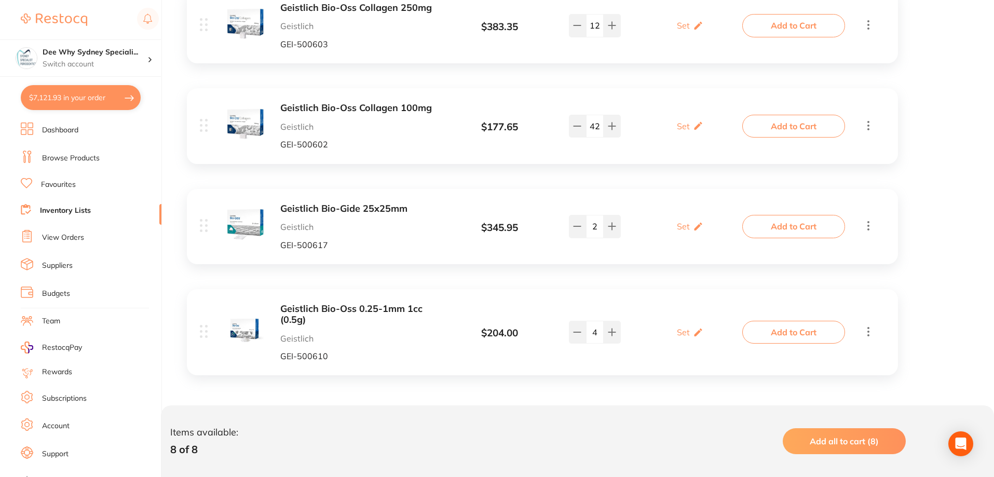
click at [811, 335] on button "Add to Cart" at bounding box center [793, 332] width 103 height 23
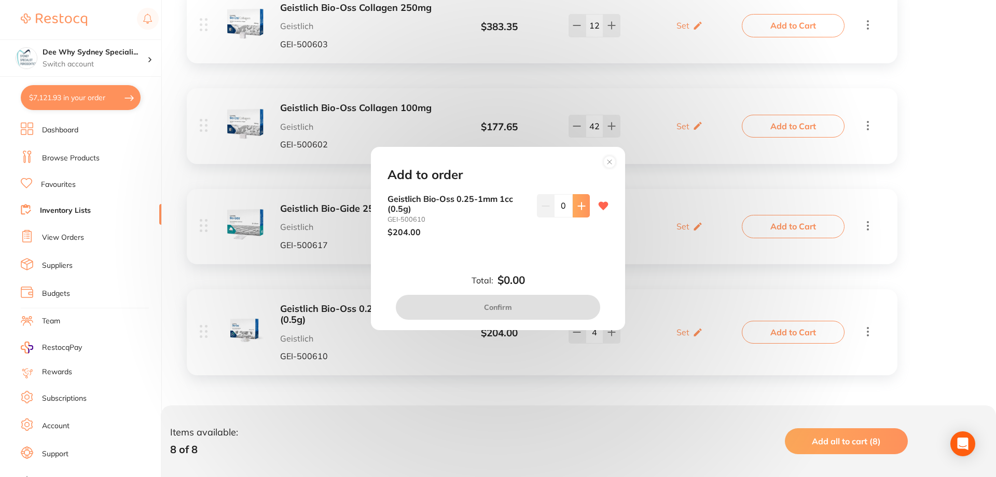
click at [574, 208] on button at bounding box center [581, 205] width 17 height 23
type input "1"
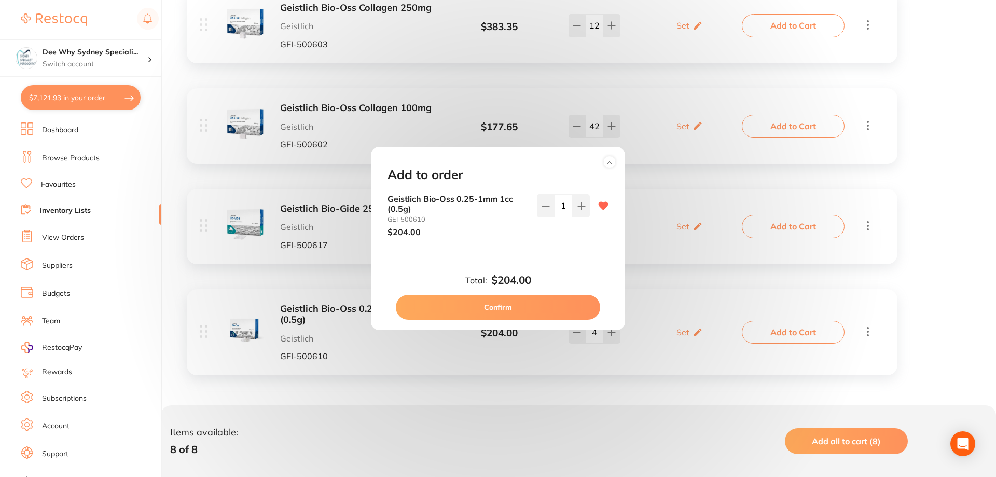
click at [488, 308] on button "Confirm" at bounding box center [498, 307] width 204 height 25
checkbox input "false"
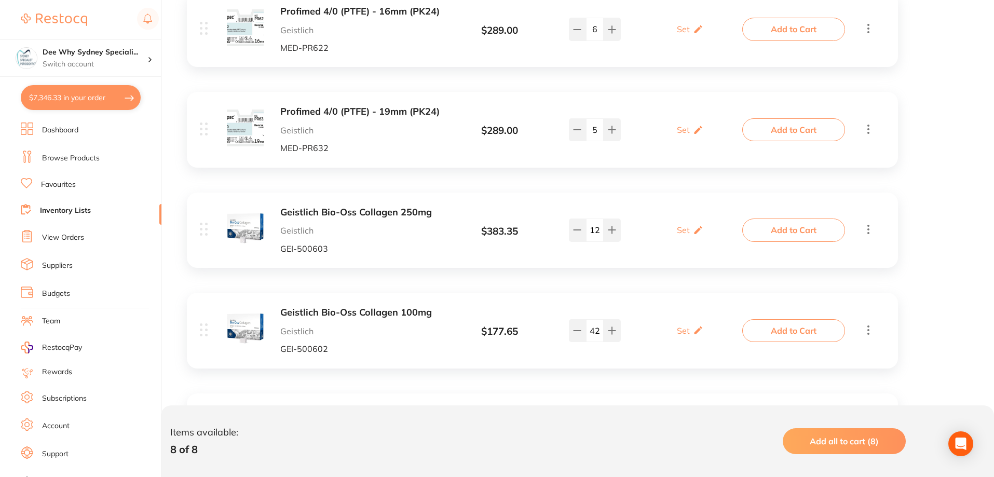
scroll to position [484, 0]
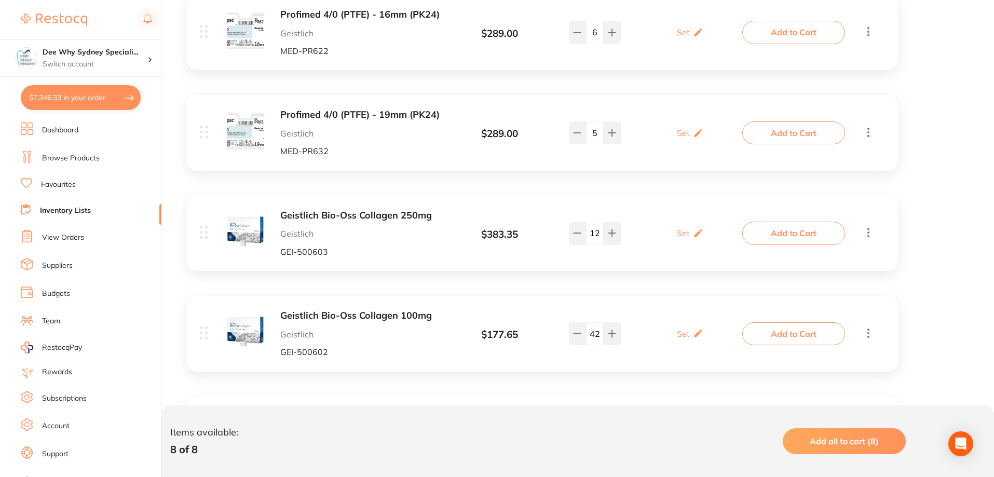
click at [89, 105] on button "$7,346.33 in your order" at bounding box center [81, 97] width 120 height 25
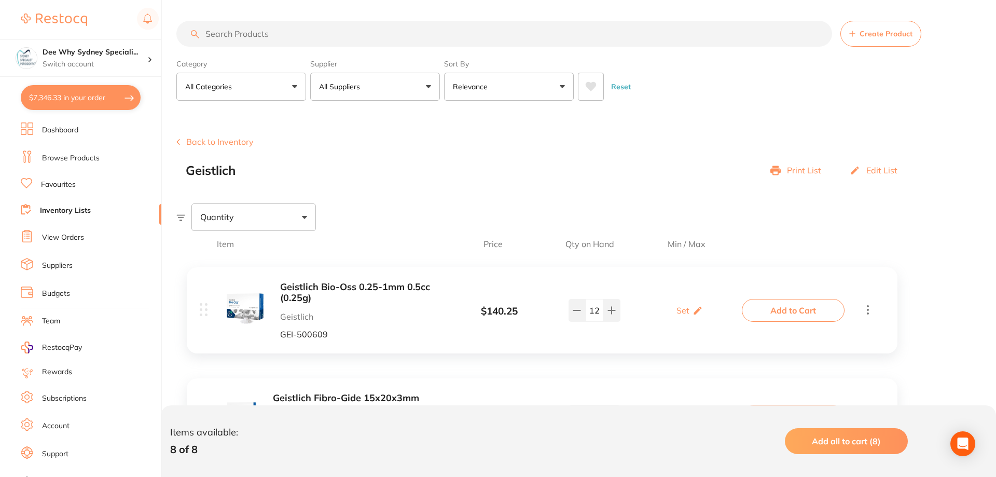
checkbox input "true"
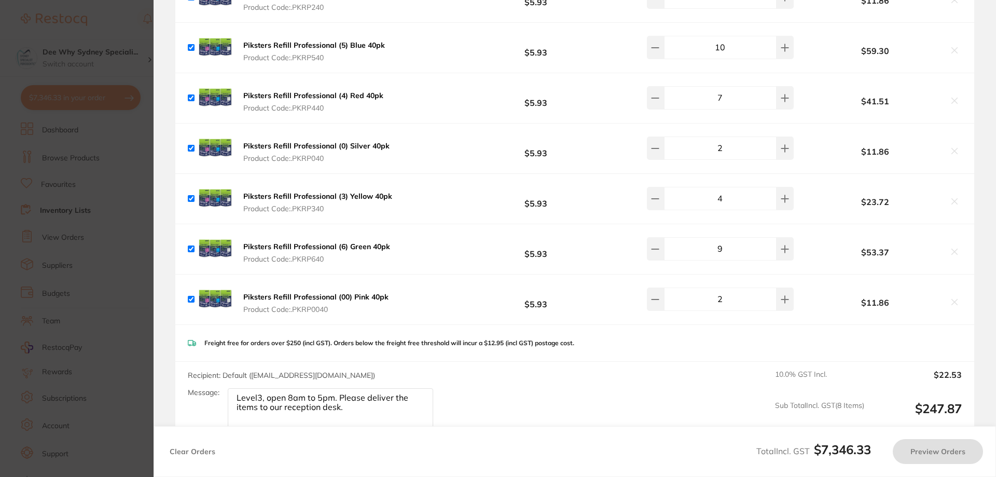
checkbox input "false"
checkbox input "true"
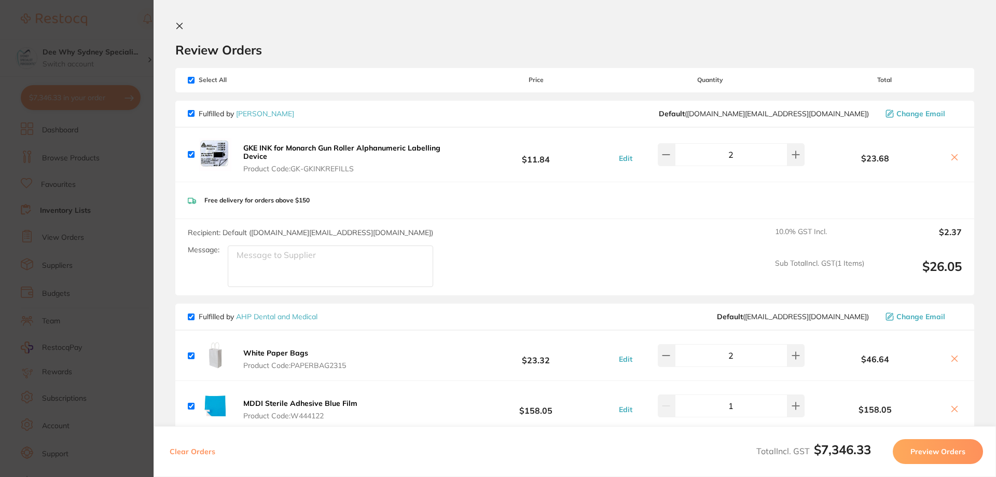
click at [178, 25] on icon at bounding box center [180, 26] width 6 height 6
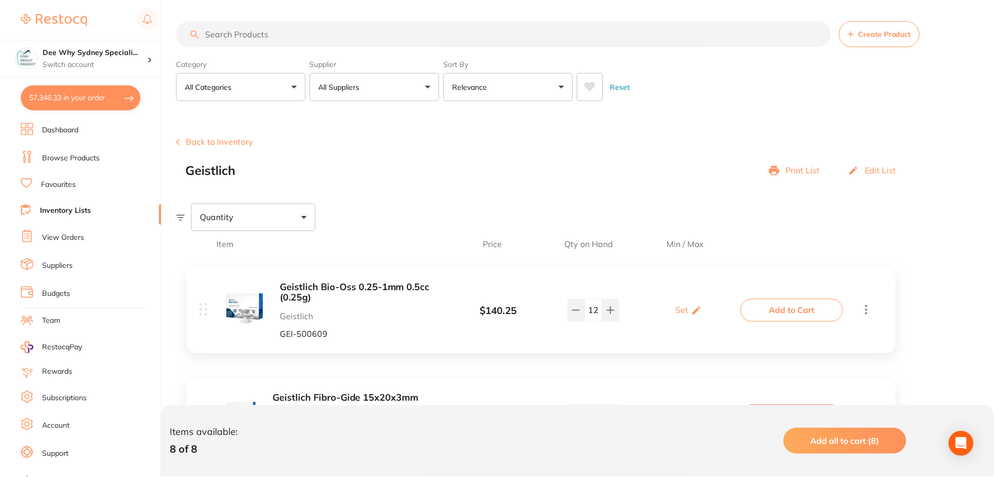
scroll to position [484, 0]
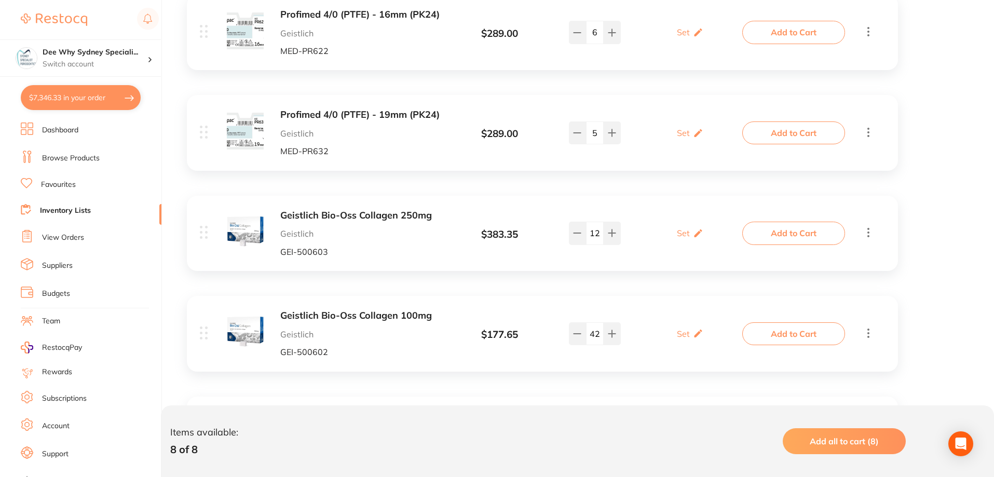
click at [201, 35] on icon at bounding box center [204, 31] width 8 height 13
click at [61, 132] on link "Dashboard" at bounding box center [60, 130] width 36 height 10
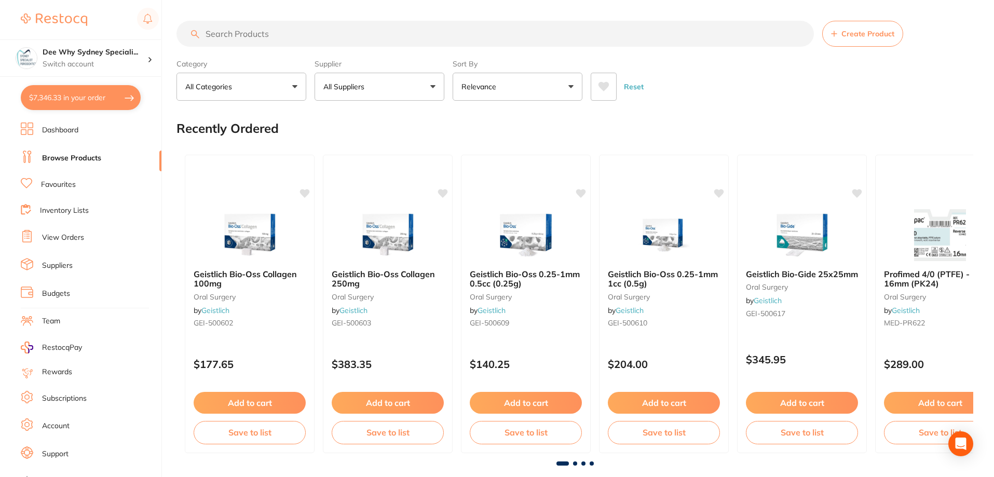
click at [235, 28] on input "search" at bounding box center [494, 34] width 637 height 26
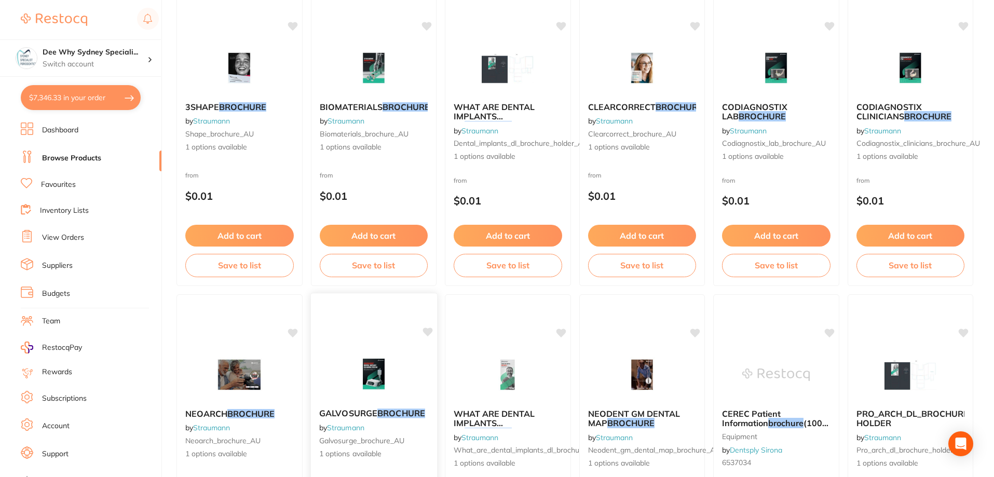
scroll to position [208, 0]
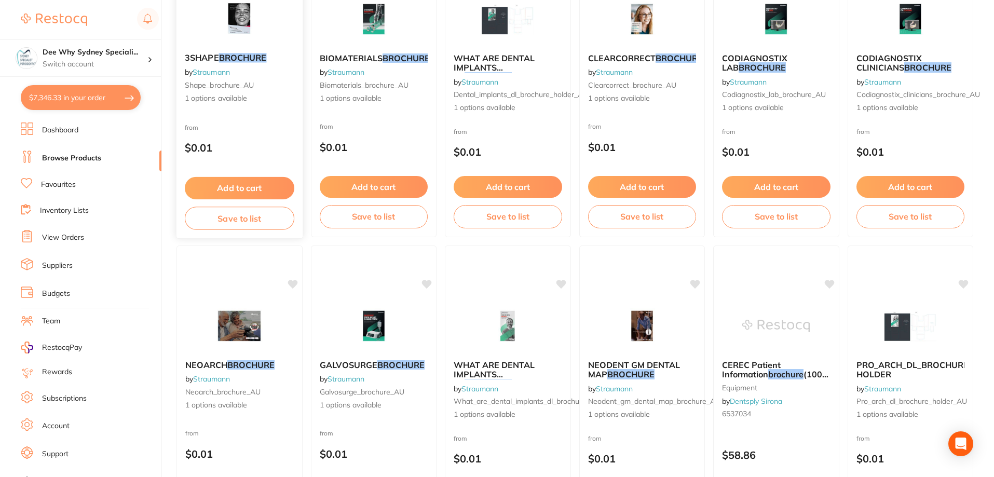
type input "pikster brochure"
click at [959, 438] on icon "Open Intercom Messenger" at bounding box center [960, 443] width 12 height 13
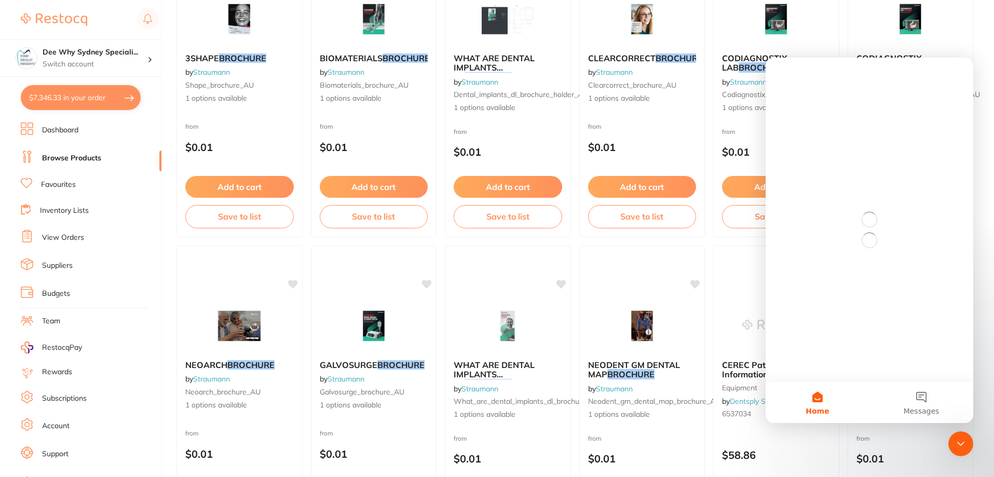
scroll to position [0, 0]
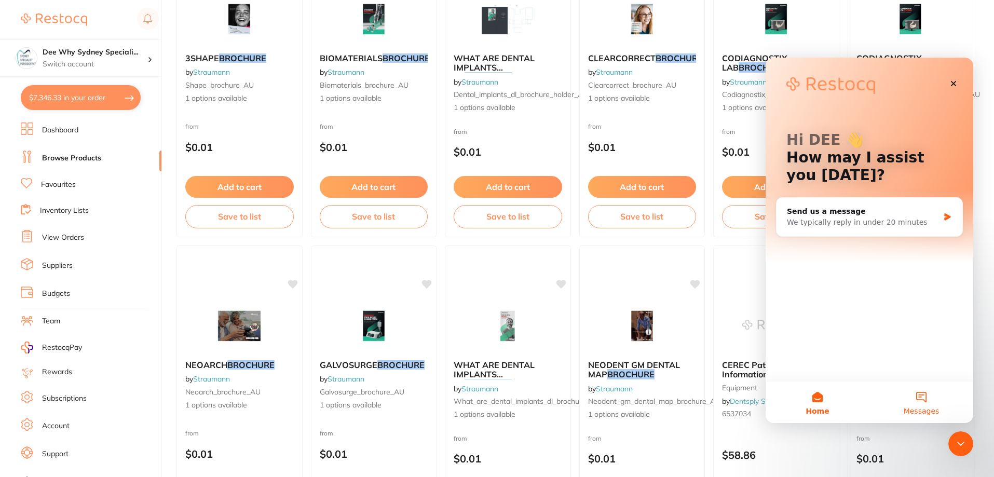
click at [917, 392] on button "Messages" at bounding box center [921, 402] width 104 height 42
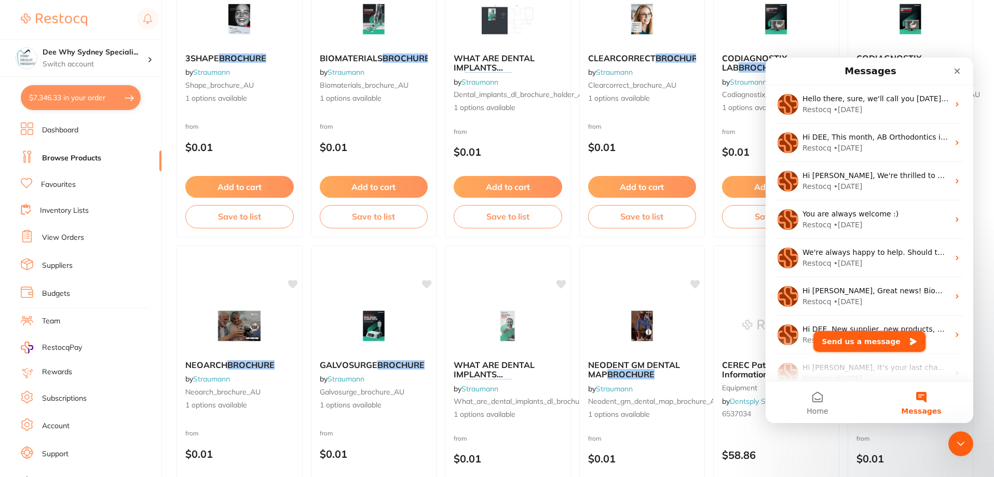
click at [876, 343] on button "Send us a message" at bounding box center [869, 341] width 112 height 21
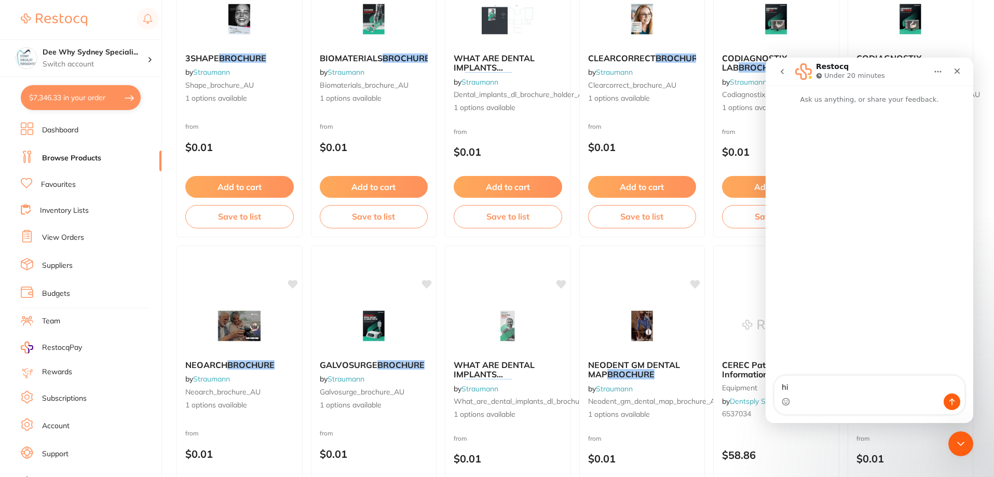
type textarea "h"
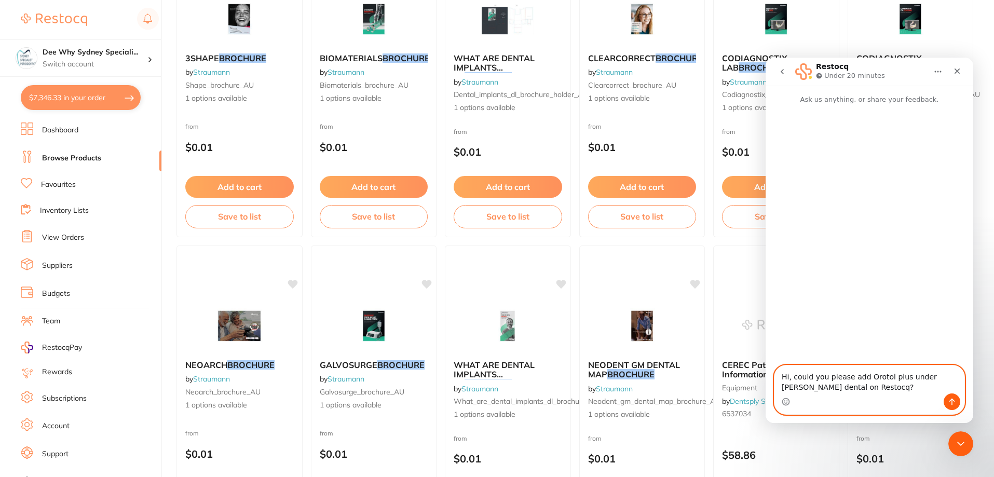
drag, startPoint x: 862, startPoint y: 379, endPoint x: 897, endPoint y: 378, distance: 35.3
click at [897, 378] on textarea "Hi, could you please add Orotol plus under Adam dental on Restocq?" at bounding box center [869, 379] width 190 height 28
paste textarea "urr Orotol Plus 2.5L Daily Suction Cleaning DU-CDS110P6155"
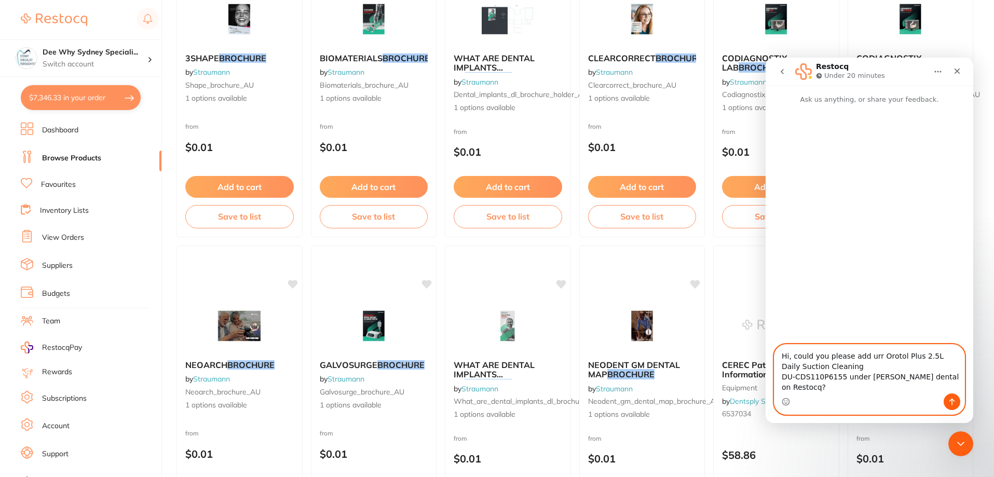
click at [862, 366] on textarea "Hi, could you please add urr Orotol Plus 2.5L Daily Suction Cleaning DU-CDS110P…" at bounding box center [869, 369] width 190 height 49
click at [854, 381] on textarea "Hi, could you please add Durr Orotol Plus 2.5L Daily Suction Cleaning DU-CDS110…" at bounding box center [869, 369] width 190 height 49
click at [824, 387] on textarea "Hi, could you please add Durr Orotol Plus 2.5L Daily Suction Cleaning(item code…" at bounding box center [869, 369] width 190 height 49
type textarea "Hi, could you please add [PERSON_NAME] Orotol Plus 2.5L Daily Suction Cleaning(…"
click at [954, 402] on icon "Send a message…" at bounding box center [951, 401] width 8 height 8
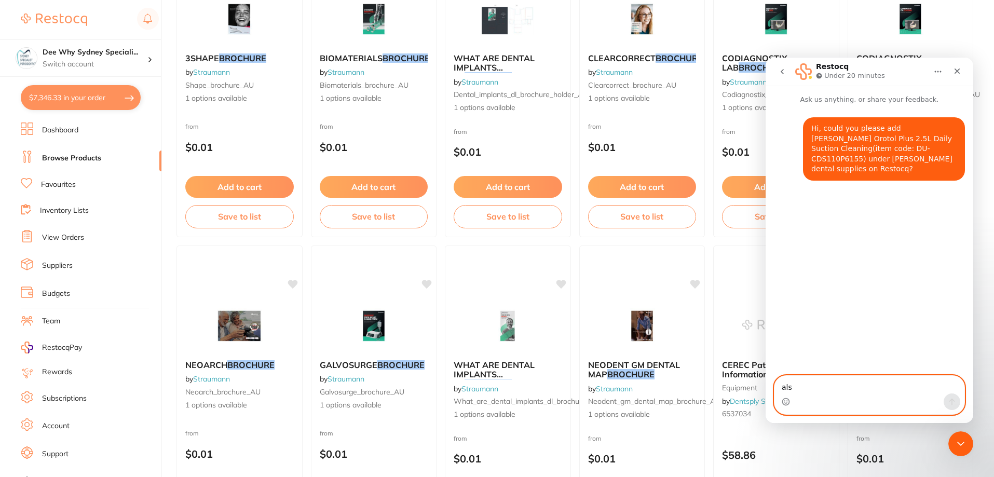
type textarea "also"
type textarea "also please cancel"
click at [69, 242] on link "View Orders" at bounding box center [63, 237] width 42 height 10
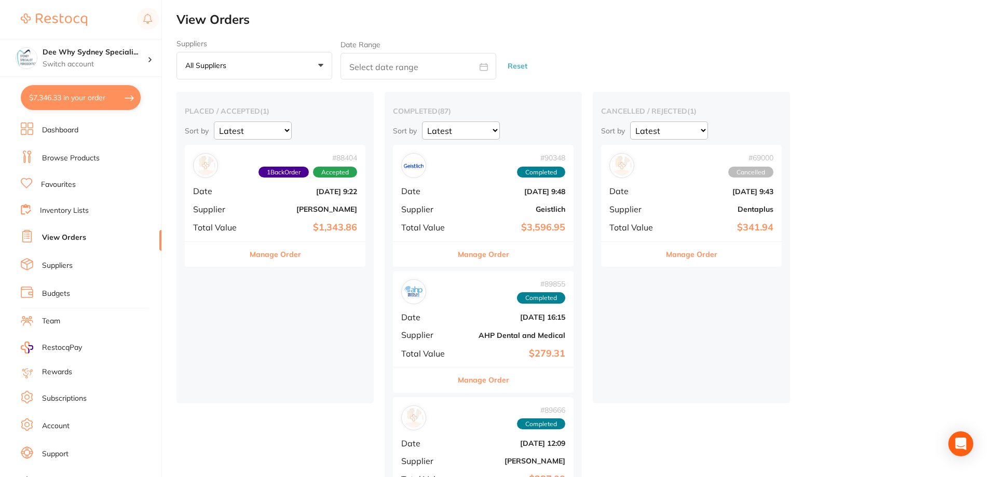
click at [239, 178] on div "# 88404 1 Back Order Accepted Date Aug 1 2025, 9:22 Supplier Henry Schein Halas…" at bounding box center [275, 193] width 181 height 96
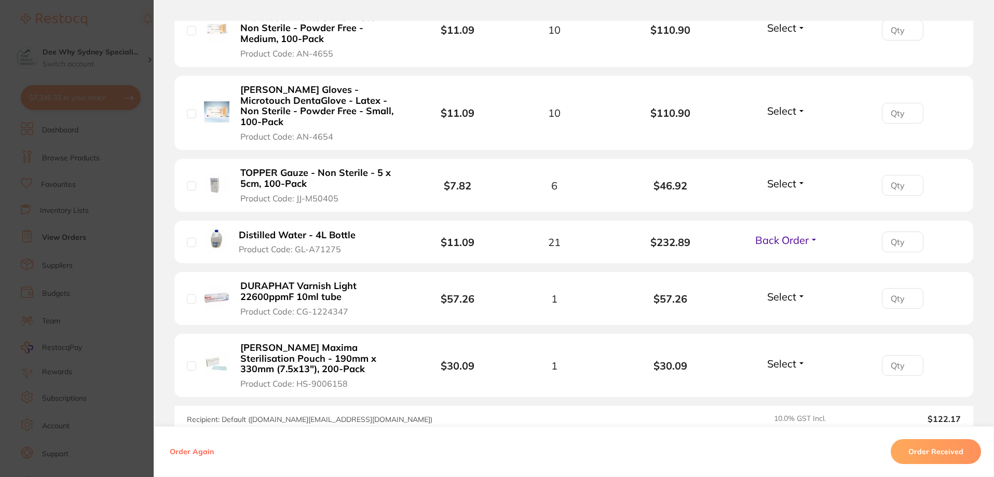
scroll to position [467, 0]
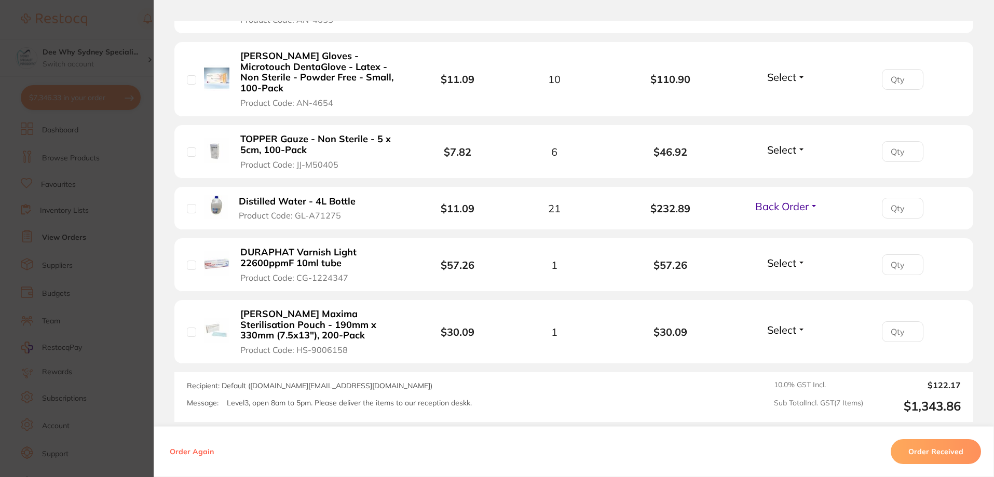
drag, startPoint x: 228, startPoint y: 177, endPoint x: 343, endPoint y: 205, distance: 118.7
click at [343, 206] on li "Distilled Water - 4L Bottle Product Code: GL-A71275 $11.09 21 $232.89 Back Orde…" at bounding box center [573, 208] width 798 height 43
copy div "Distilled Water - 4L Bottle Product Code: GL-A71275"
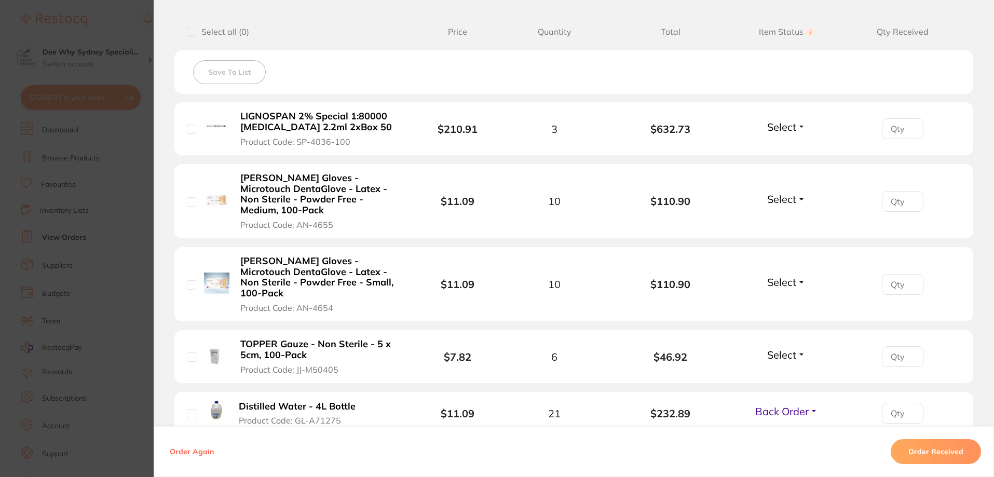
scroll to position [259, 0]
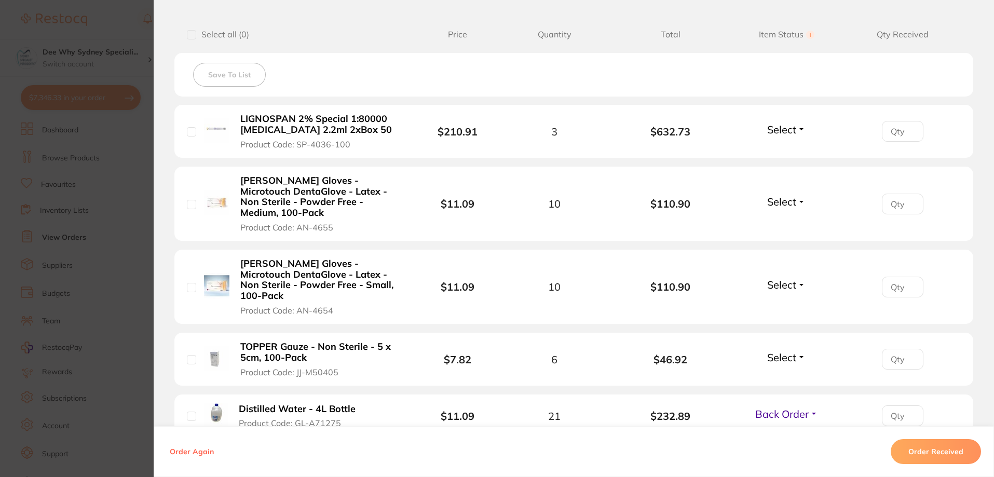
click at [139, 37] on section "Order ID: Restocq- 88404 Order Information 1 Back Order Accepted Order Order Da…" at bounding box center [497, 238] width 994 height 477
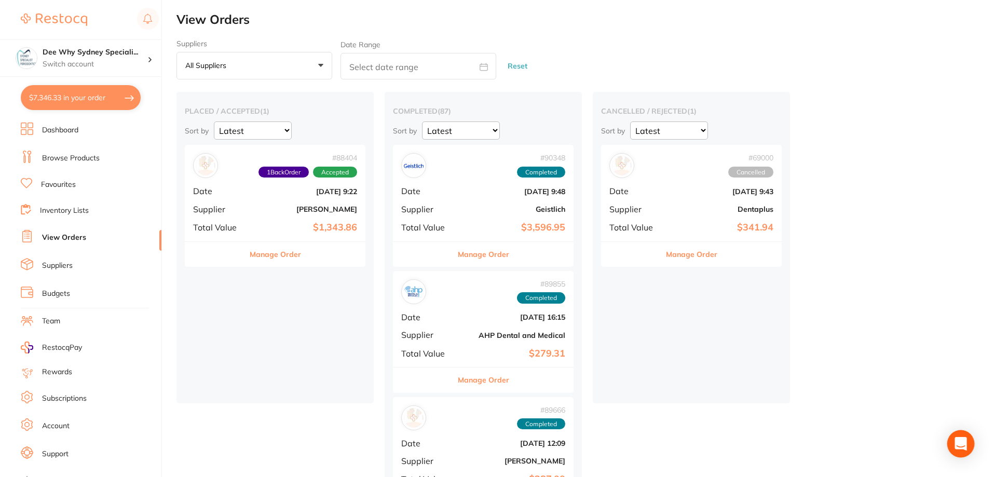
click at [959, 436] on div "Open Intercom Messenger" at bounding box center [960, 443] width 27 height 27
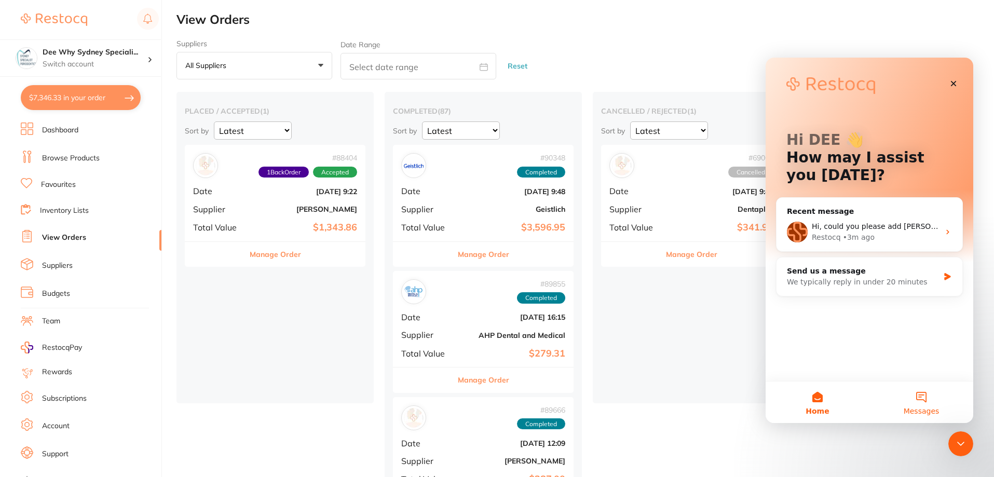
click at [927, 407] on span "Messages" at bounding box center [921, 410] width 36 height 7
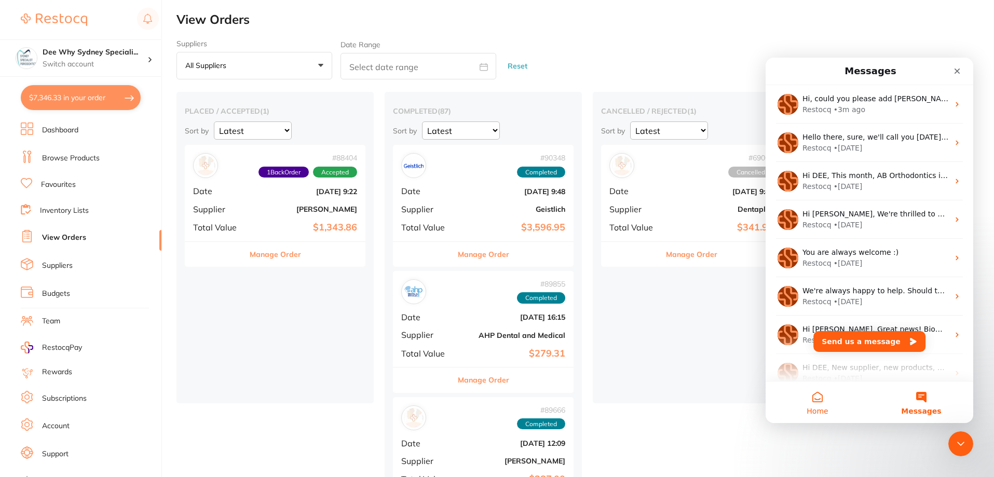
click at [821, 400] on button "Home" at bounding box center [817, 402] width 104 height 42
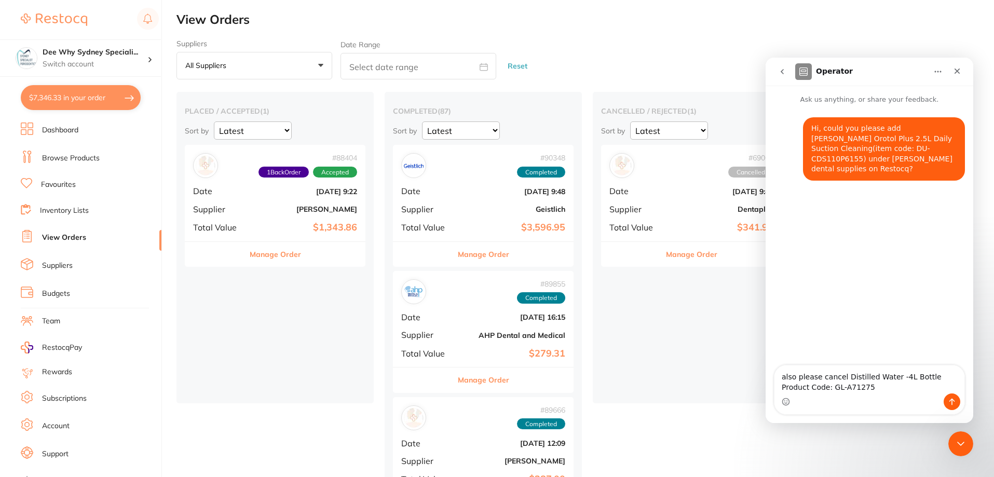
click at [931, 377] on textarea "also please cancel Distilled Water -4L Bottle Product Code: GL-A71275" at bounding box center [869, 379] width 190 height 28
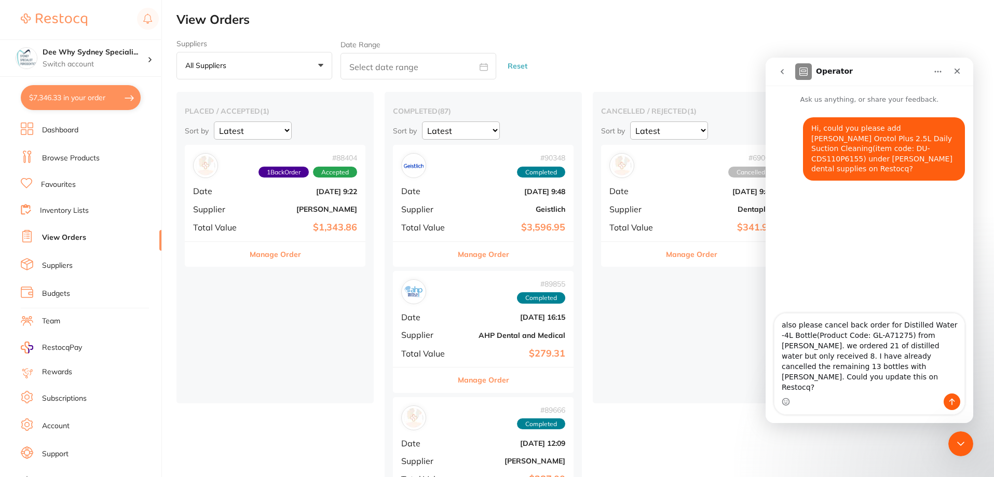
click at [783, 342] on textarea "also please cancel back order for Distilled Water -4L Bottle(Product Code: GL-A…" at bounding box center [869, 353] width 190 height 80
type textarea "also please cancel our back order for Distilled Water -4L Bottle(Product Code: …"
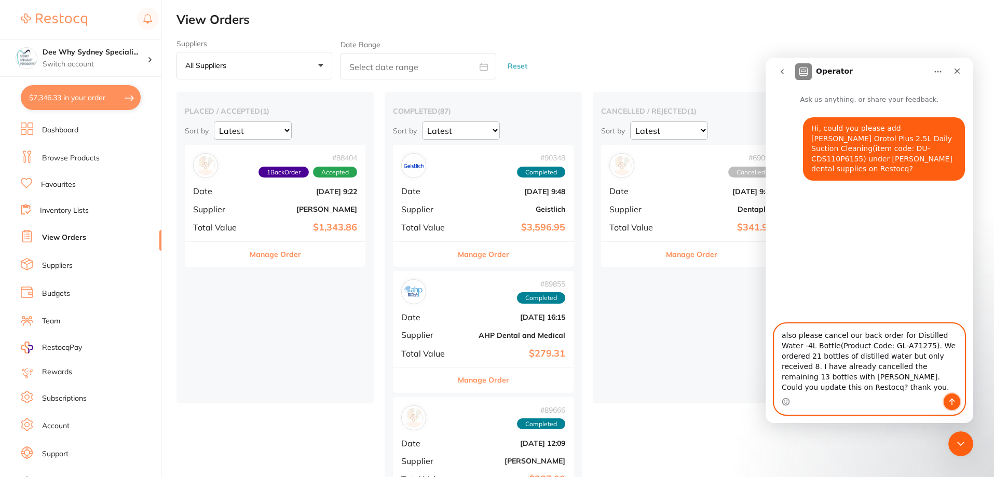
click at [952, 398] on icon "Send a message…" at bounding box center [952, 401] width 6 height 7
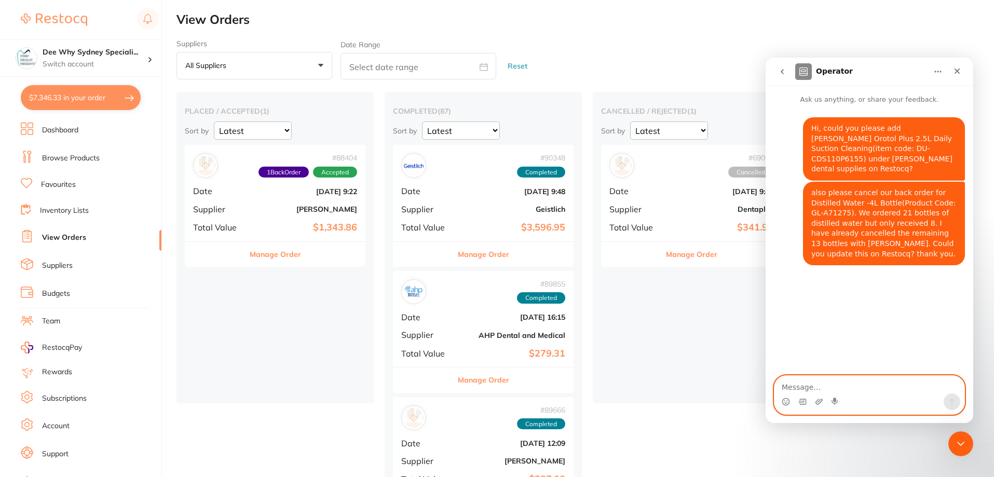
click at [232, 223] on span "Total Value" at bounding box center [219, 227] width 52 height 9
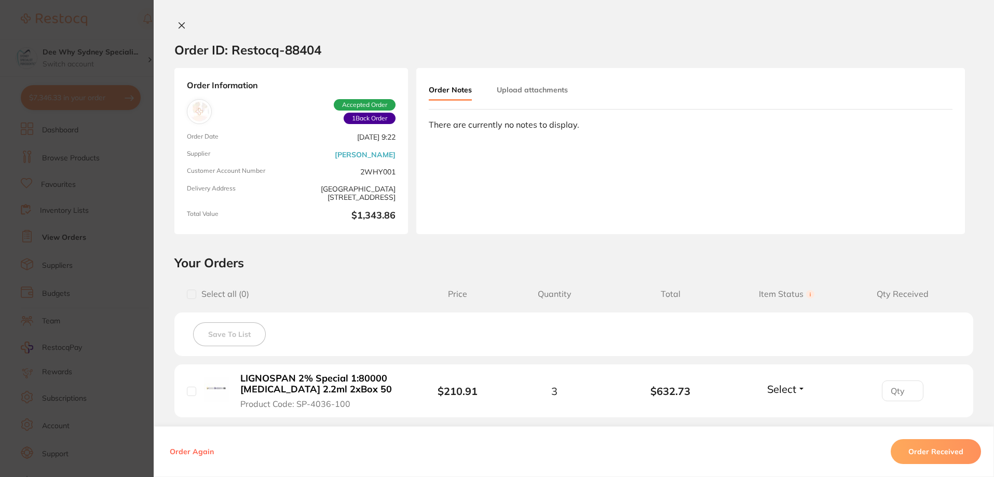
drag, startPoint x: 184, startPoint y: 25, endPoint x: 322, endPoint y: 66, distance: 144.1
click at [184, 24] on button at bounding box center [181, 26] width 15 height 11
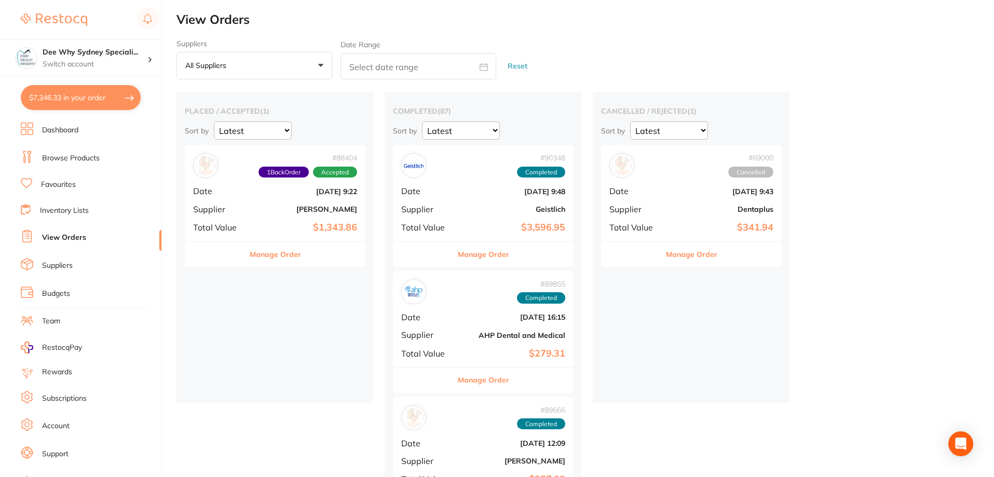
click at [78, 128] on link "Dashboard" at bounding box center [60, 130] width 36 height 10
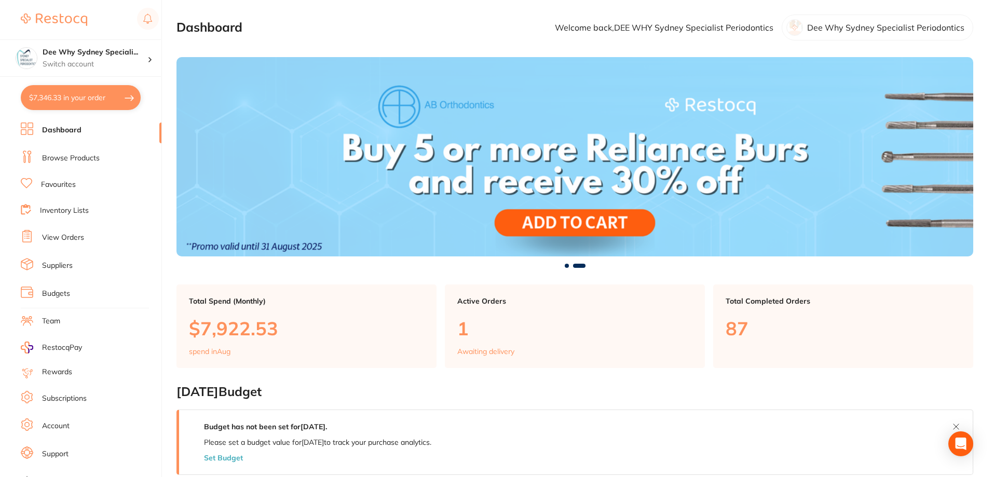
click at [61, 131] on link "Dashboard" at bounding box center [61, 130] width 39 height 10
click at [82, 164] on li "Browse Products" at bounding box center [91, 158] width 141 height 16
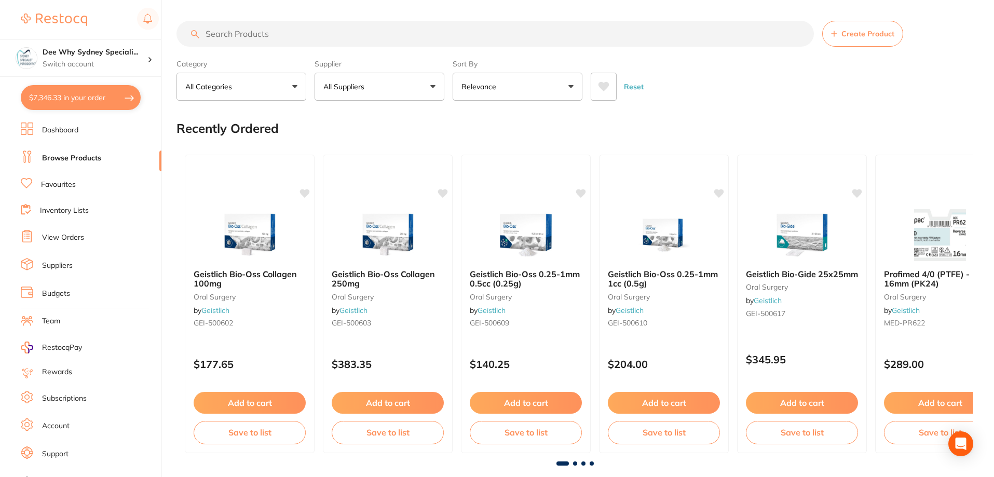
click at [310, 35] on input "search" at bounding box center [494, 34] width 637 height 26
paste input "EDRP"
type input "EDRP"
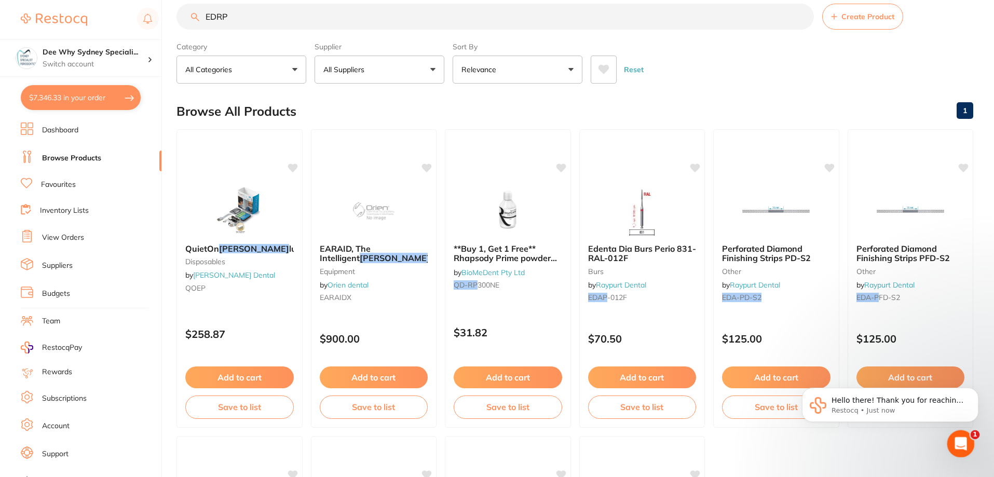
click at [960, 451] on div "Open Intercom Messenger" at bounding box center [959, 442] width 34 height 34
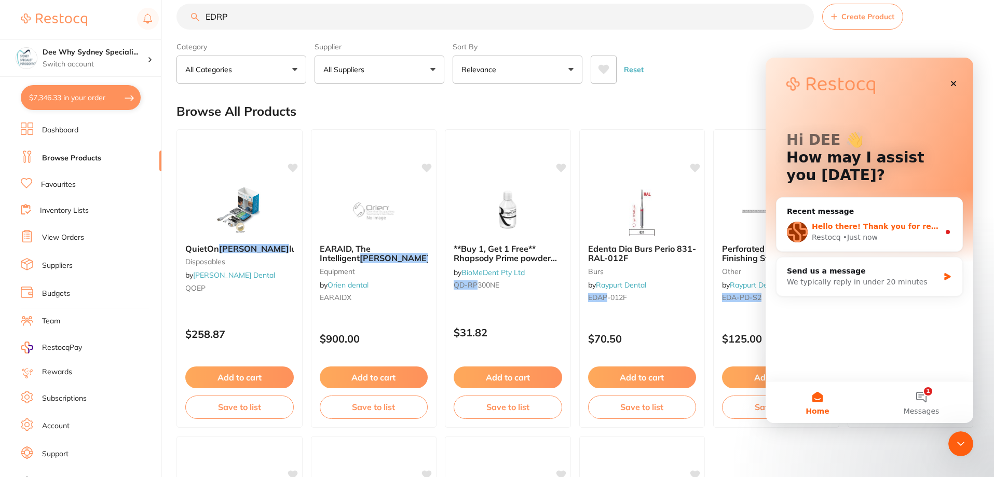
click at [852, 235] on div "• Just now" at bounding box center [860, 237] width 35 height 11
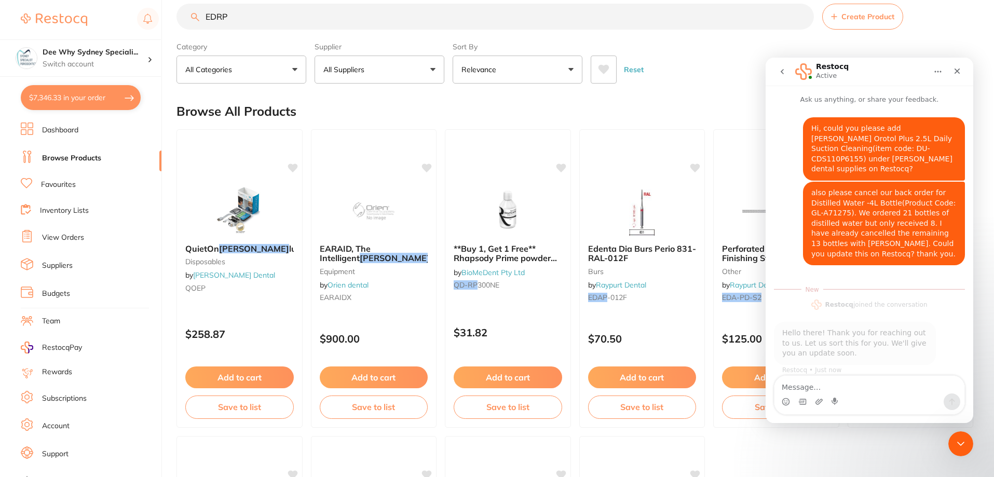
scroll to position [2, 0]
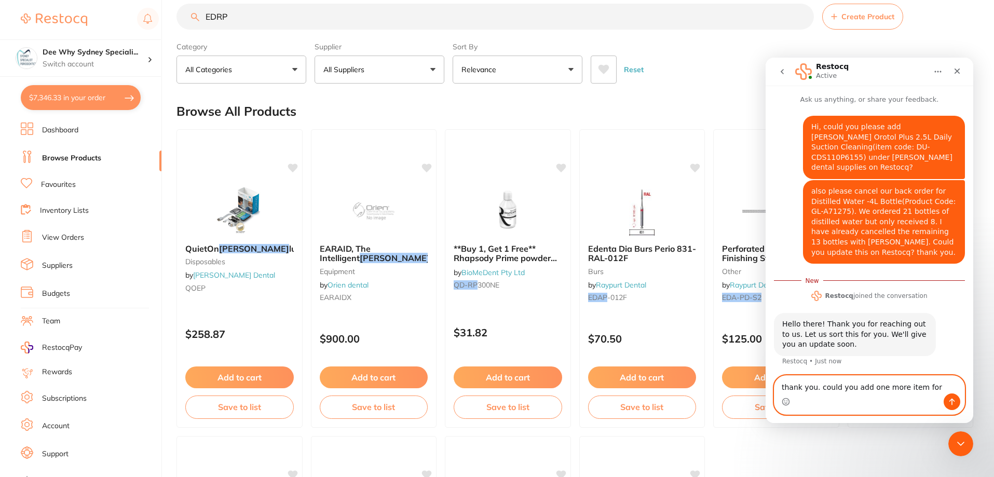
paste textarea "Referral Pad Code: EDRP"
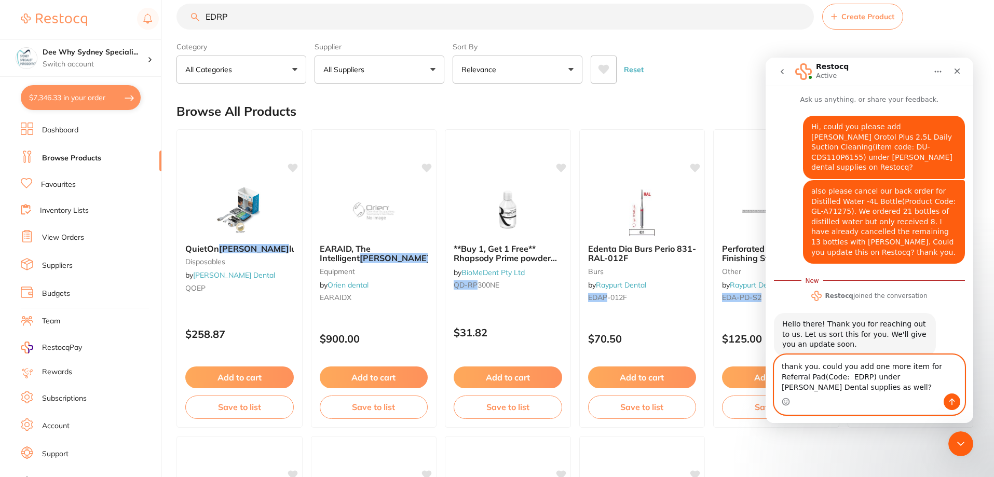
scroll to position [4, 0]
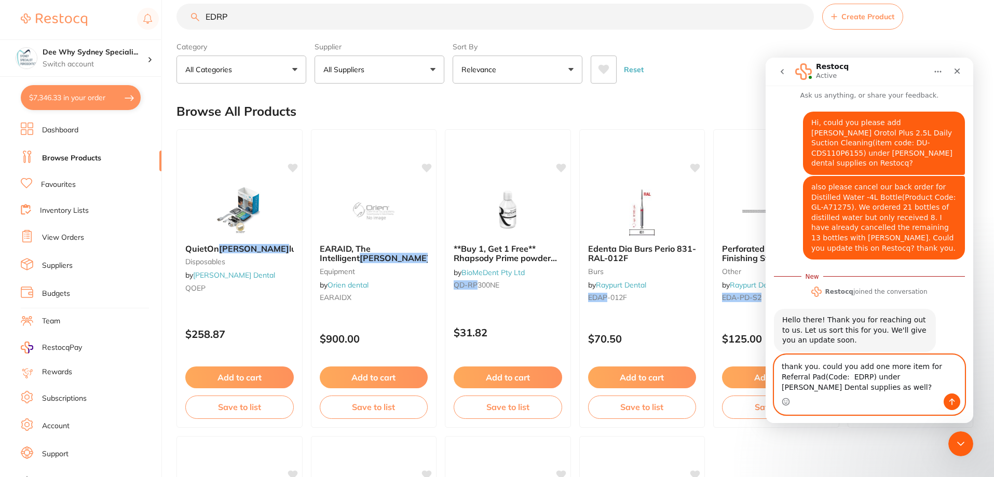
drag, startPoint x: 817, startPoint y: 369, endPoint x: 758, endPoint y: 364, distance: 59.8
click at [765, 364] on html "Restocq Active Ask us anything, or share your feedback. Hi, could you please ad…" at bounding box center [869, 240] width 208 height 365
click at [848, 382] on textarea "Thank you for your help. Could you add one more item for Referral Pad(Code: EDR…" at bounding box center [869, 374] width 190 height 38
type textarea "Thank you for your help. Could you add one more item for Referral Pad(Code: EDR…"
click at [949, 401] on icon "Send a message…" at bounding box center [952, 401] width 6 height 7
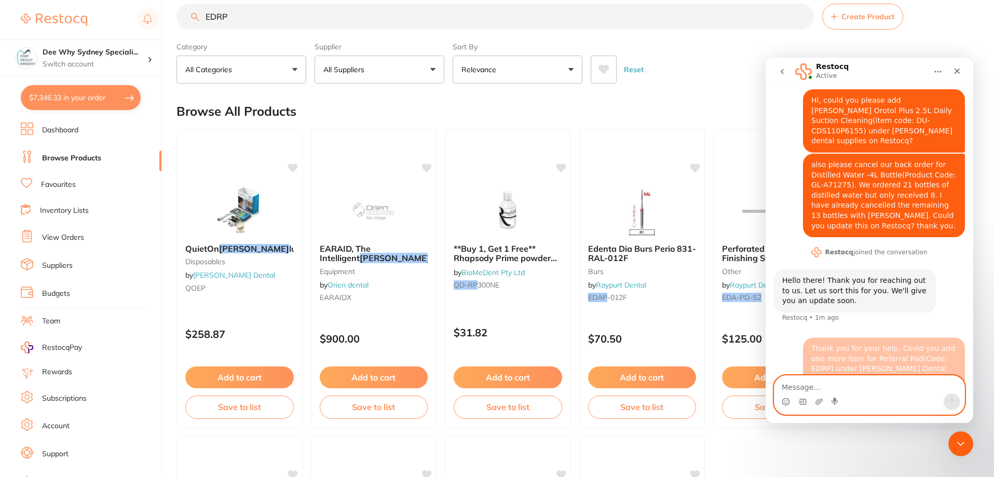
scroll to position [27, 0]
